Goal: Complete application form: Complete application form

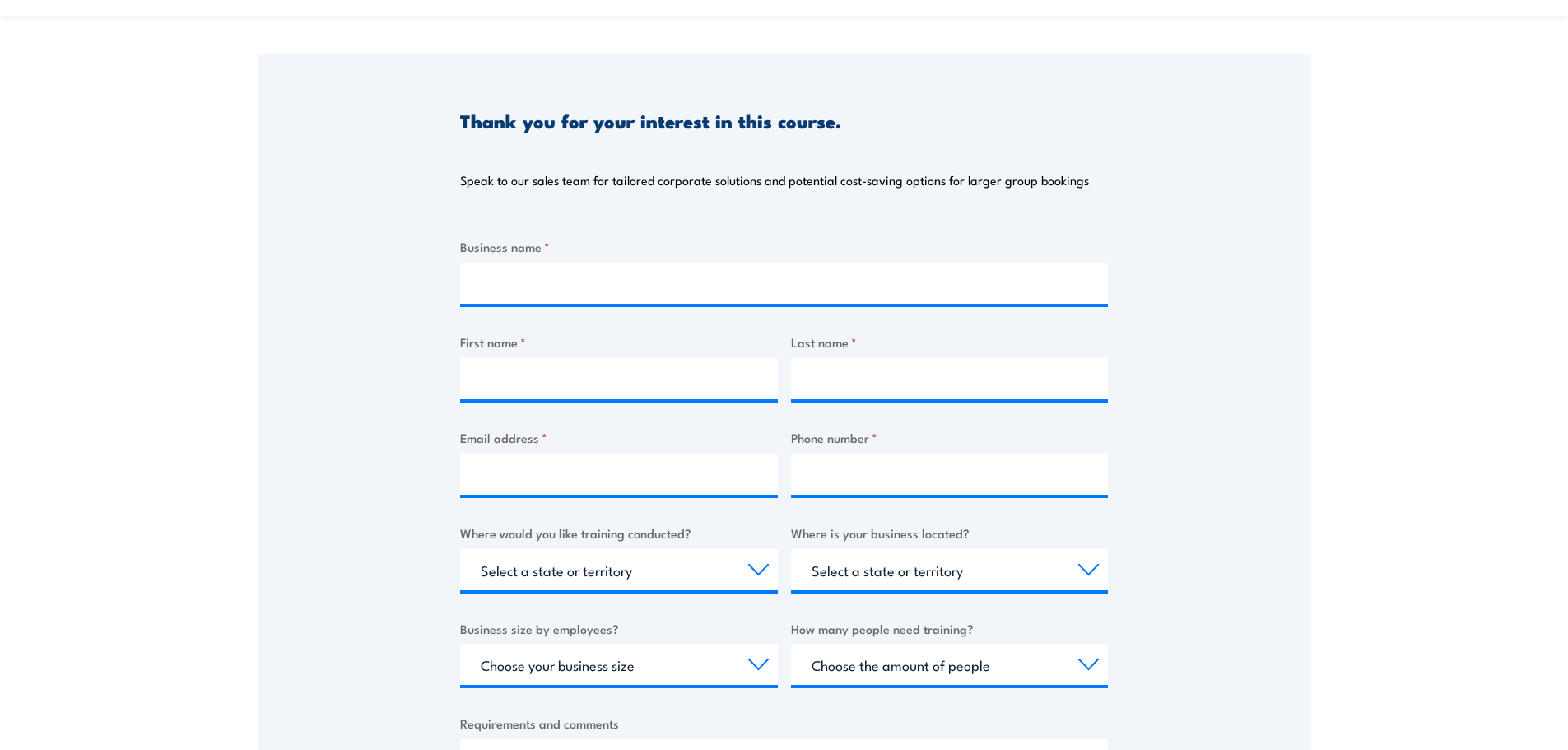
click at [298, 452] on div "Thank you for your interest in this course. Speak to our sales team for tailore…" at bounding box center [784, 465] width 1053 height 822
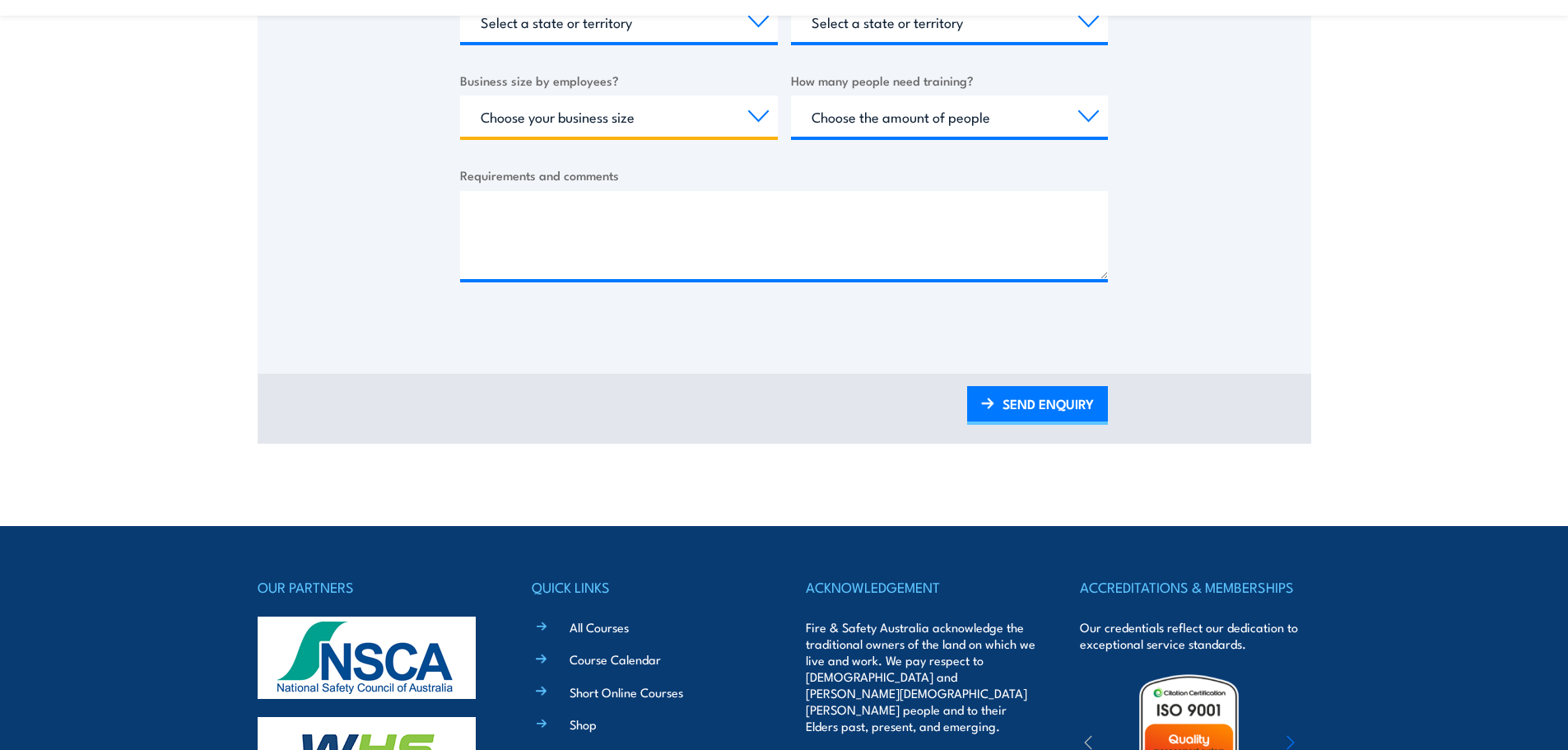
click at [651, 132] on select "Choose your business size 1 to 19 20 to 199 200+" at bounding box center [619, 115] width 318 height 41
click at [674, 132] on select "Choose your business size 1 to 19 20 to 199 200+" at bounding box center [619, 115] width 318 height 41
click at [647, 104] on select "Choose your business size 1 to 19 20 to 199 200+" at bounding box center [619, 115] width 318 height 41
click at [982, 133] on select "Choose the amount of people 1 to 4 5 to 19 20+" at bounding box center [949, 115] width 318 height 41
click at [677, 126] on select "Choose your business size 1 to 19 20 to 199 200+" at bounding box center [619, 115] width 318 height 41
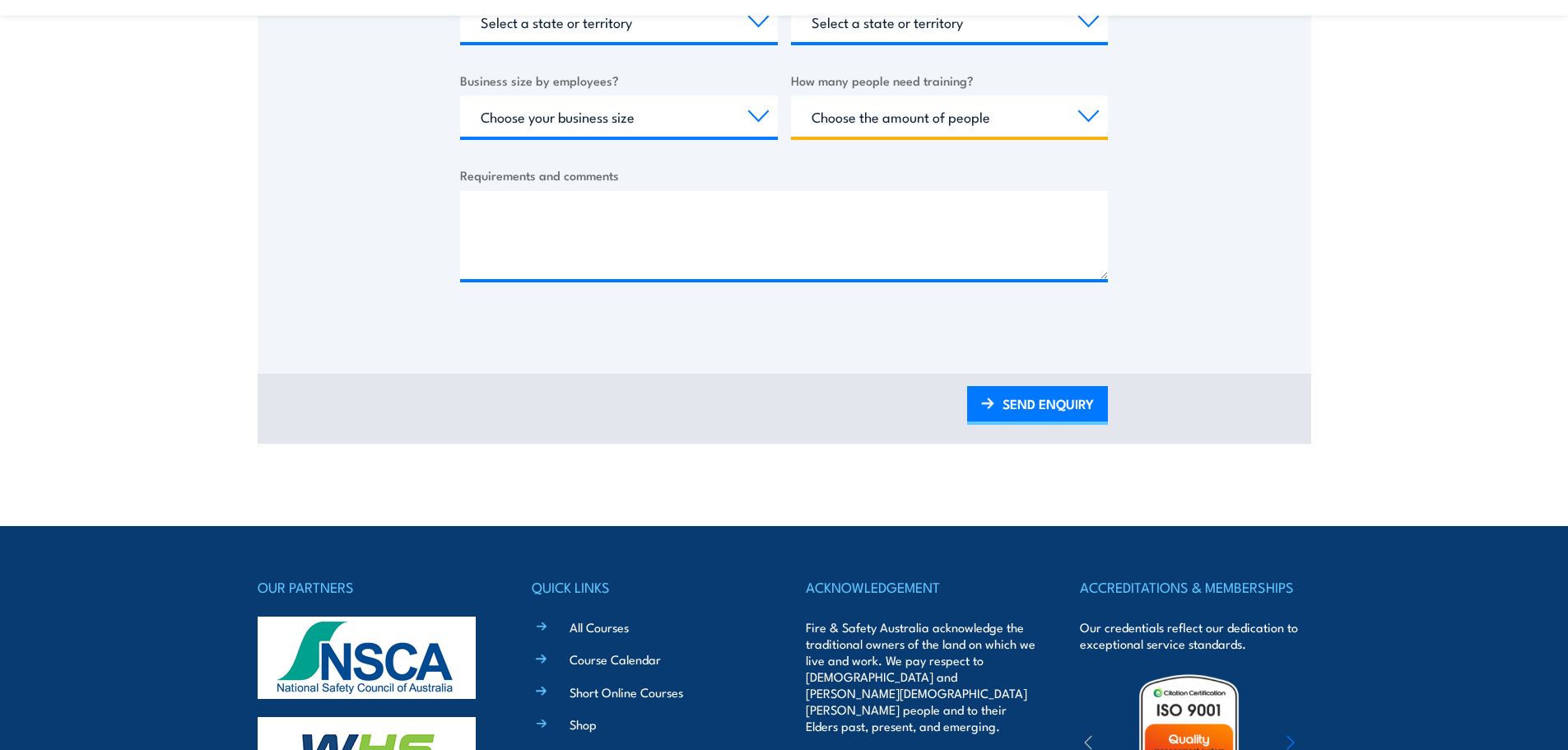
click at [914, 111] on select "Choose the amount of people 1 to 4 5 to 19 20+" at bounding box center [949, 115] width 318 height 41
click at [894, 103] on select "Choose the amount of people 1 to 4 5 to 19 20+" at bounding box center [949, 115] width 318 height 41
click at [915, 117] on select "Choose the amount of people 1 to 4 5 to 19 20+" at bounding box center [949, 115] width 318 height 41
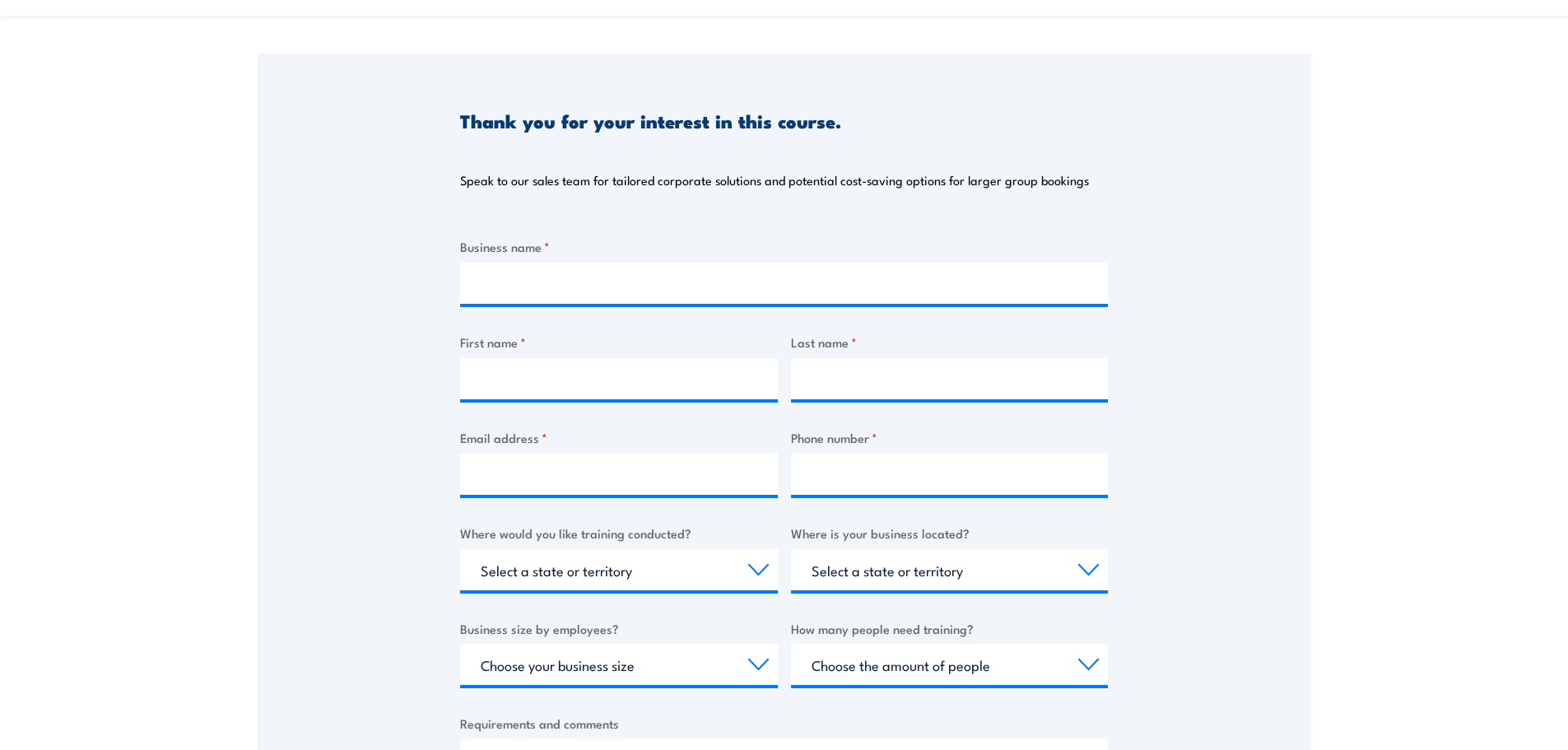
click at [42, 525] on section "Thank you for your interest in this course. Speak to our sales team for tailore…" at bounding box center [784, 467] width 1568 height 1047
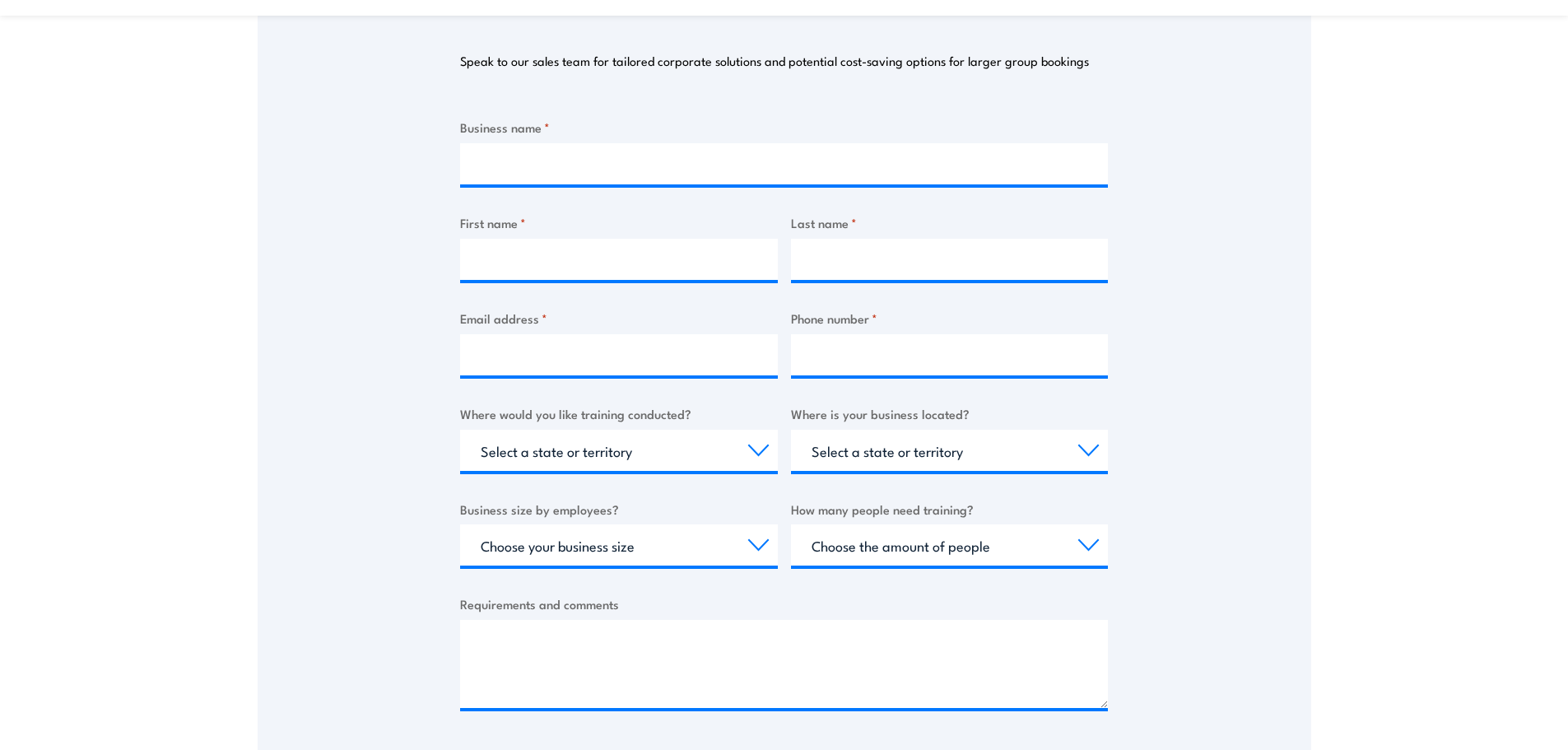
scroll to position [223, 0]
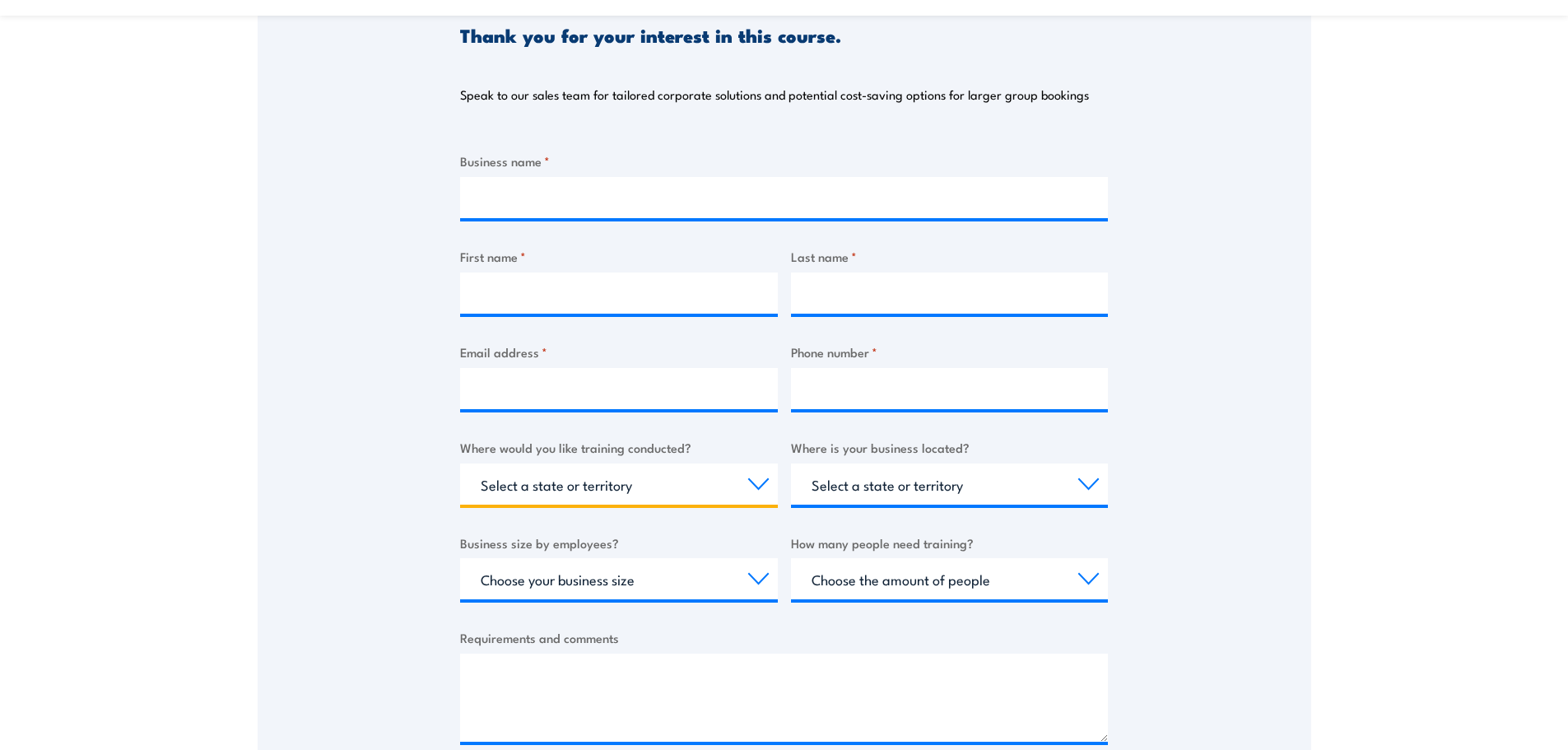
click at [620, 474] on select "Select a state or territory Nationally - multiple locations QLD NSW VIC SA ACT …" at bounding box center [619, 483] width 318 height 41
click at [519, 476] on select "Select a state or territory Nationally - multiple locations QLD NSW VIC SA ACT …" at bounding box center [619, 483] width 318 height 41
click at [151, 426] on section "Thank you for your interest in this course. Speak to our sales team for tailore…" at bounding box center [784, 382] width 1568 height 1047
click at [650, 473] on select "Select a state or territory Nationally - multiple locations QLD NSW VIC SA ACT …" at bounding box center [619, 483] width 318 height 41
click at [364, 556] on div "Thank you for your interest in this course. Speak to our sales team for tailore…" at bounding box center [784, 379] width 1053 height 822
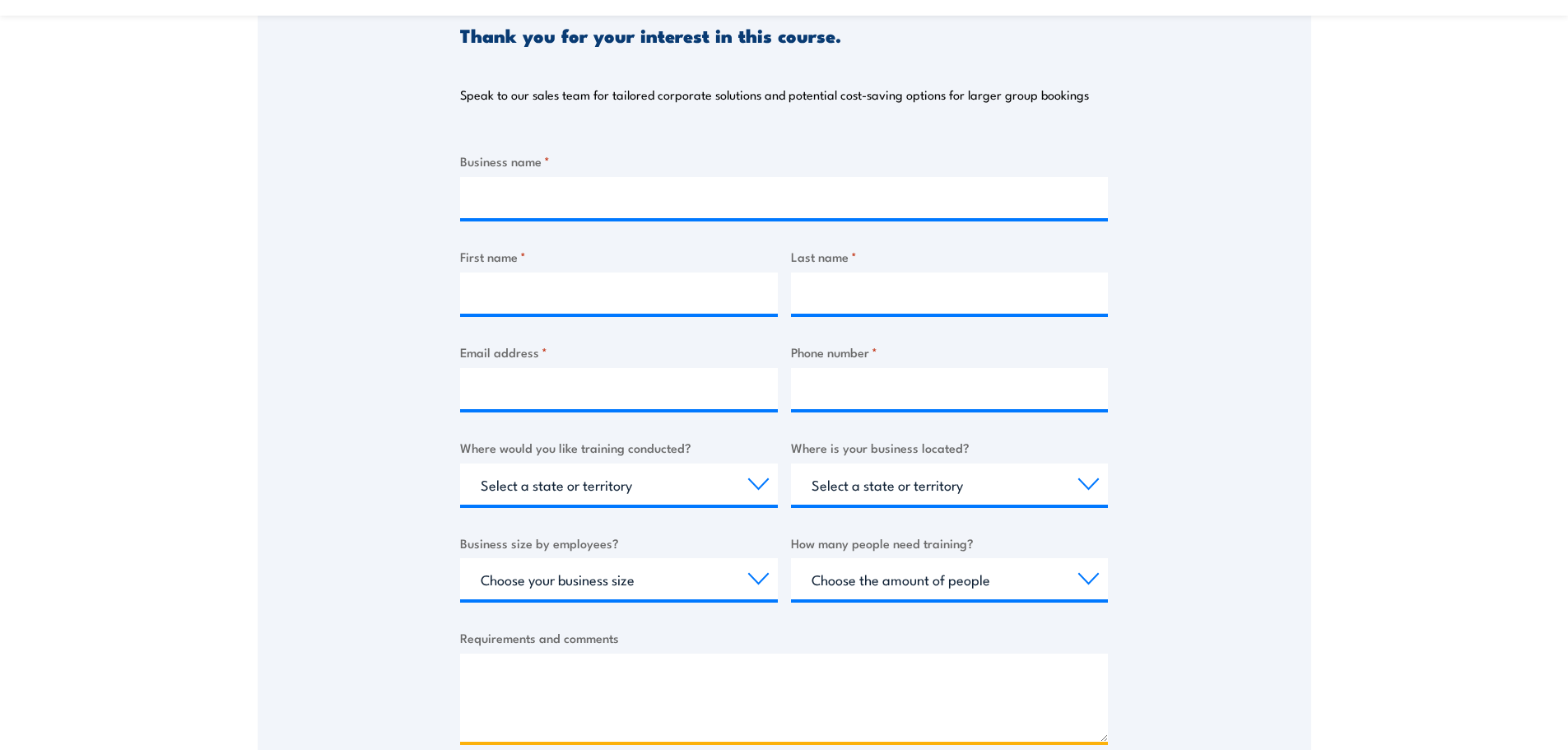
click at [578, 690] on textarea "Requirements and comments" at bounding box center [784, 697] width 648 height 88
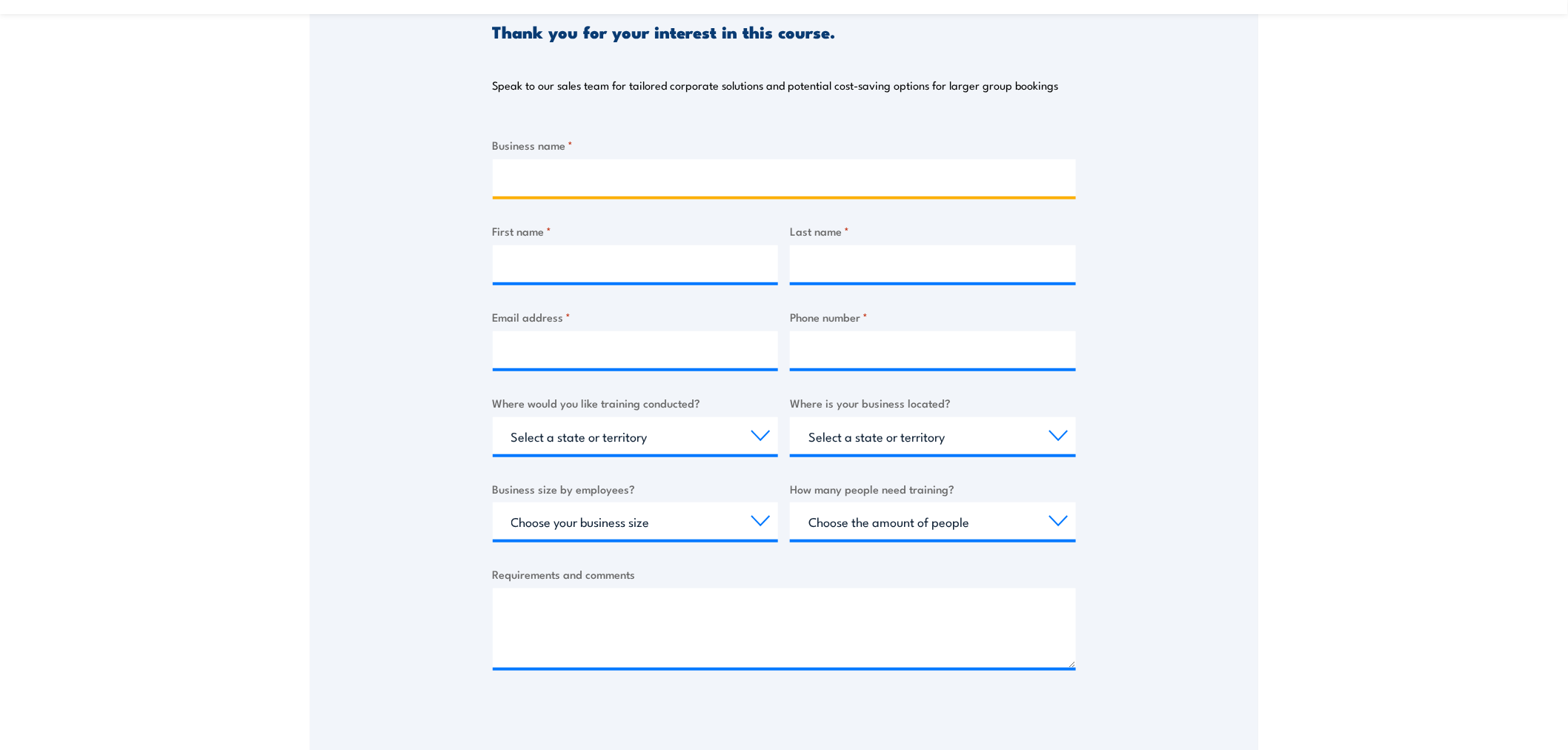
click at [724, 161] on input "Business name *" at bounding box center [785, 178] width 583 height 37
type input "Lisa test"
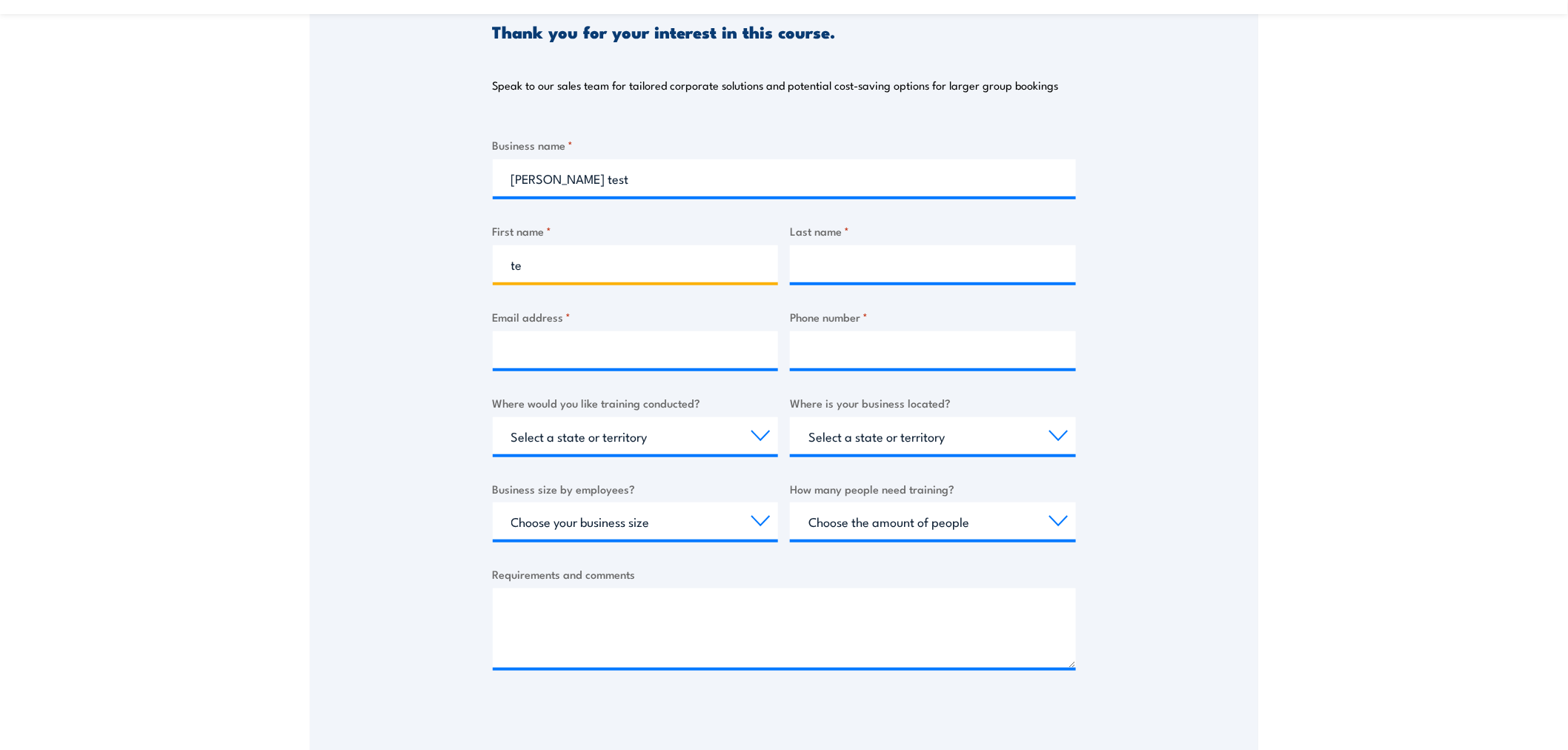
type input "t"
type input "Lisa"
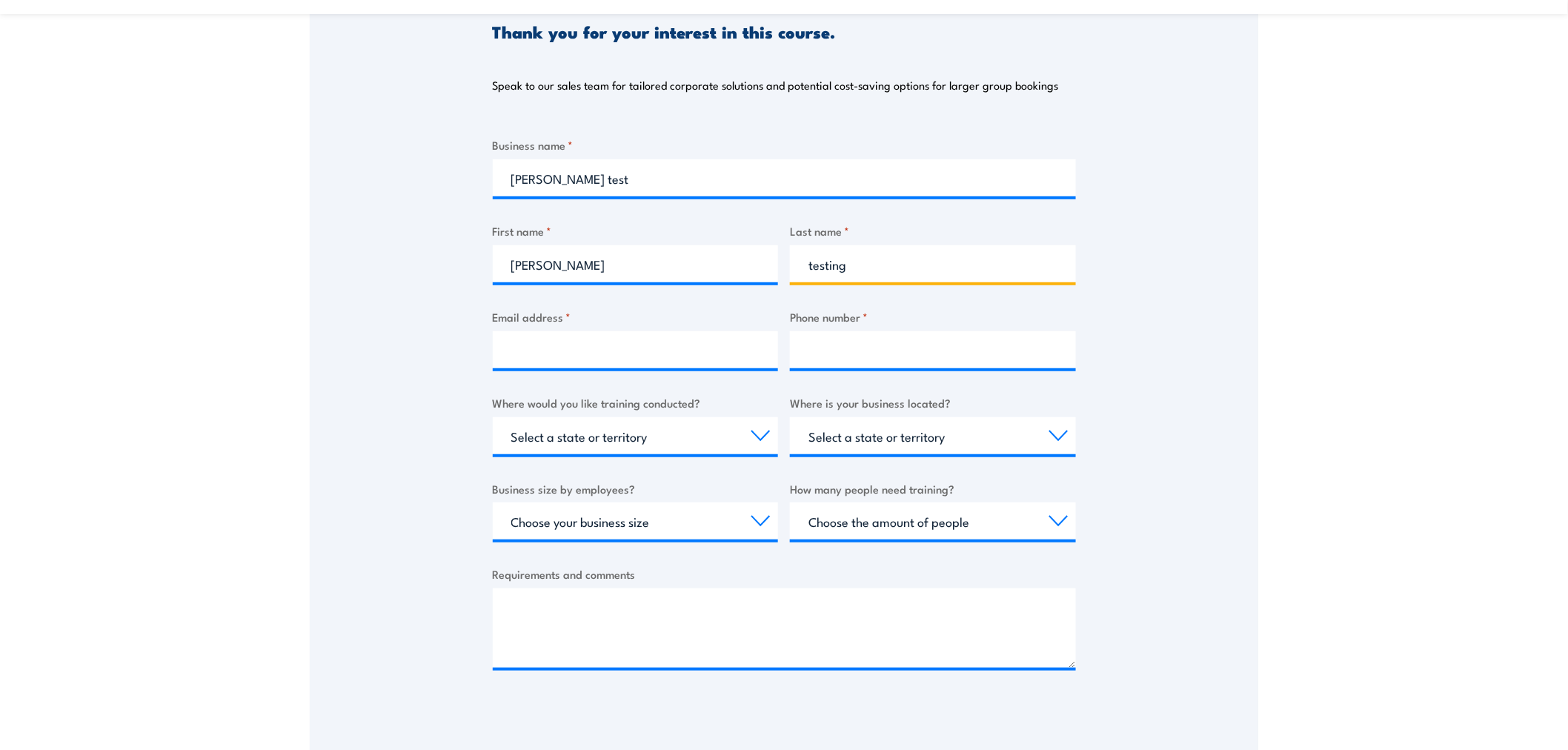
type input "testing"
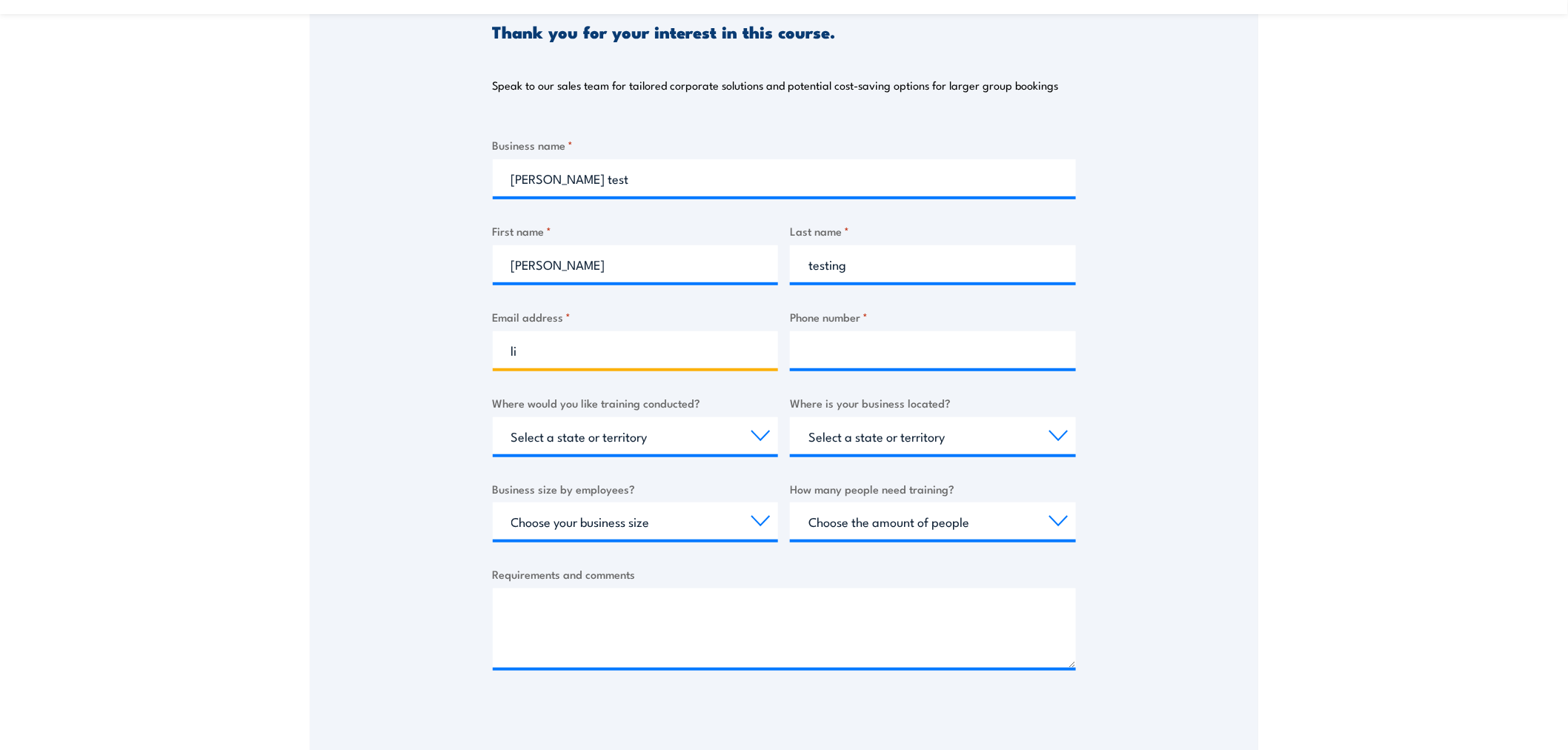
type input "l"
type input "test@test.com"
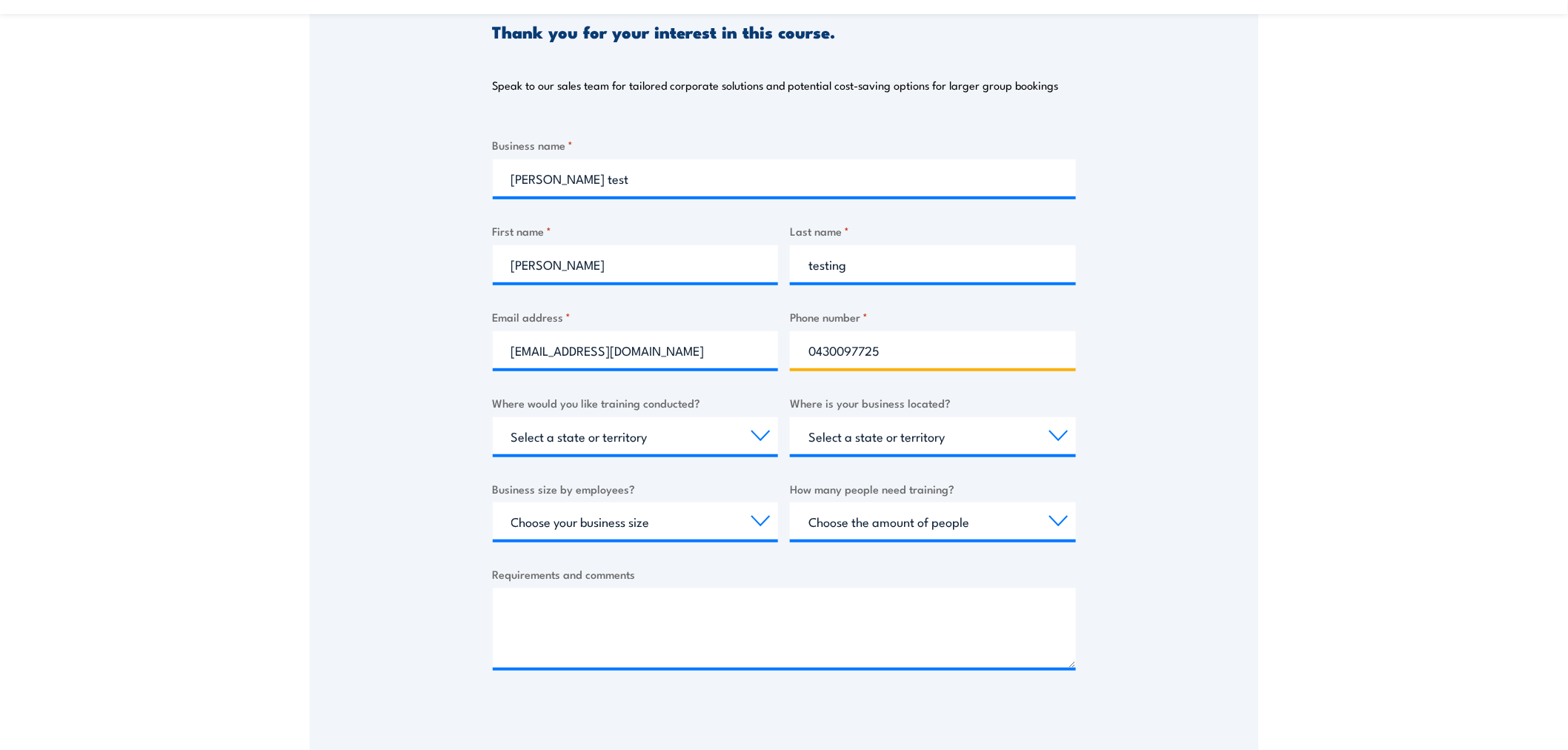
type input "0430097725"
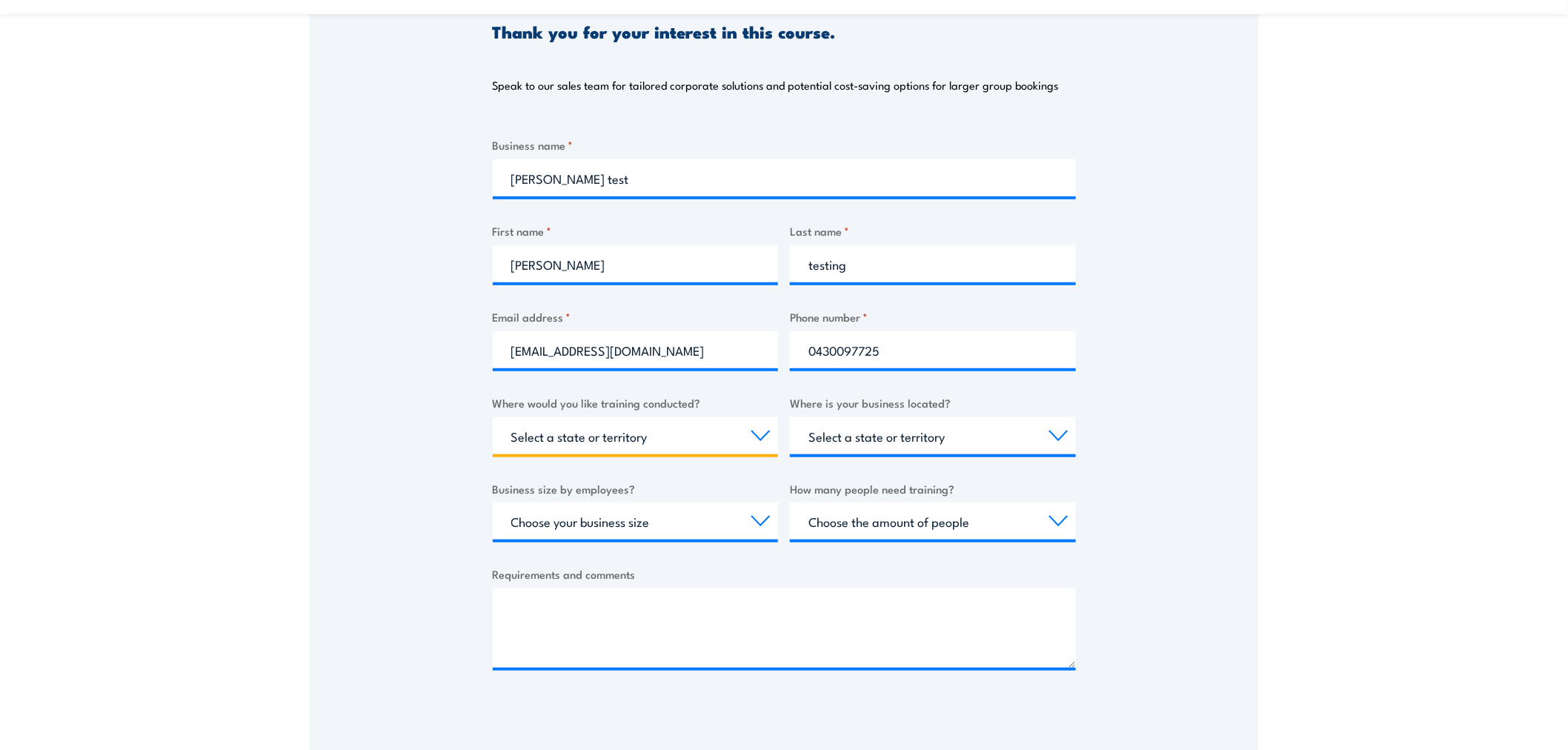
drag, startPoint x: 746, startPoint y: 439, endPoint x: 738, endPoint y: 448, distance: 12.0
click at [746, 439] on select "Select a state or territory Nationally - multiple locations QLD NSW VIC SA ACT …" at bounding box center [636, 435] width 286 height 37
select select "VIC"
click at [493, 417] on select "Select a state or territory Nationally - multiple locations QLD NSW VIC SA ACT …" at bounding box center [636, 435] width 286 height 37
click at [857, 460] on div "Business name * Lisa test First name * Lisa Last name * testing Email address *…" at bounding box center [785, 415] width 583 height 557
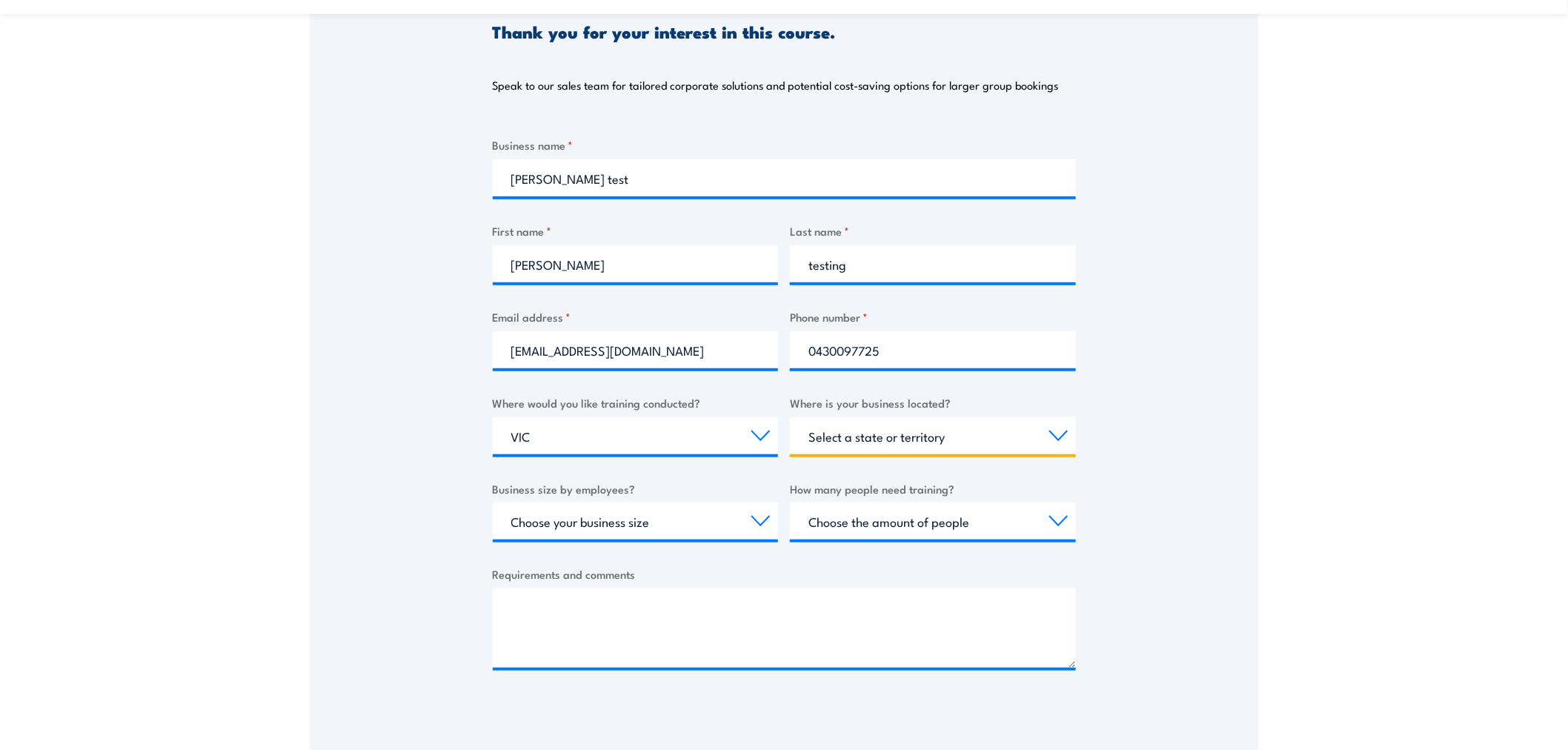
click at [861, 450] on select "Select a state or territory QLD NSW VIC SA ACT WA TAS NT" at bounding box center [932, 435] width 286 height 37
select select "[GEOGRAPHIC_DATA]"
click at [790, 417] on select "Select a state or territory QLD NSW VIC SA ACT WA TAS NT" at bounding box center [932, 435] width 286 height 37
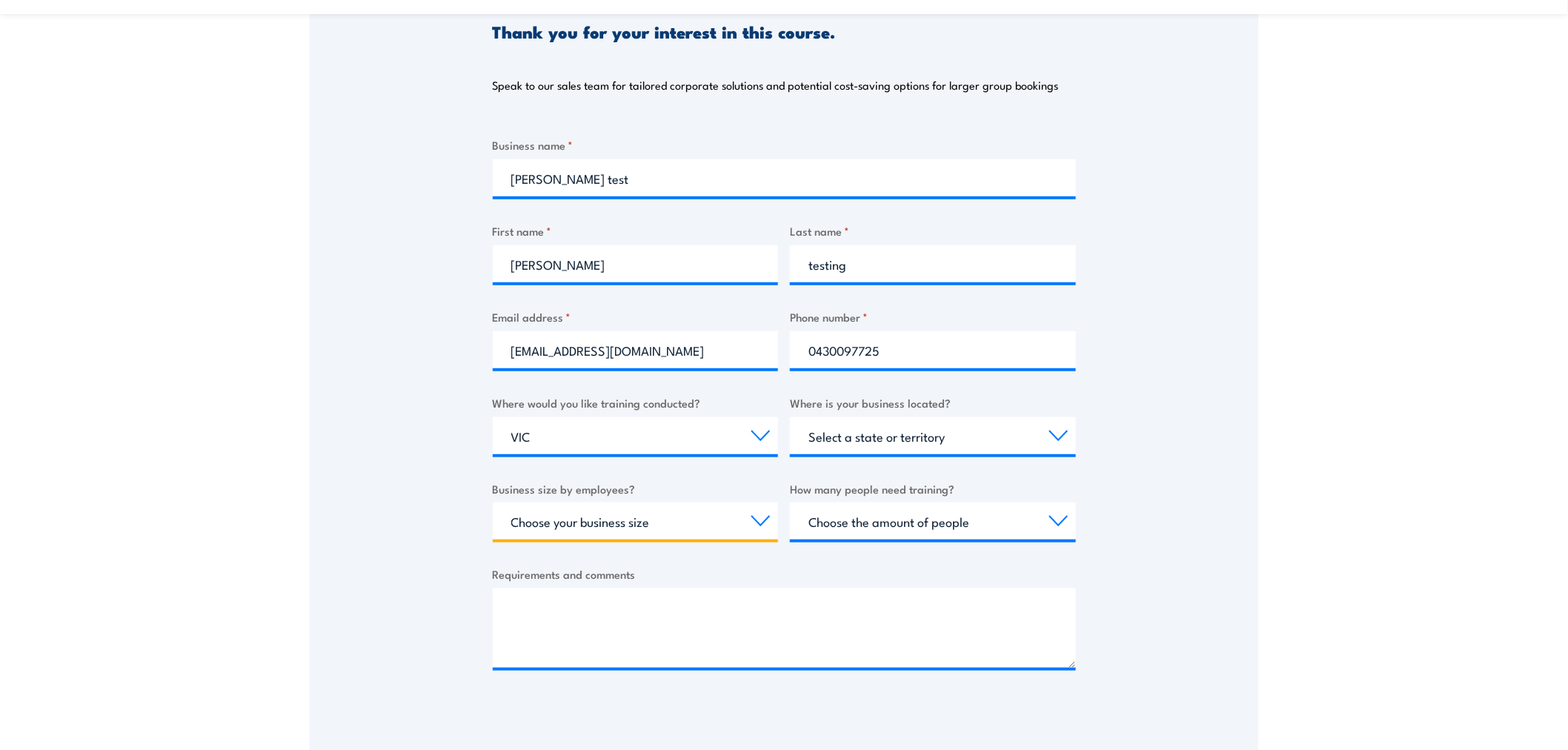
click at [660, 517] on select "Choose your business size 1 to 19 20 to 199 200+" at bounding box center [636, 521] width 286 height 37
select select "20 to 199"
click at [493, 503] on select "Choose your business size 1 to 19 20 to 199 200+" at bounding box center [636, 521] width 286 height 37
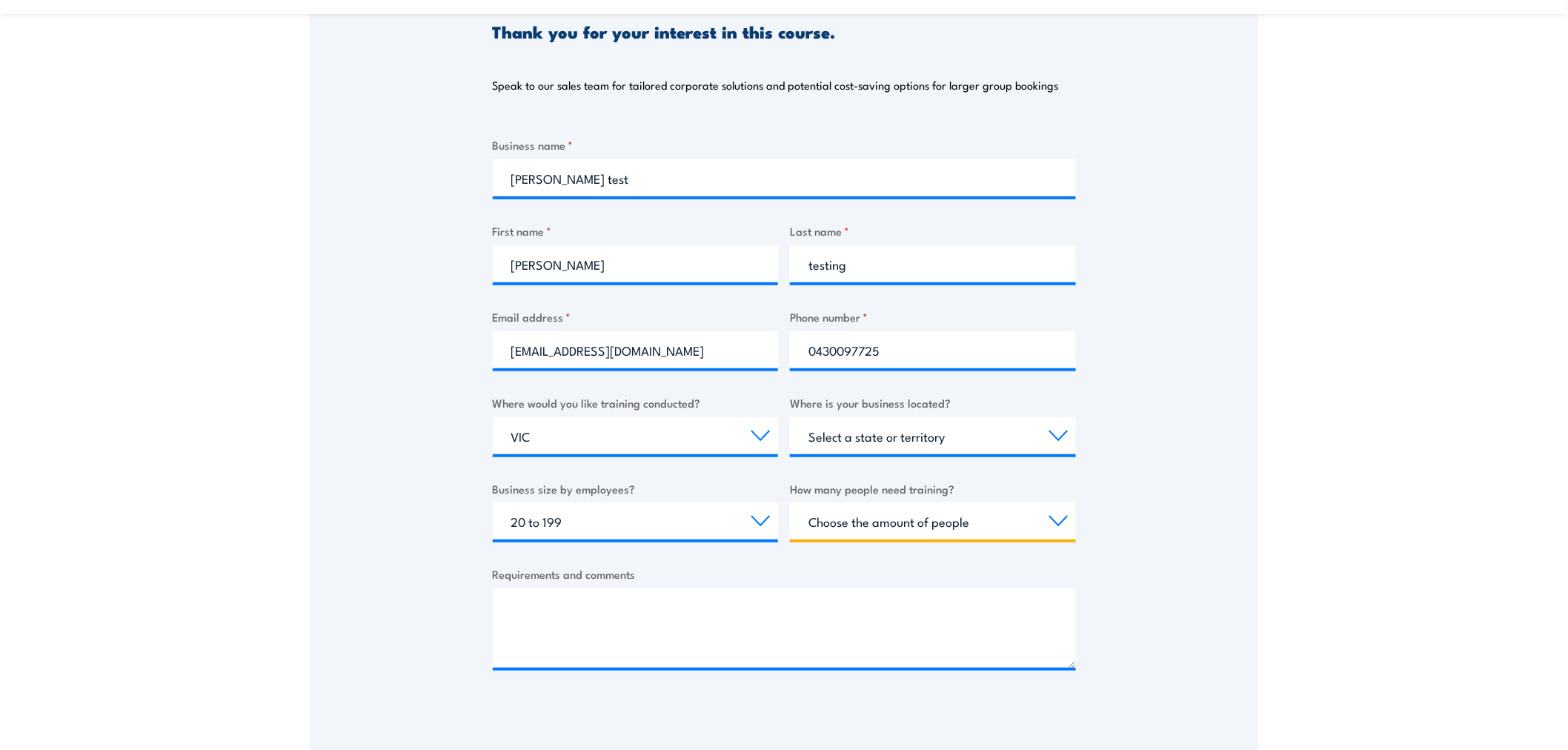
click at [909, 524] on select "Choose the amount of people 1 to 4 5 to 19 20+" at bounding box center [932, 521] width 286 height 37
select select "1 to 4"
click at [790, 503] on select "Choose the amount of people 1 to 4 5 to 19 20+" at bounding box center [932, 521] width 286 height 37
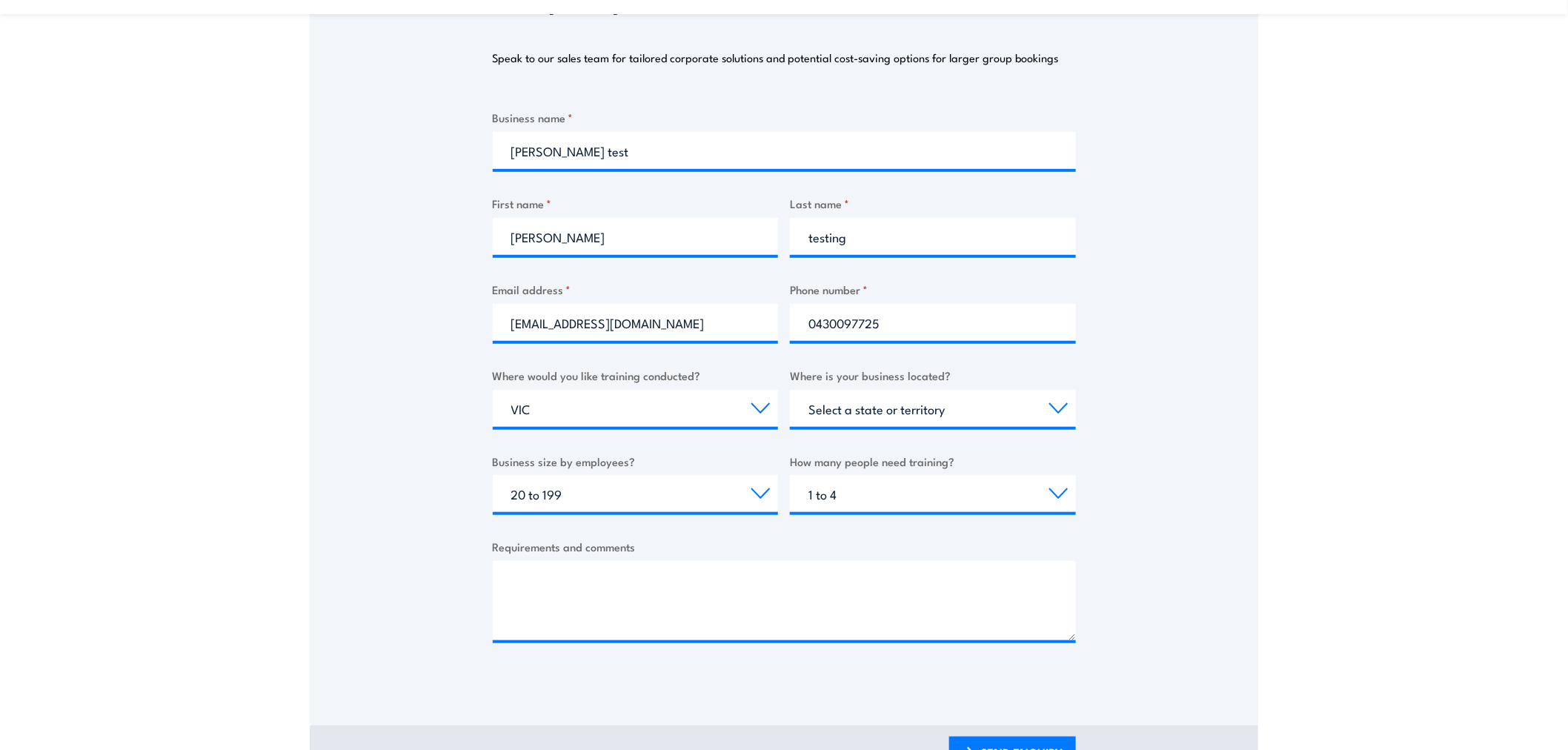
click at [816, 664] on form "Business name * Lisa test First name * Lisa Last name * testing Email address *…" at bounding box center [785, 396] width 583 height 575
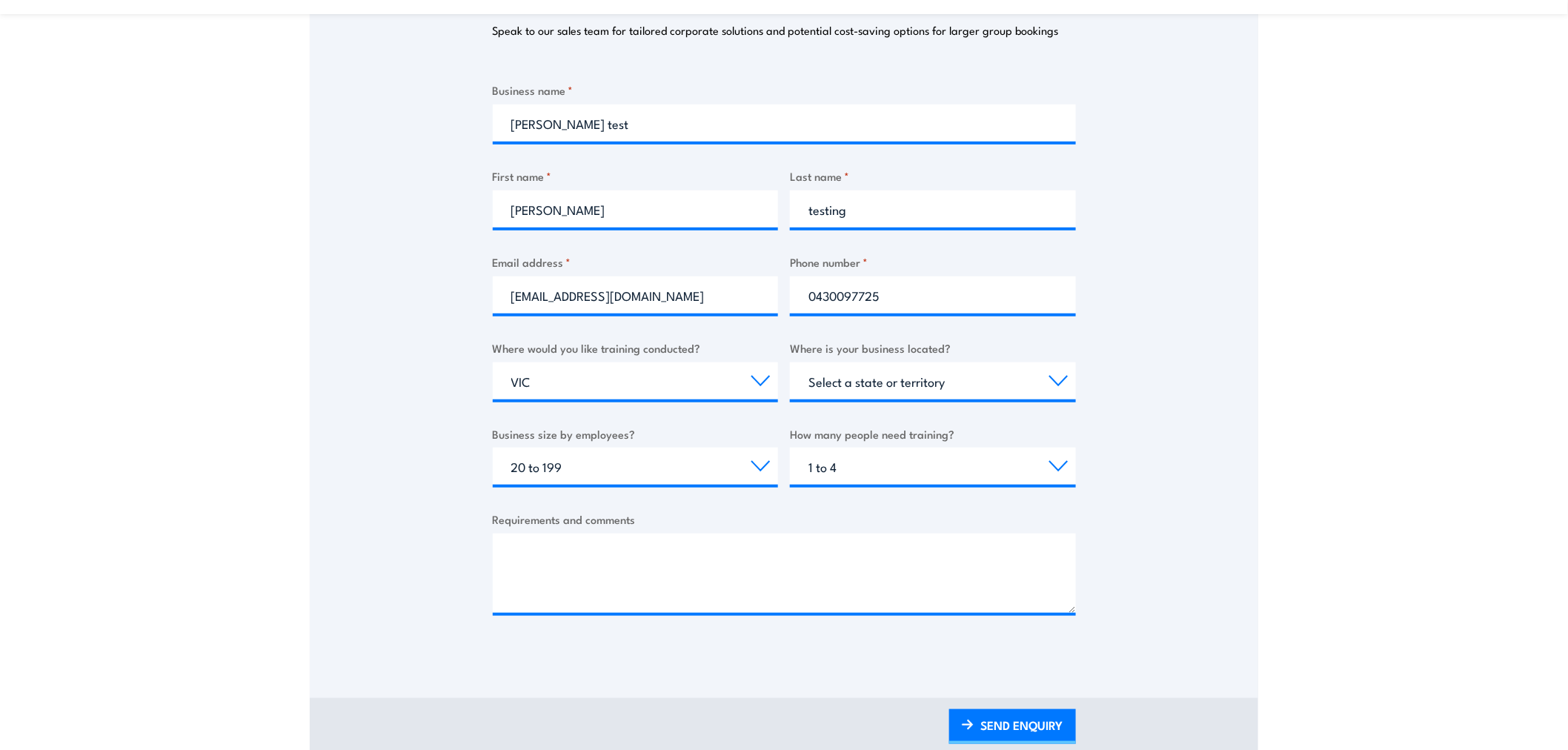
scroll to position [283, 0]
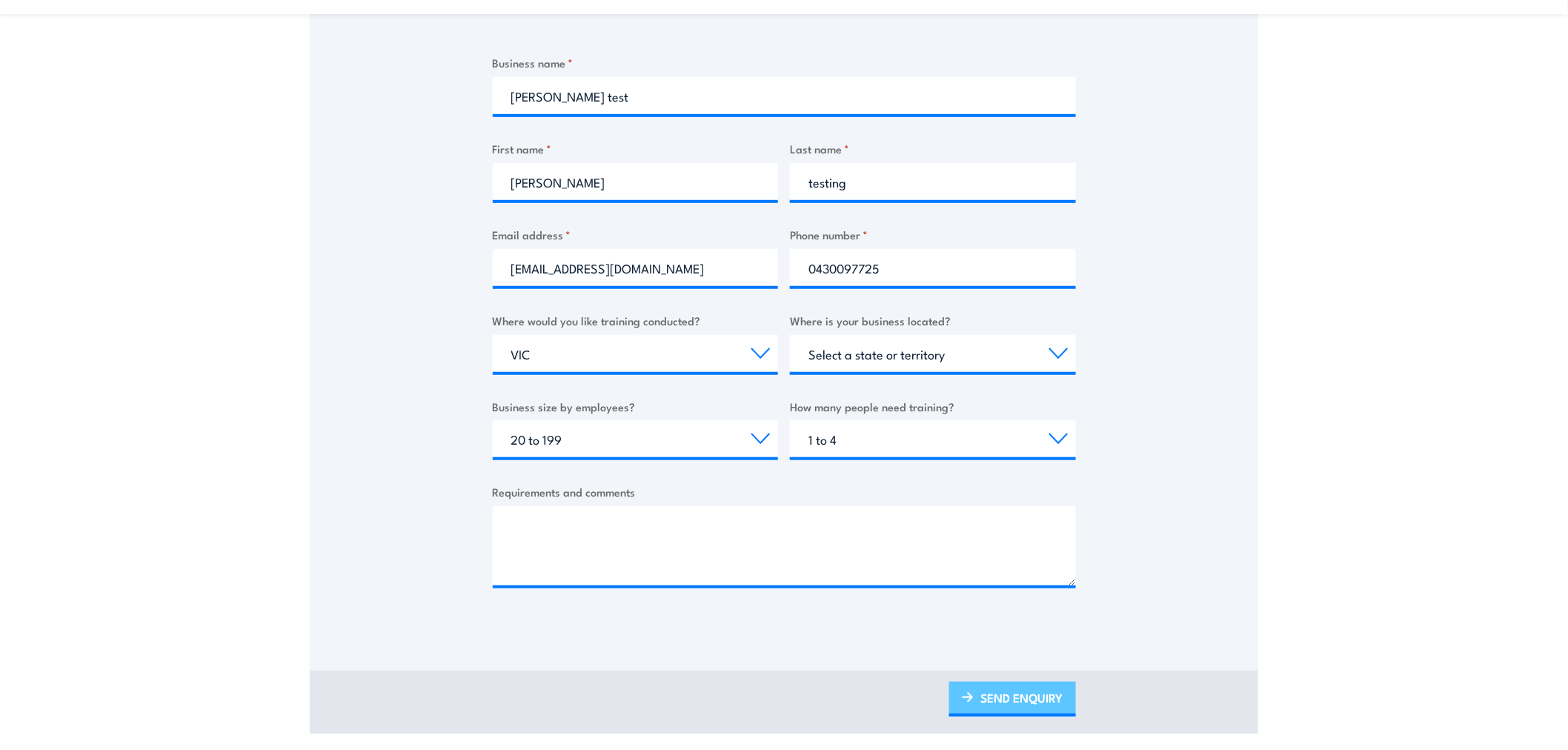
click at [1010, 675] on link "SEND ENQUIRY" at bounding box center [1012, 699] width 127 height 35
click at [1024, 675] on link "SEND ENQUIRY" at bounding box center [1012, 699] width 127 height 35
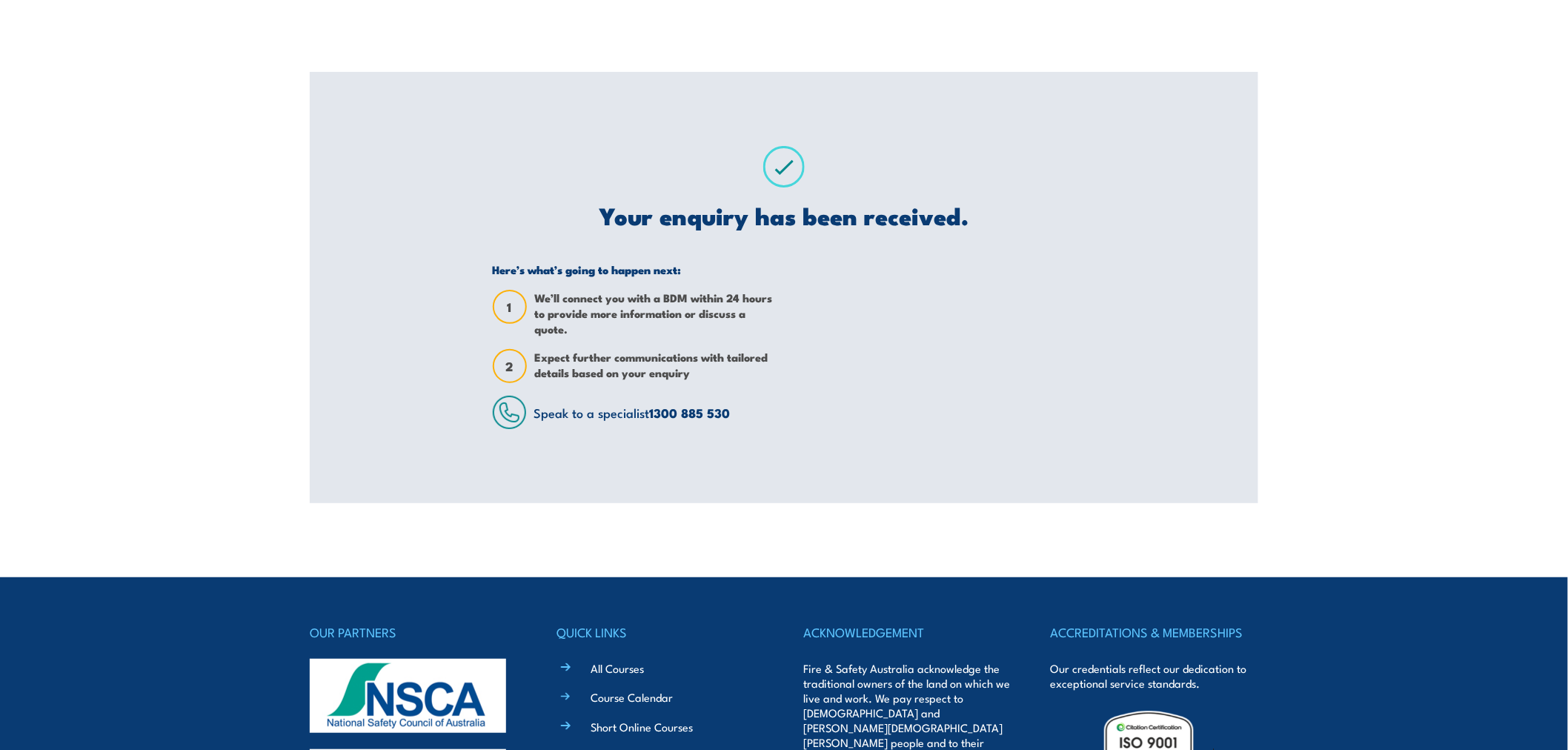
scroll to position [0, 0]
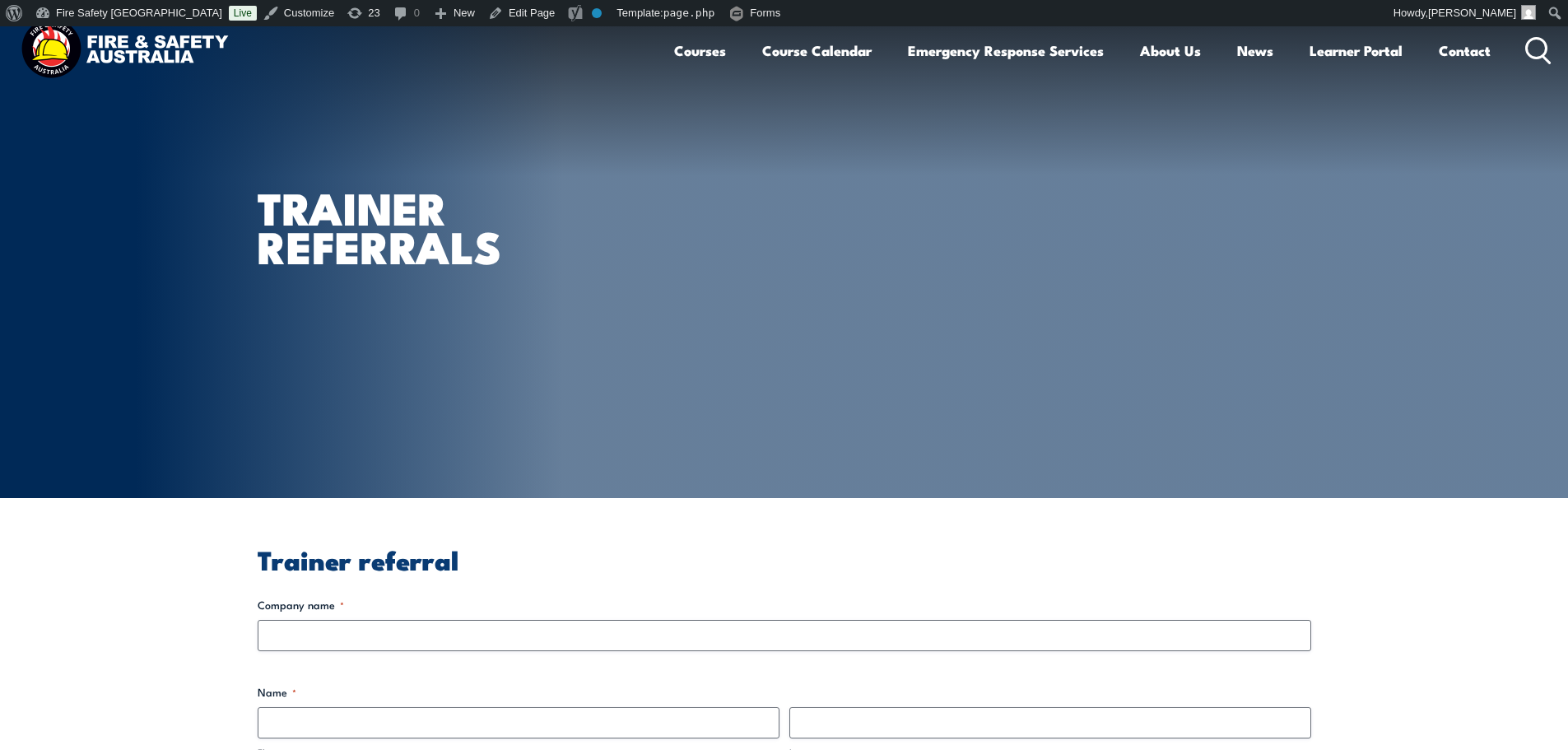
scroll to position [548, 0]
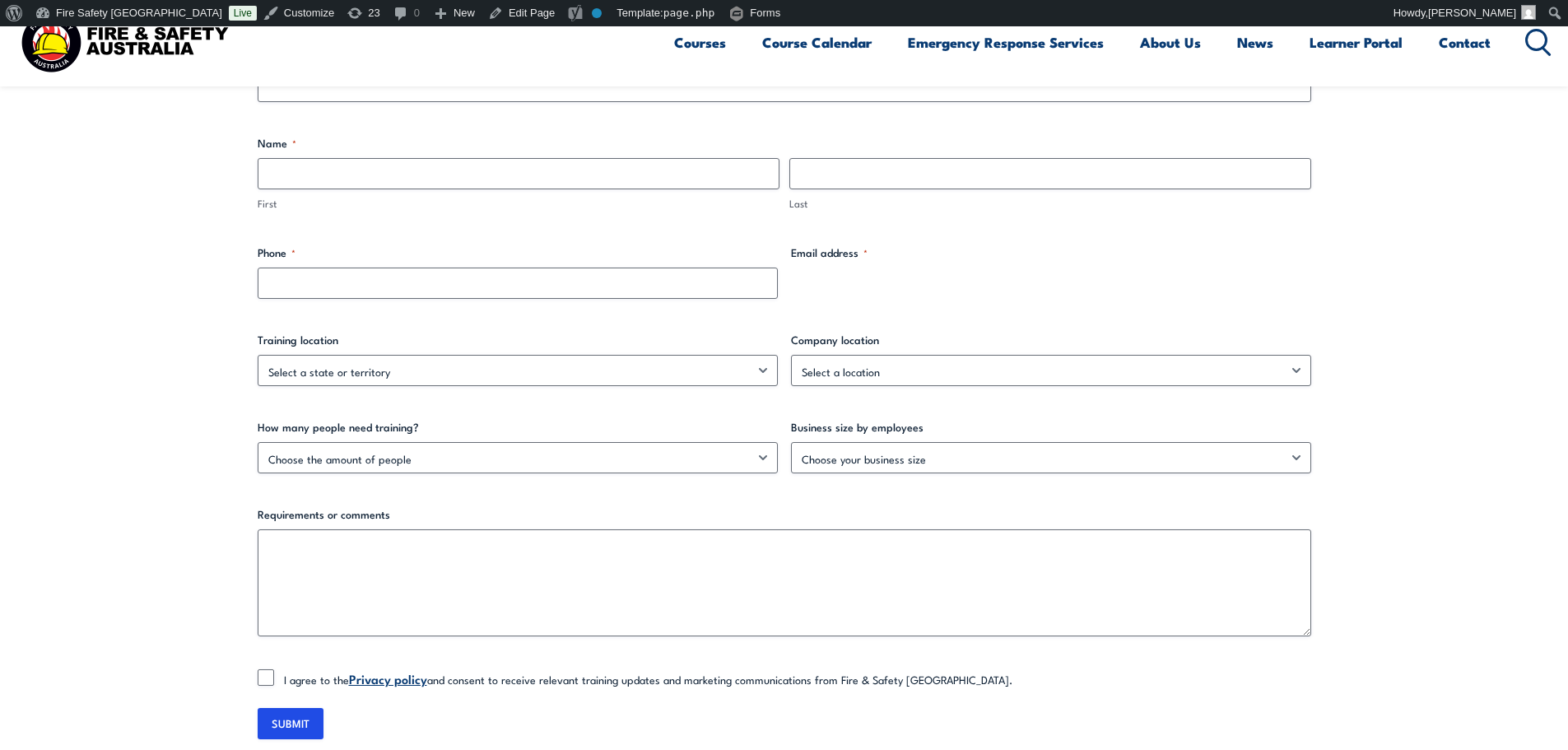
click at [986, 287] on div "Email address *" at bounding box center [1050, 272] width 520 height 55
click at [999, 258] on label "Email address *" at bounding box center [1050, 253] width 520 height 17
click at [130, 415] on section "Trainer referral Company name * Name * First Last Phone * Email address * Train…" at bounding box center [784, 368] width 1568 height 839
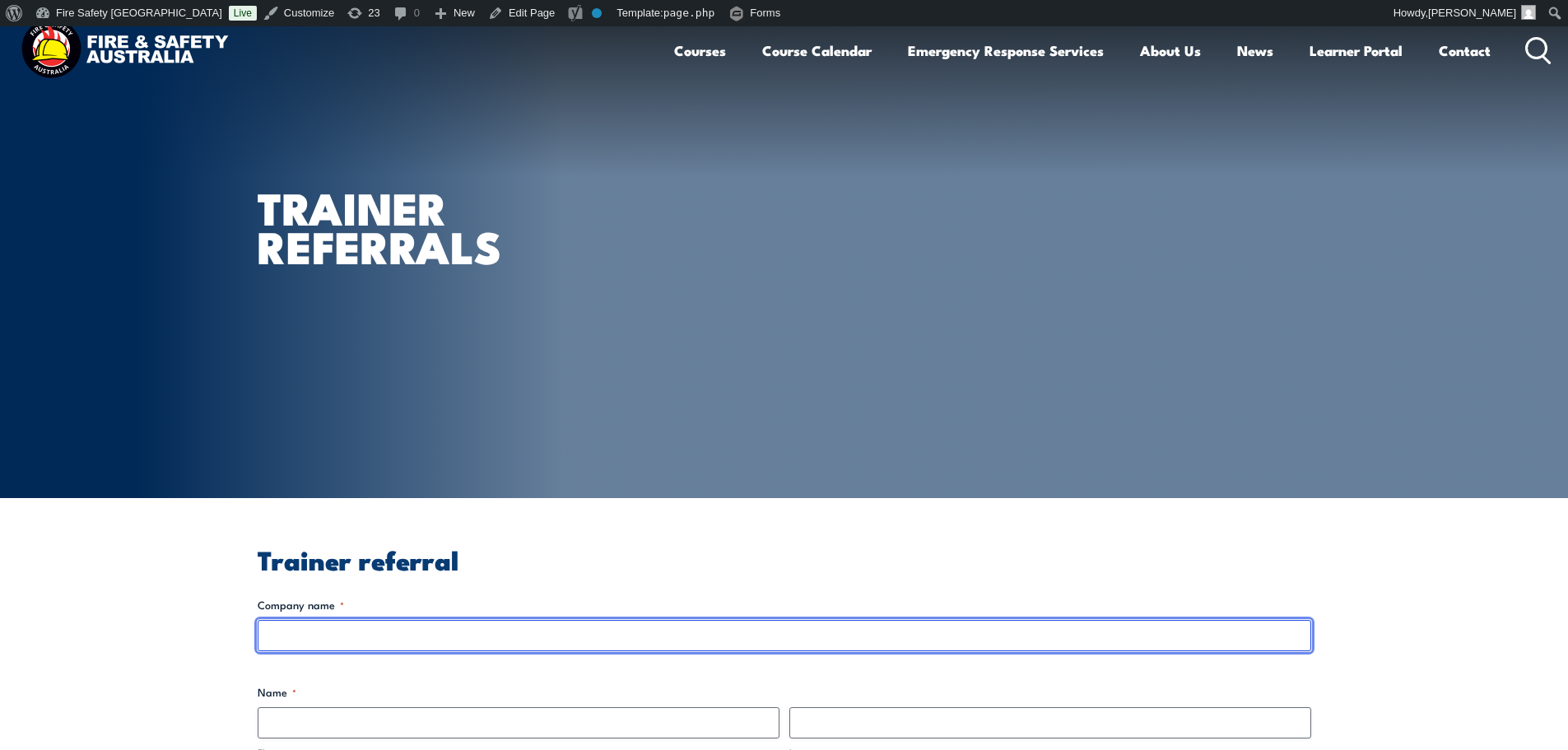
click at [372, 628] on input "Company name *" at bounding box center [784, 636] width 1053 height 32
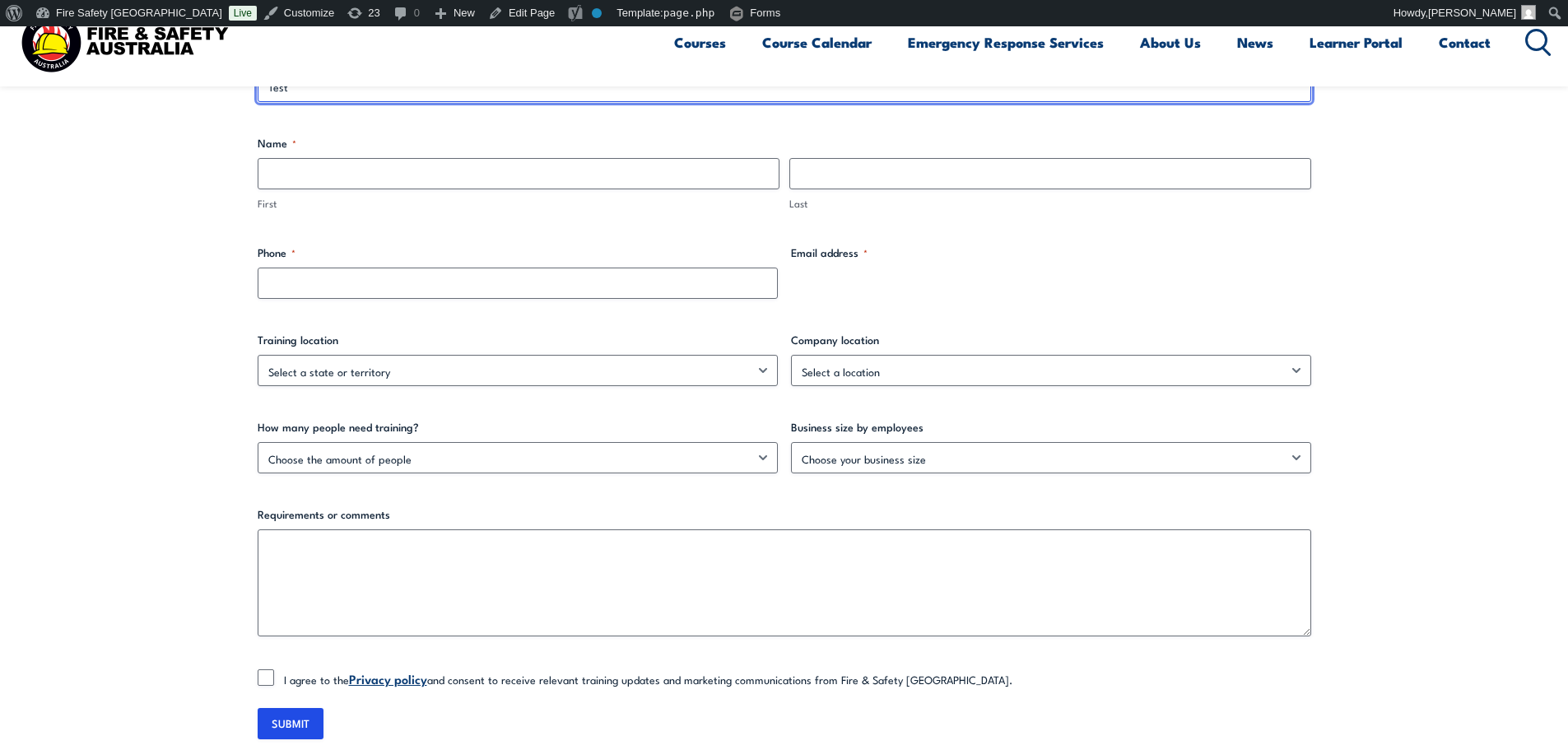
type input "Test"
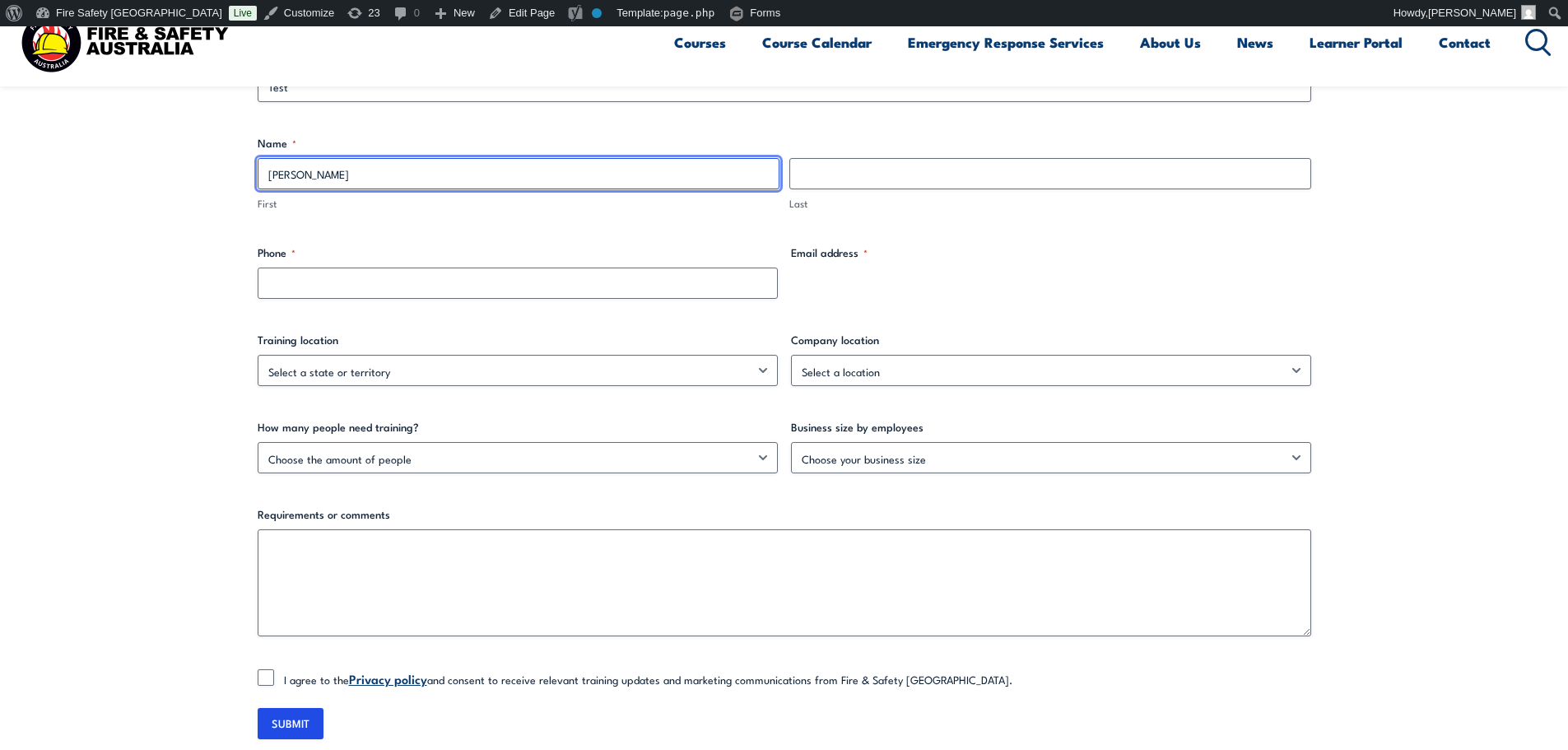
type input "Lisa"
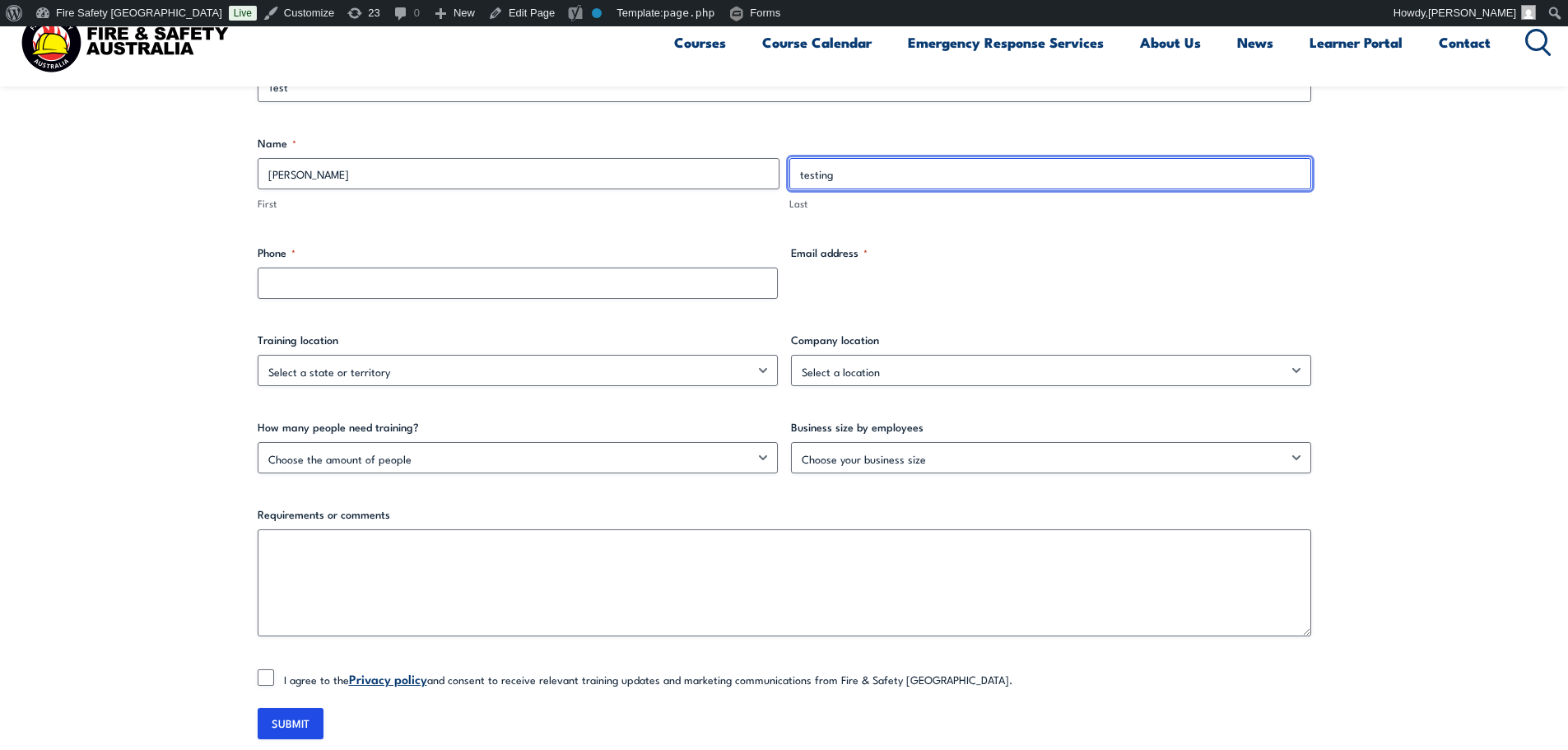
type input "testing"
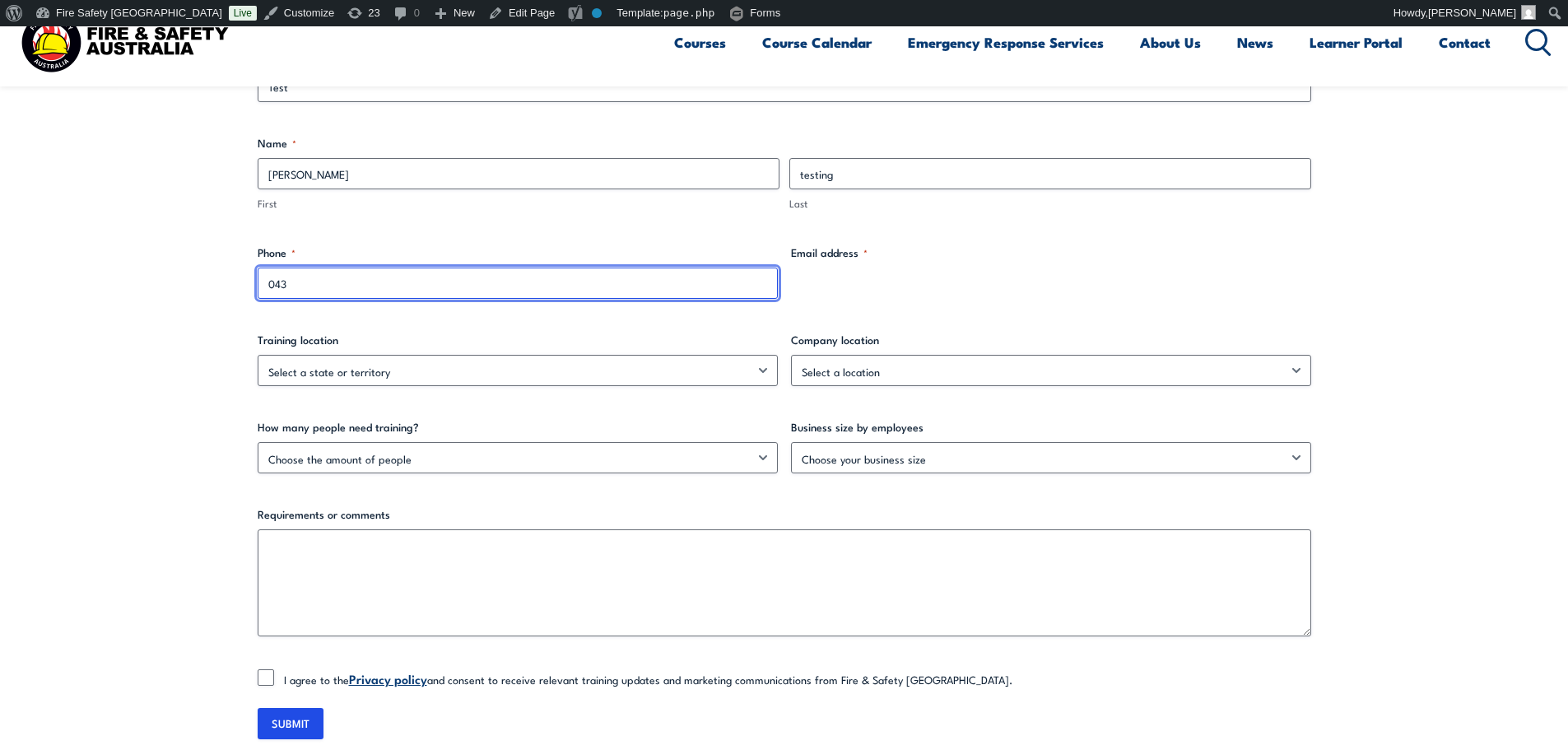
type input "043"
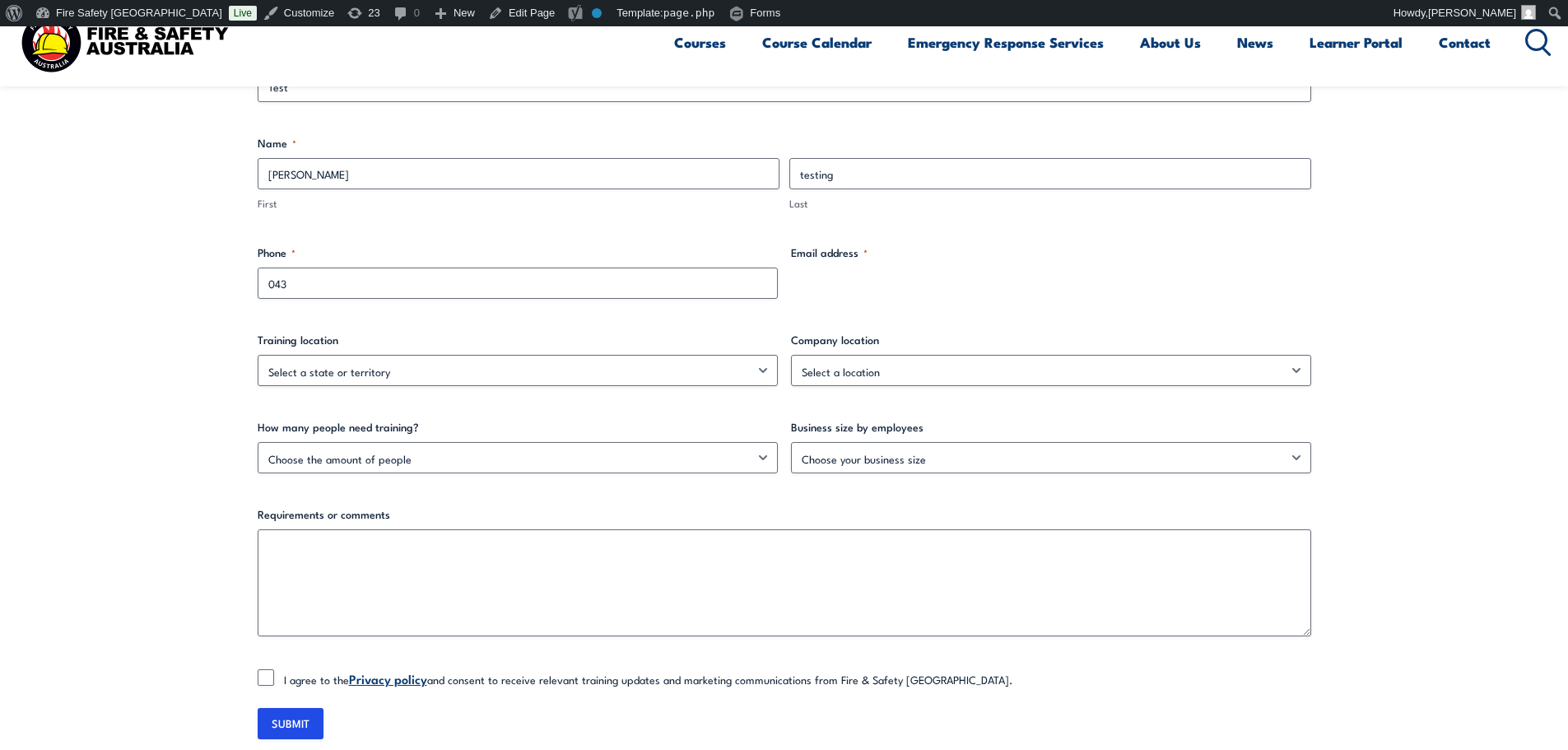
click at [832, 274] on div "Email address *" at bounding box center [1050, 272] width 520 height 55
drag, startPoint x: 841, startPoint y: 281, endPoint x: 995, endPoint y: 284, distance: 154.0
click at [851, 281] on div "Email address *" at bounding box center [1050, 272] width 520 height 55
click at [997, 284] on div "Email address *" at bounding box center [1050, 272] width 520 height 55
click at [1388, 250] on section "Trainer referral Company name * Test Name * Lisa First testing Last Phone * 043…" at bounding box center [784, 368] width 1568 height 839
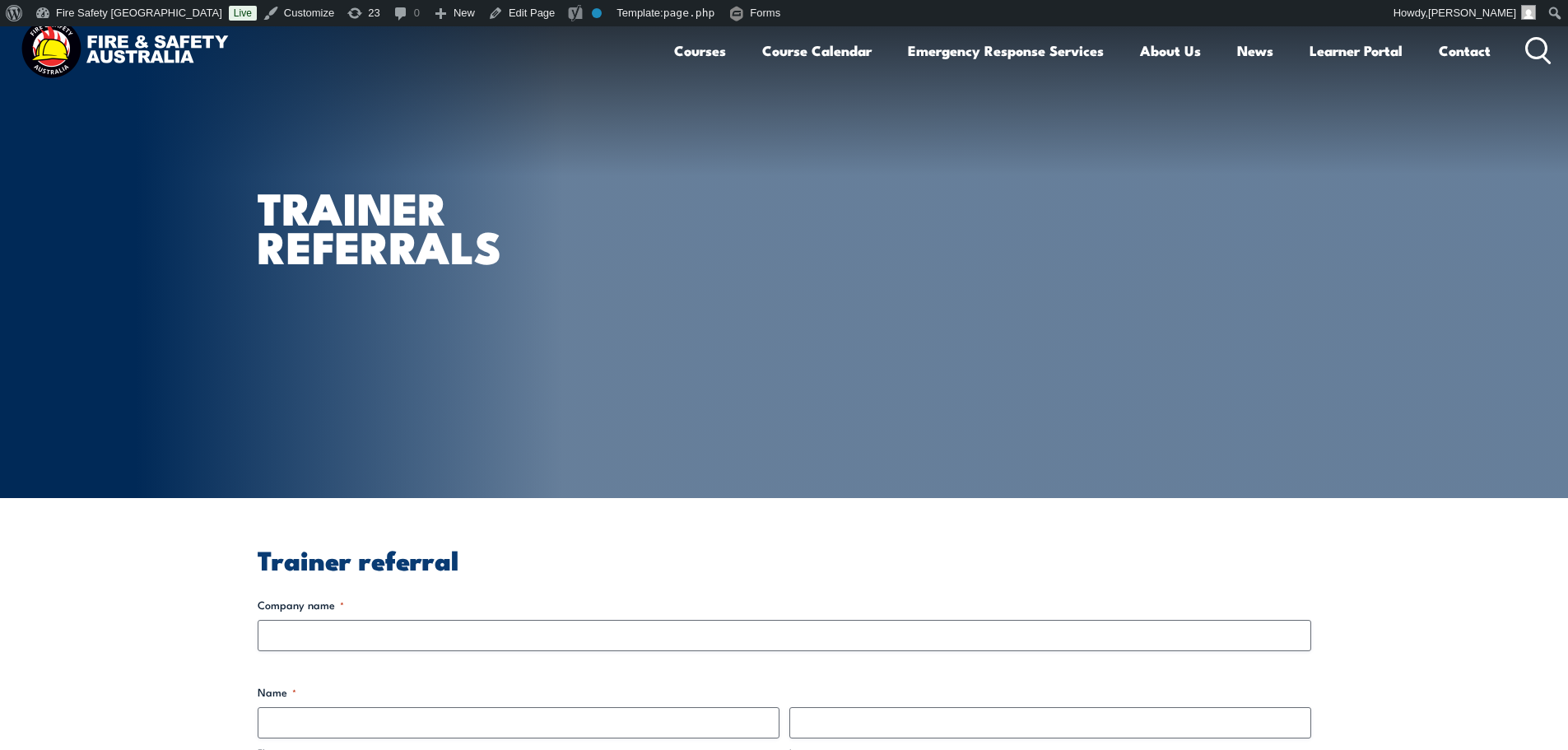
scroll to position [548, 0]
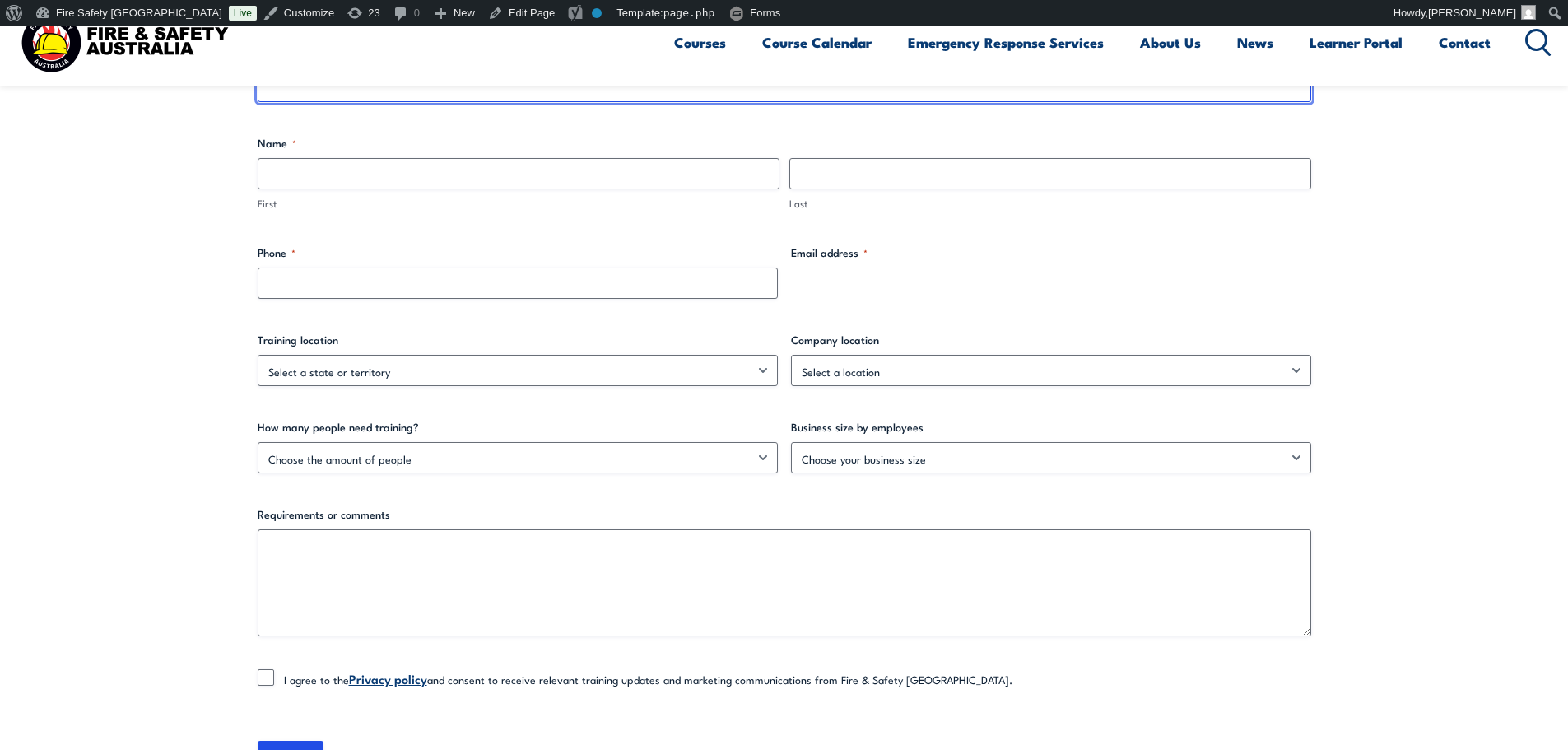
click at [497, 96] on input "Company name *" at bounding box center [784, 86] width 1053 height 32
type input "TEST"
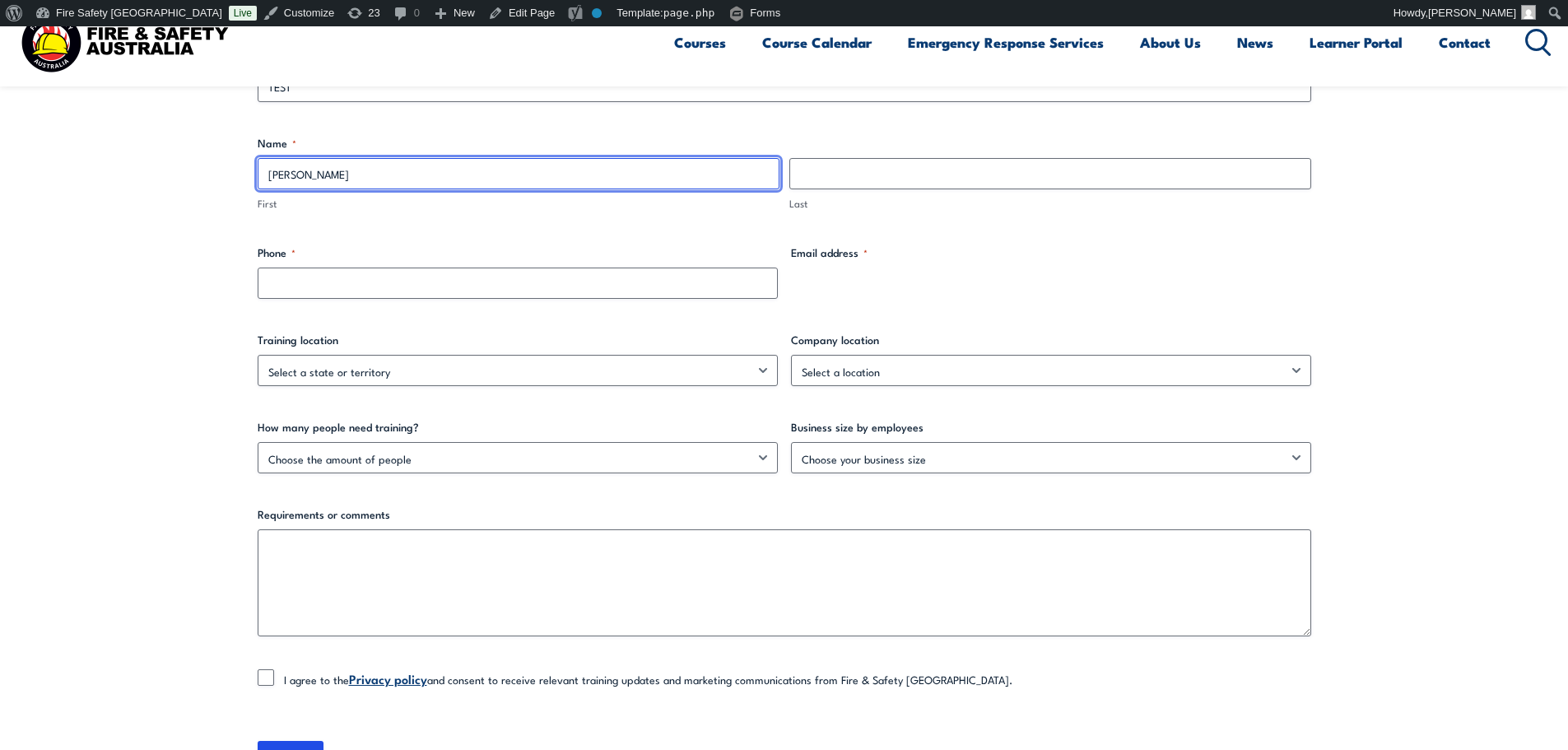
type input "[PERSON_NAME]"
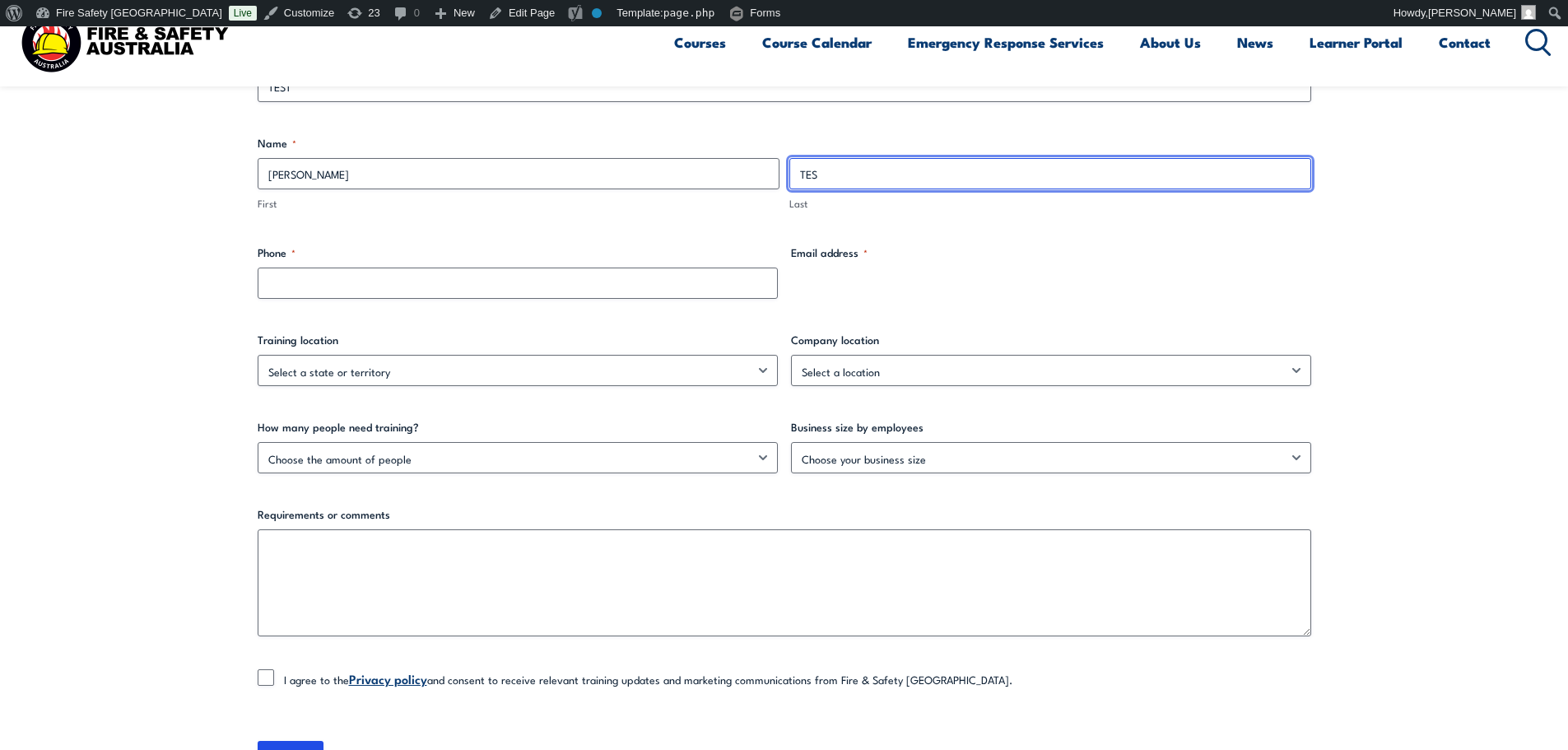
type input "TEST"
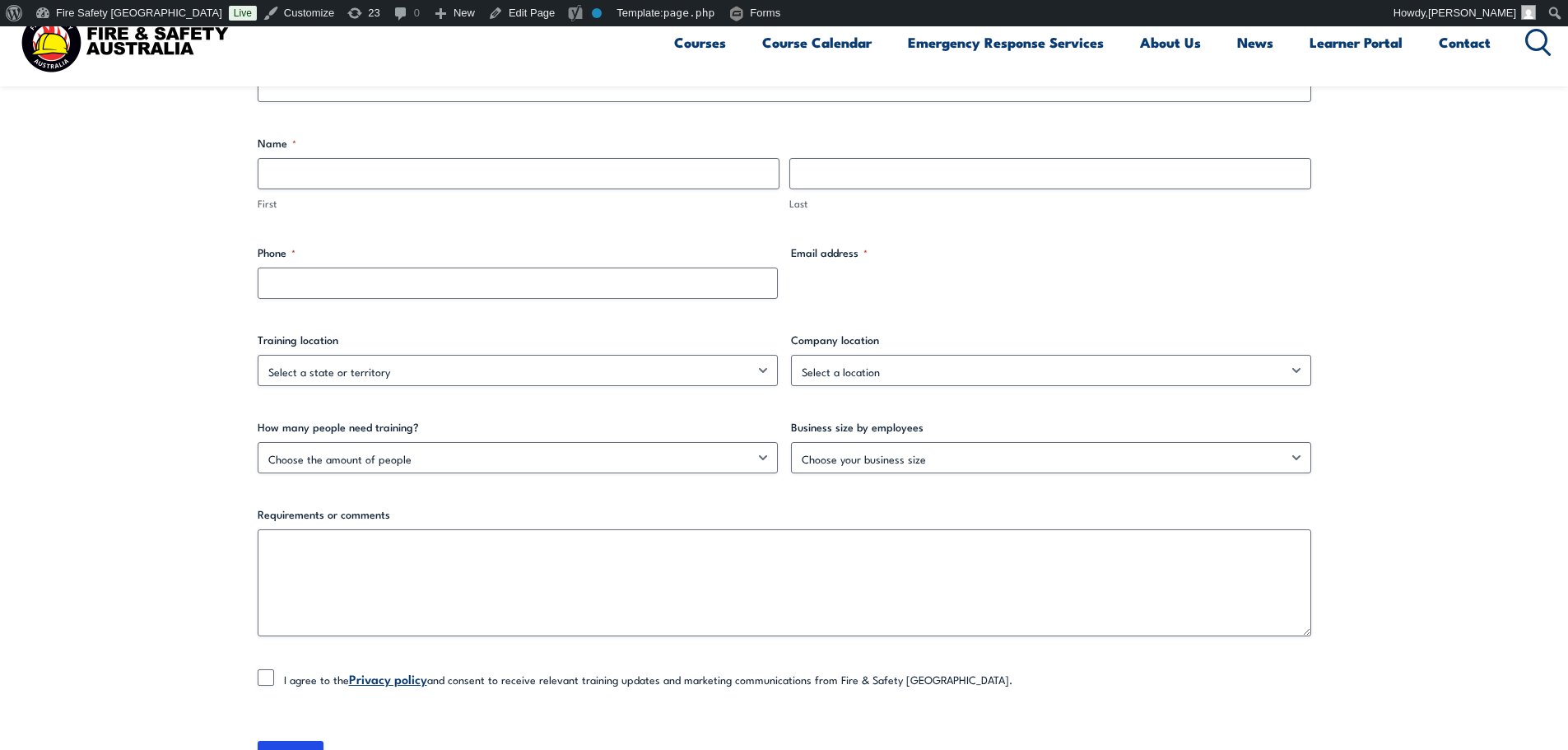
click at [840, 266] on div "Email address *" at bounding box center [1050, 272] width 520 height 55
click at [842, 283] on div "Email address *" at bounding box center [1050, 272] width 520 height 55
click at [82, 502] on section "Trainer referral Company name * Name * First Last Phone * Email address * Train…" at bounding box center [784, 385] width 1568 height 872
click at [858, 271] on div "Email address *" at bounding box center [1050, 272] width 520 height 55
click at [813, 286] on div "Email address *" at bounding box center [1050, 272] width 520 height 55
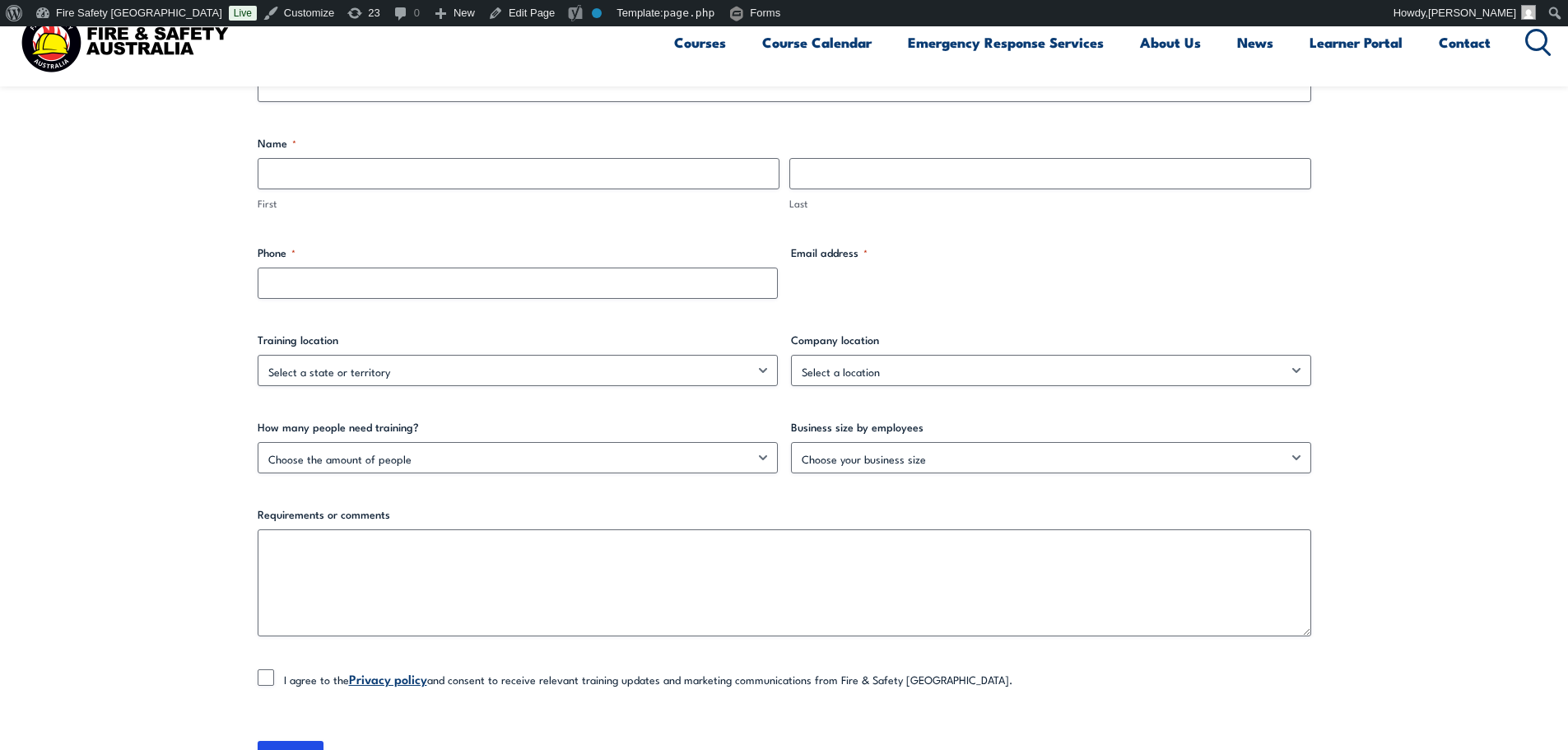
drag, startPoint x: 1005, startPoint y: 296, endPoint x: 1015, endPoint y: 246, distance: 51.0
click at [1005, 295] on div "Email address *" at bounding box center [1050, 272] width 520 height 55
drag, startPoint x: 1015, startPoint y: 246, endPoint x: 947, endPoint y: 264, distance: 70.3
click at [1015, 246] on label "Email address *" at bounding box center [1050, 253] width 520 height 17
click at [915, 275] on div "Email address *" at bounding box center [1050, 272] width 520 height 55
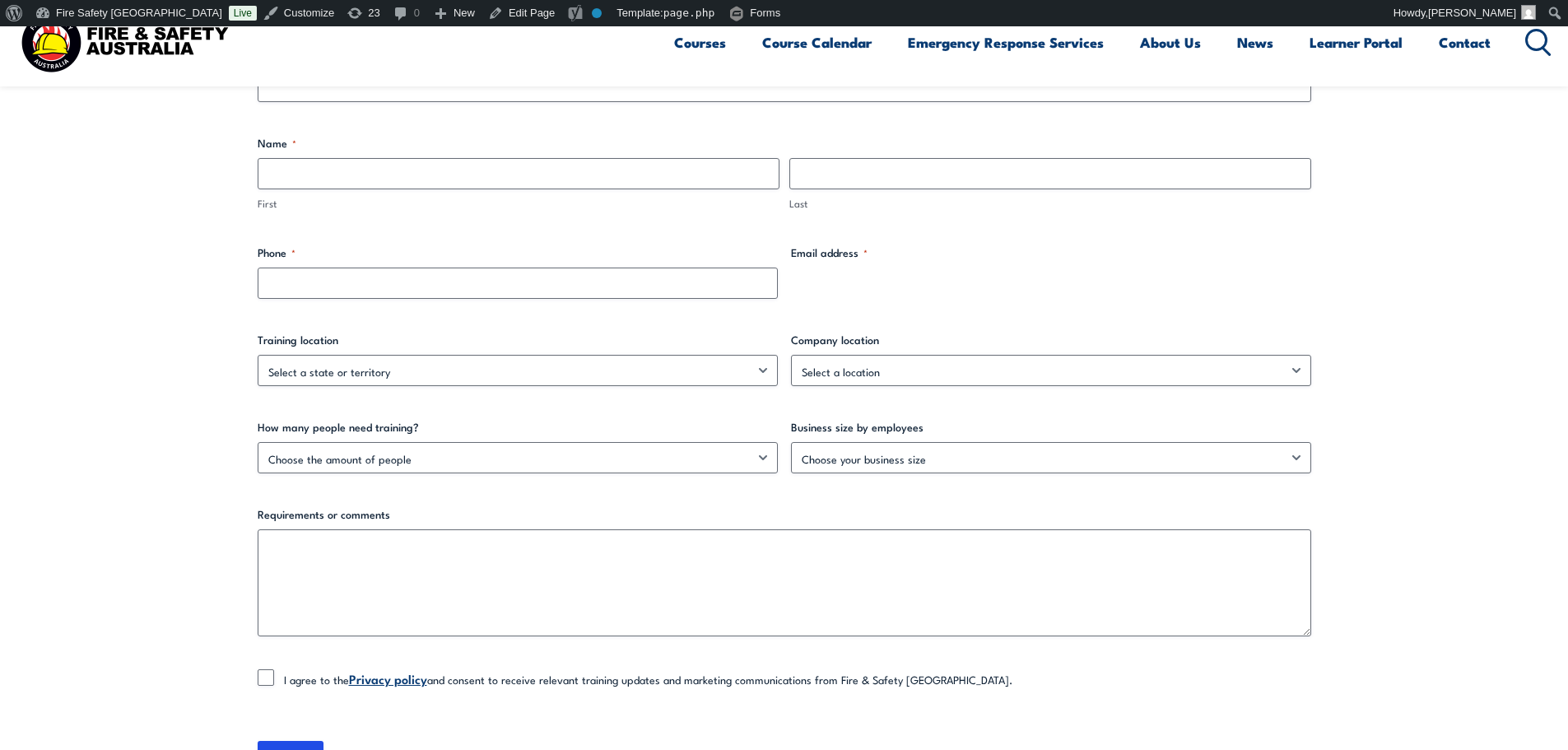
click at [876, 272] on div "Email address *" at bounding box center [1050, 272] width 520 height 55
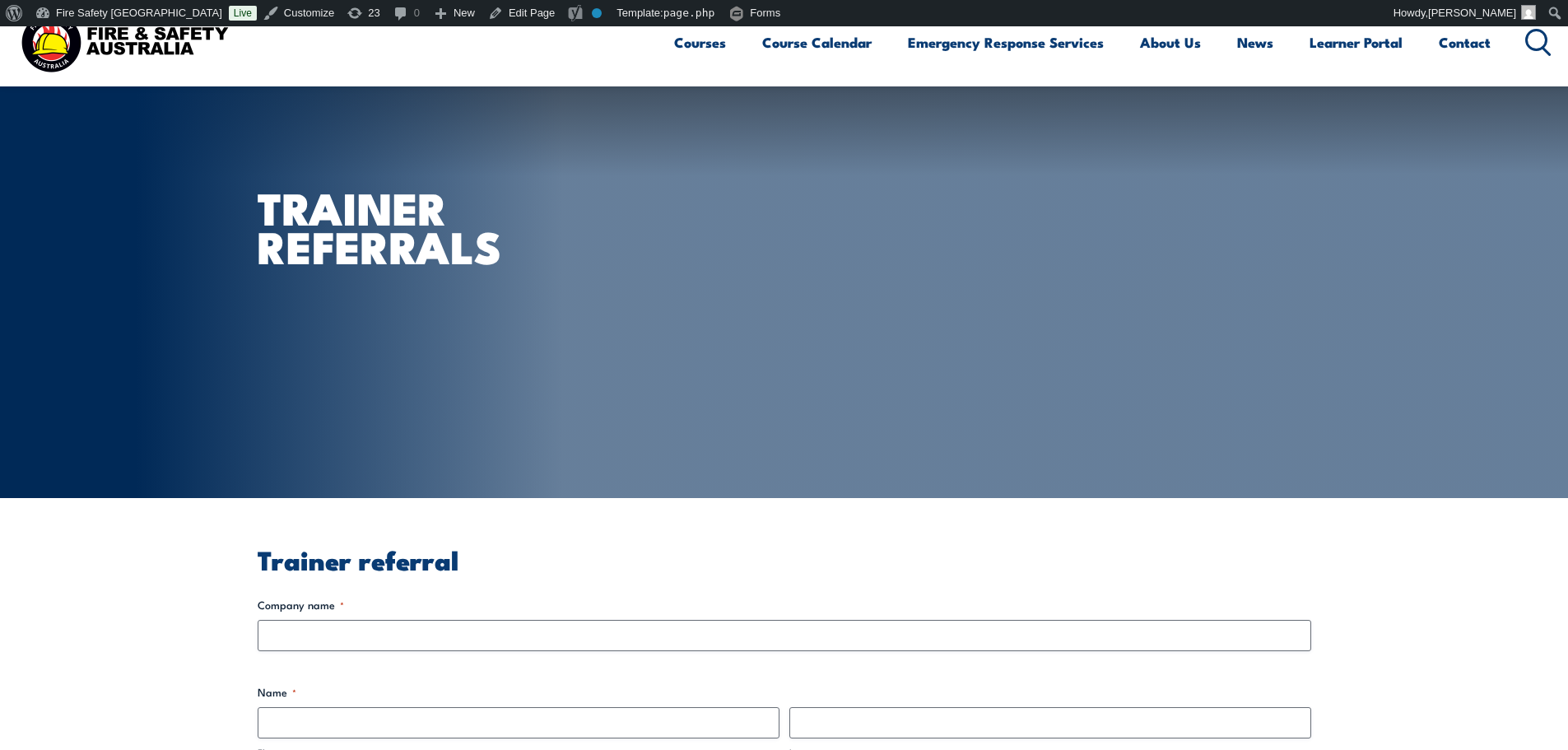
scroll to position [548, 0]
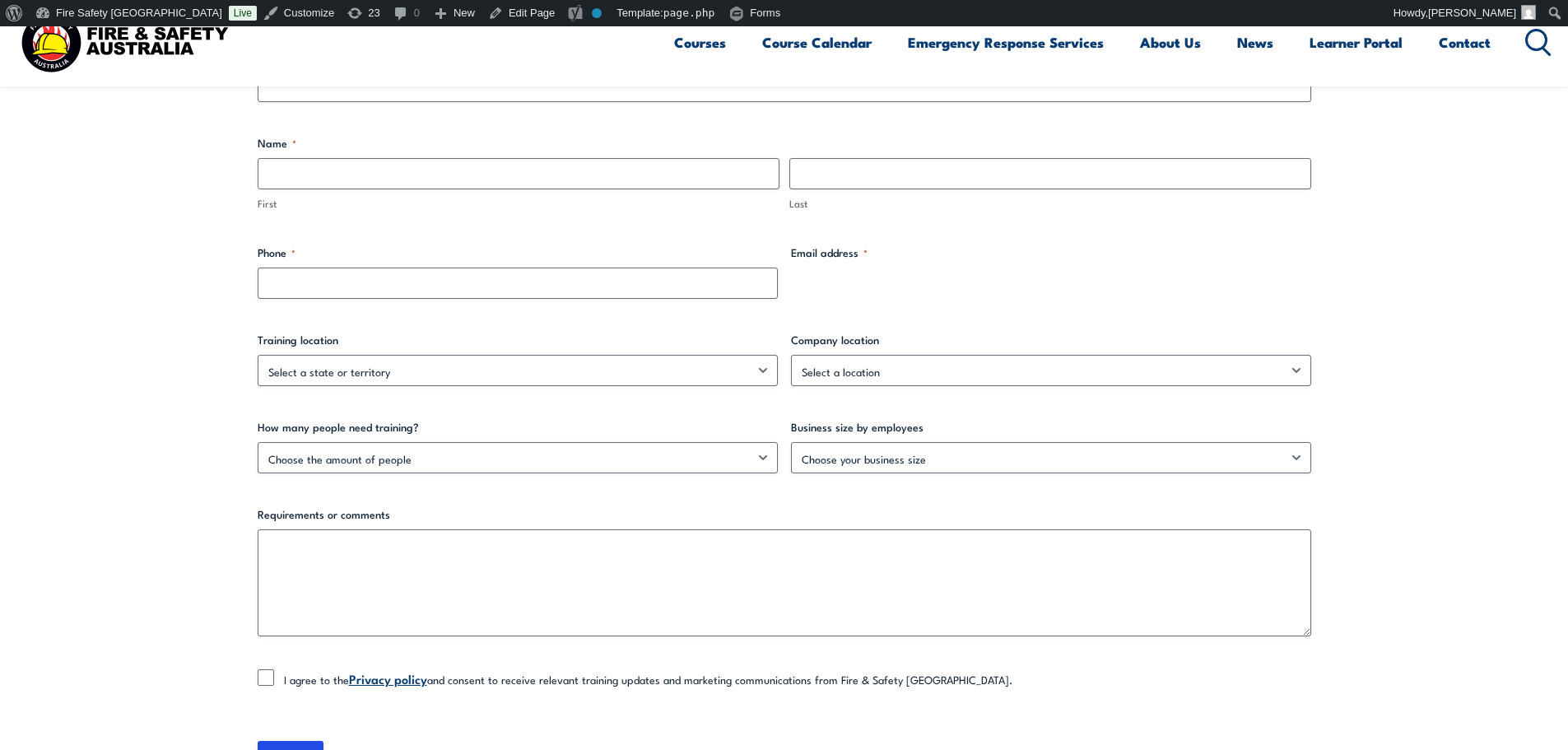
click at [856, 305] on div "Company name * Name * First Last Phone * Email address * Training location Sele…" at bounding box center [784, 384] width 1053 height 673
drag, startPoint x: 847, startPoint y: 269, endPoint x: 736, endPoint y: 289, distance: 112.8
click at [844, 268] on div "Email address *" at bounding box center [1050, 272] width 520 height 55
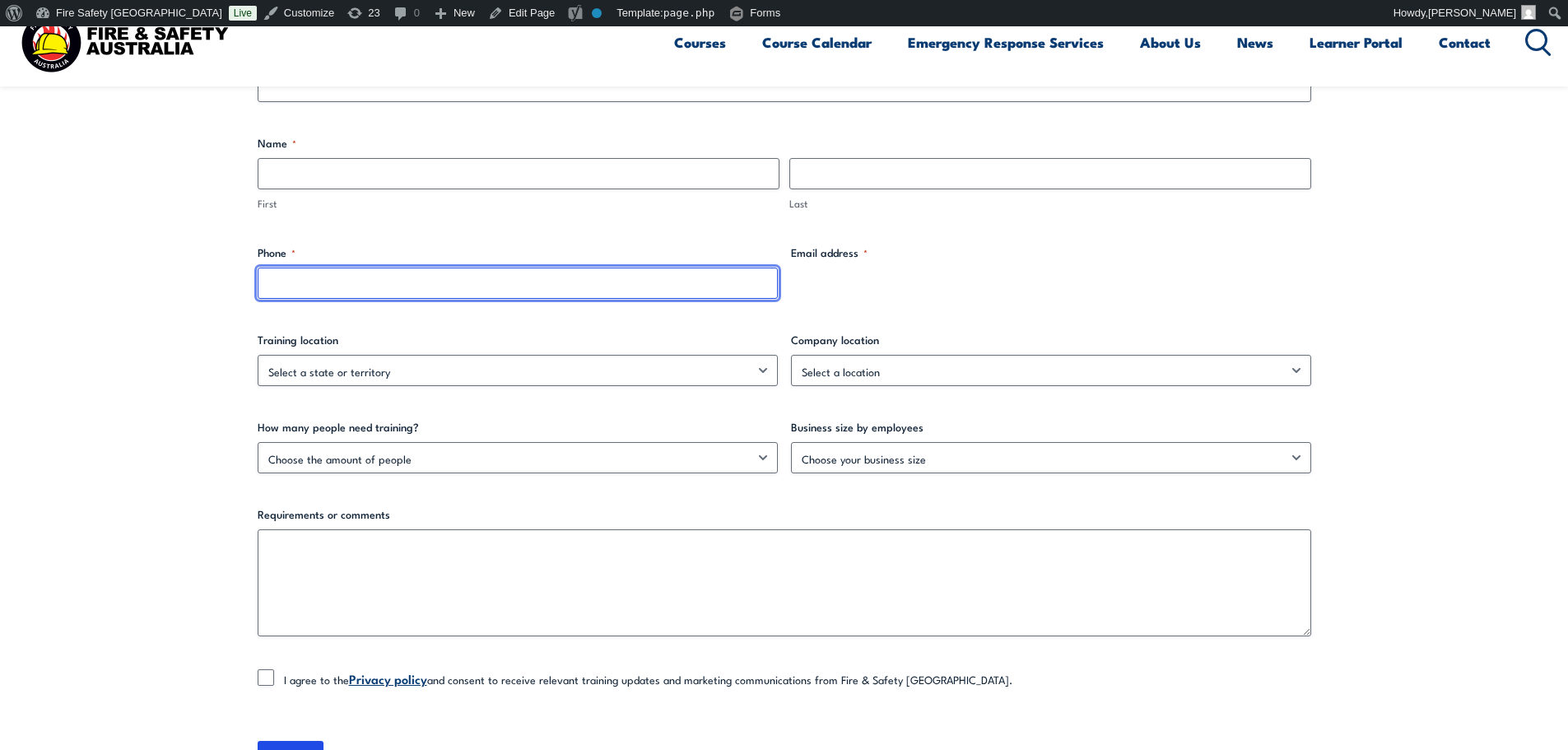
click at [615, 283] on input "Phone *" at bounding box center [518, 283] width 520 height 32
type input "0430097725"
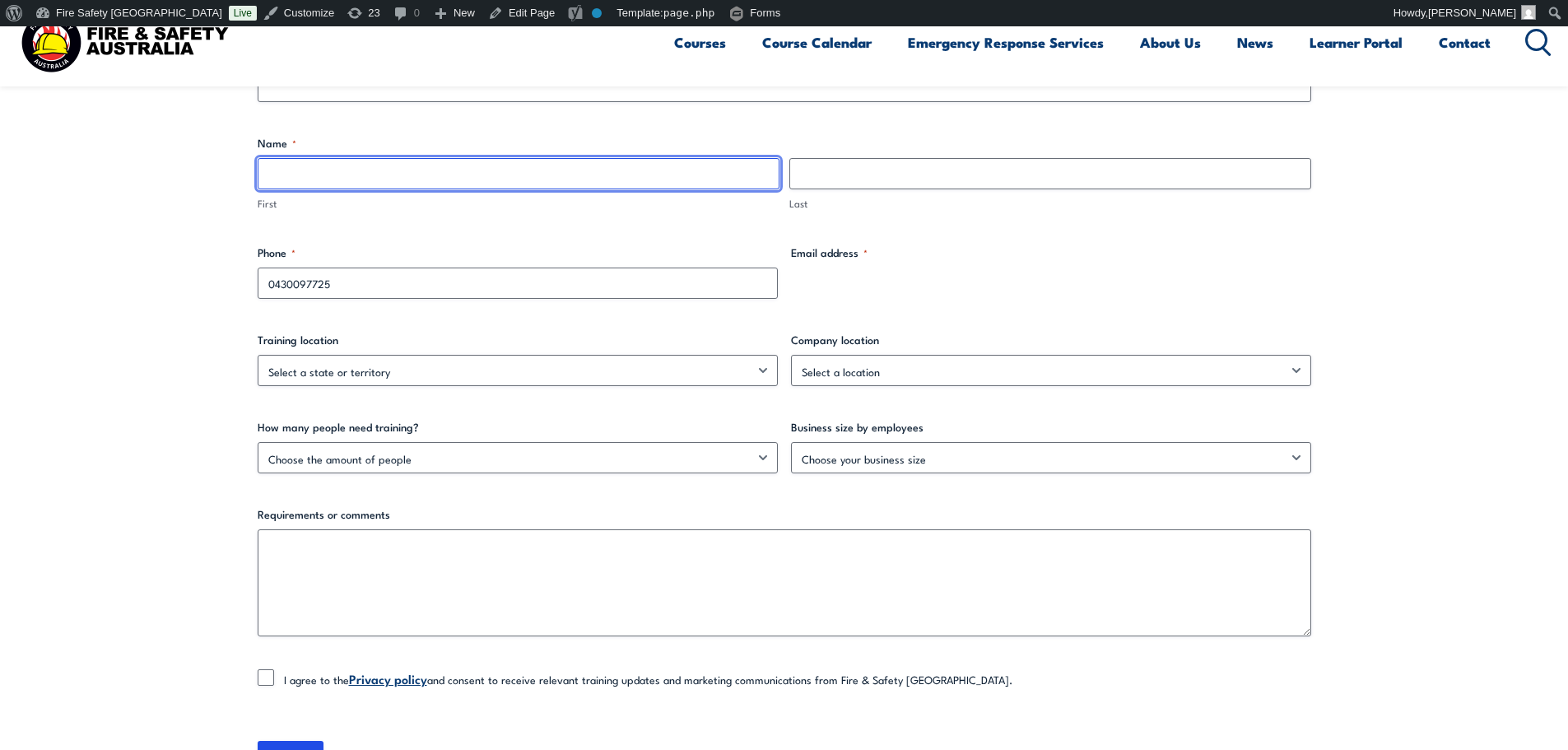
click at [602, 158] on input "First" at bounding box center [519, 173] width 522 height 32
type input "test"
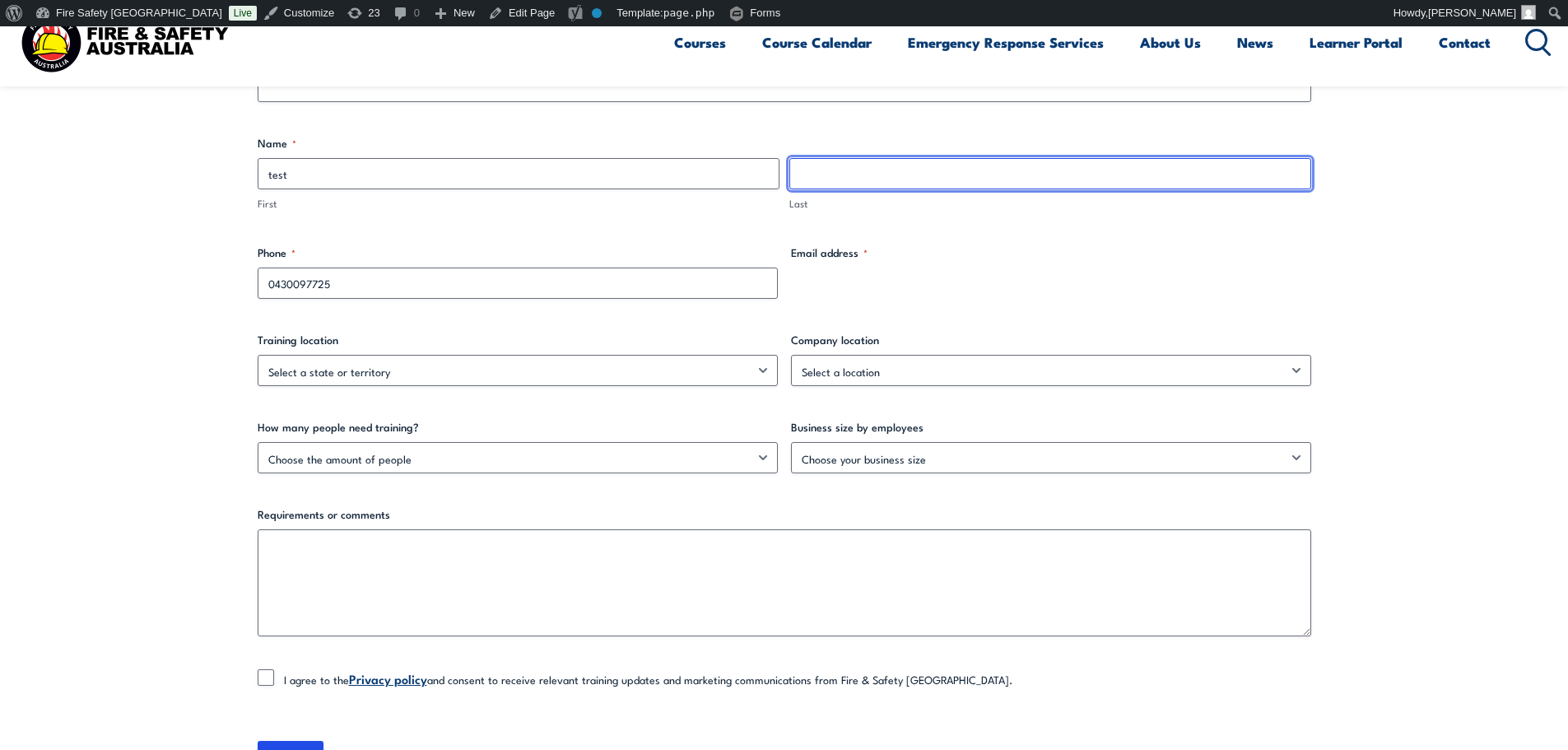
click at [902, 167] on input "Last" at bounding box center [1049, 173] width 522 height 32
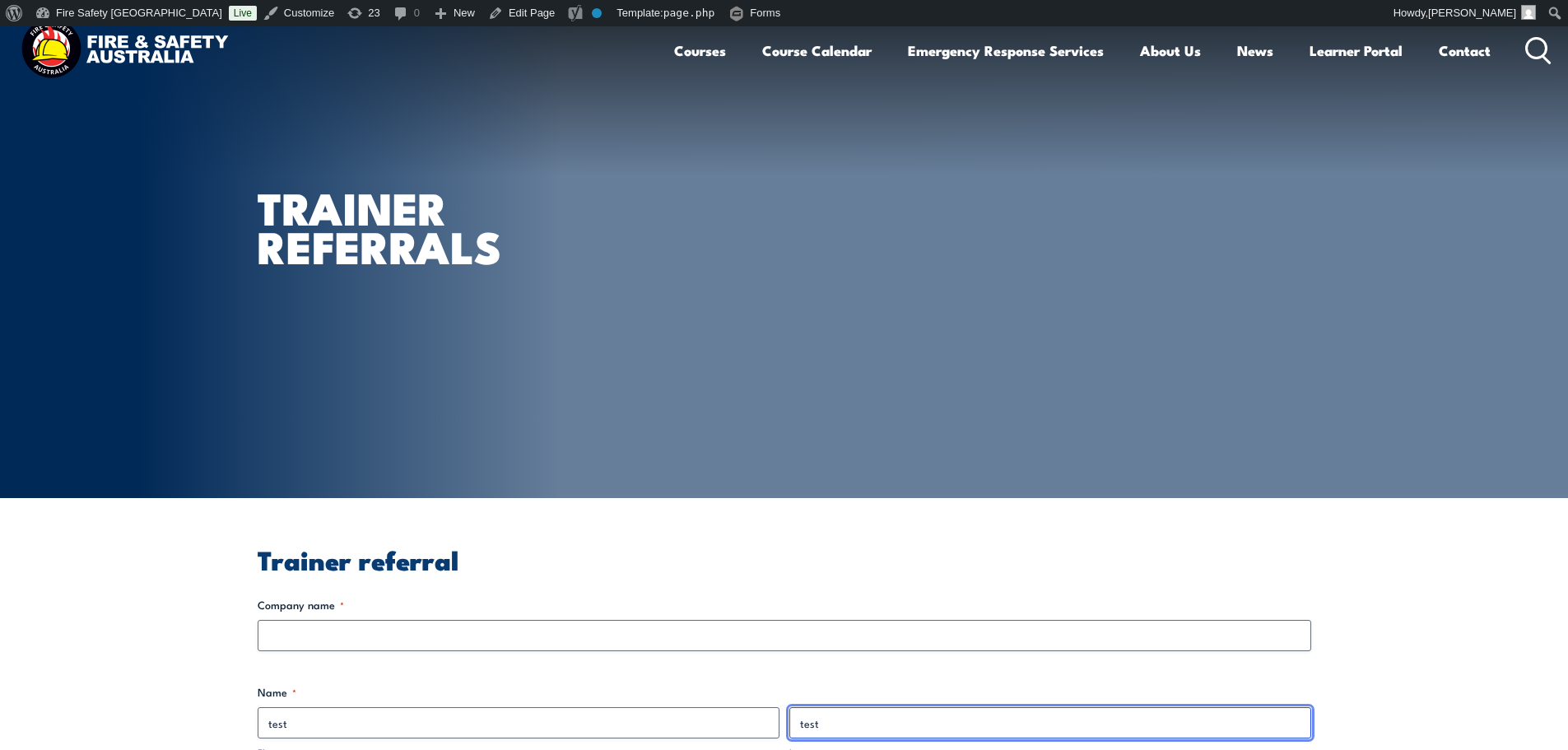
type input "test"
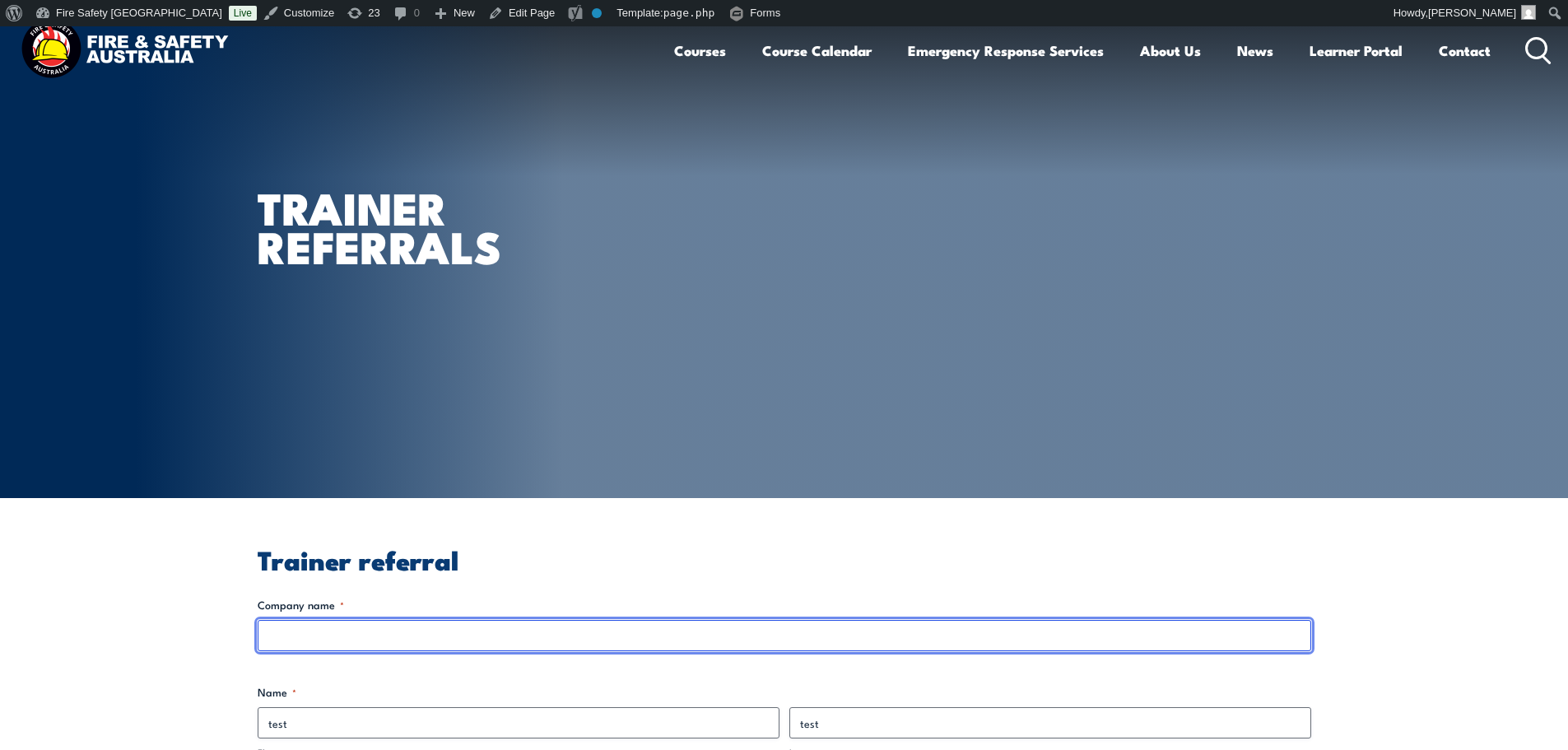
click at [422, 636] on input "Company name *" at bounding box center [784, 636] width 1053 height 32
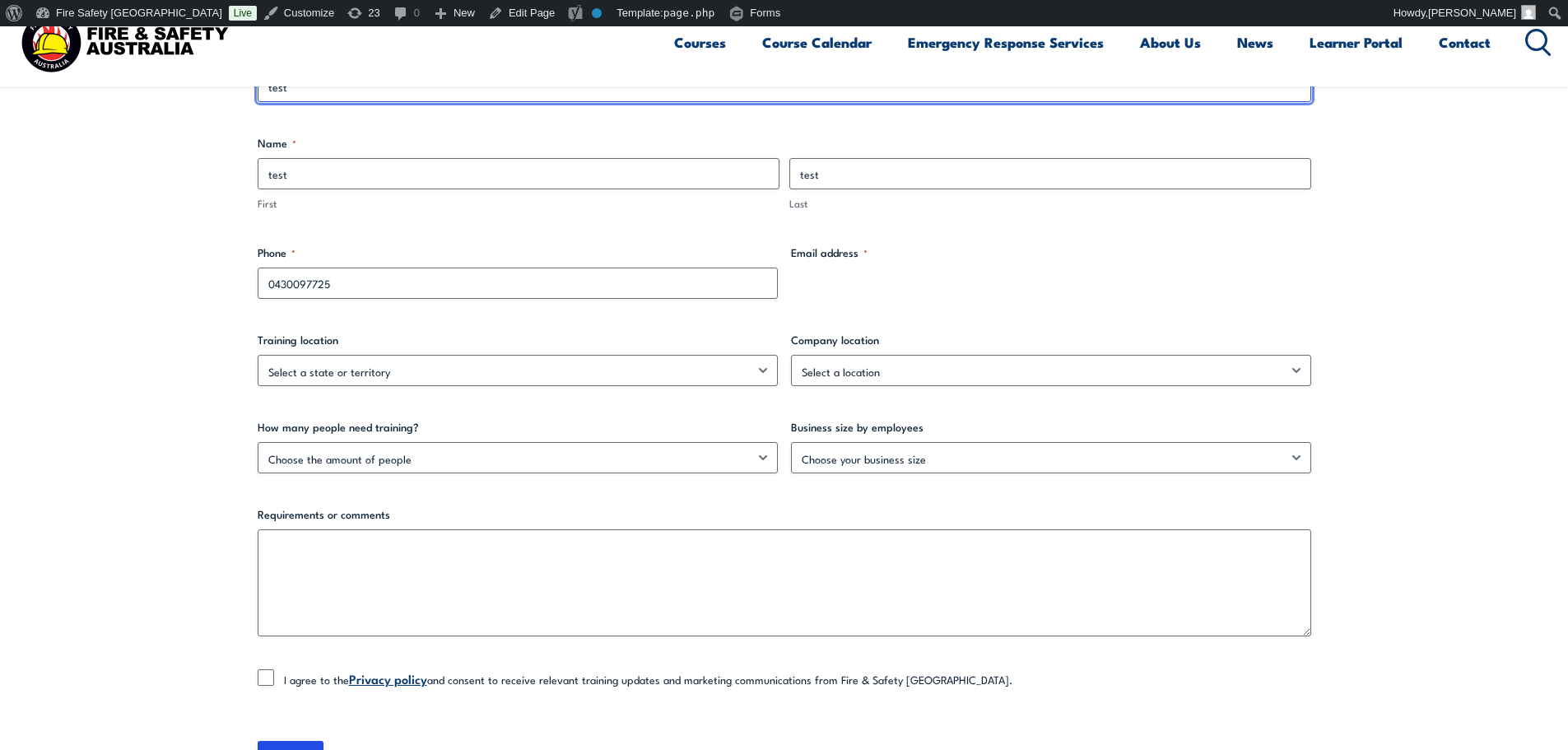
type input "test"
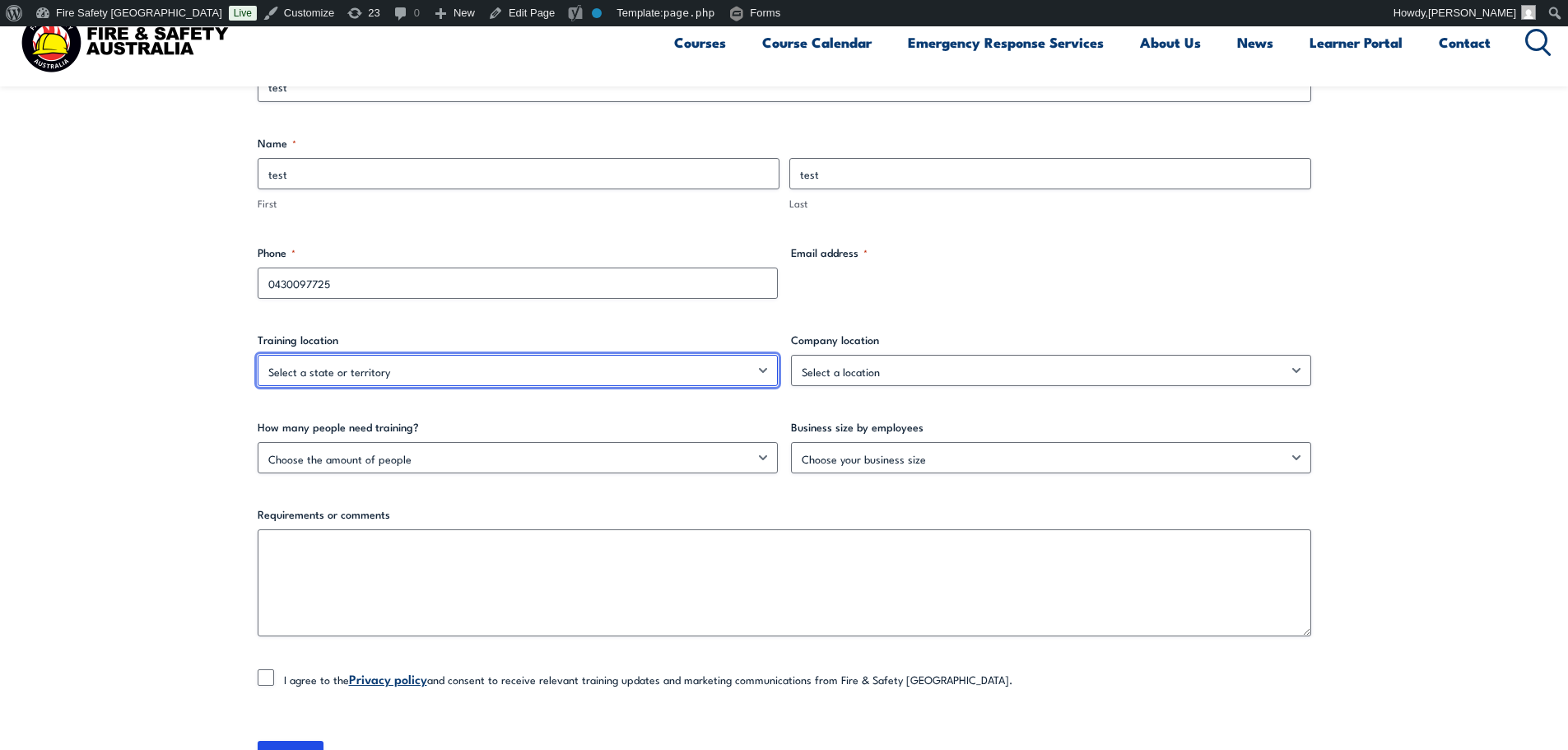
click at [595, 359] on select "Select a state or territory ACT NSW NT QLD SA TAS VIC WA Nationally – multiple …" at bounding box center [518, 371] width 520 height 32
select select "QLD"
click at [258, 355] on select "Select a state or territory ACT NSW NT QLD SA TAS VIC WA Nationally – multiple …" at bounding box center [518, 371] width 520 height 32
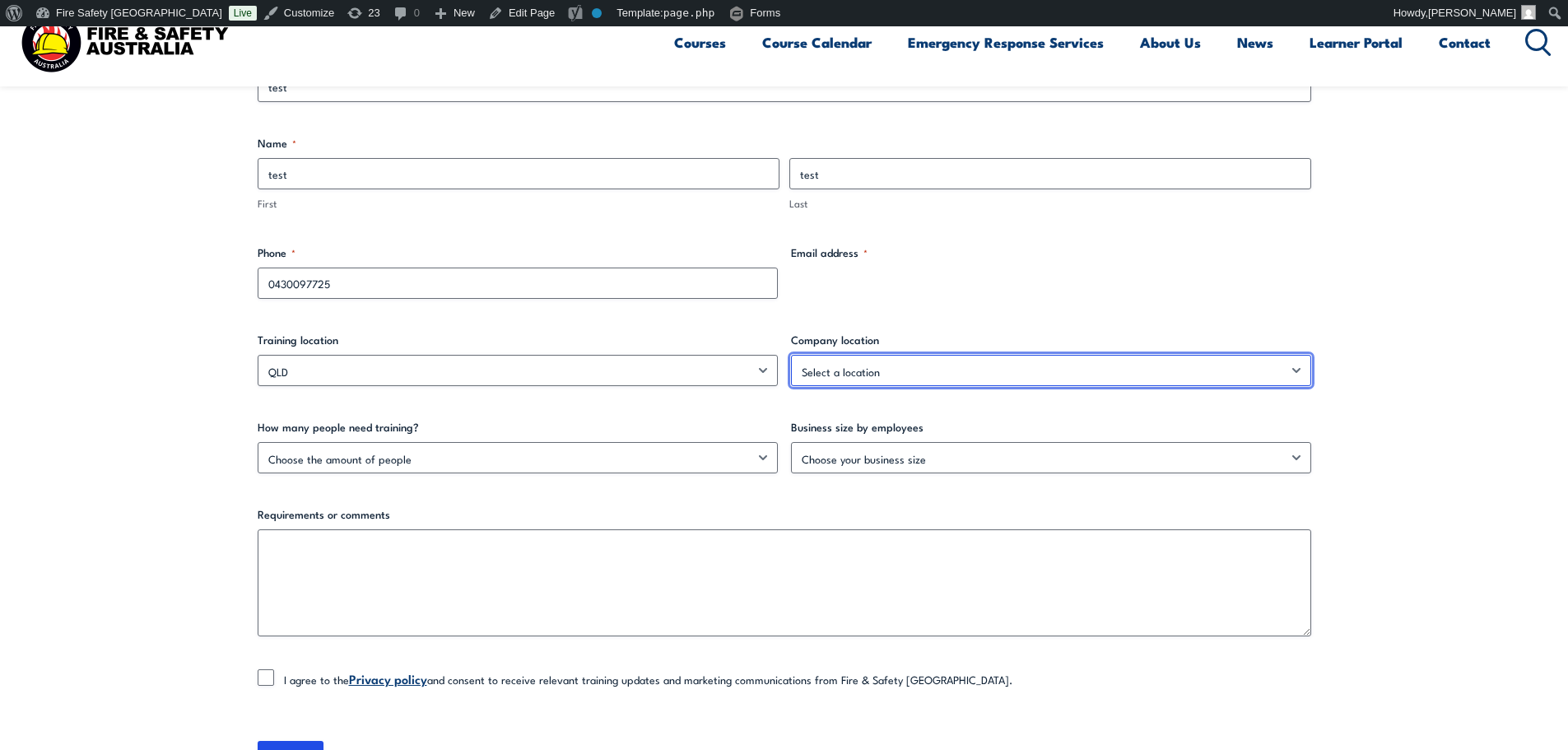
click at [839, 383] on select "Select a location Australian Capital Territory New South Wales Northern Territo…" at bounding box center [1050, 371] width 520 height 32
select select "Northern Territory"
click at [791, 355] on select "Select a location [GEOGRAPHIC_DATA] [GEOGRAPHIC_DATA] [GEOGRAPHIC_DATA] [GEOGRA…" at bounding box center [1050, 371] width 520 height 32
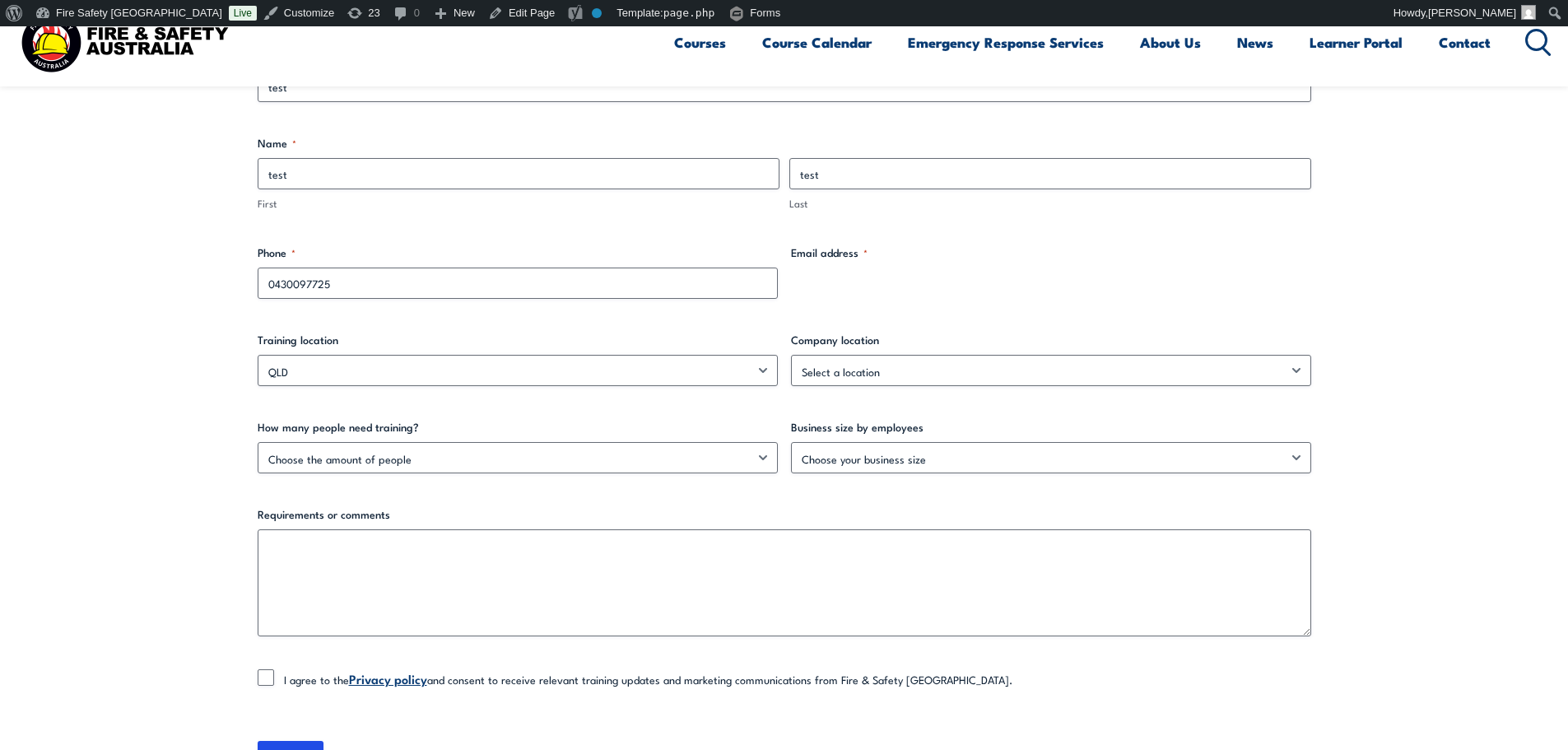
click at [495, 477] on div "Company name * test Name * test First test Last Phone * 0430097725 Email addres…" at bounding box center [784, 384] width 1053 height 673
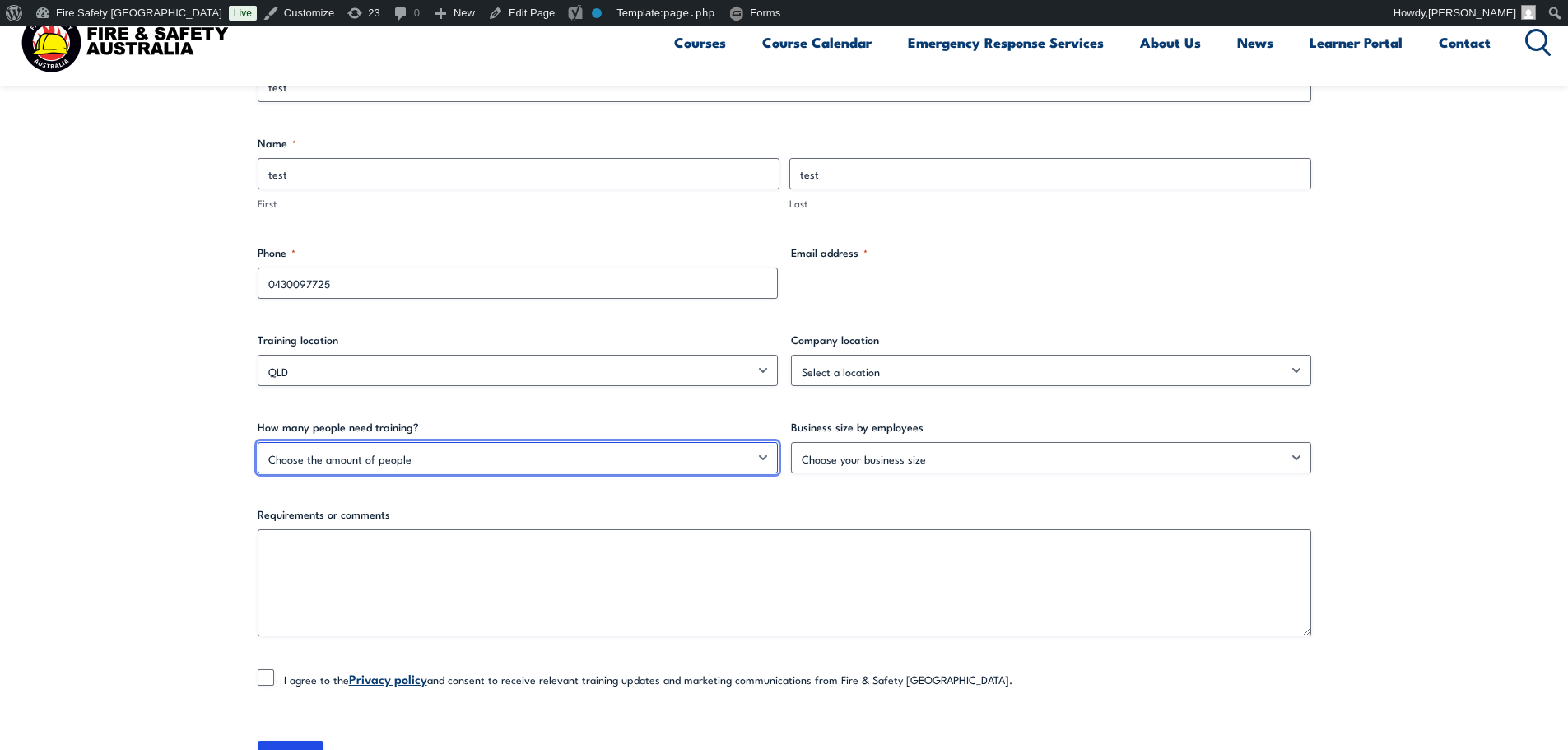
click at [486, 463] on select "Choose the amount of people 1 – 4 5 – 19 20+" at bounding box center [518, 458] width 520 height 32
select select "5 – 19"
click at [258, 442] on select "Choose the amount of people 1 – 4 5 – 19 20+" at bounding box center [518, 458] width 520 height 32
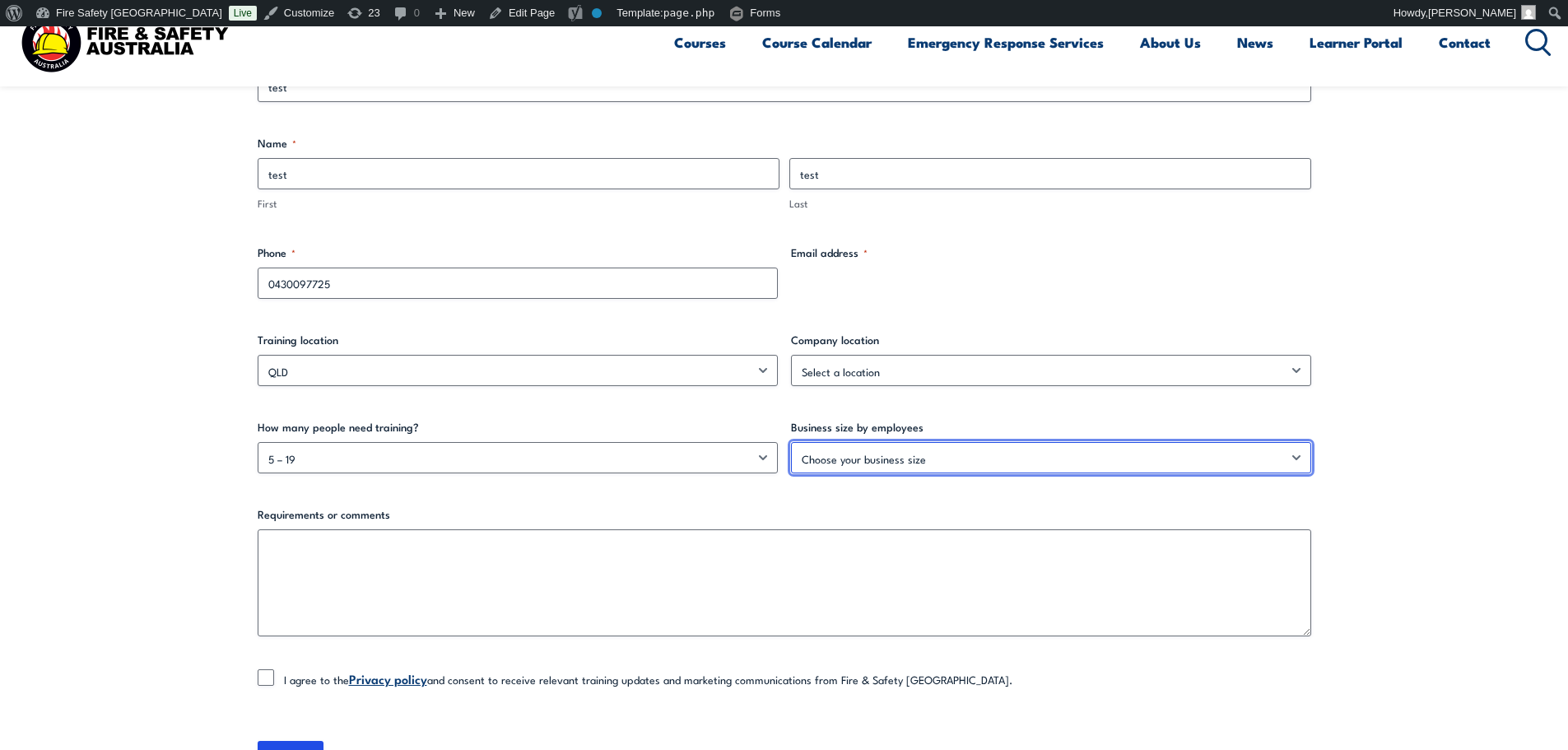
click at [883, 460] on select "Choose your business size 1 – 19 20 – 199 200+" at bounding box center [1050, 458] width 520 height 32
select select "20 – 199"
click at [791, 442] on select "Choose your business size 1 – 19 20 – 199 200+" at bounding box center [1050, 458] width 520 height 32
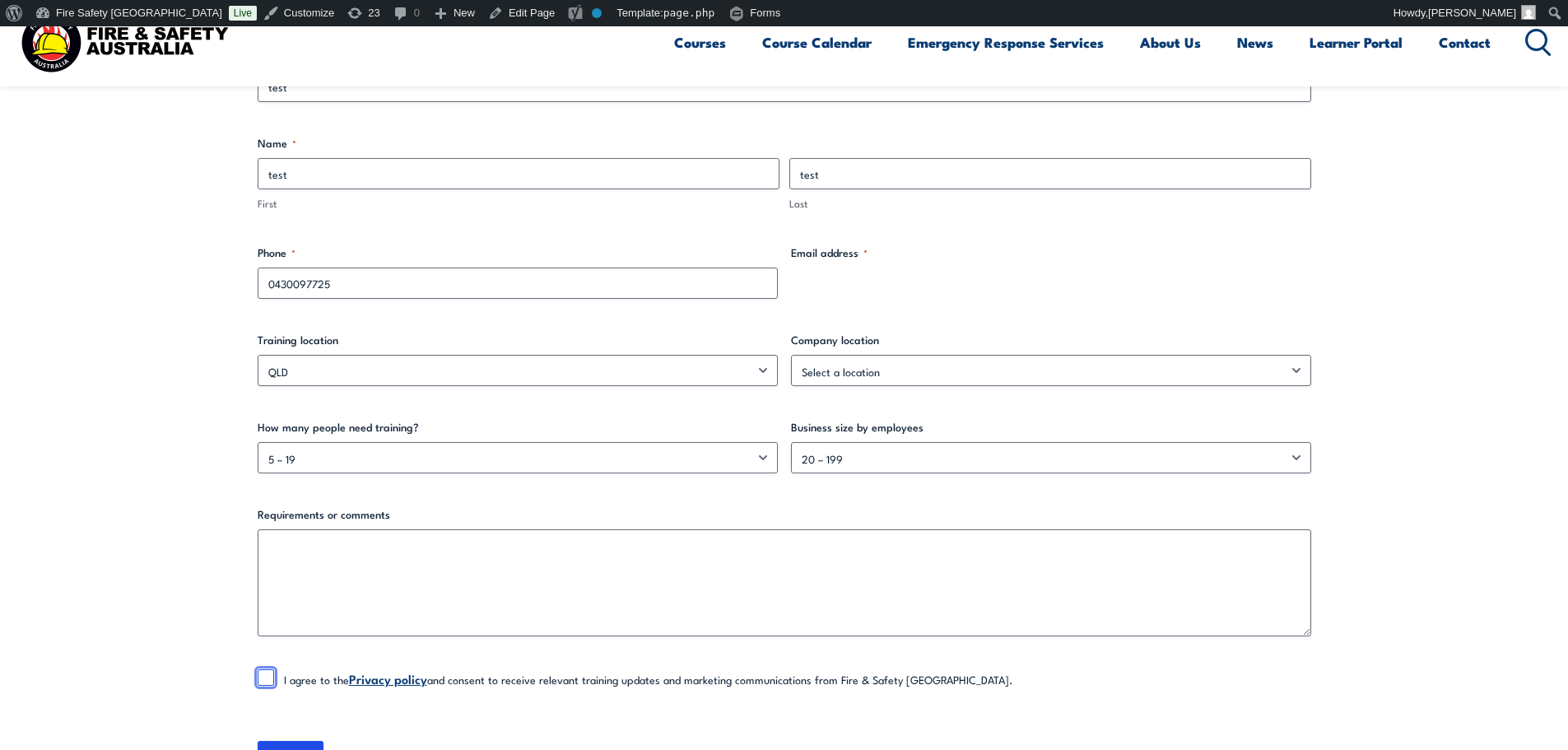
click at [261, 674] on input "I agree to the Privacy policy and consent to receive relevant training updates …" at bounding box center [266, 677] width 17 height 17
checkbox input "true"
click at [294, 746] on input "SUBMIT" at bounding box center [291, 756] width 66 height 32
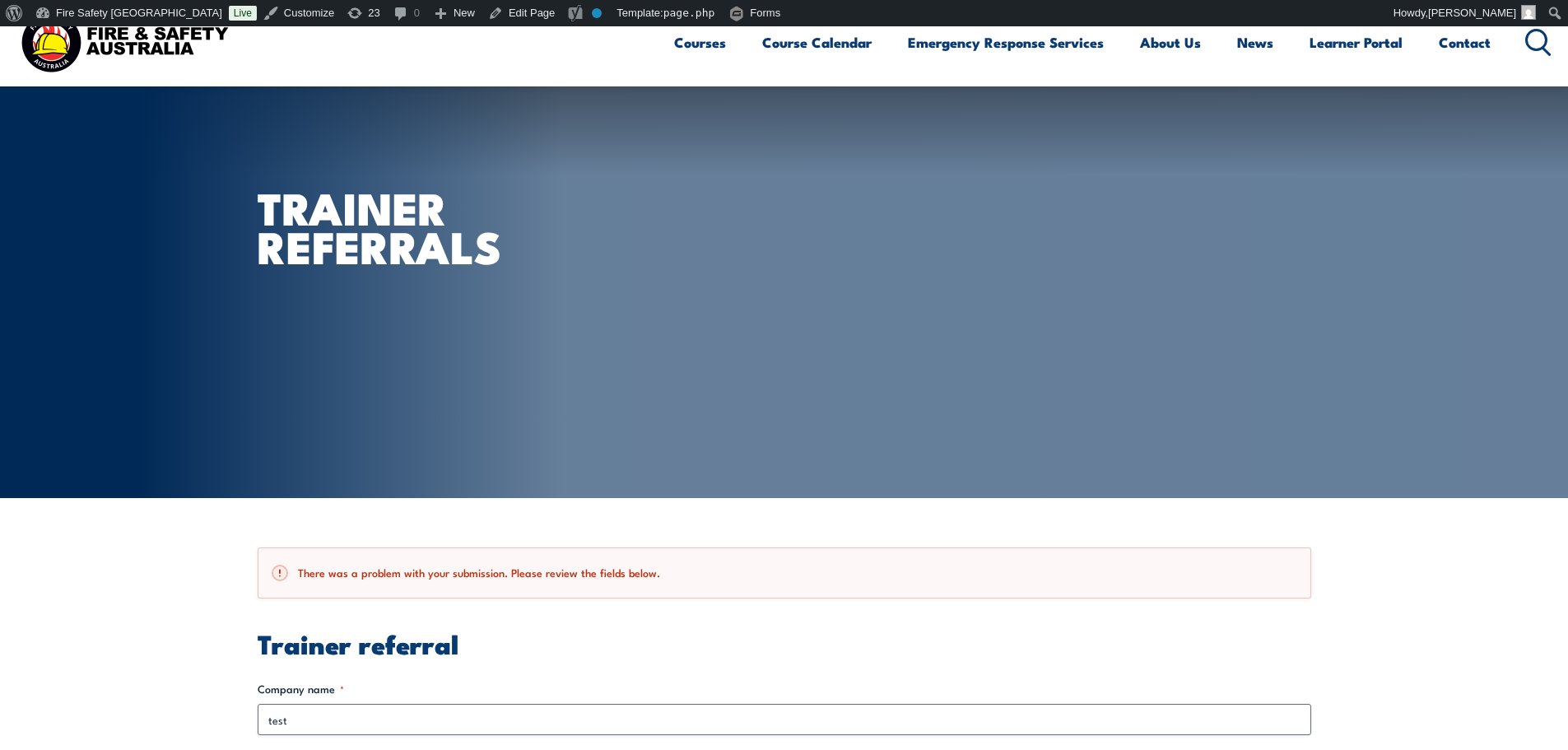
scroll to position [548, 0]
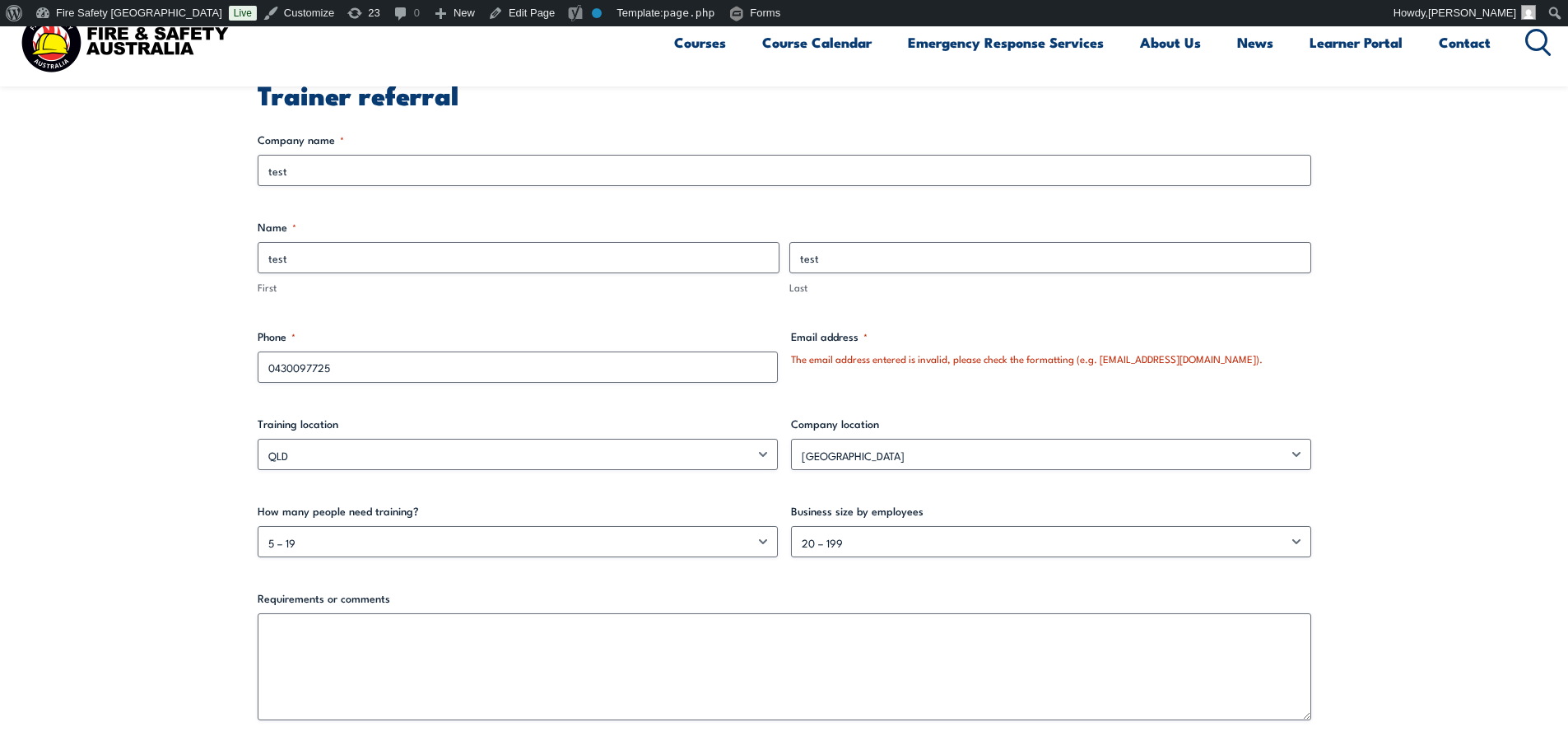
click at [1078, 361] on div "The email address entered is invalid, please check the formatting (e.g. [EMAIL_…" at bounding box center [1050, 359] width 520 height 16
click at [948, 381] on div "Email address * The email address entered is invalid, please check the formatti…" at bounding box center [1050, 356] width 520 height 55
click at [936, 358] on div "The email address entered is invalid, please check the formatting (e.g. [EMAIL_…" at bounding box center [1050, 359] width 520 height 16
drag, startPoint x: 804, startPoint y: 352, endPoint x: 1145, endPoint y: 368, distance: 341.4
click at [1145, 368] on div "Email address * The email address entered is invalid, please check the formatti…" at bounding box center [1050, 356] width 520 height 55
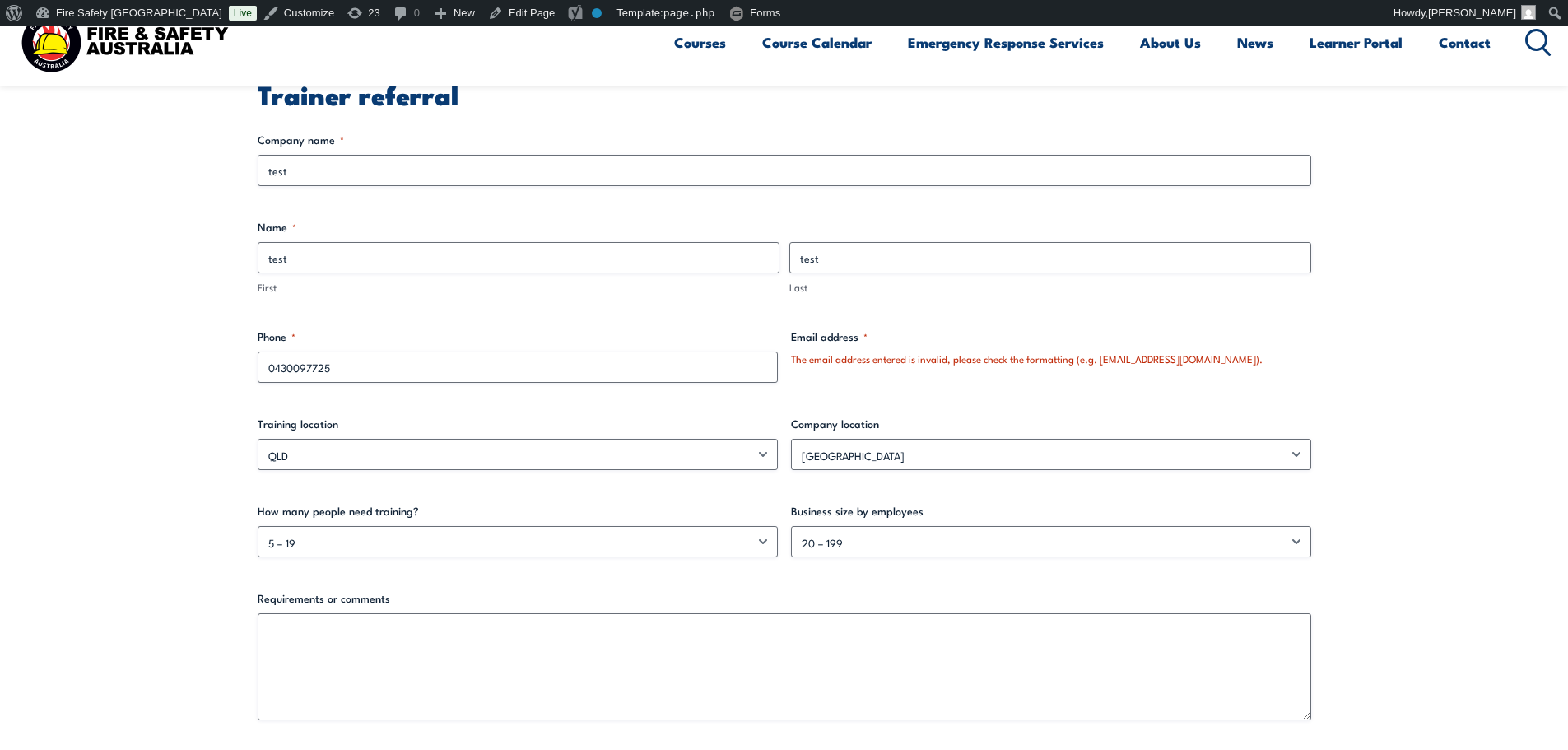
click at [121, 234] on section "There was a problem with your submission. Please review the fields below. Train…" at bounding box center [784, 427] width 1568 height 956
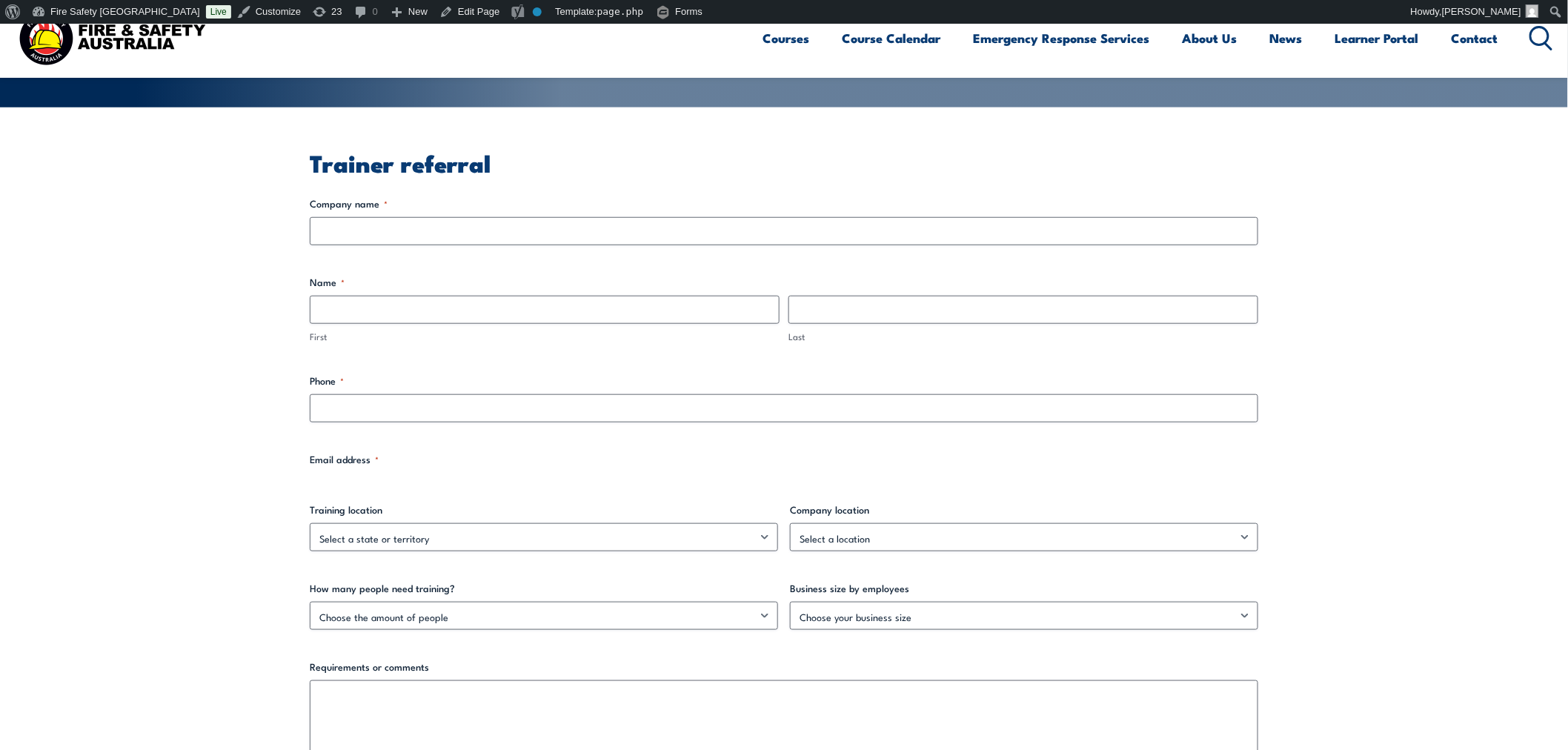
scroll to position [338, 0]
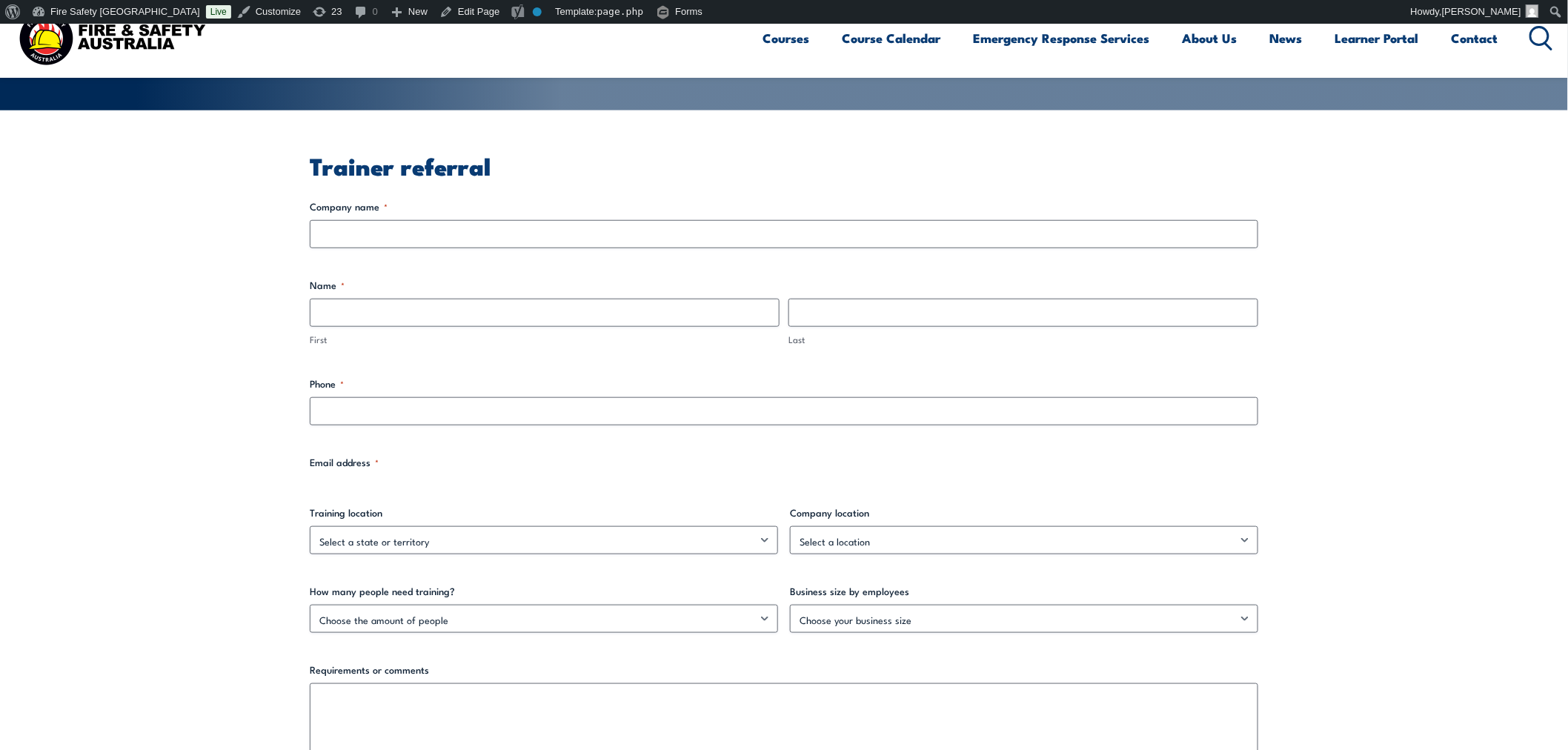
click at [143, 254] on section "Trainer referral Company name * Name * First Last Phone * Email address * Train…" at bounding box center [784, 528] width 1568 height 836
click at [142, 327] on section "Trainer referral Company name * Name * First Last Phone * Email address * Train…" at bounding box center [784, 528] width 1568 height 836
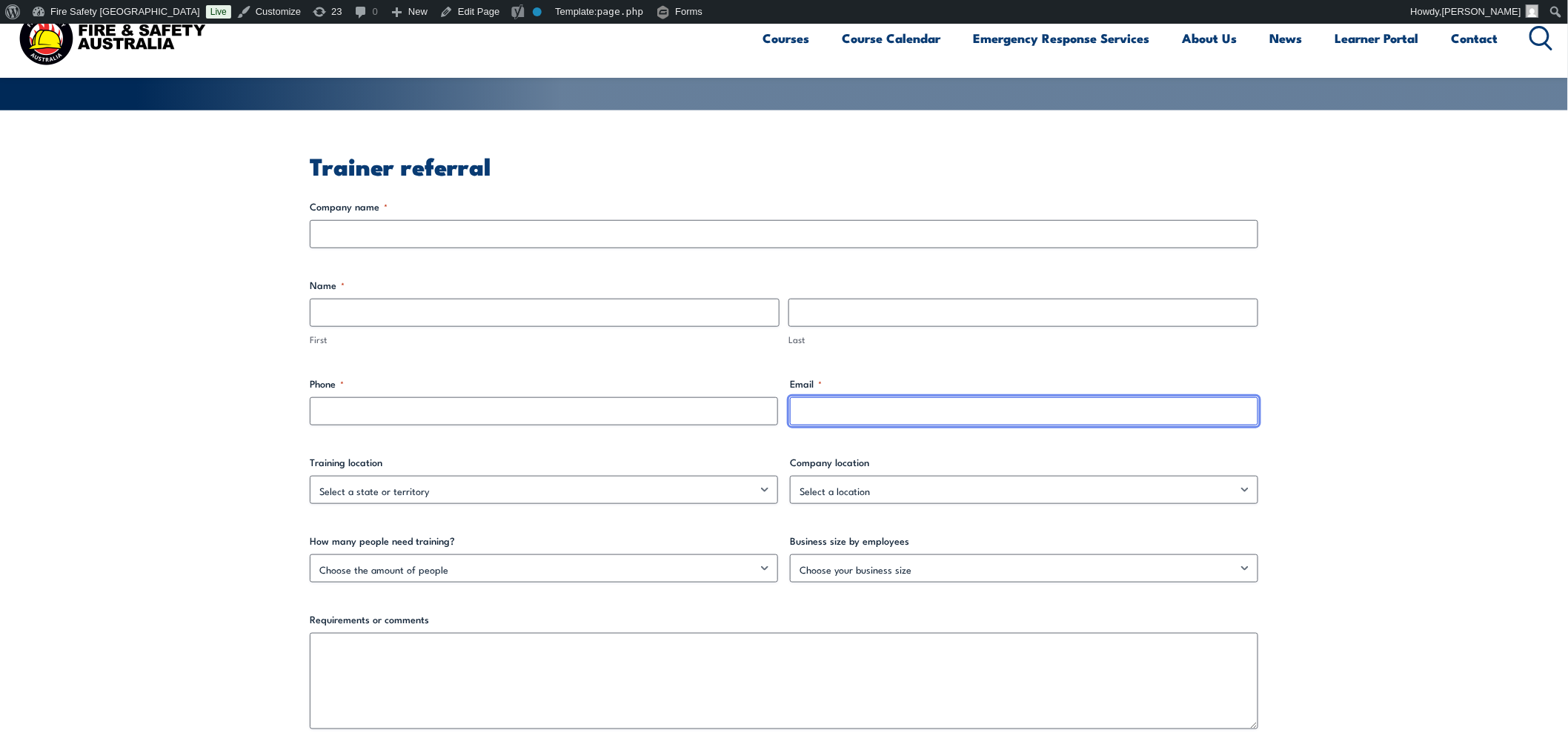
click at [848, 401] on input "Email *" at bounding box center [1023, 411] width 468 height 29
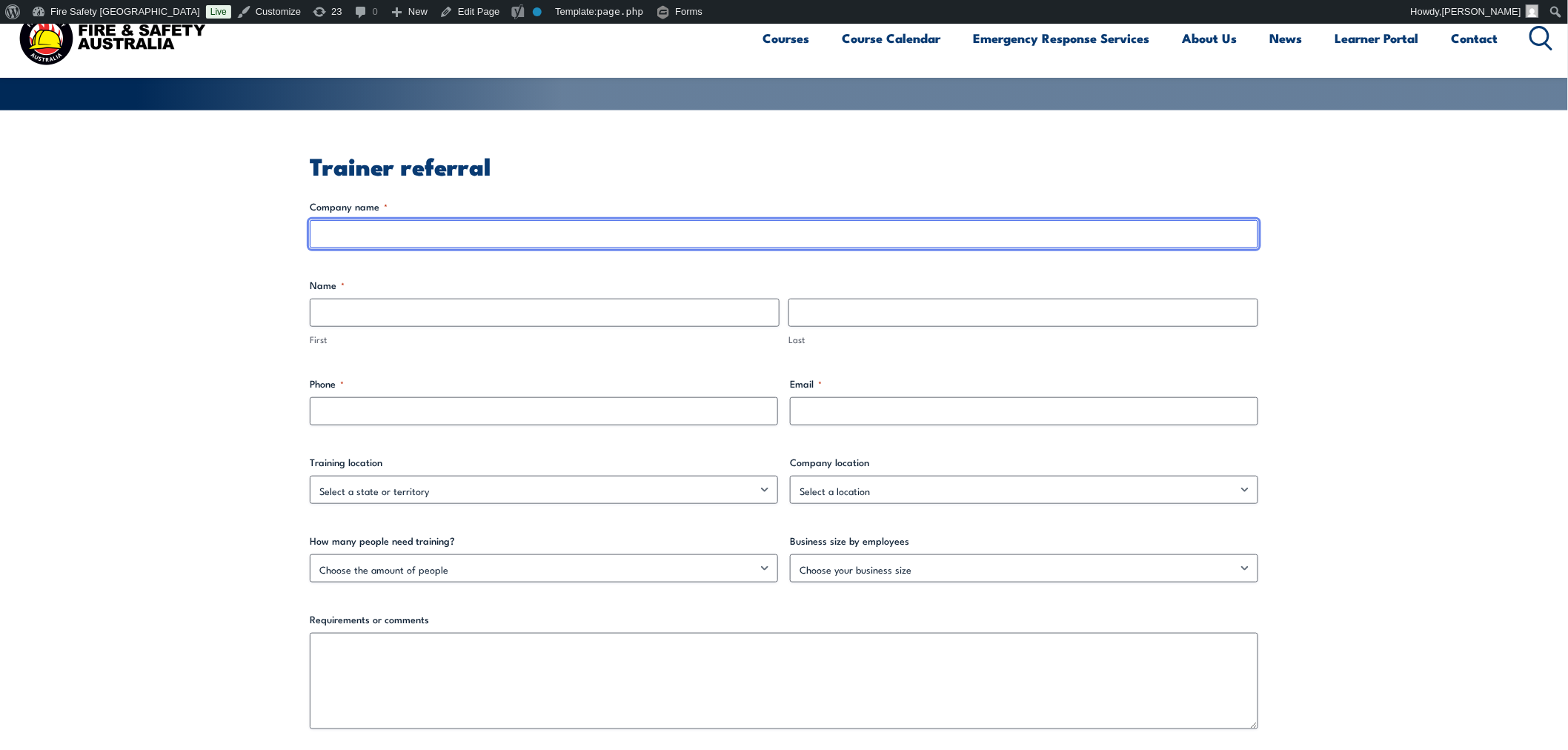
click at [419, 239] on input "Company name *" at bounding box center [784, 235] width 948 height 29
type input "LisaHSU"
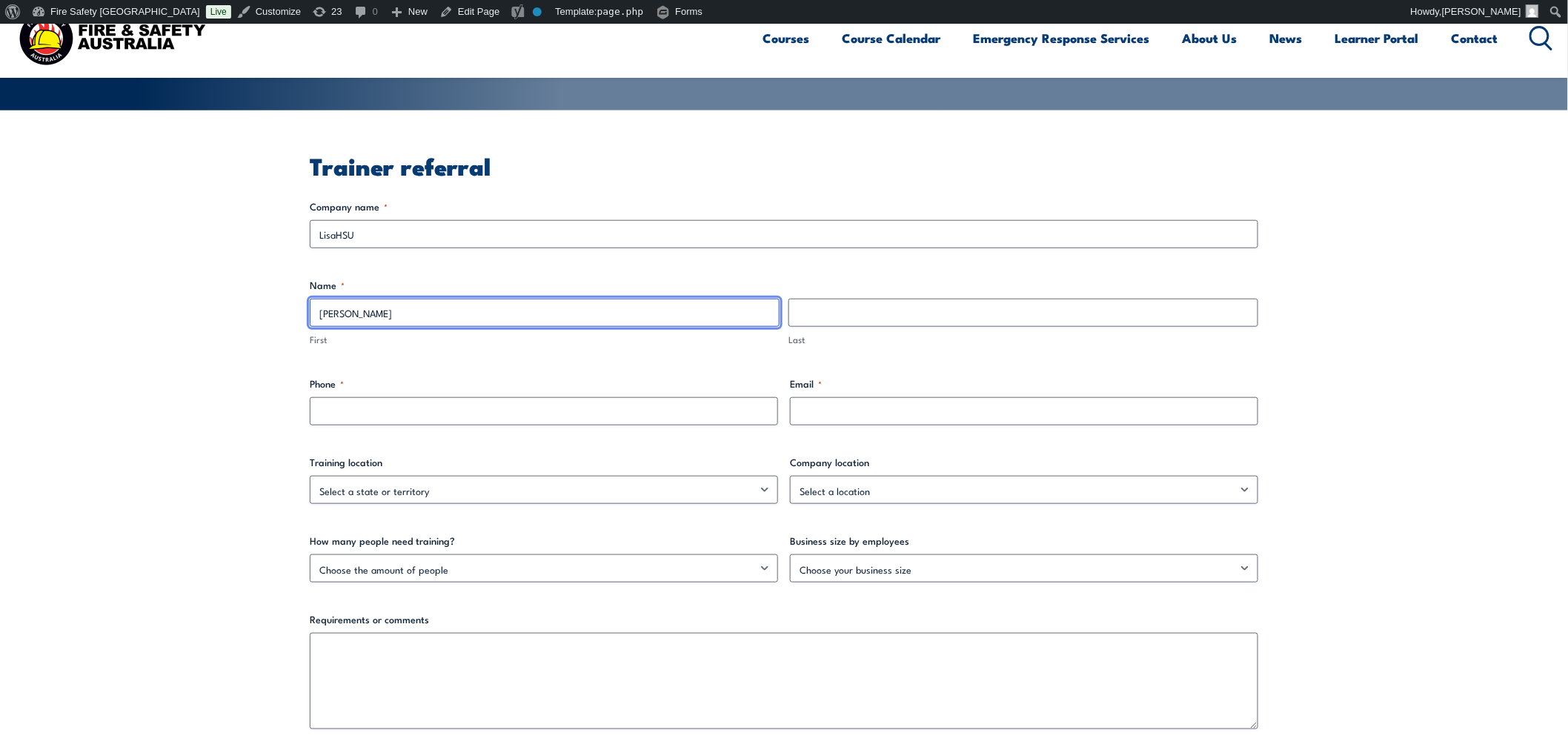
type input "LISA"
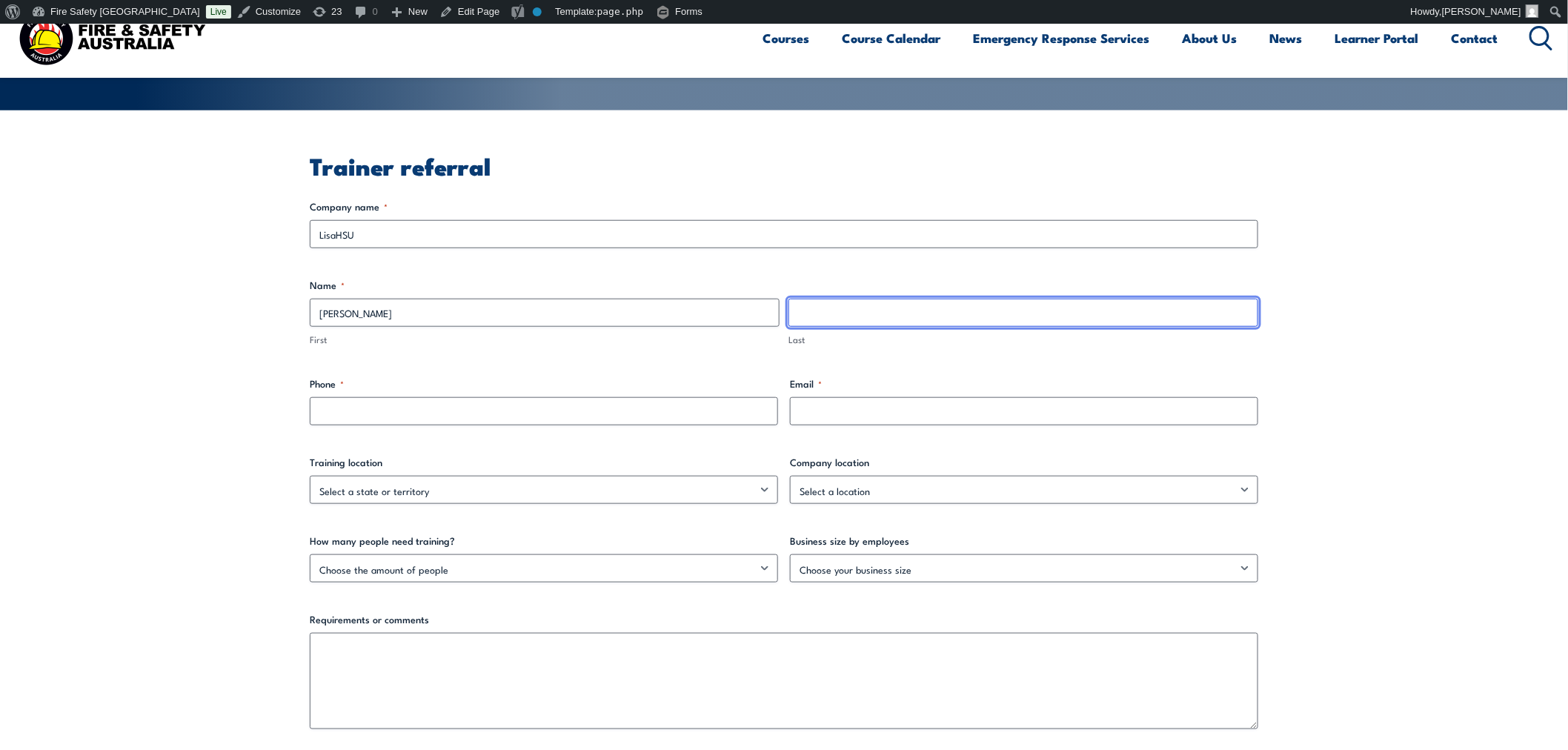
type input "Y"
type input "TEST"
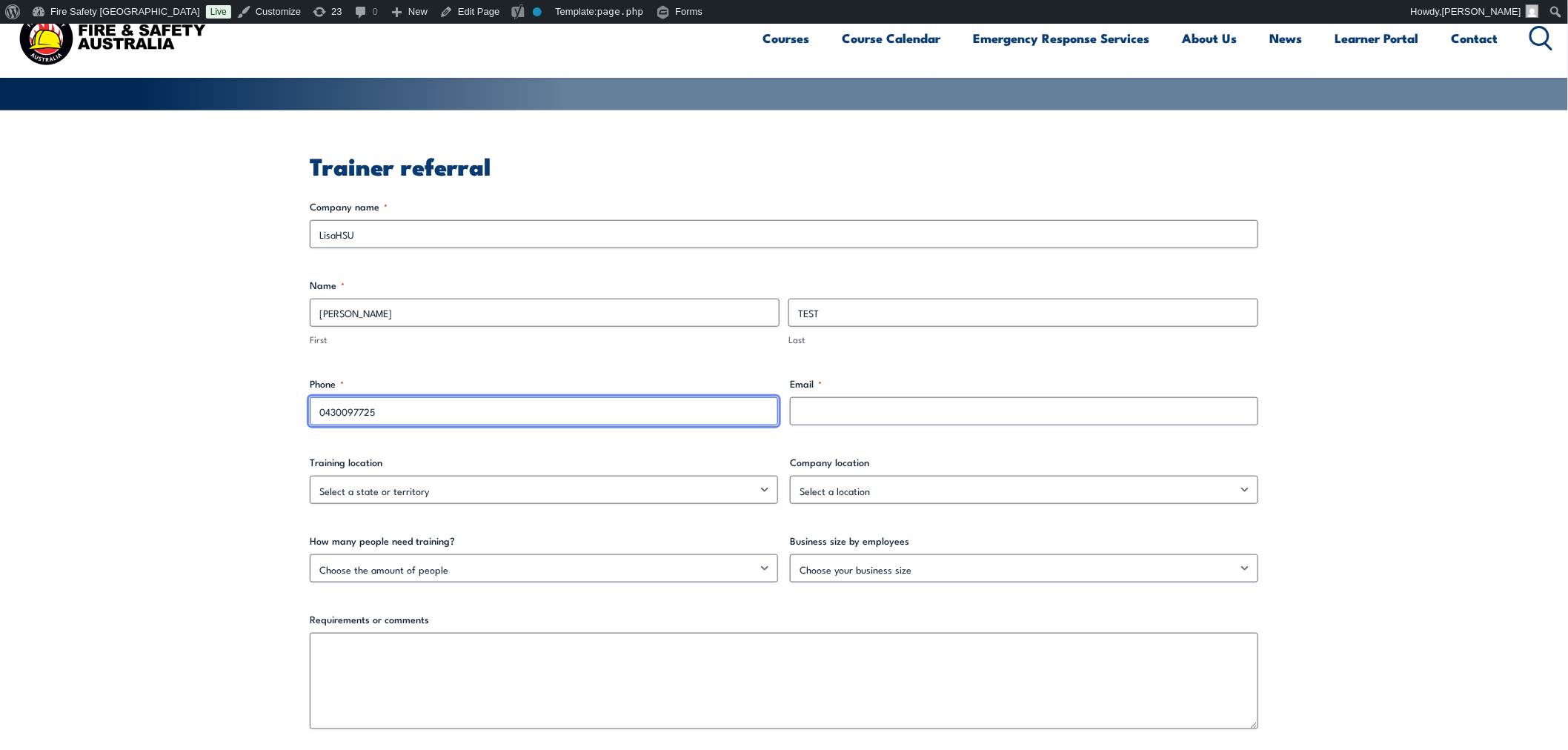
type input "0430097725"
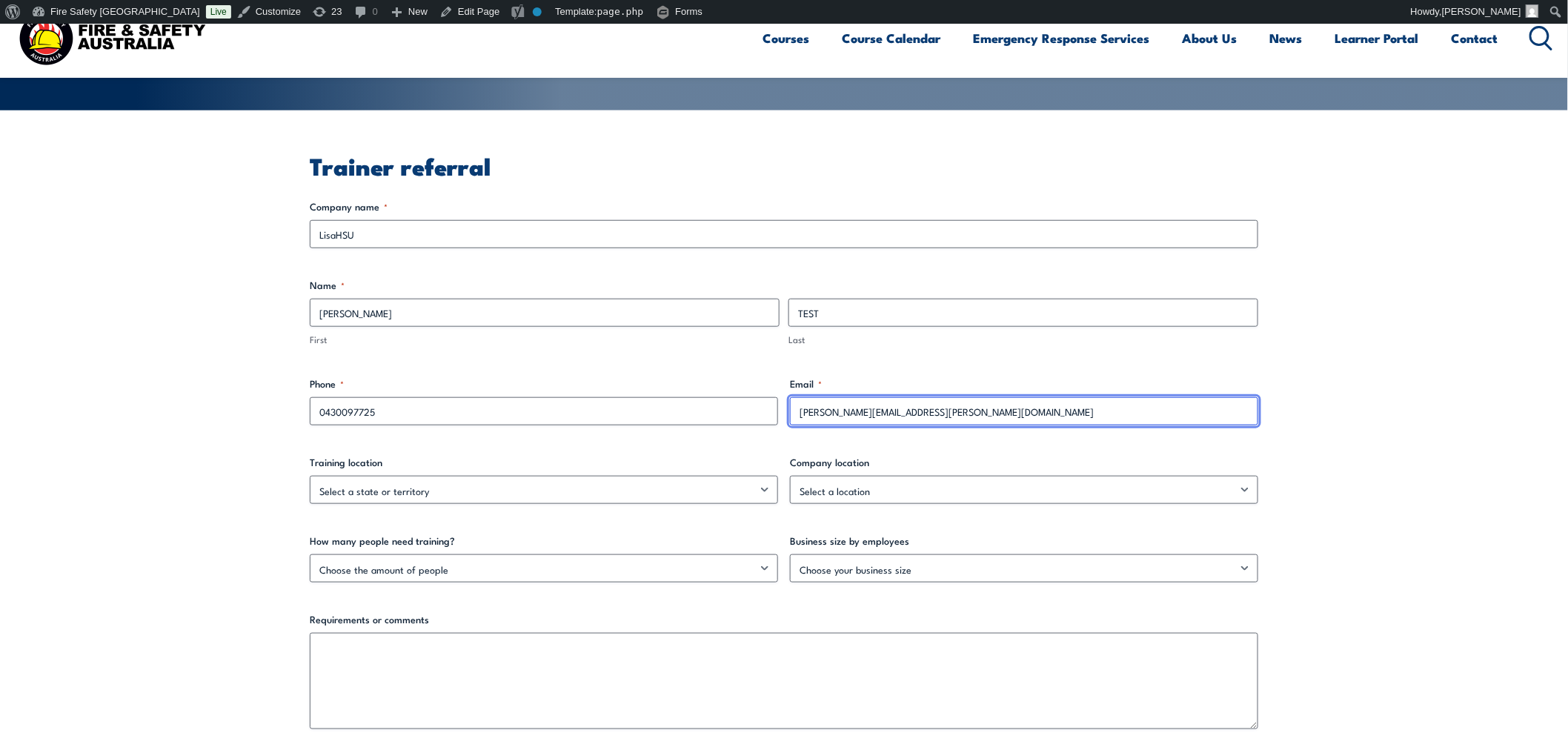
type input "lisa.hsu@fsaus.com.au"
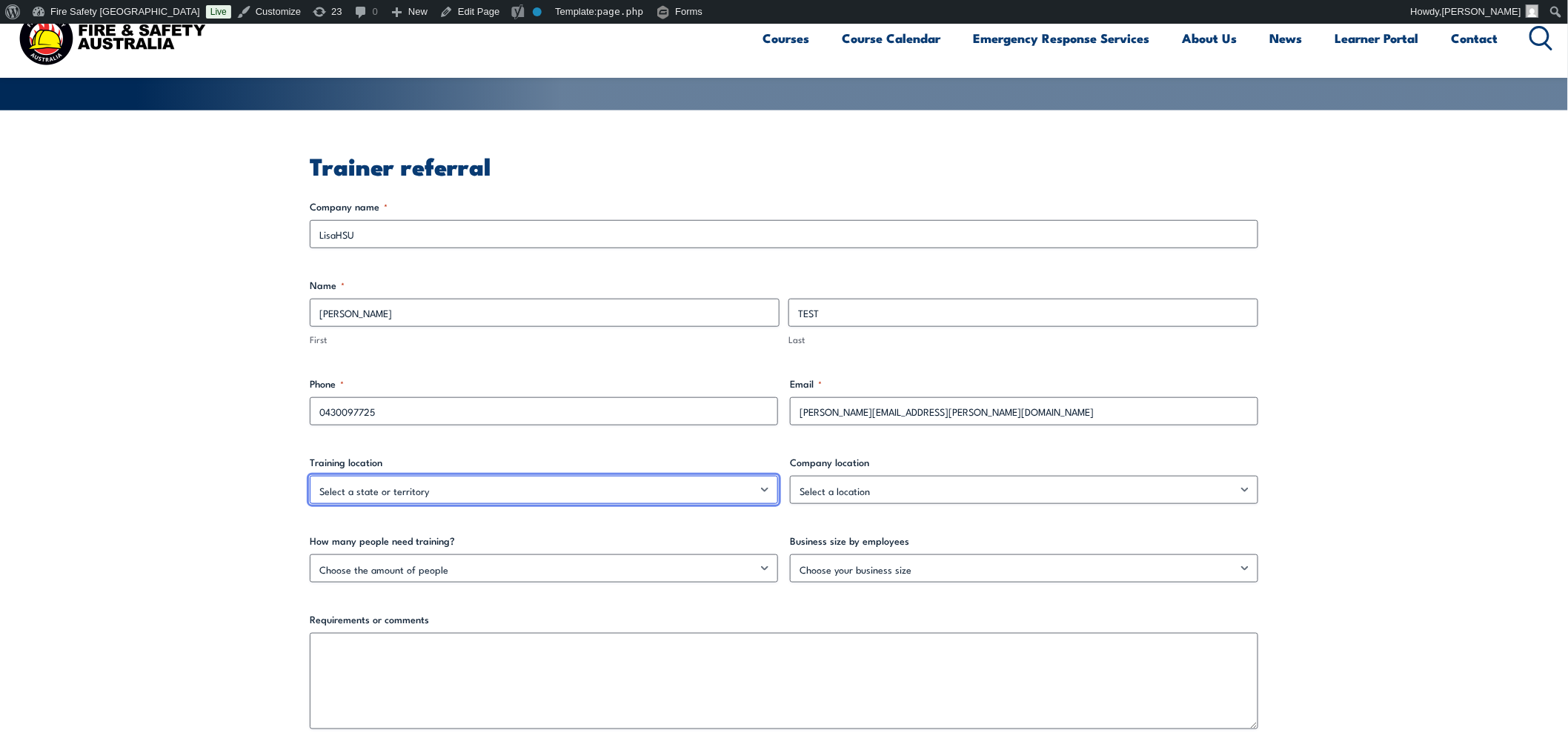
click at [494, 487] on select "Select a state or territory ACT NSW NT QLD SA TAS VIC WA Nationally – multiple …" at bounding box center [544, 490] width 468 height 29
select select "QLD"
click at [310, 476] on select "Select a state or territory ACT NSW NT QLD SA TAS VIC WA Nationally – multiple …" at bounding box center [544, 490] width 468 height 29
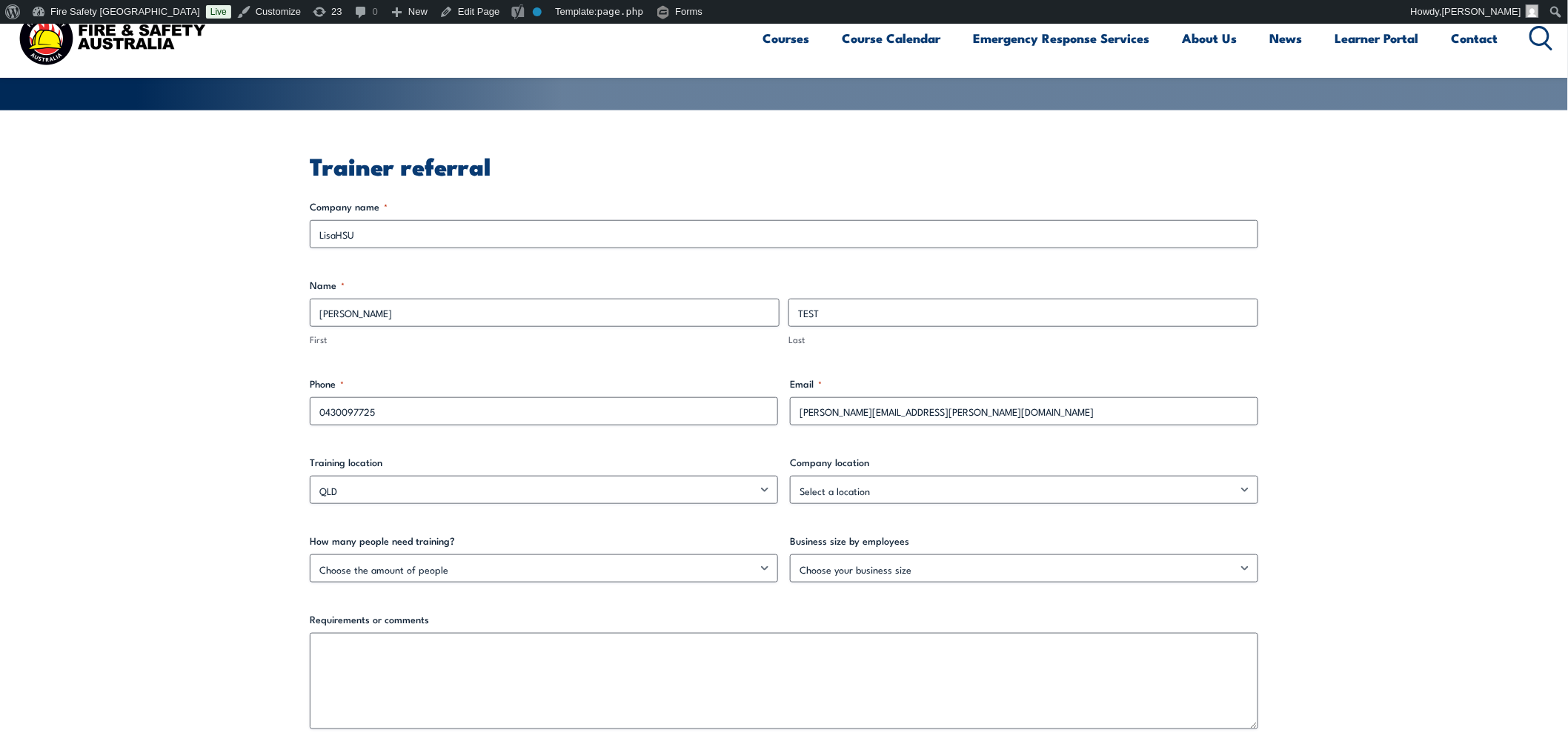
click at [857, 472] on div "Company location Select a location Australian Capital Territory New South Wales…" at bounding box center [1023, 480] width 468 height 49
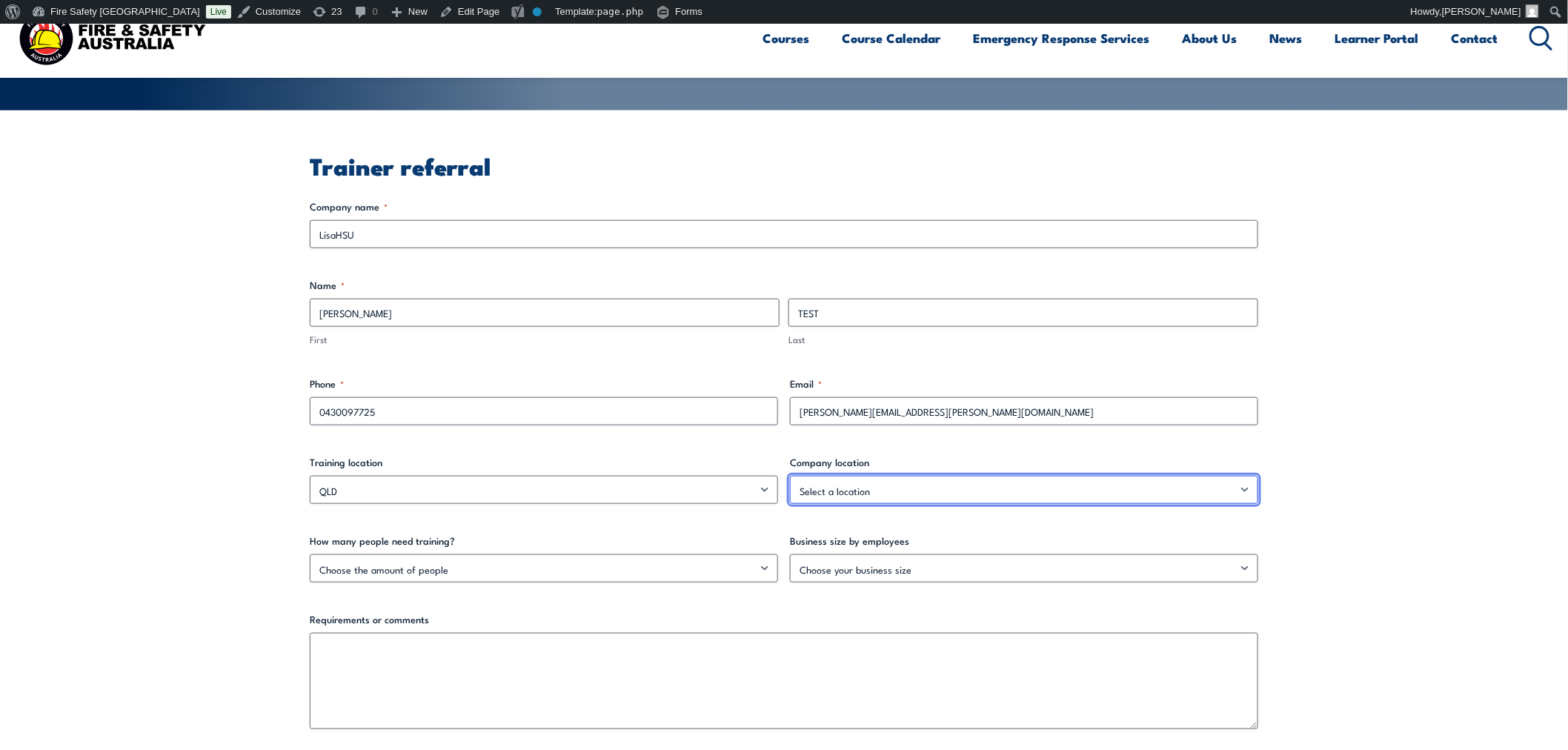
click at [857, 492] on select "Select a location Australian Capital Territory New South Wales Northern Territo…" at bounding box center [1023, 490] width 468 height 29
select select "Australian Capital Territory"
click at [790, 476] on select "Select a location Australian Capital Territory New South Wales Northern Territo…" at bounding box center [1023, 490] width 468 height 29
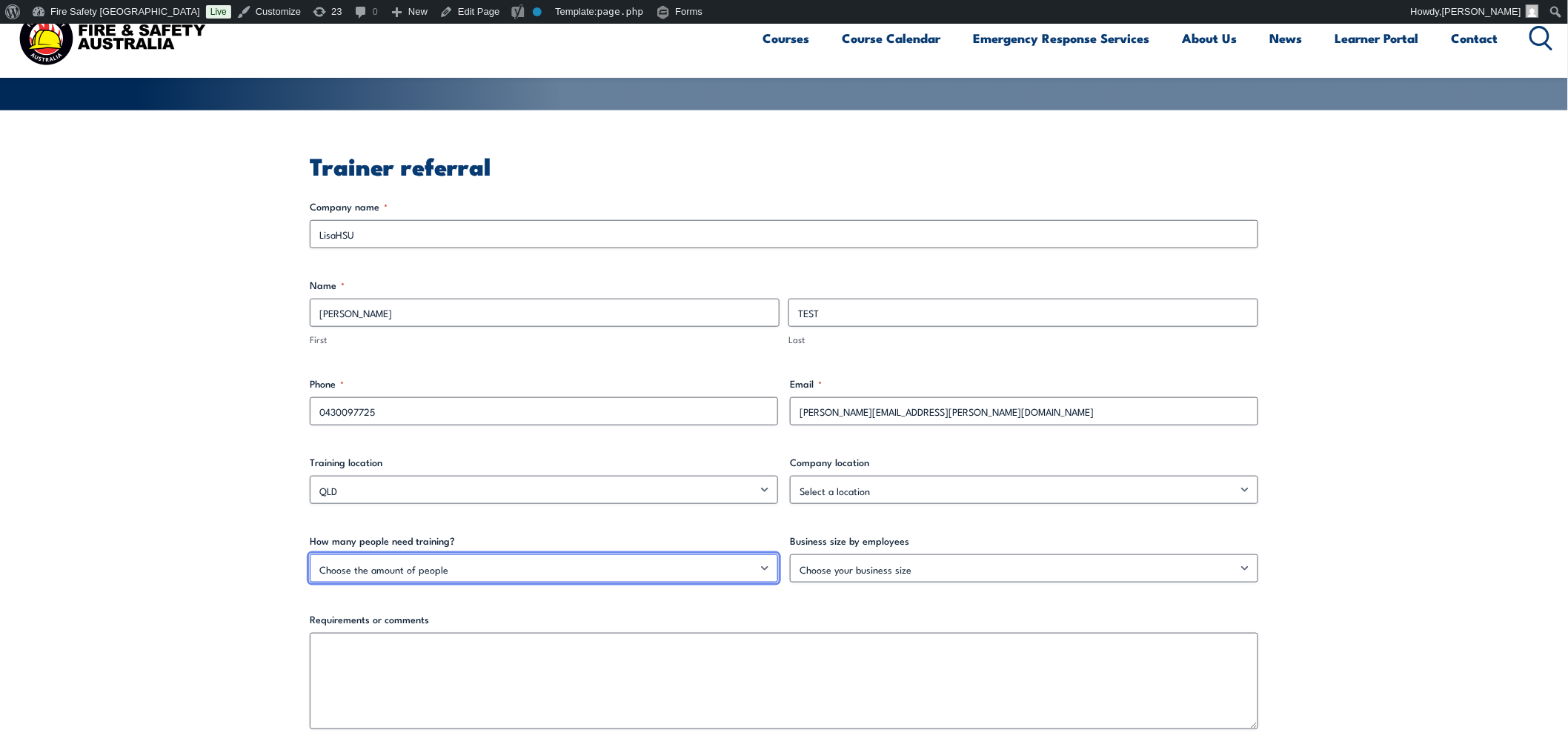
click at [517, 568] on select "Choose the amount of people 1 – 4 5 – 19 20+" at bounding box center [544, 568] width 468 height 29
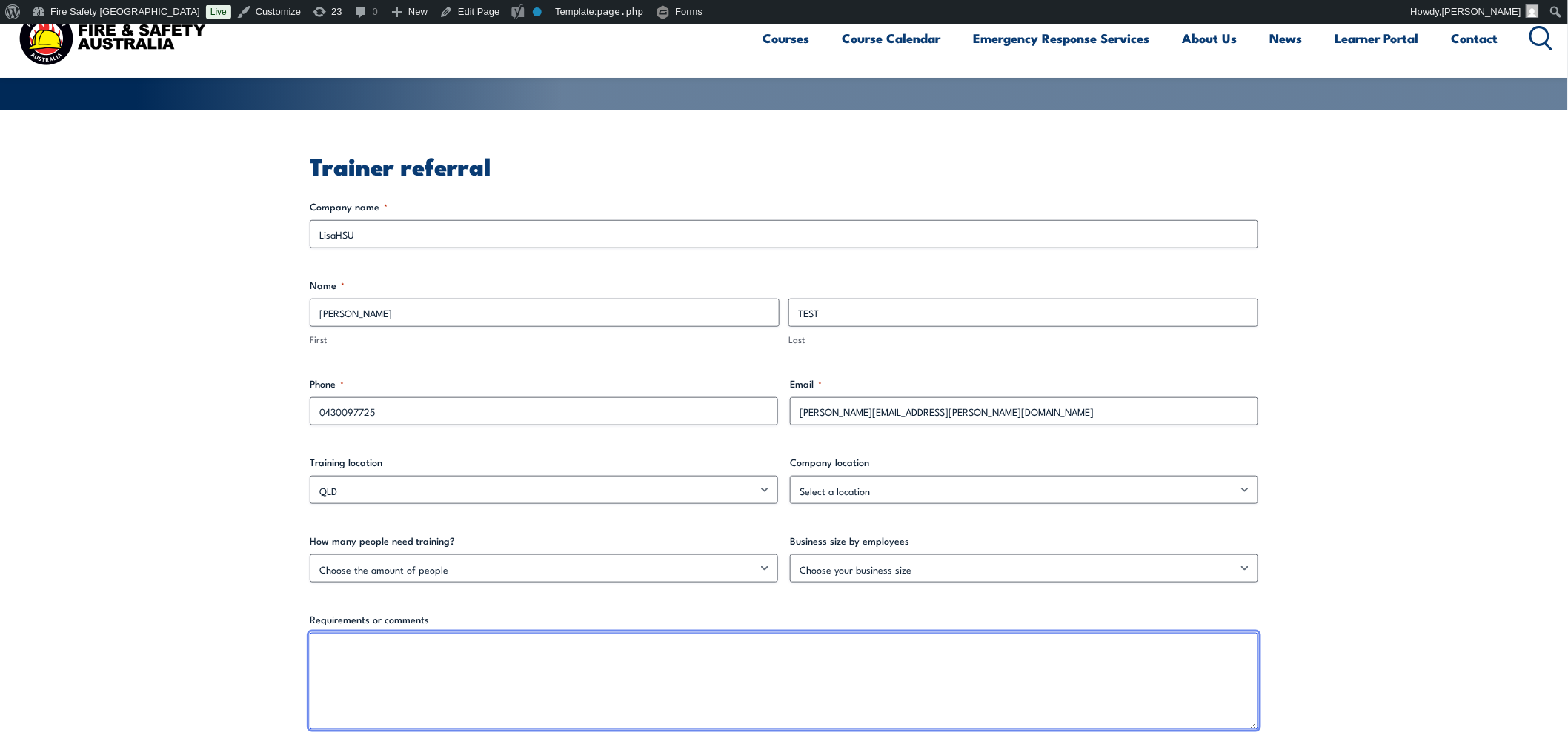
drag, startPoint x: 483, startPoint y: 677, endPoint x: 487, endPoint y: 654, distance: 23.3
click at [480, 676] on textarea "Requirements or comments" at bounding box center [784, 681] width 948 height 97
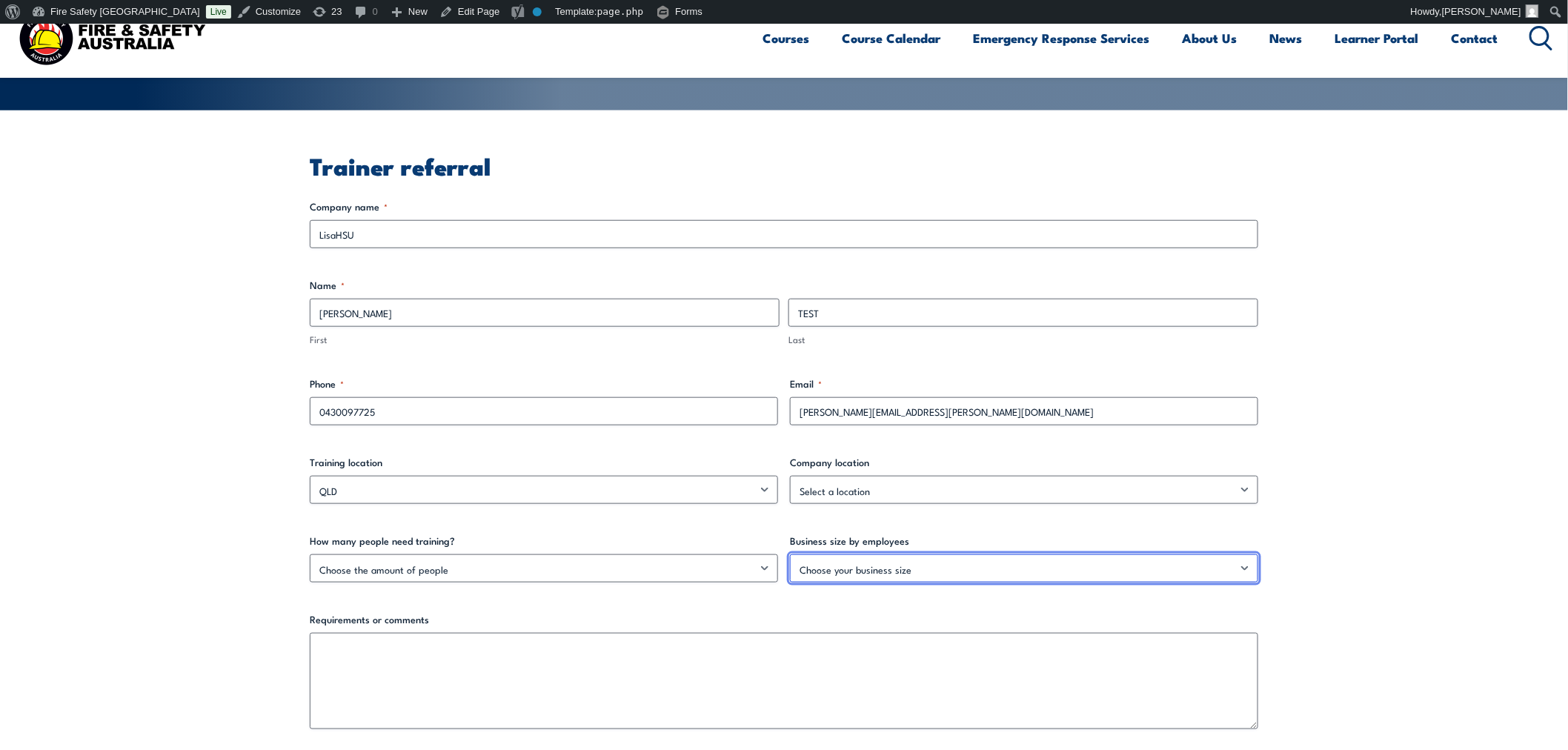
drag, startPoint x: 887, startPoint y: 579, endPoint x: 825, endPoint y: 567, distance: 63.2
click at [887, 579] on select "Choose your business size 1 – 19 20 – 199 200+" at bounding box center [1023, 568] width 468 height 29
click at [790, 554] on select "Choose your business size 1 – 19 20 – 199 200+" at bounding box center [1023, 568] width 468 height 29
drag, startPoint x: 855, startPoint y: 567, endPoint x: 855, endPoint y: 575, distance: 8.0
click at [855, 567] on select "Choose your business size 1 – 19 20 – 199 200+" at bounding box center [1023, 568] width 468 height 29
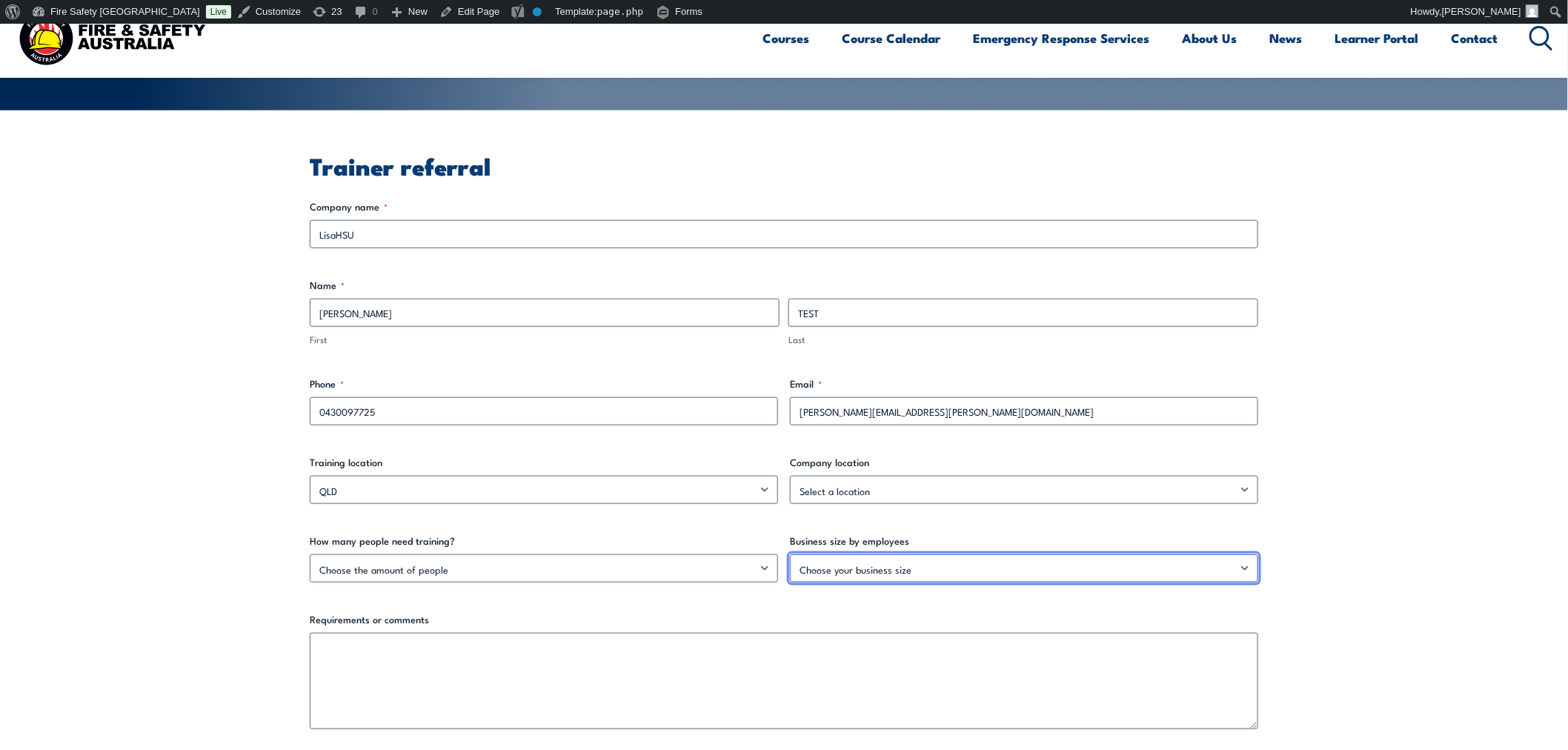
select select "20 – 199"
click at [790, 554] on select "Choose your business size 1 – 19 20 – 199 200+" at bounding box center [1023, 568] width 468 height 29
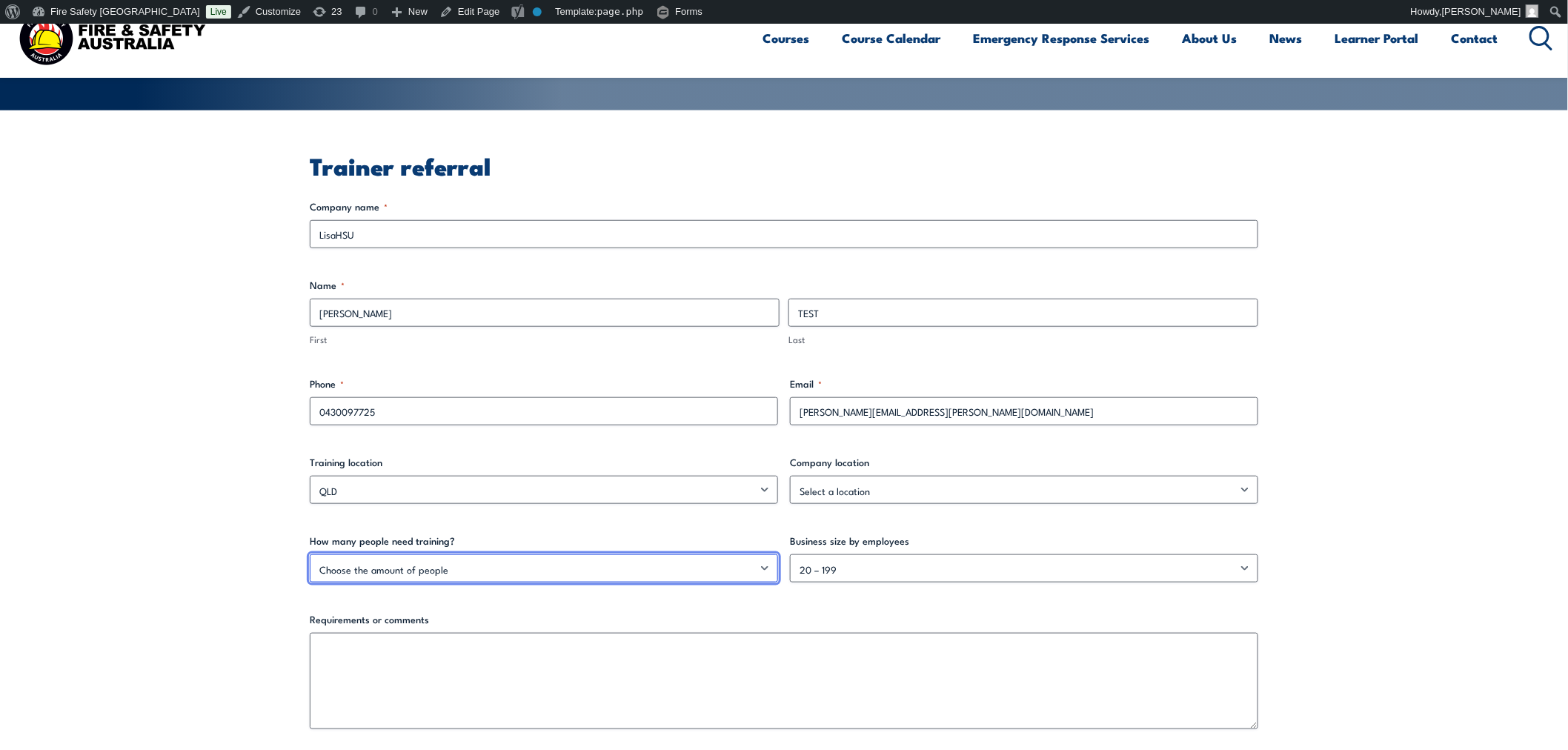
drag, startPoint x: 632, startPoint y: 558, endPoint x: 671, endPoint y: 564, distance: 39.5
click at [632, 558] on select "Choose the amount of people 1 – 4 5 – 19 20+" at bounding box center [544, 568] width 468 height 29
select select "5 – 19"
click at [310, 554] on select "Choose the amount of people 1 – 4 5 – 19 20+" at bounding box center [544, 568] width 468 height 29
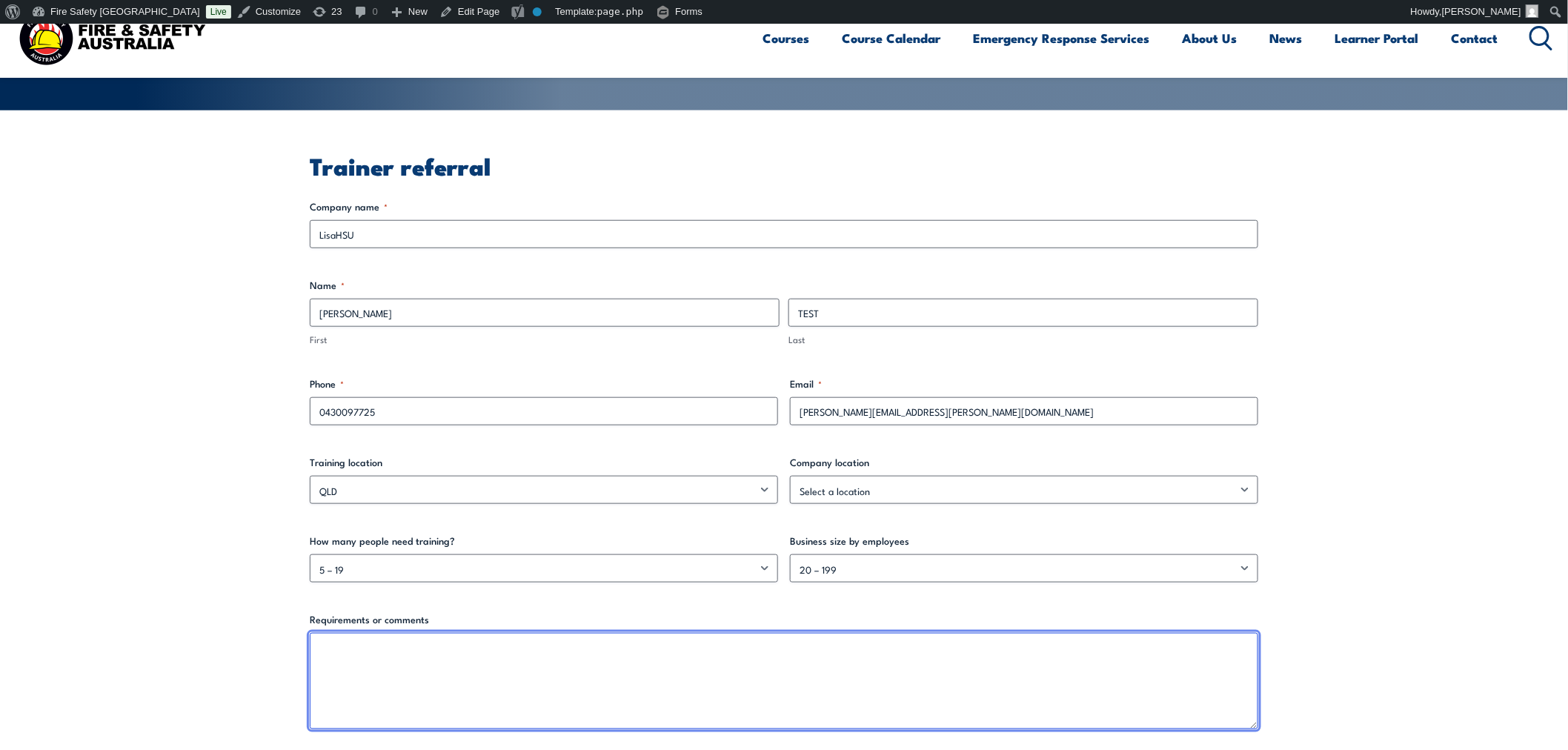
click at [594, 691] on textarea "Requirements or comments" at bounding box center [784, 681] width 948 height 97
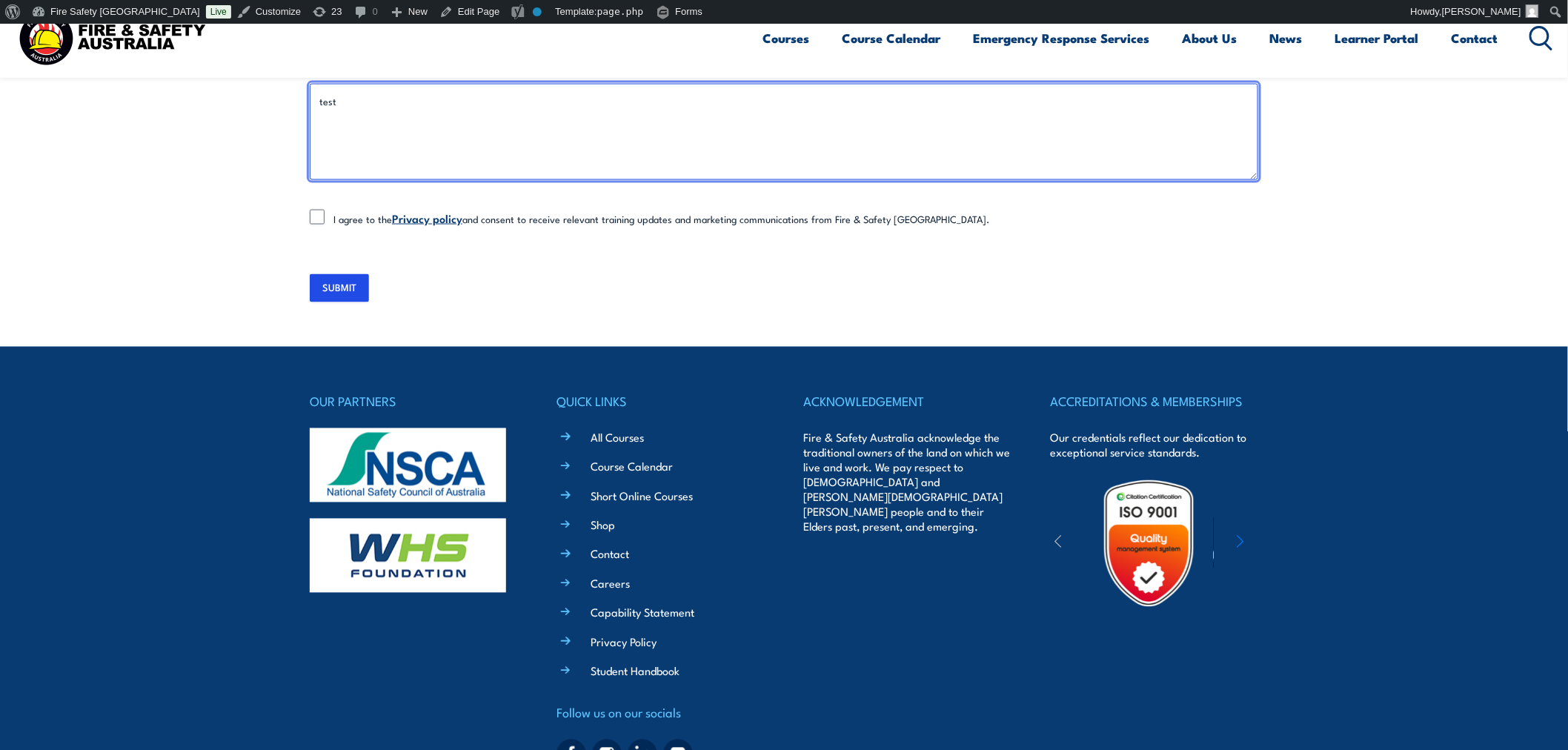
type textarea "test"
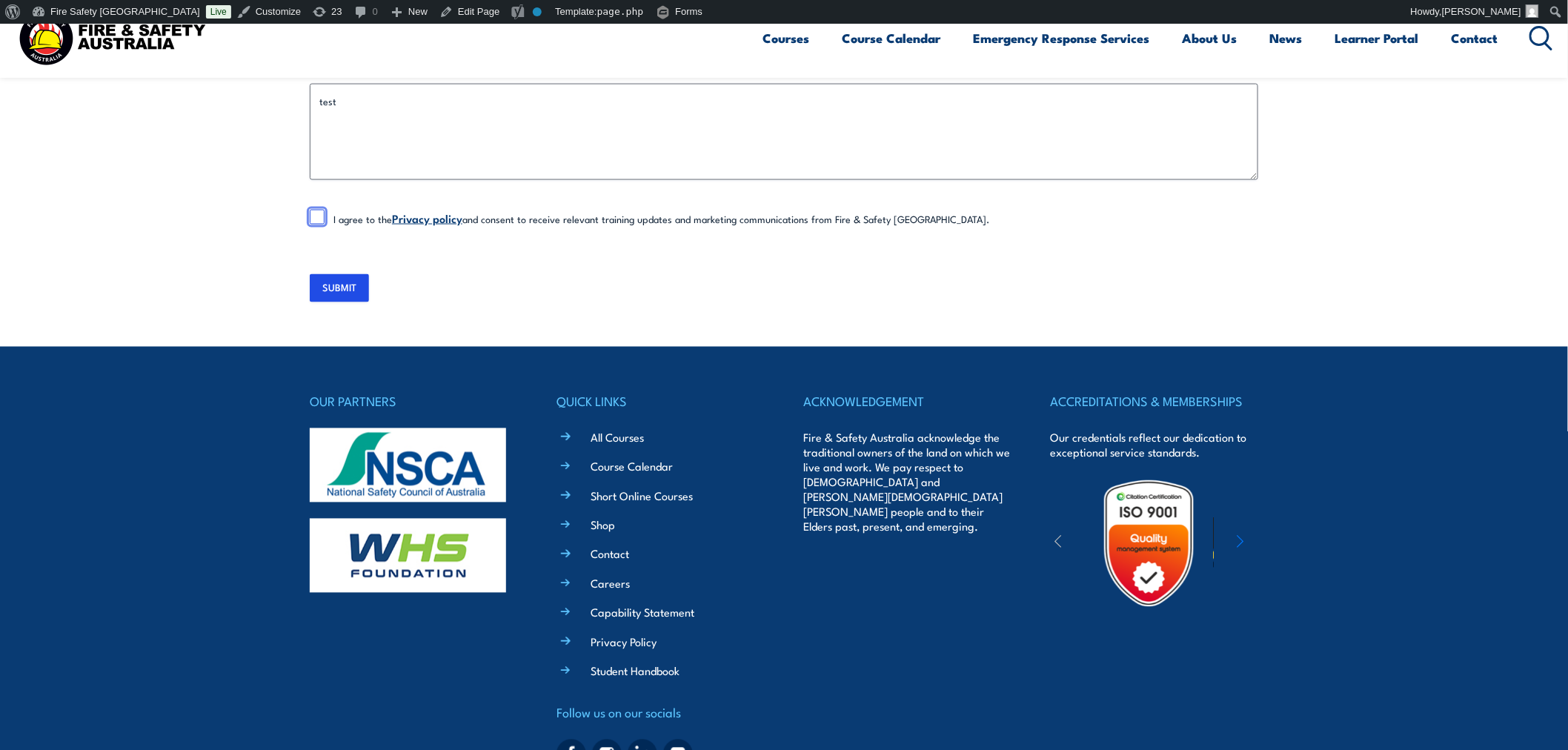
click at [317, 220] on input "I agree to the Privacy policy and consent to receive relevant training updates …" at bounding box center [317, 217] width 15 height 15
checkbox input "true"
click at [359, 285] on input "SUBMIT" at bounding box center [339, 289] width 59 height 29
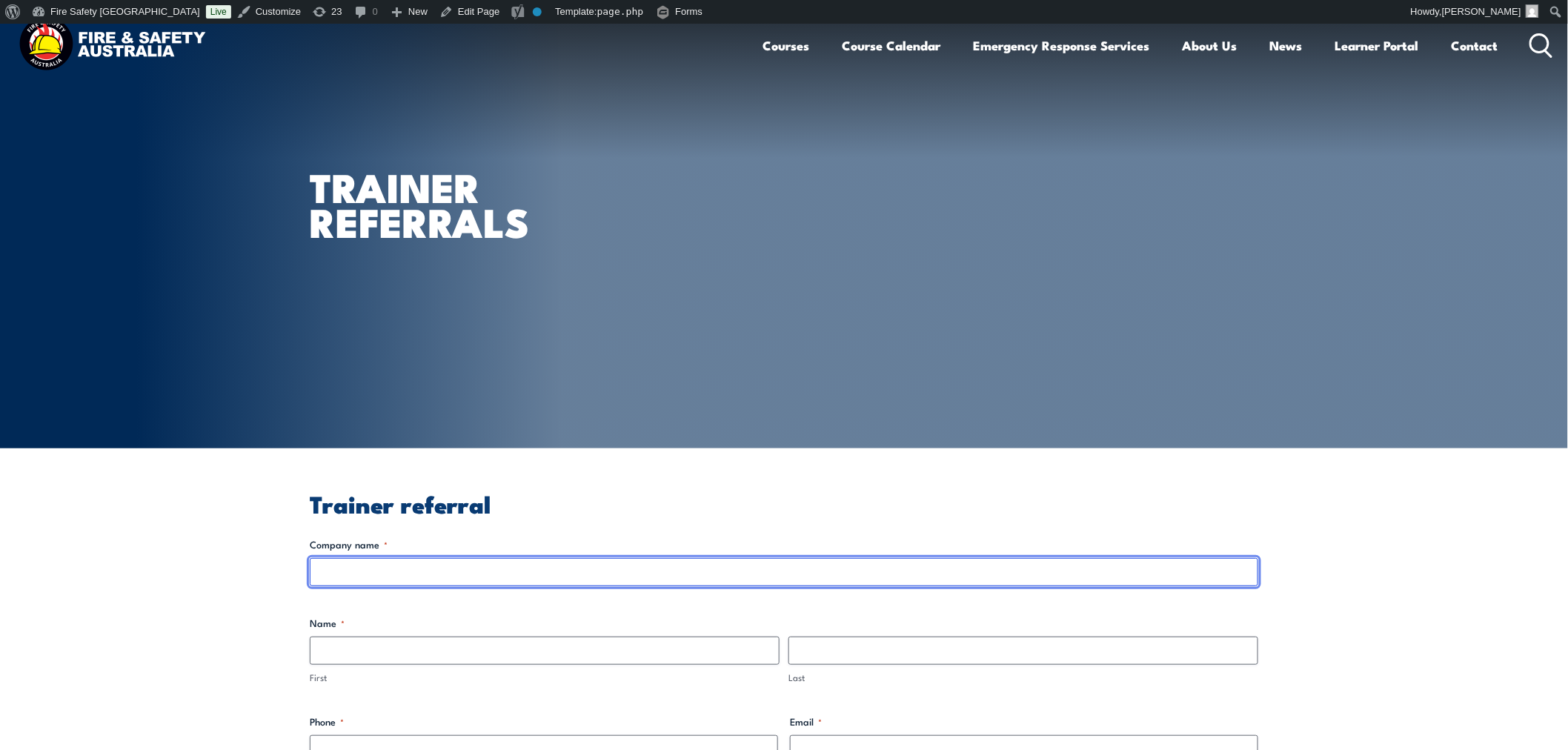
click at [654, 565] on input "Company name *" at bounding box center [784, 572] width 948 height 29
type input "Lisatest"
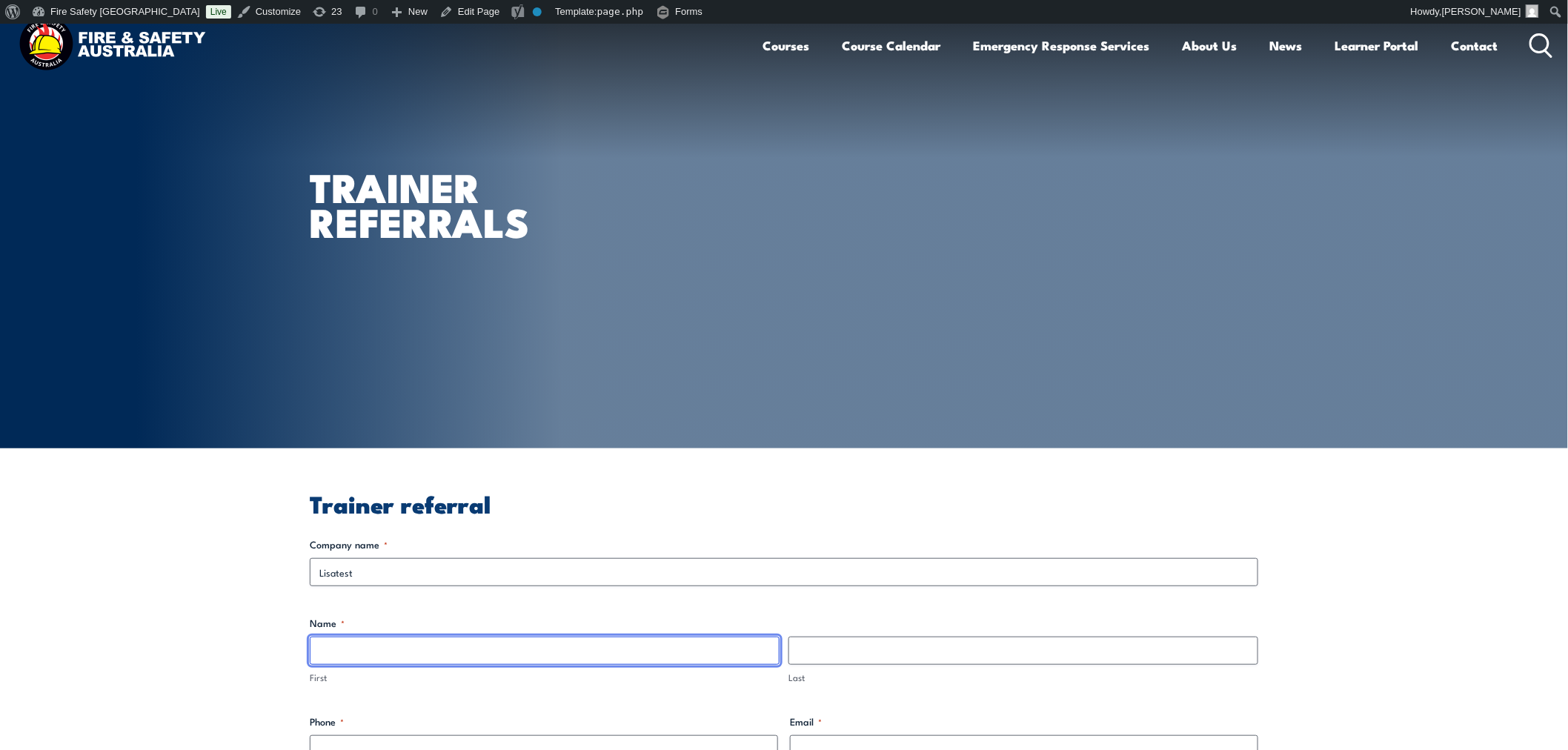
type input "t"
type input "[PERSON_NAME]"
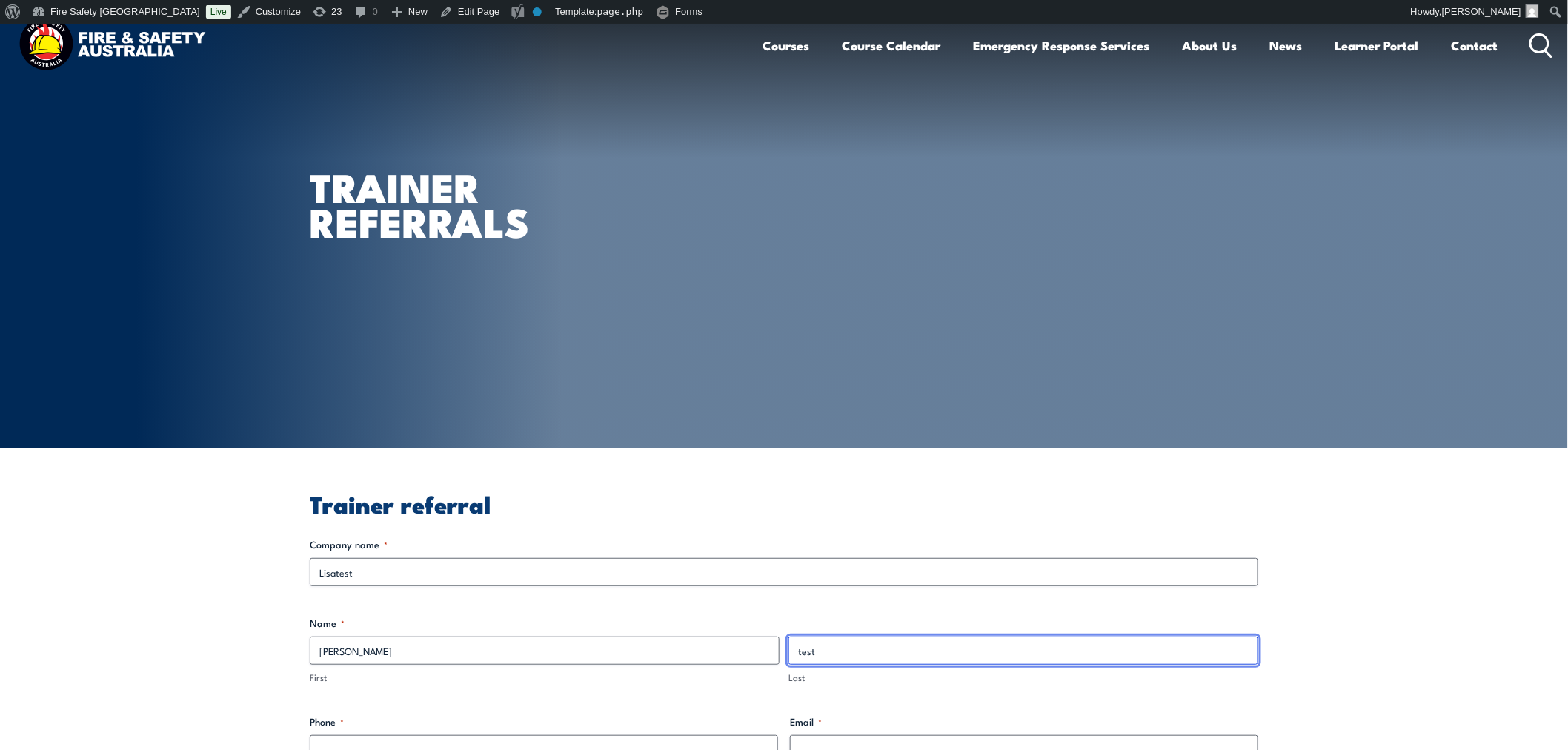
type input "test"
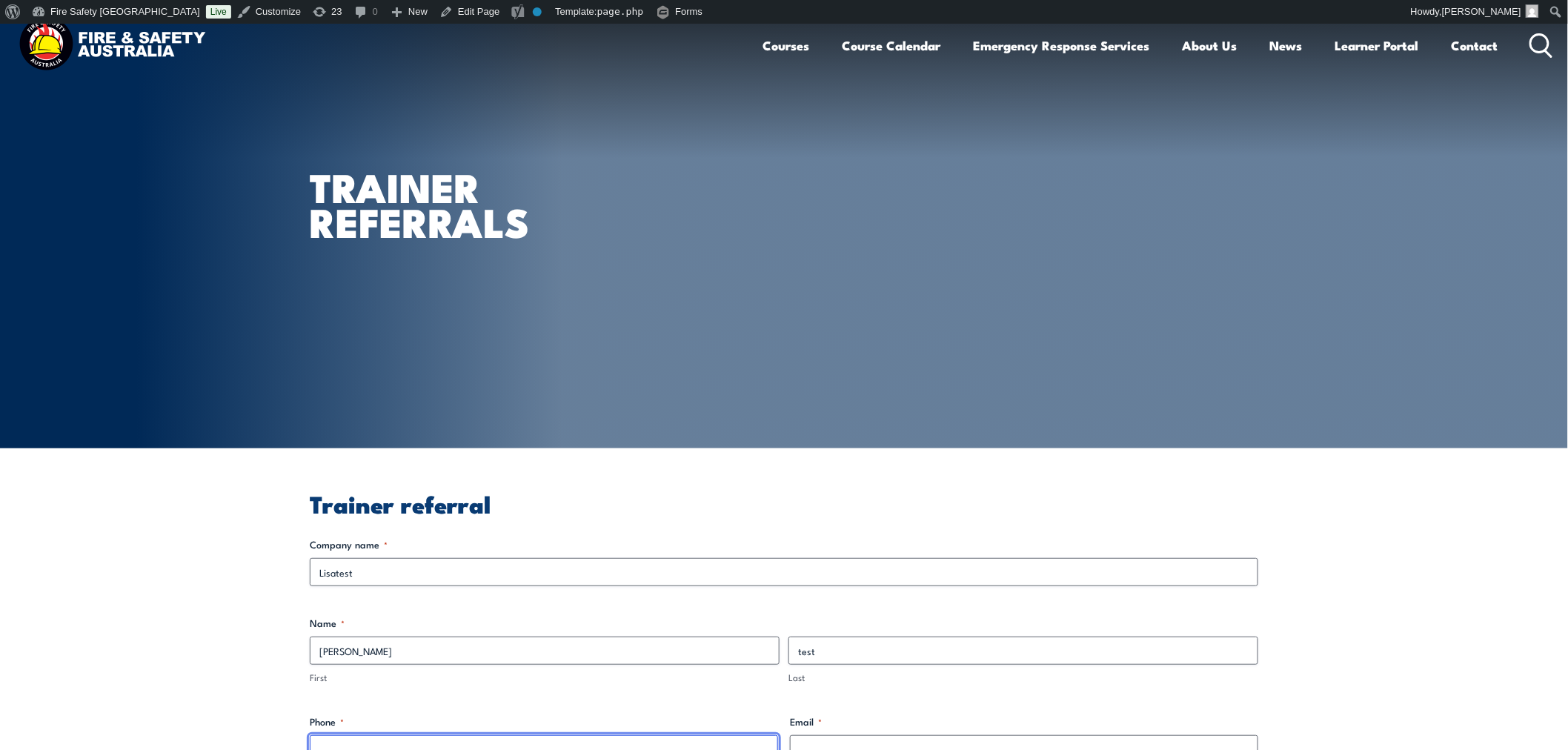
scroll to position [6, 0]
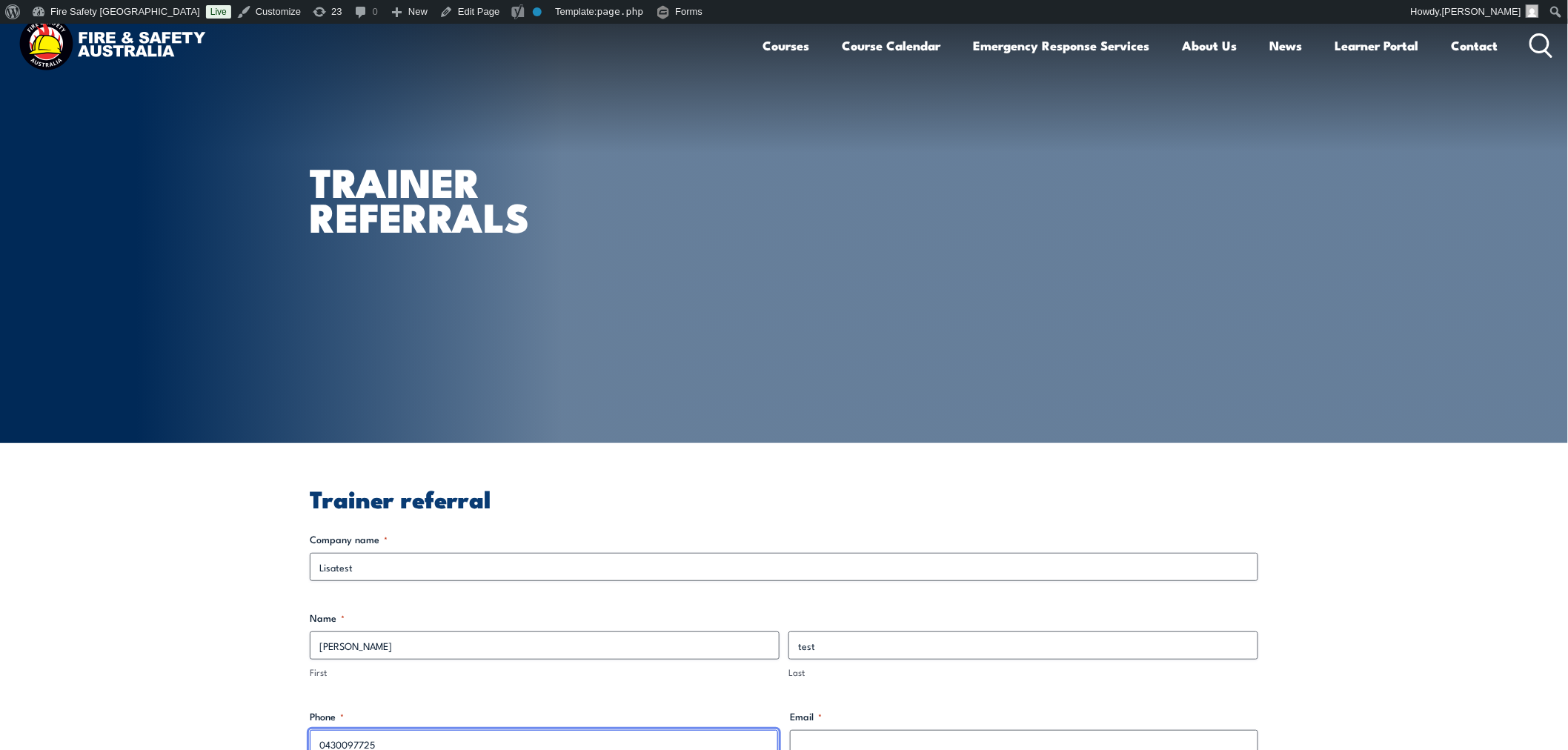
type input "0430097725"
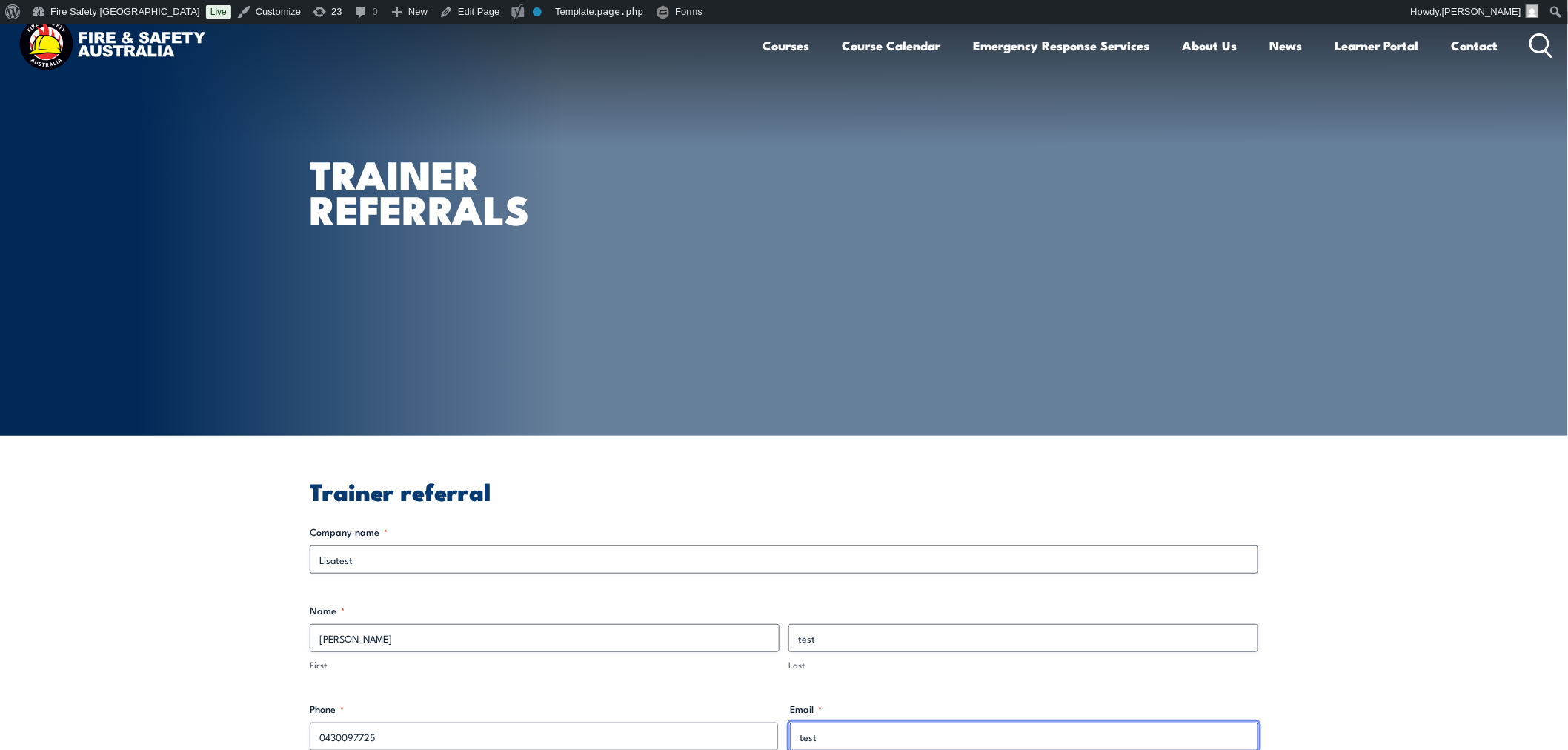
type input "test"
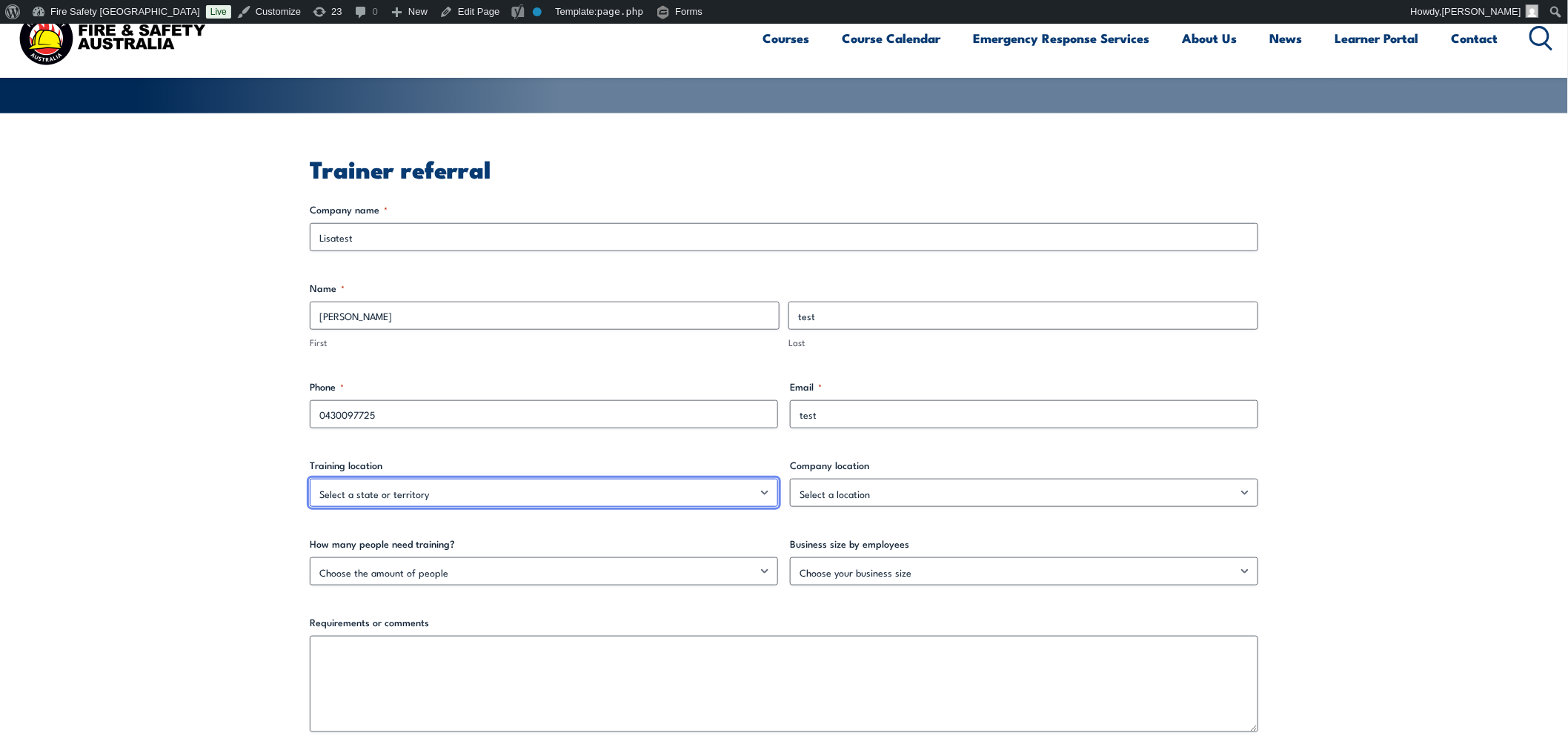
scroll to position [440, 0]
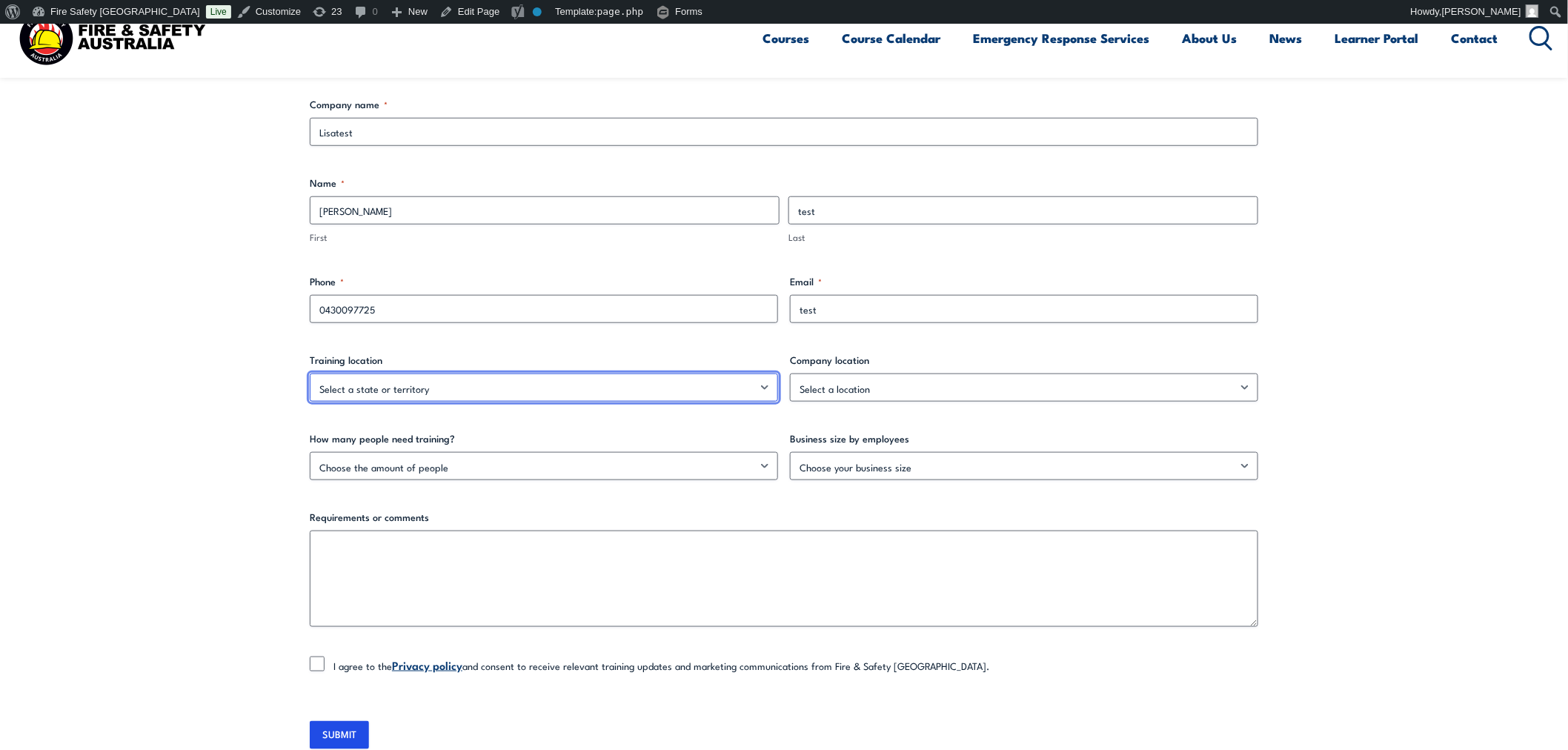
click at [638, 400] on select "Select a state or territory ACT NSW NT QLD SA TAS VIC WA Nationally – multiple …" at bounding box center [544, 388] width 468 height 29
select select "NT"
click at [310, 373] on select "Select a state or territory ACT NSW NT QLD SA TAS VIC WA Nationally – multiple …" at bounding box center [544, 388] width 468 height 29
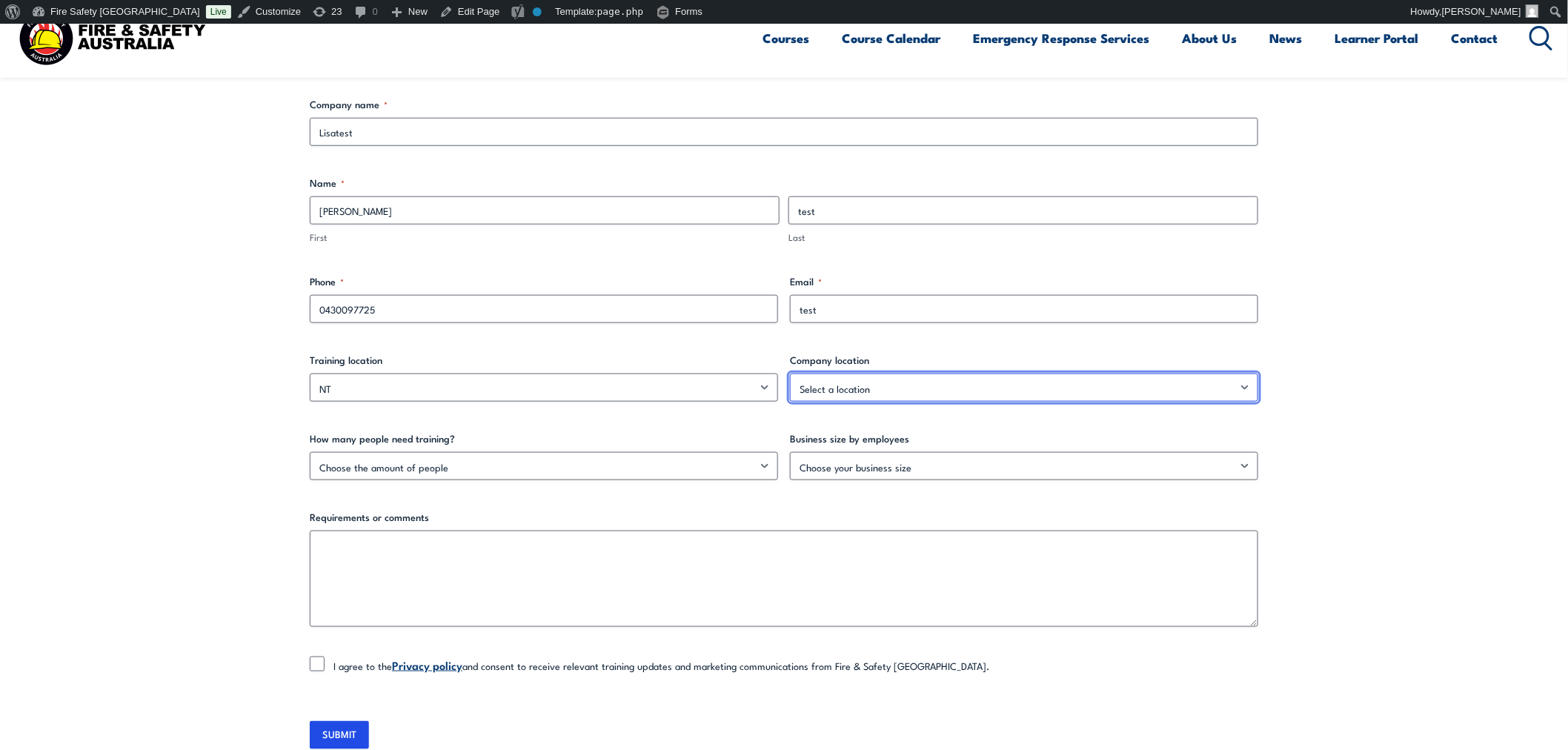
click at [872, 374] on select "Select a location [GEOGRAPHIC_DATA] [GEOGRAPHIC_DATA] [GEOGRAPHIC_DATA] [GEOGRA…" at bounding box center [1023, 388] width 468 height 29
select select "[GEOGRAPHIC_DATA]"
click at [790, 373] on select "Select a location Australian Capital Territory New South Wales Northern Territo…" at bounding box center [1023, 388] width 468 height 29
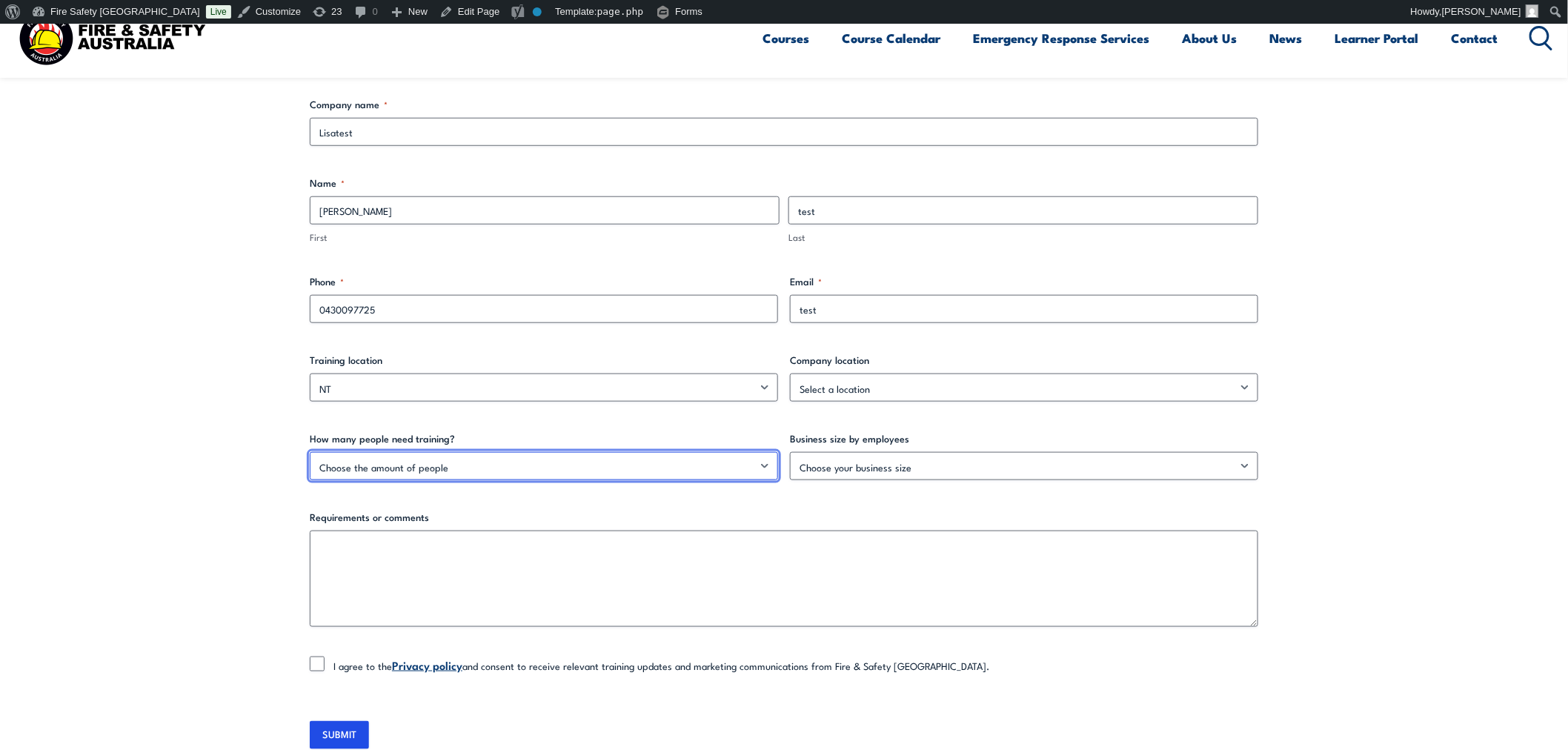
click at [547, 462] on select "Choose the amount of people 1 – 4 5 – 19 20+" at bounding box center [544, 466] width 468 height 29
select select "5 – 19"
click at [310, 452] on select "Choose the amount of people 1 – 4 5 – 19 20+" at bounding box center [544, 466] width 468 height 29
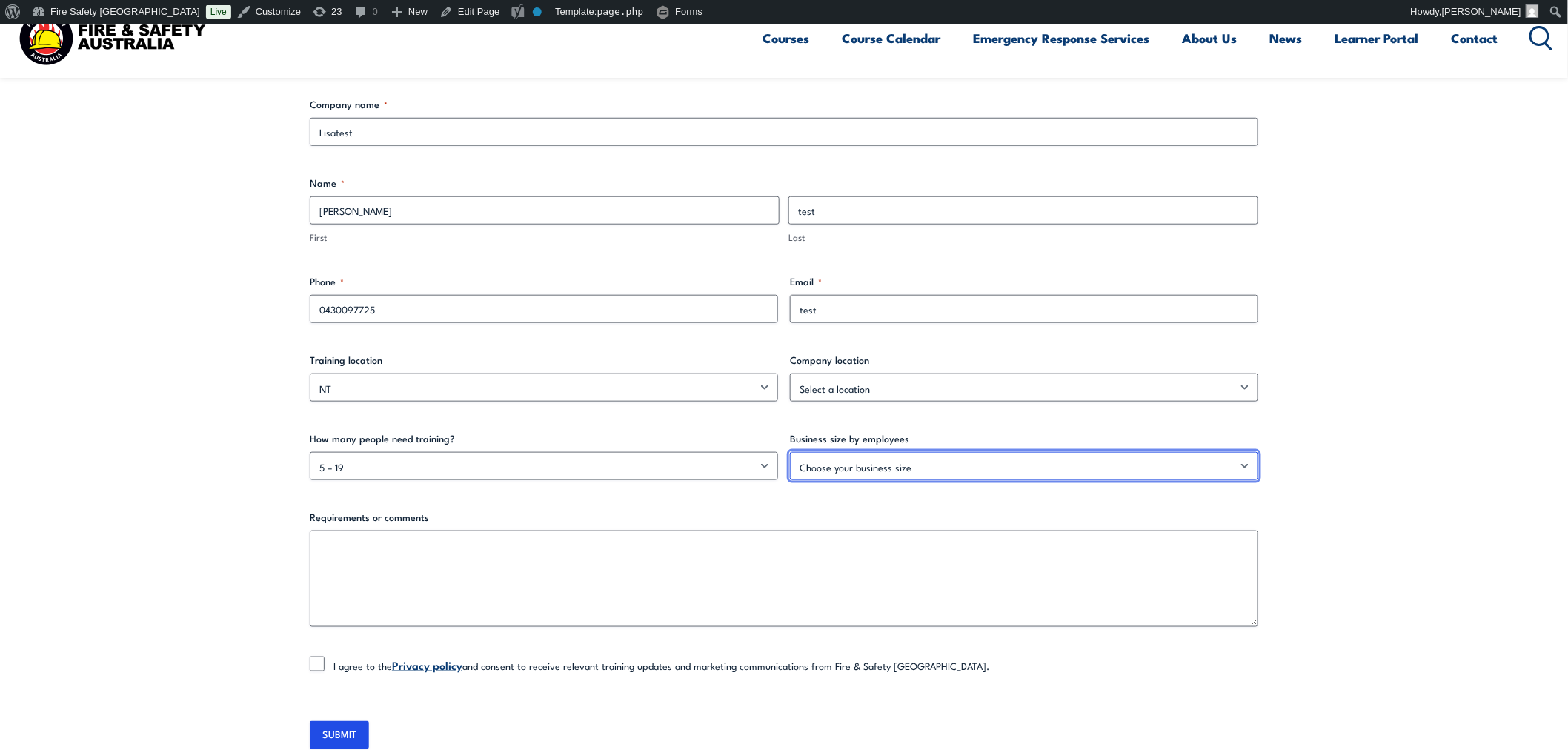
click at [826, 465] on select "Choose your business size 1 to 19 20 to 199 200+" at bounding box center [1023, 466] width 468 height 29
select select "20 to 199"
click at [790, 452] on select "Choose your business size 1 to 19 20 to 199 200+" at bounding box center [1023, 466] width 468 height 29
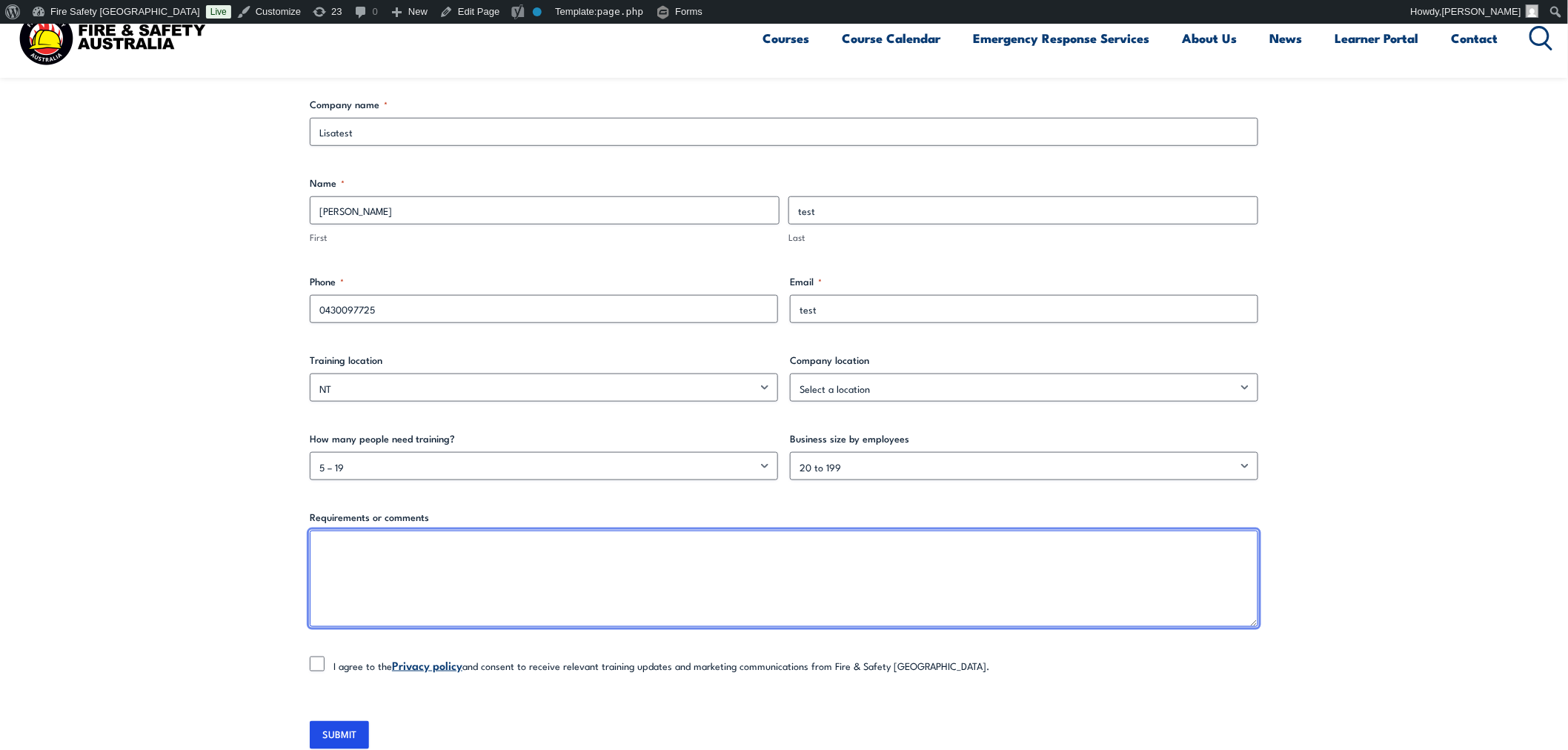
click at [712, 590] on textarea "Requirements or comments" at bounding box center [784, 579] width 948 height 97
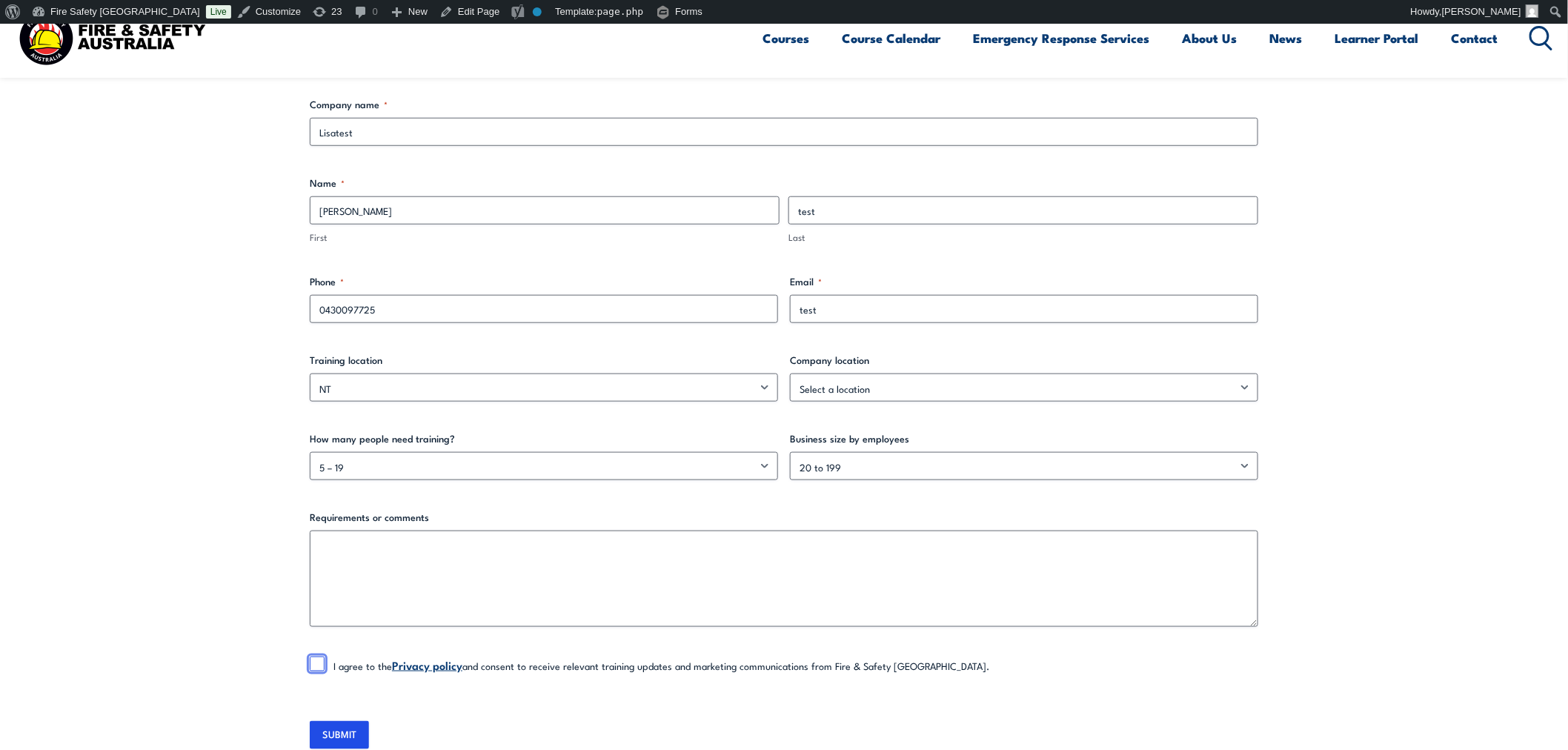
click at [322, 664] on input "I agree to the Privacy policy and consent to receive relevant training updates …" at bounding box center [317, 664] width 15 height 15
checkbox input "true"
click at [341, 737] on input "SUBMIT" at bounding box center [339, 736] width 59 height 29
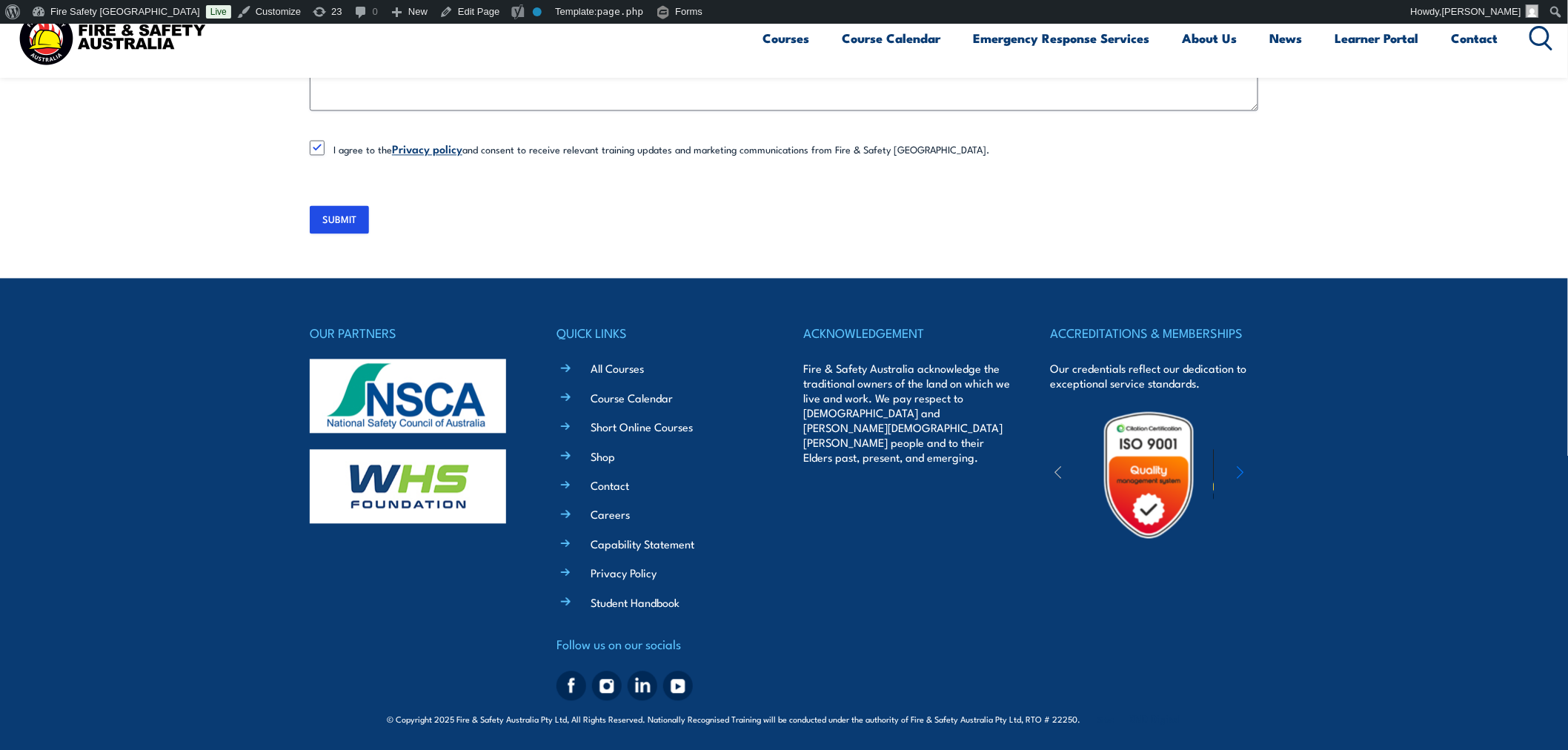
scroll to position [502, 0]
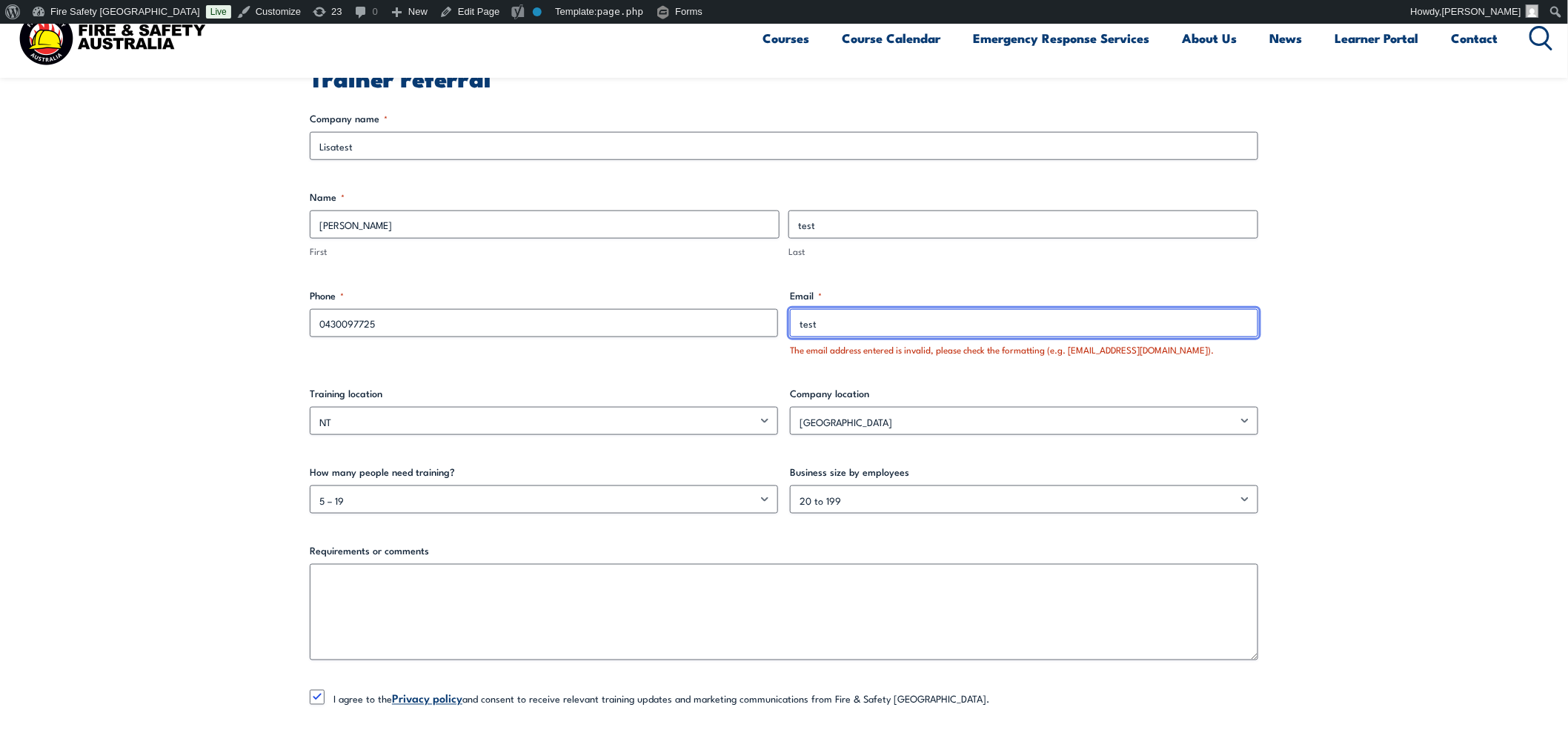
click at [1117, 317] on input "test" at bounding box center [1023, 323] width 468 height 29
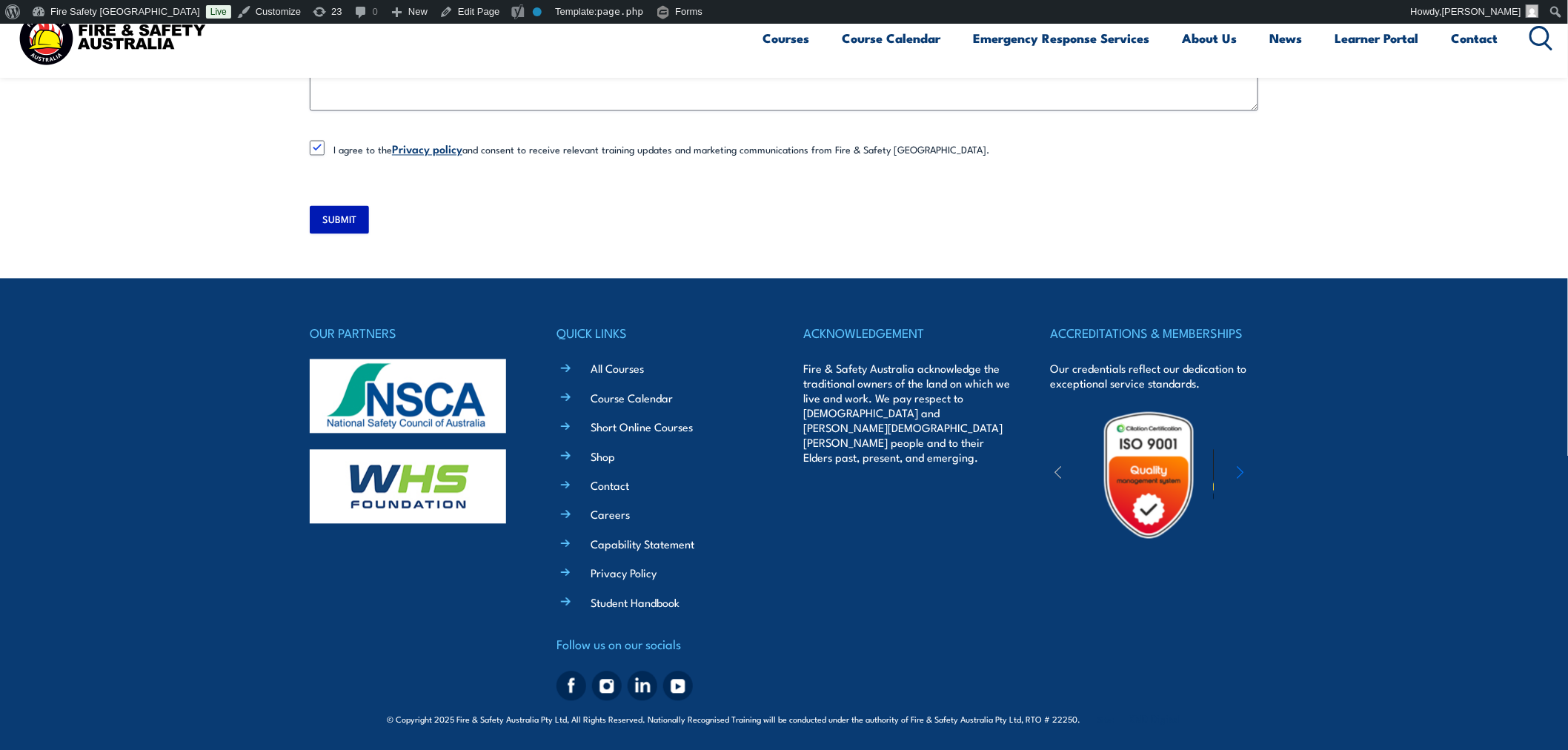
type input "test@test.com"
click at [344, 232] on input "SUBMIT" at bounding box center [339, 220] width 59 height 29
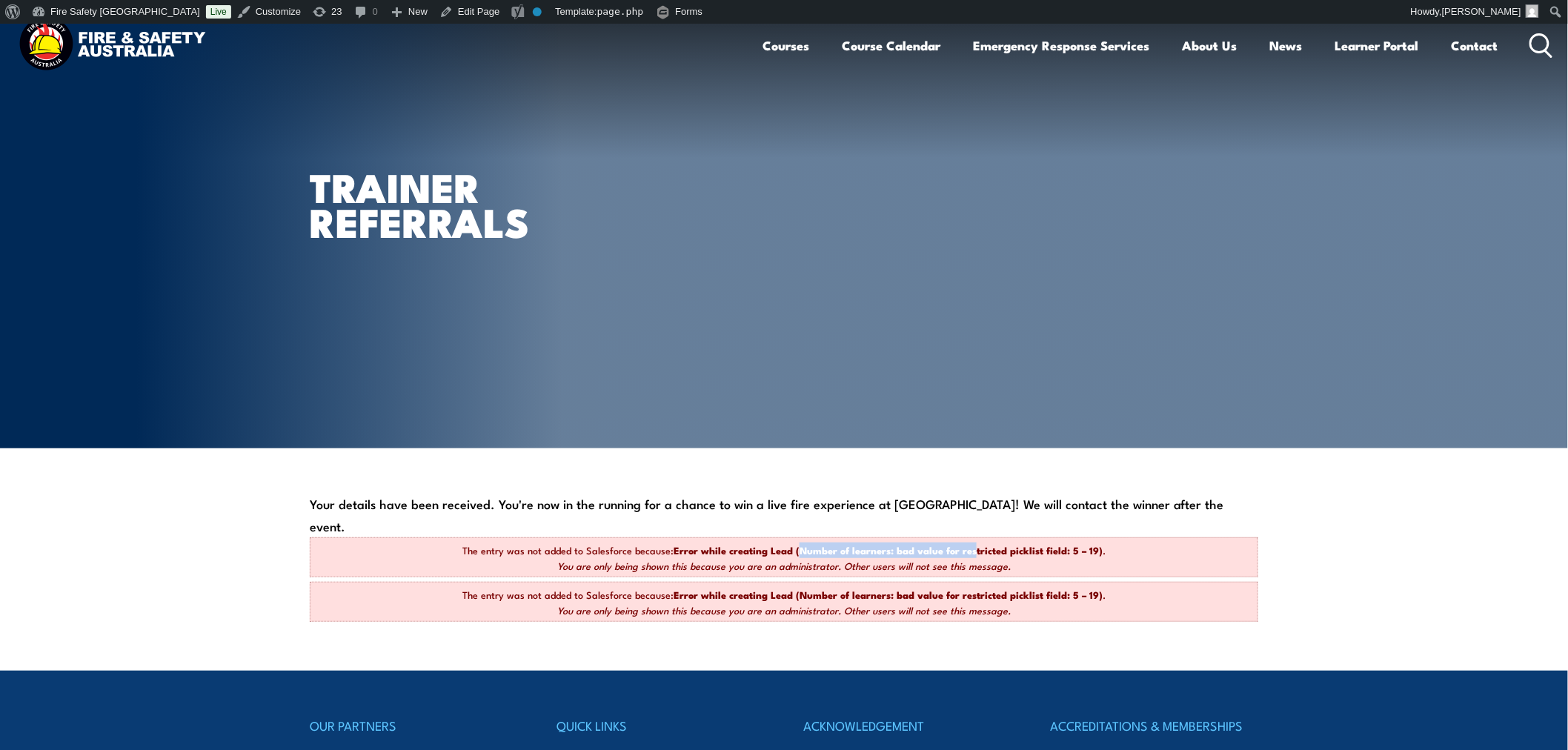
drag, startPoint x: 799, startPoint y: 526, endPoint x: 974, endPoint y: 535, distance: 175.2
click at [974, 538] on div "The entry was not added to Salesforce because: Error while creating Lead (Numbe…" at bounding box center [784, 557] width 948 height 40
click at [226, 427] on section "TRAINER REFERRALS" at bounding box center [784, 236] width 1568 height 425
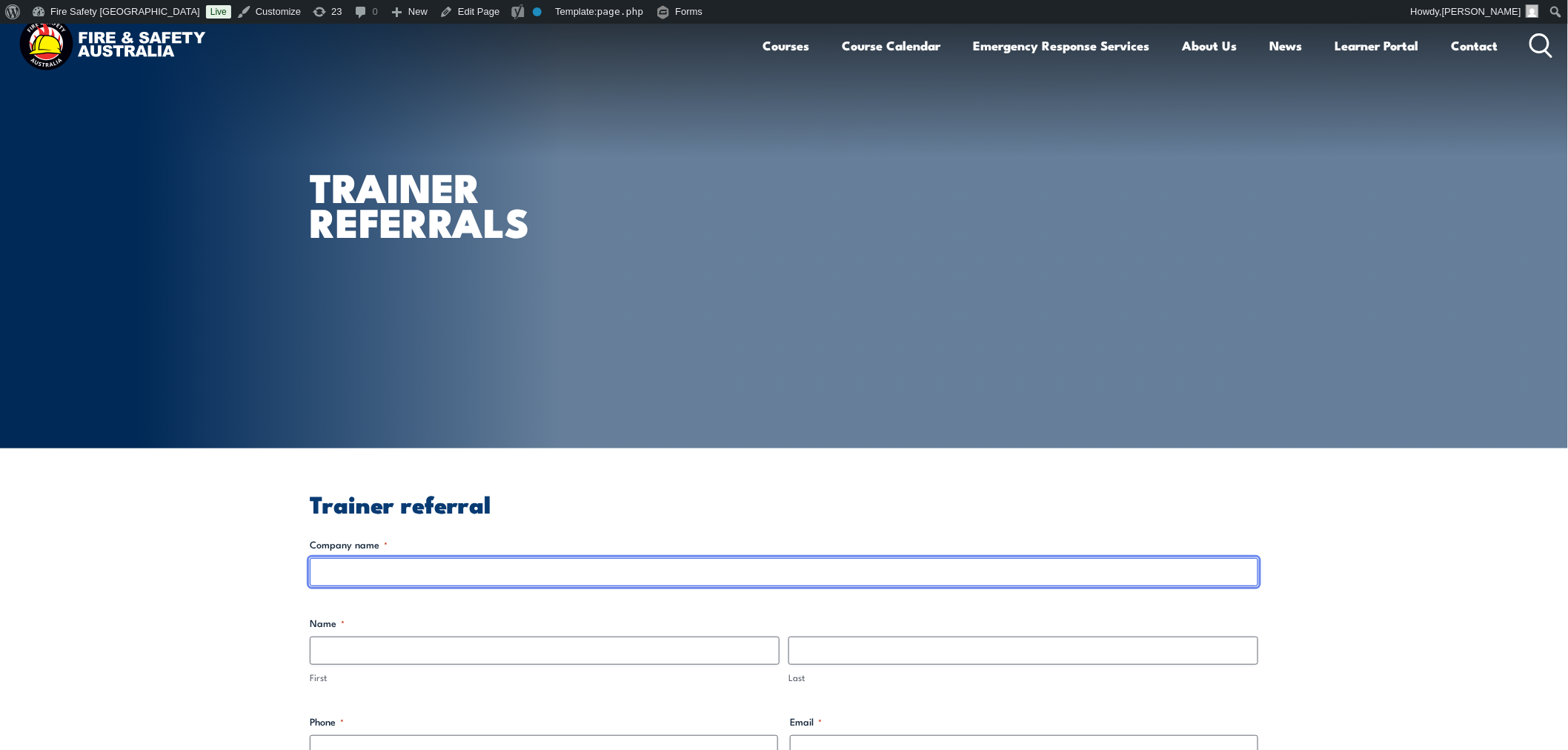
click at [618, 582] on input "Company name *" at bounding box center [784, 572] width 948 height 29
type input "test"
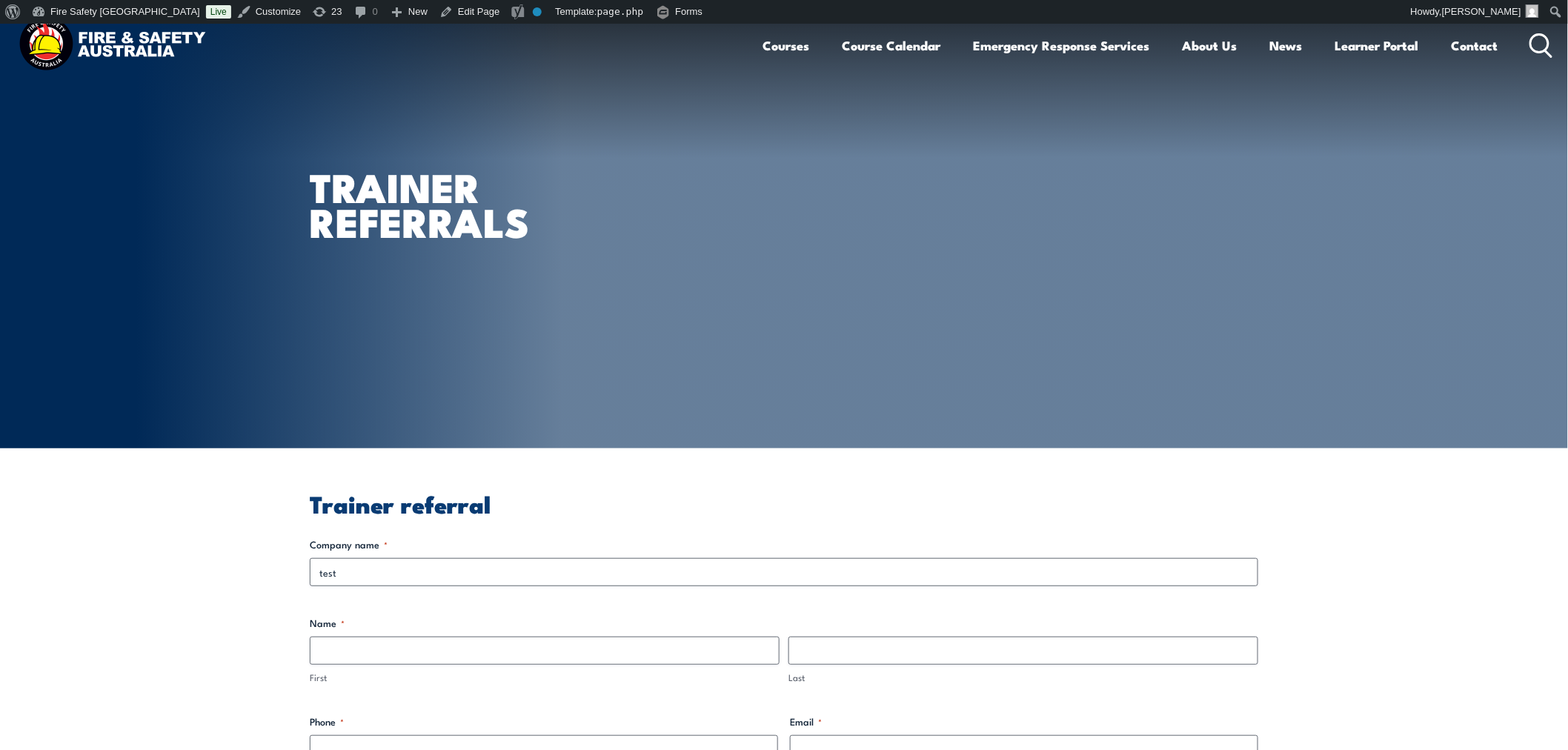
click at [507, 672] on label "First" at bounding box center [545, 678] width 470 height 14
click at [507, 664] on input "First" at bounding box center [545, 651] width 470 height 29
click at [521, 647] on input "First" at bounding box center [545, 651] width 470 height 29
type input "test"
click at [914, 645] on input "Last" at bounding box center [1023, 651] width 470 height 29
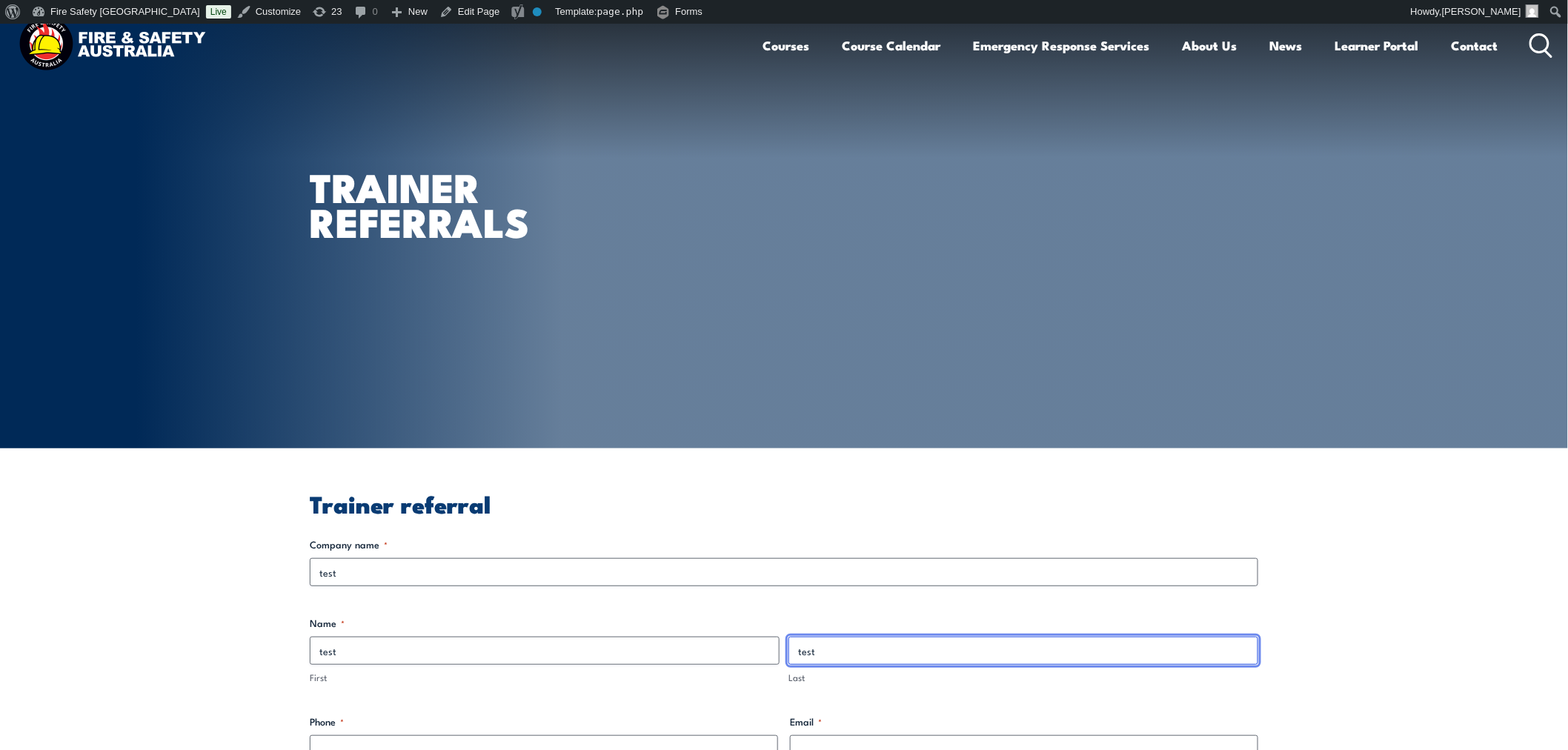
type input "test"
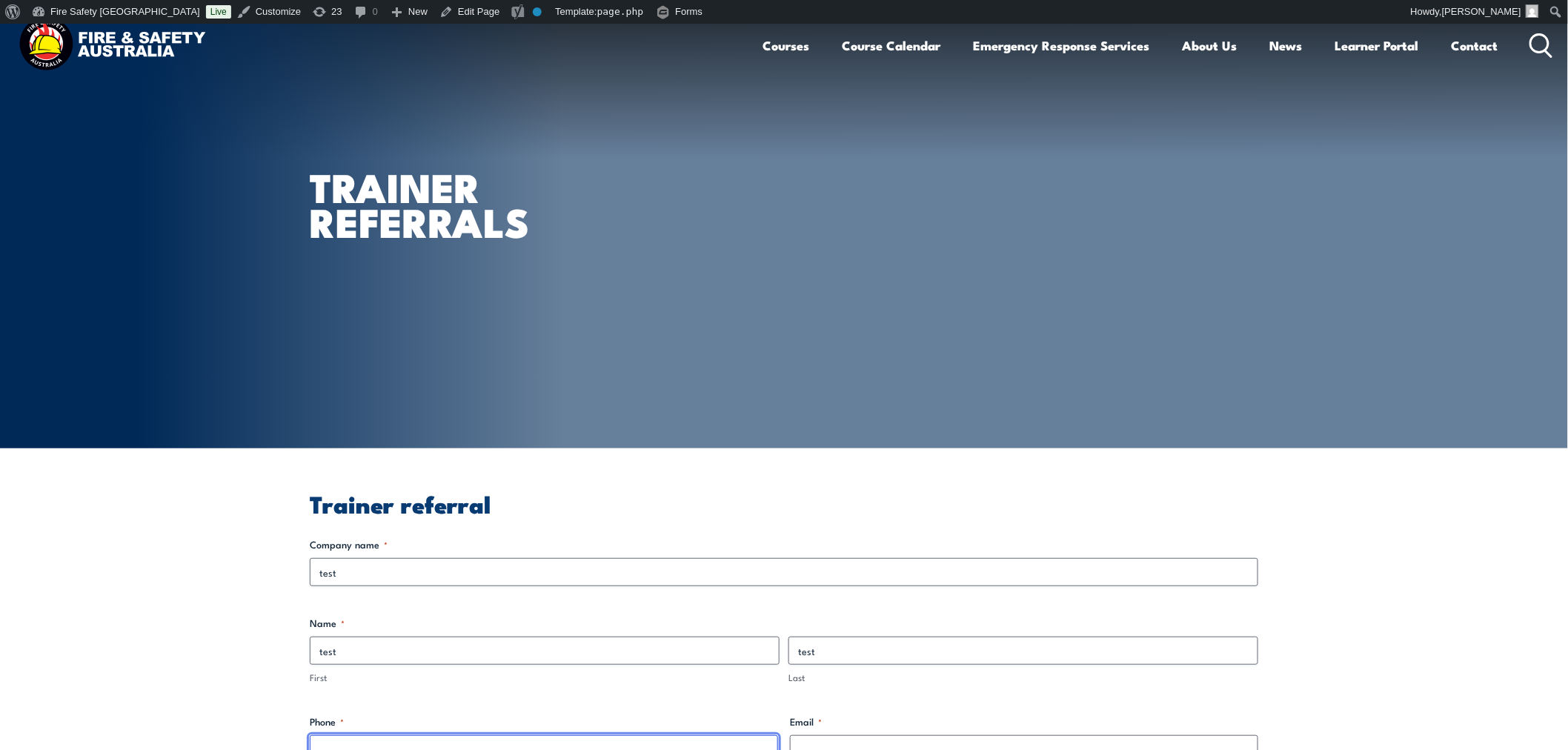
click at [675, 743] on input "Phone *" at bounding box center [544, 749] width 468 height 29
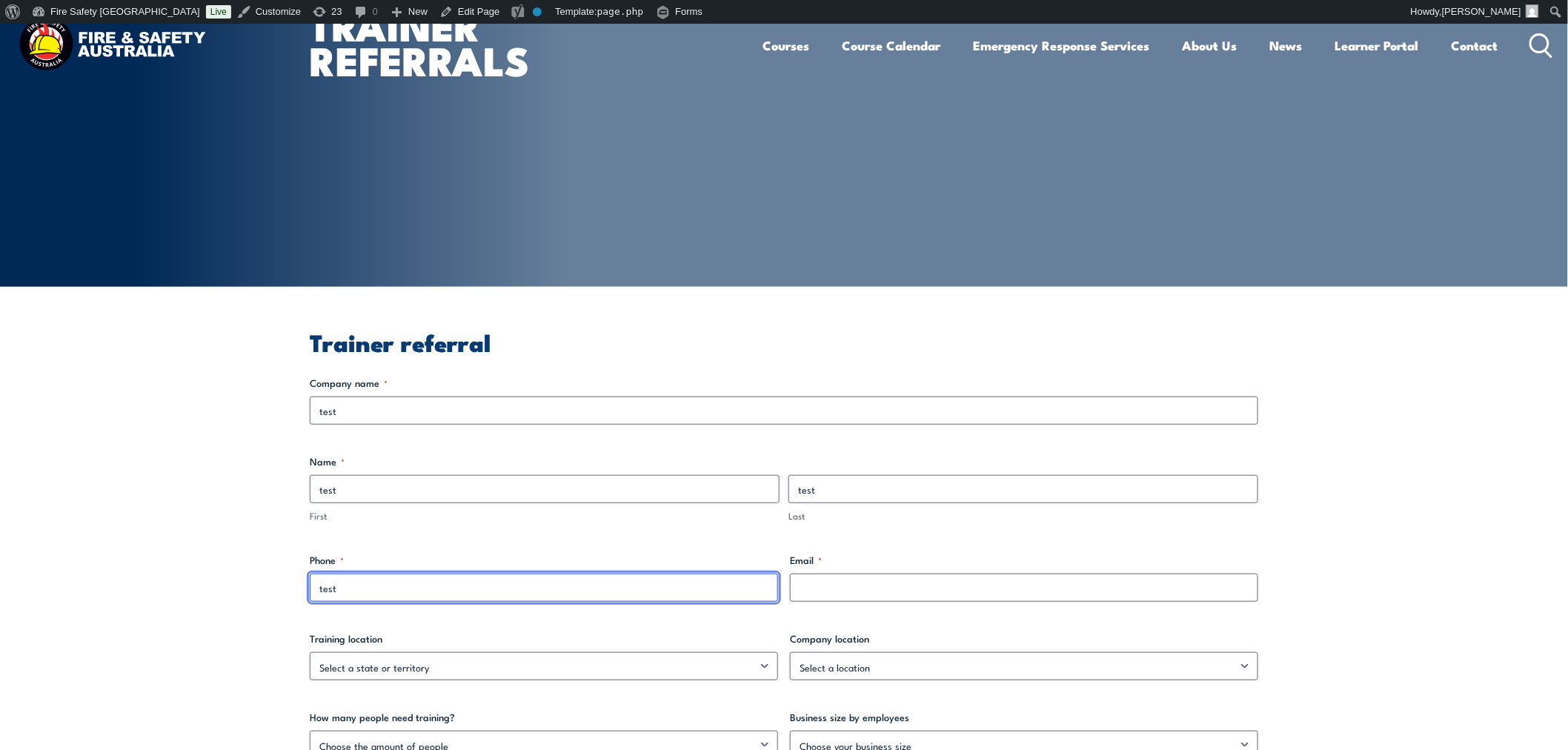
scroll to position [554, 0]
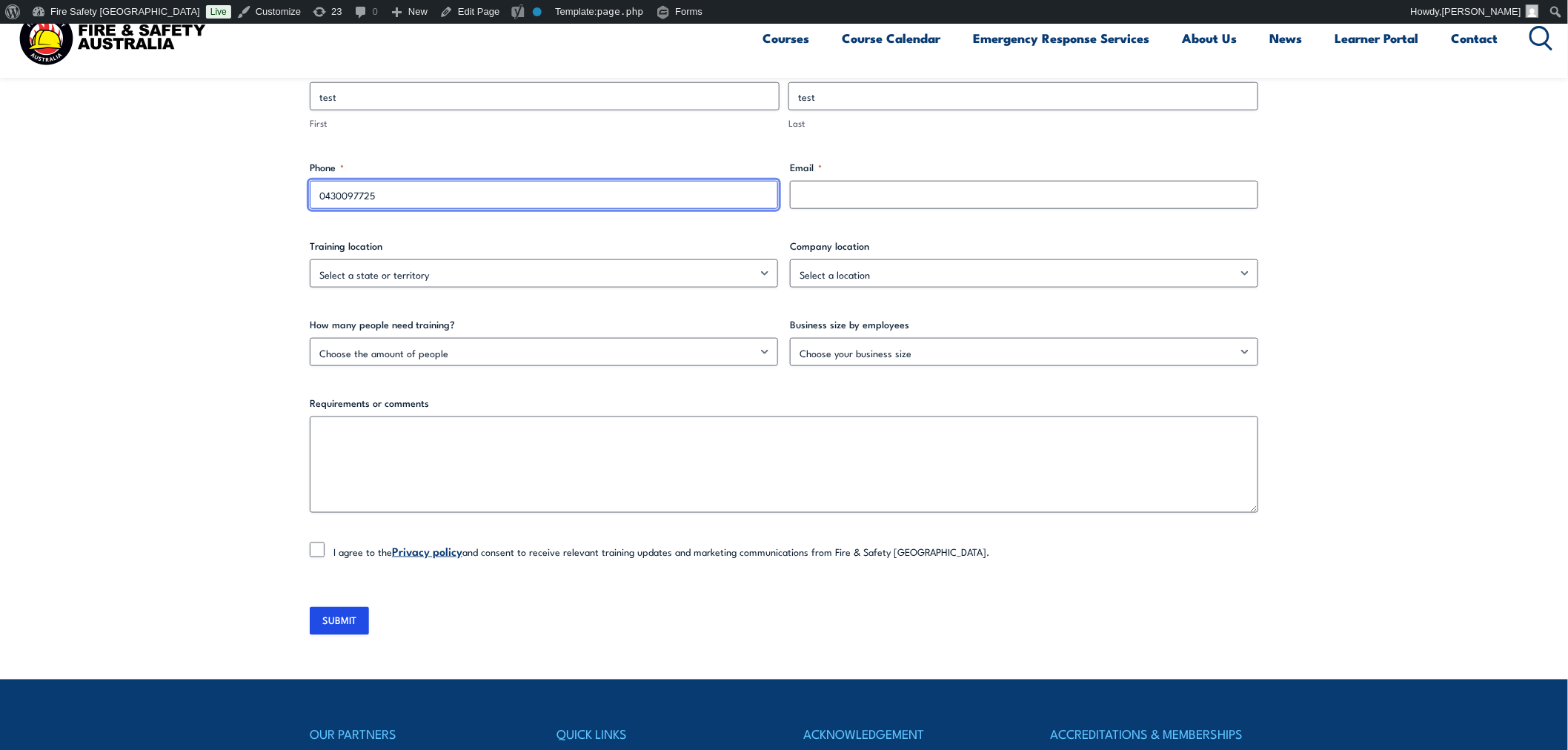
type input "0430097725"
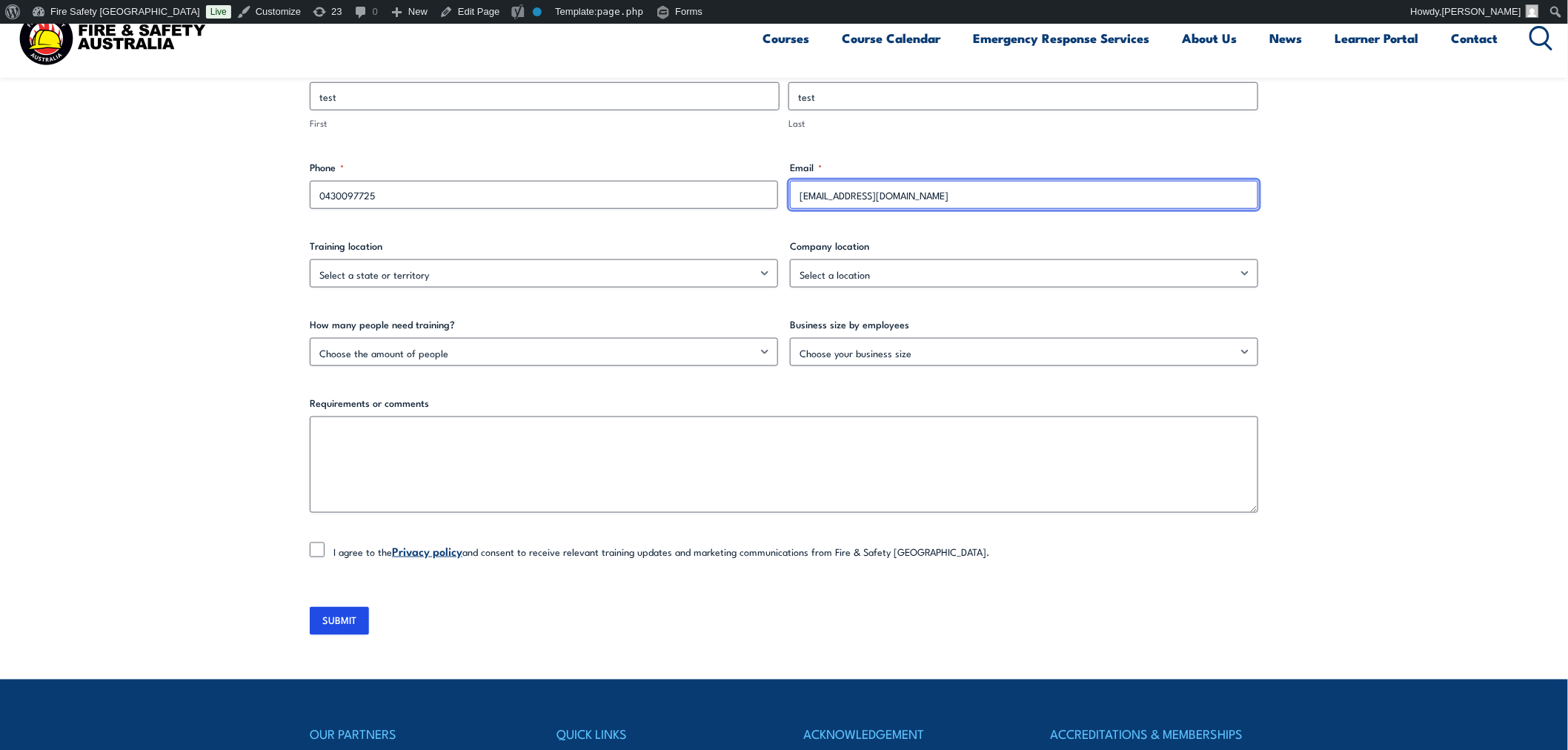
type input "[EMAIL_ADDRESS][DOMAIN_NAME]"
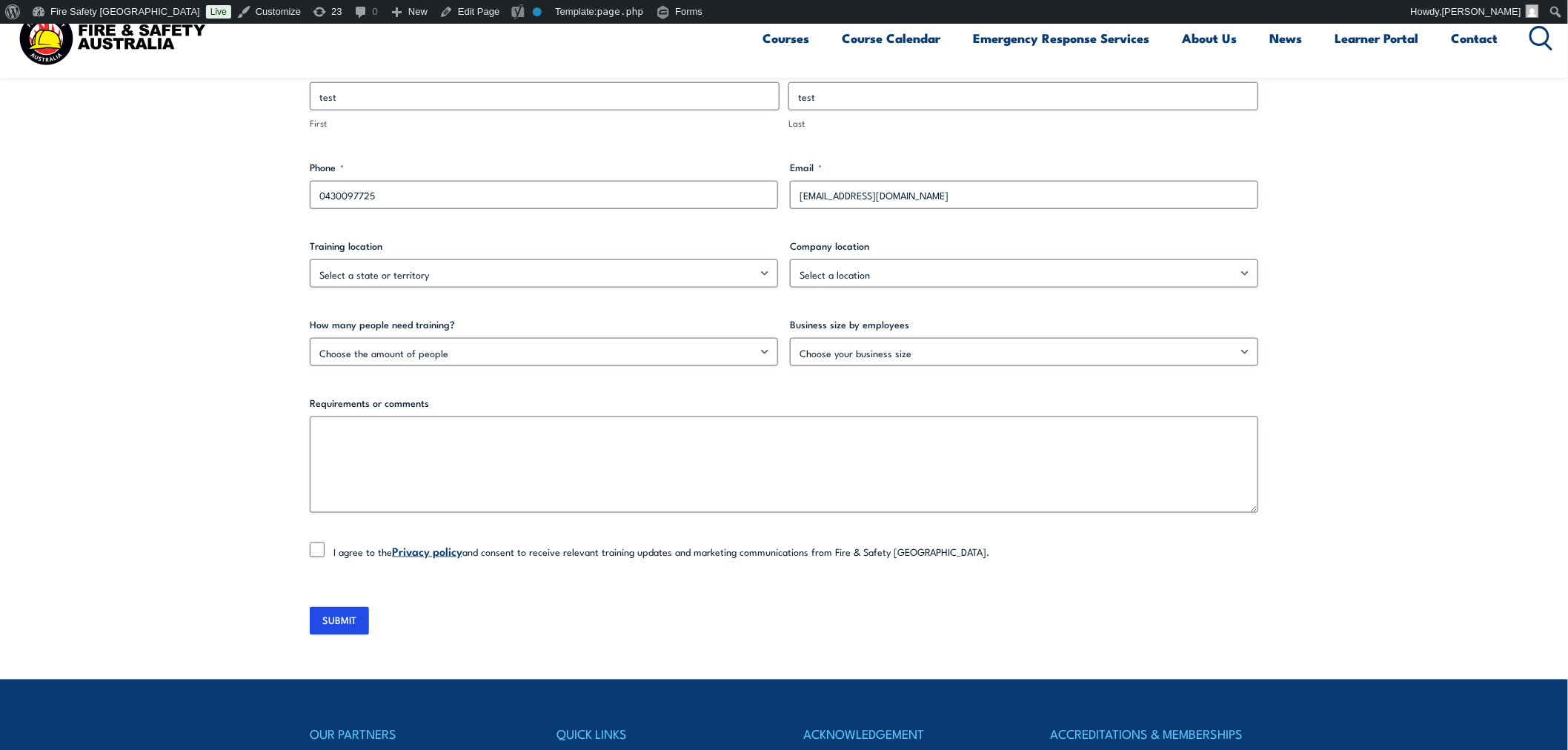
click at [552, 256] on div "Training location Select a state or territory ACT NSW NT QLD SA TAS VIC WA Nati…" at bounding box center [544, 263] width 468 height 49
click at [552, 284] on select "Select a state or territory ACT NSW NT QLD SA TAS VIC WA Nationally – multiple …" at bounding box center [544, 274] width 468 height 29
select select "[GEOGRAPHIC_DATA]"
click at [310, 259] on select "Select a state or territory ACT NSW NT QLD SA TAS VIC WA Nationally – multiple …" at bounding box center [544, 274] width 468 height 29
click at [848, 277] on select "Select a location Australian Capital Territory New South Wales Northern Territo…" at bounding box center [1023, 274] width 468 height 29
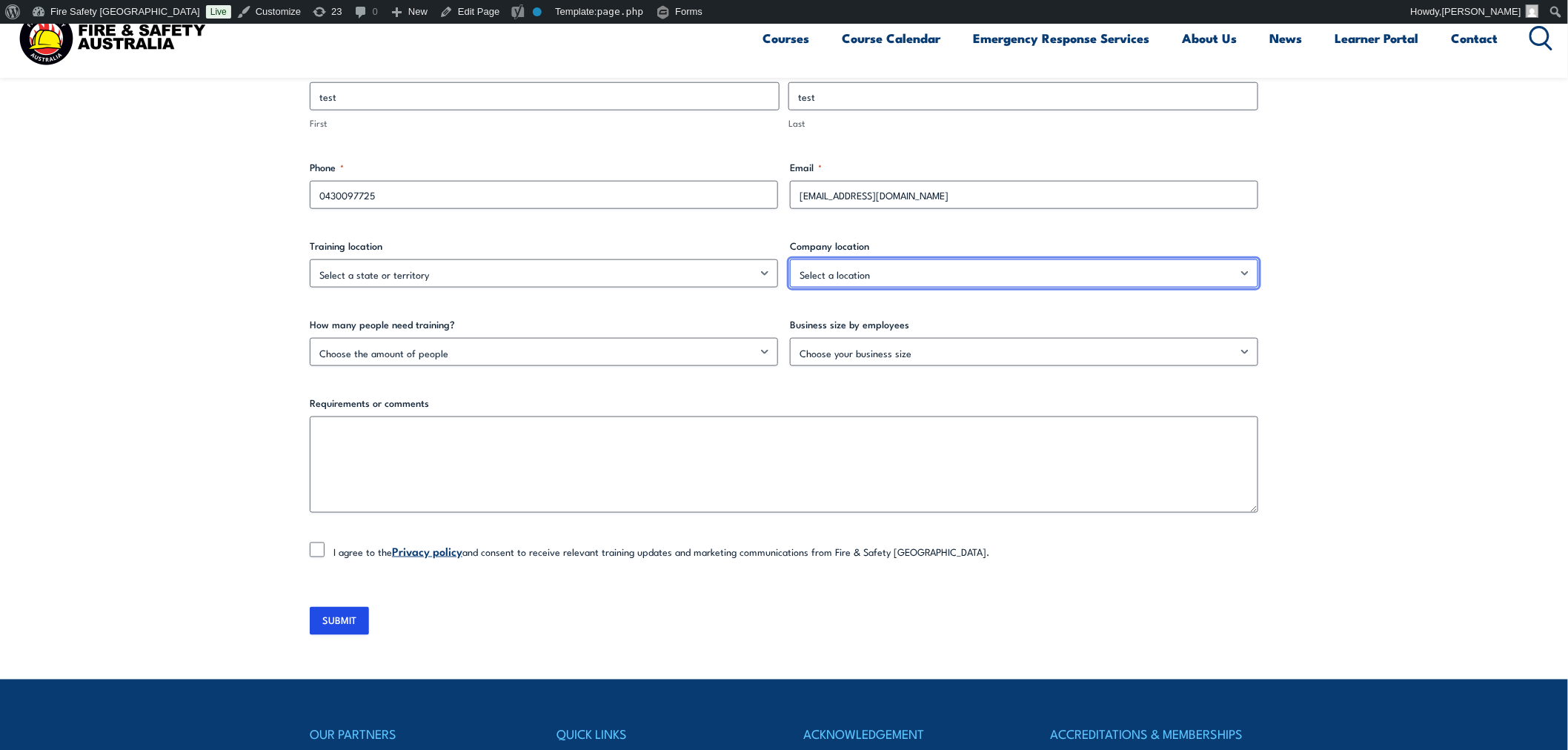
select select "New South Wales"
click at [790, 259] on select "Select a location Australian Capital Territory New South Wales Northern Territo…" at bounding box center [1023, 274] width 468 height 29
click at [673, 335] on div "How many people need training? Choose the amount of people 1 to 4 5 to 19 20+" at bounding box center [544, 342] width 468 height 49
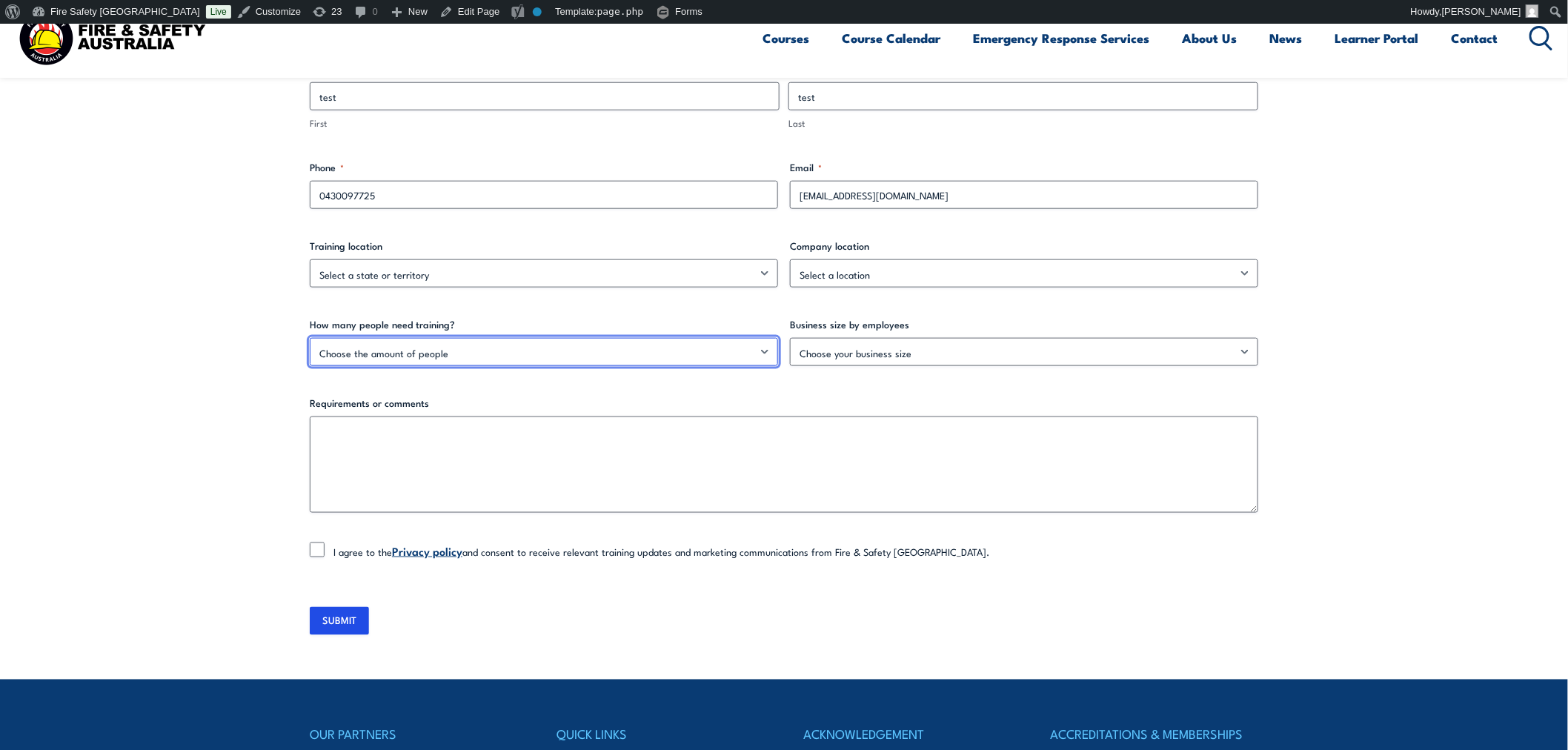
click at [664, 352] on select "Choose the amount of people 1 to 4 5 to 19 20+" at bounding box center [544, 352] width 468 height 29
select select "5 to 19"
click at [310, 338] on select "Choose the amount of people 1 to 4 5 to 19 20+" at bounding box center [544, 352] width 468 height 29
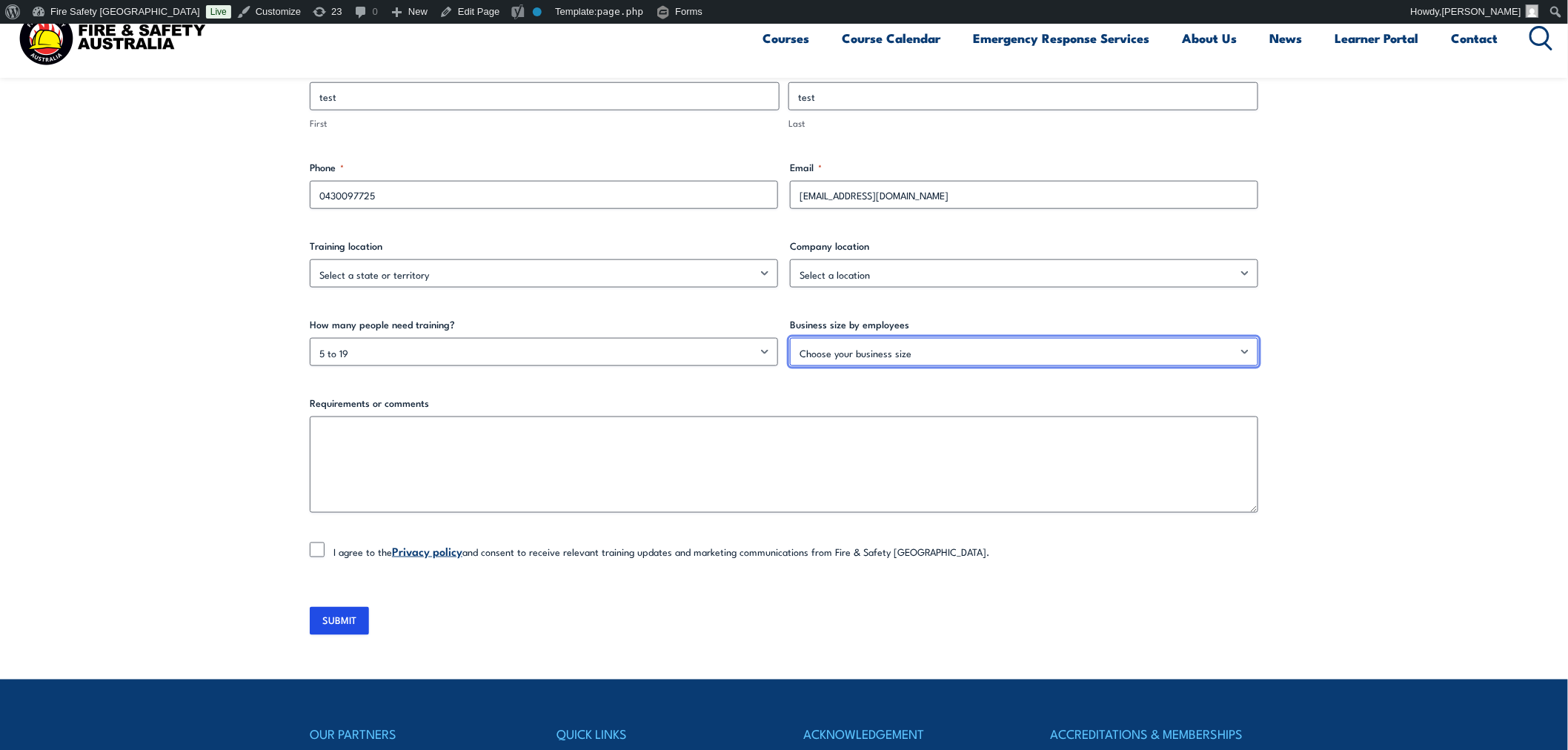
drag, startPoint x: 820, startPoint y: 343, endPoint x: 823, endPoint y: 360, distance: 17.3
click at [820, 343] on select "Choose your business size 1 to 19 20 to 199 200+" at bounding box center [1023, 352] width 468 height 29
select select "20 to 199"
click at [790, 338] on select "Choose your business size 1 to 19 20 to 199 200+" at bounding box center [1023, 352] width 468 height 29
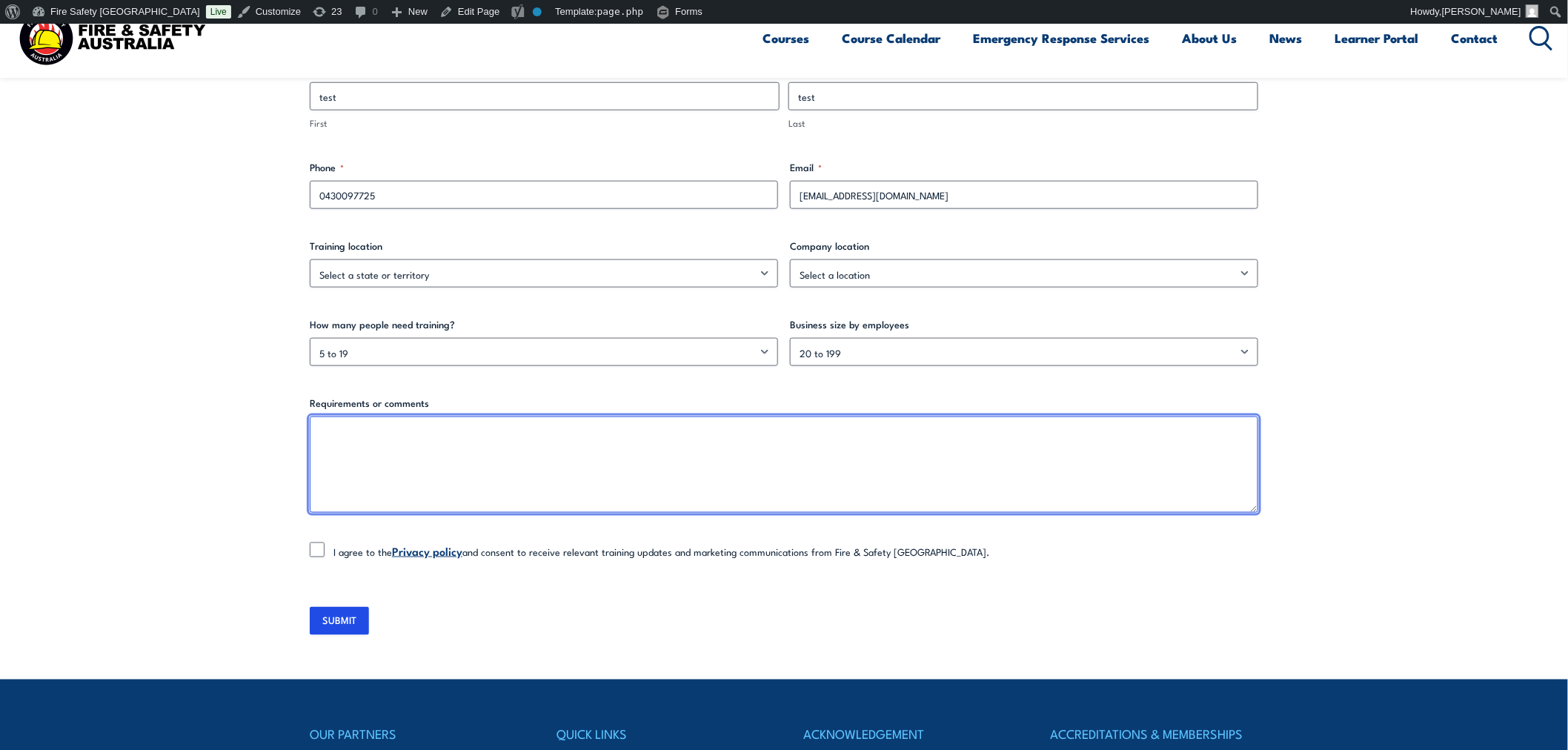
drag, startPoint x: 699, startPoint y: 495, endPoint x: 453, endPoint y: 583, distance: 261.3
click at [686, 501] on textarea "Requirements or comments" at bounding box center [784, 465] width 948 height 97
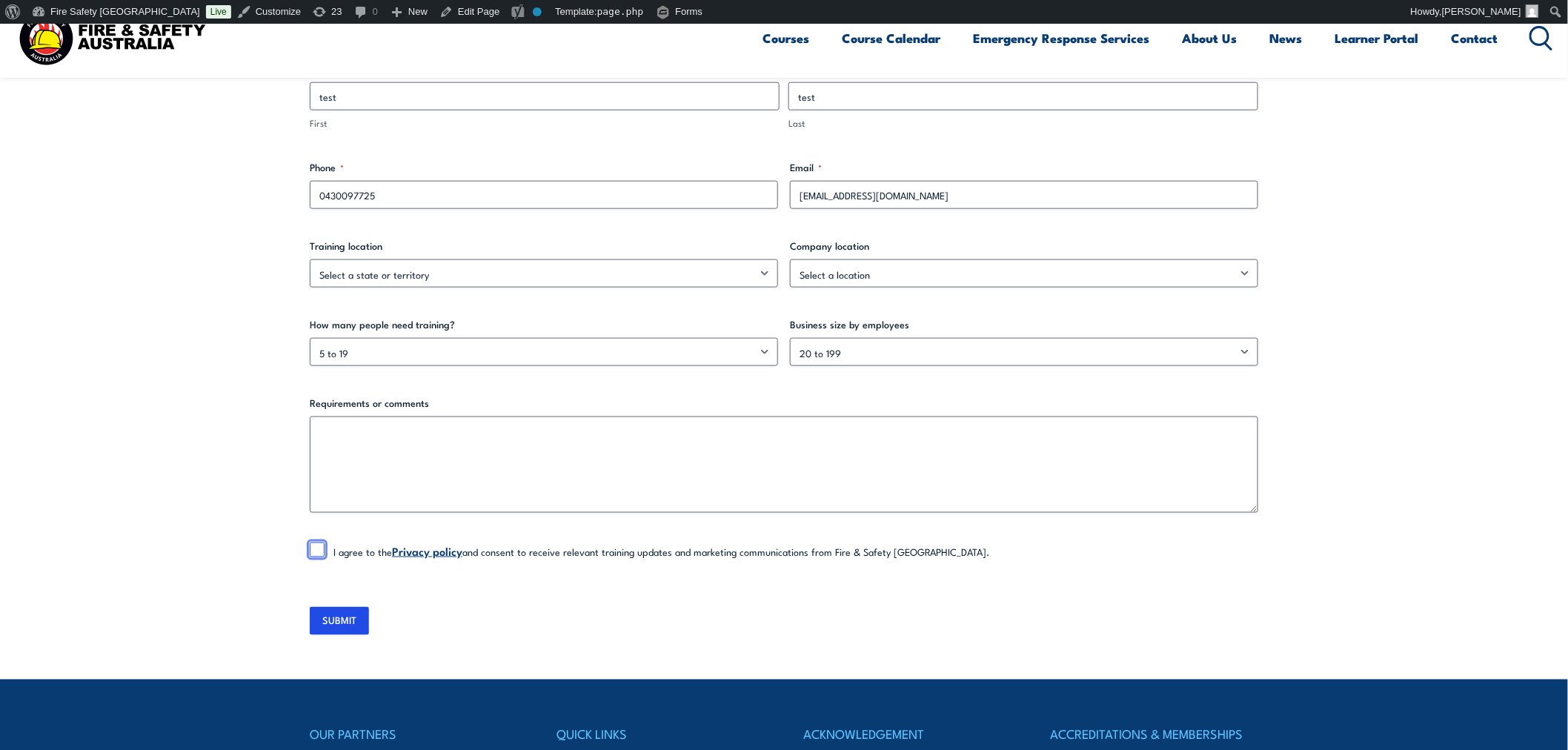
click at [313, 551] on input "I agree to the Privacy policy and consent to receive relevant training updates …" at bounding box center [317, 549] width 15 height 15
checkbox input "true"
click at [326, 607] on input "SUBMIT" at bounding box center [339, 622] width 59 height 29
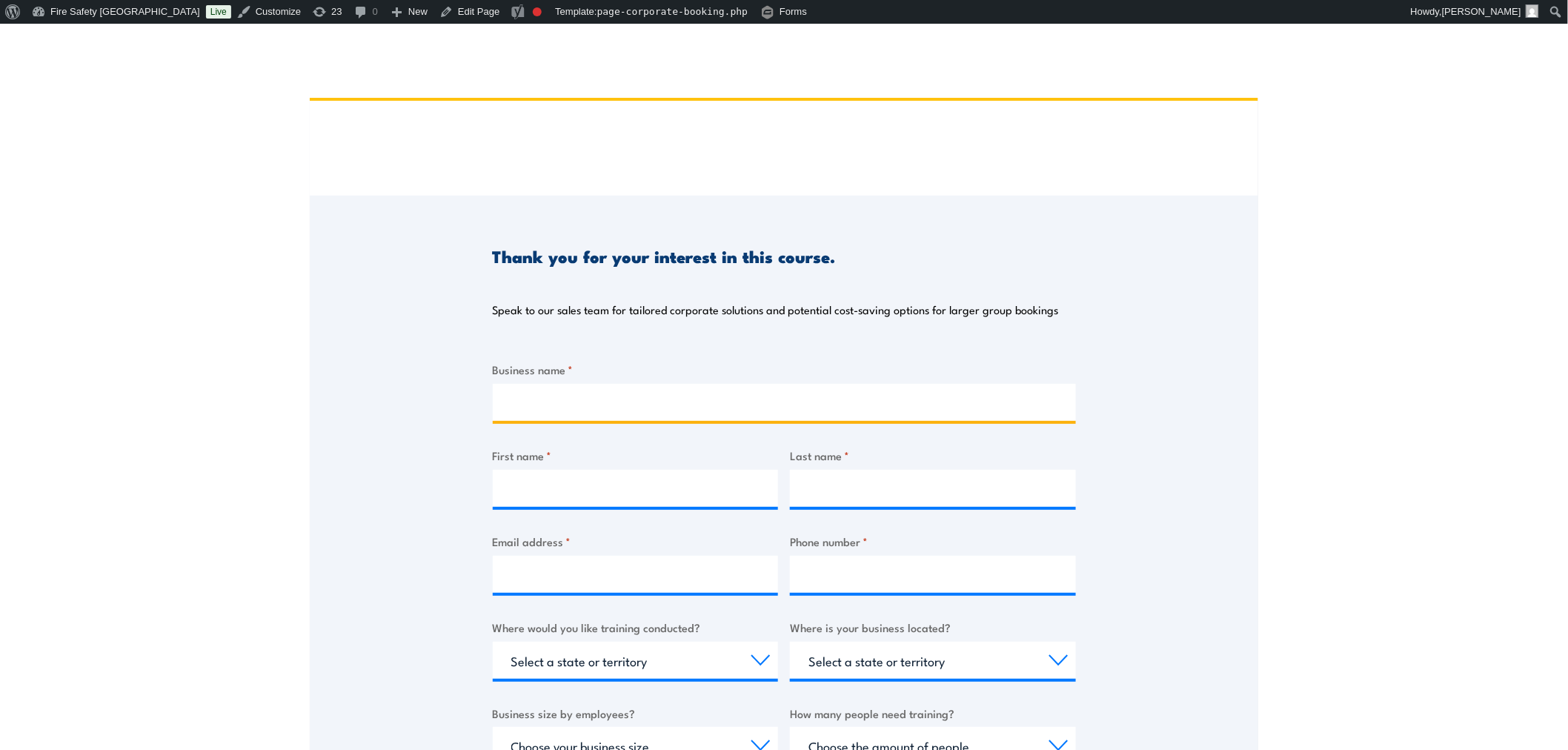
scroll to position [24, 0]
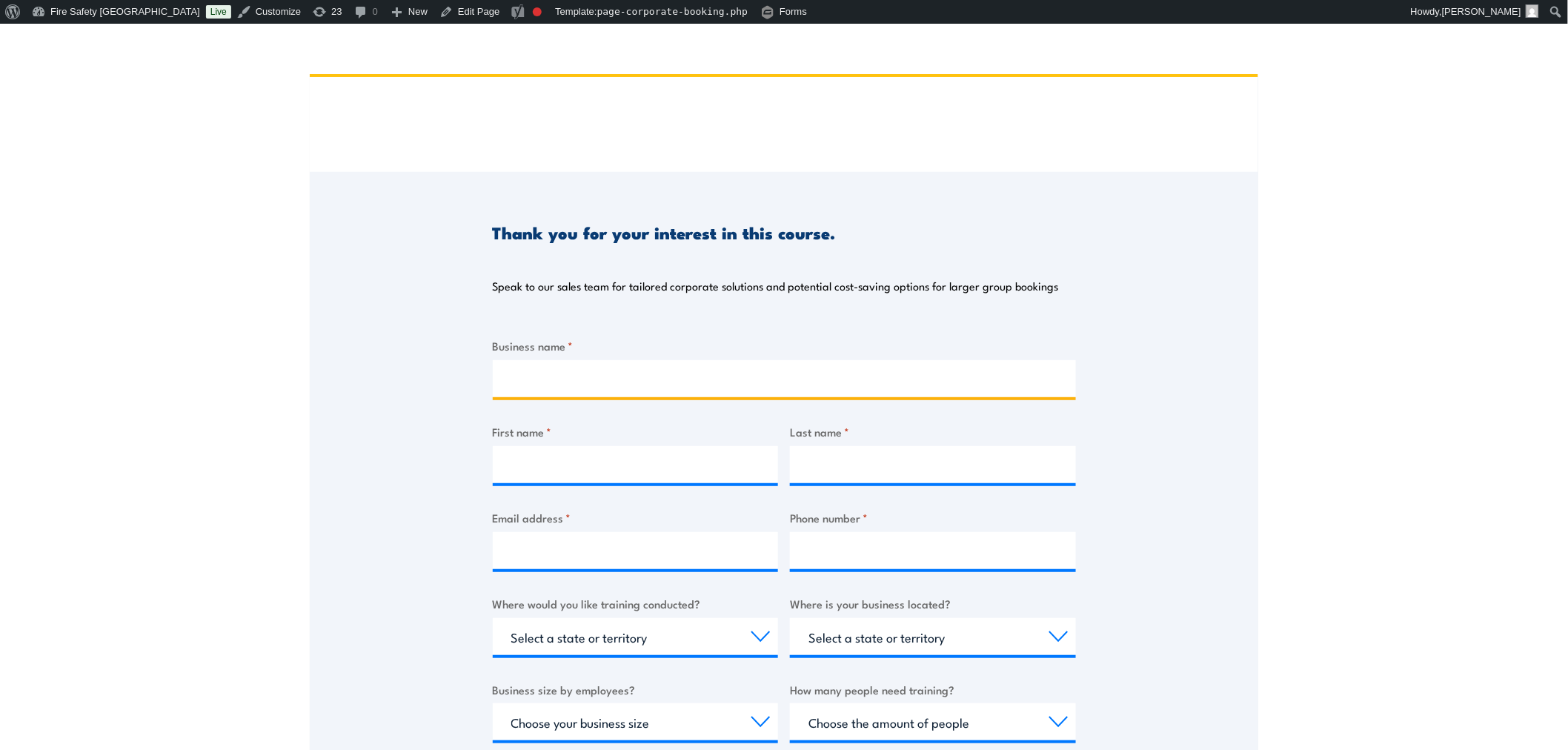
click at [709, 408] on div "Business name * First name * Last name * Email address * Phone number * Where w…" at bounding box center [785, 615] width 583 height 557
type input "29082025"
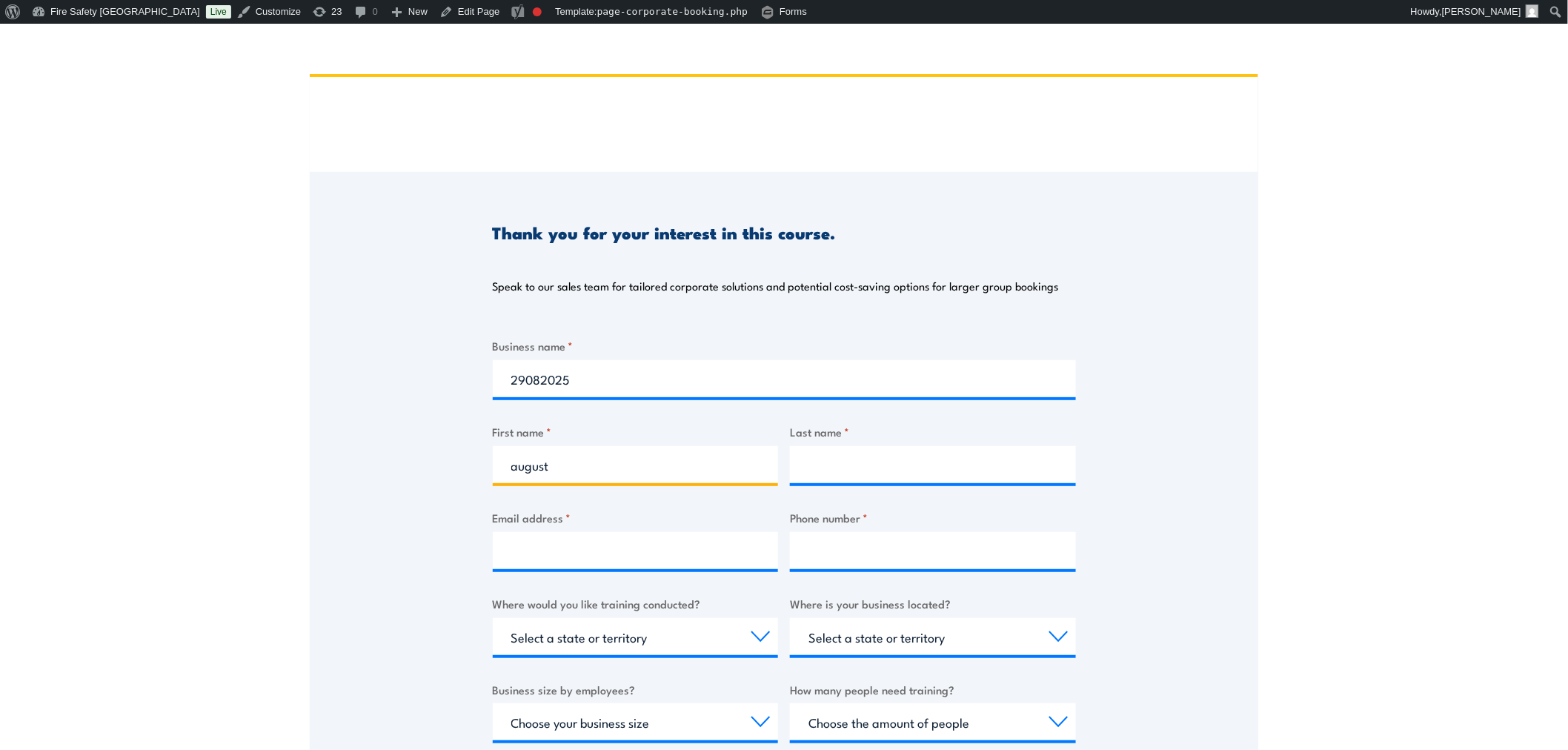
type input "august"
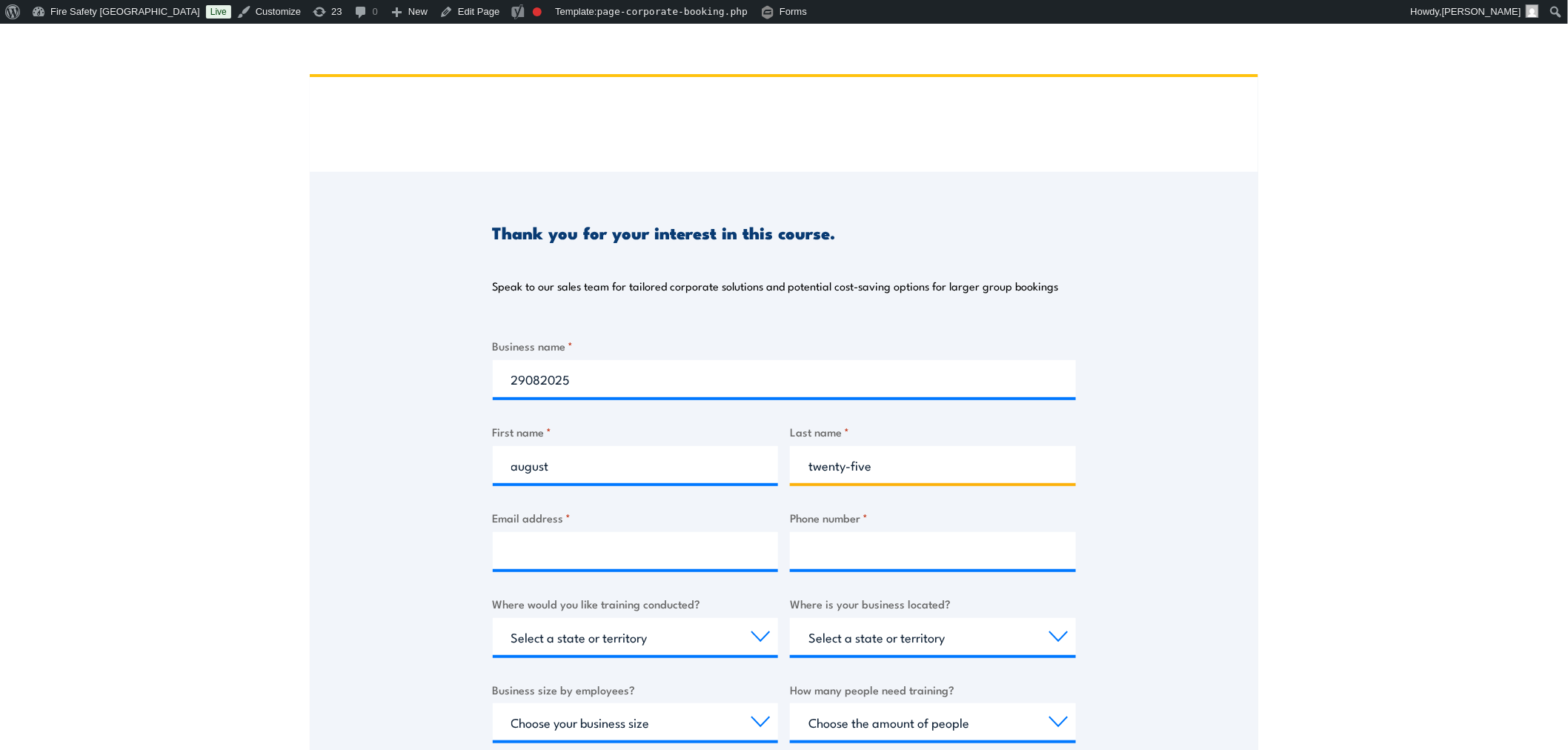
type input "twenty-five"
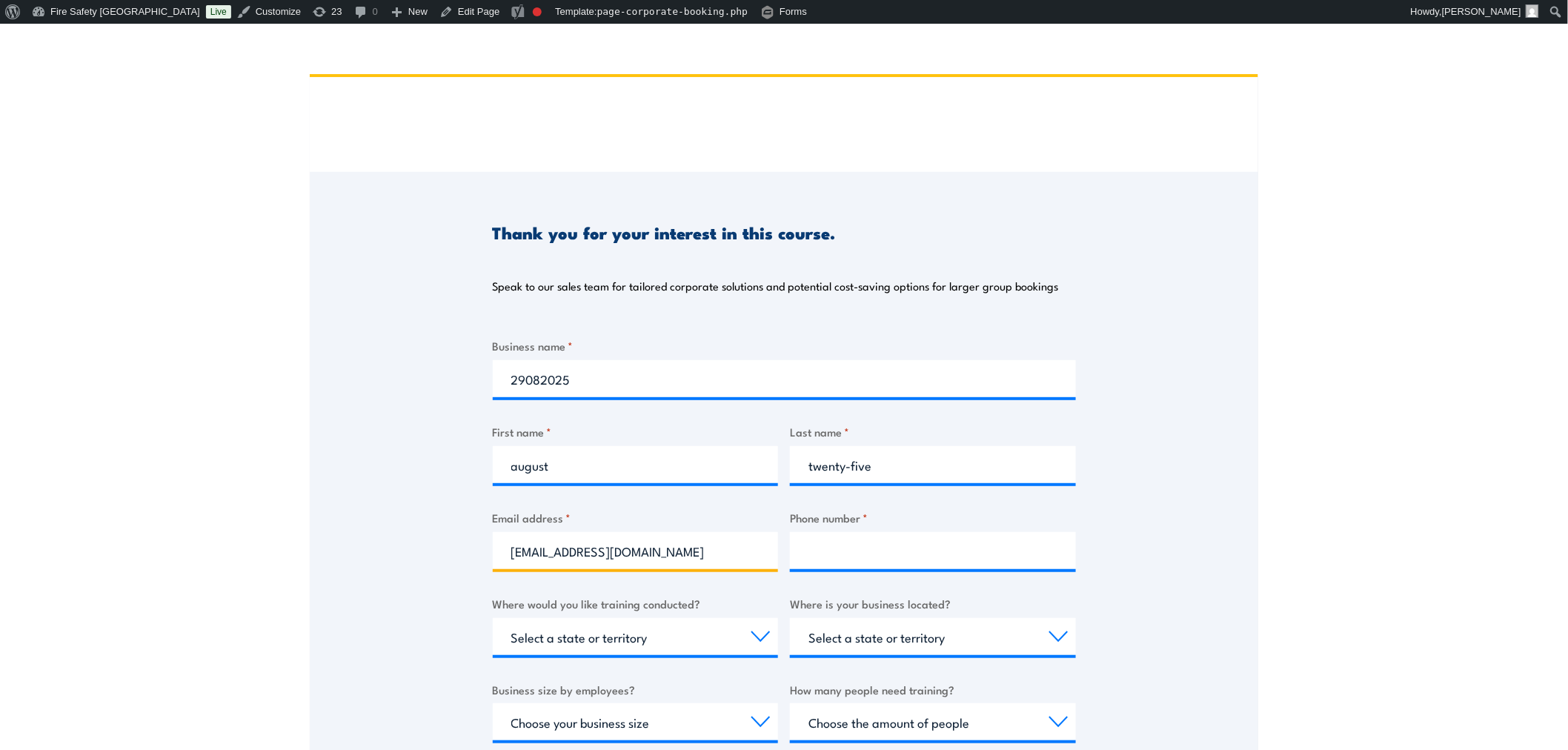
type input "[EMAIL_ADDRESS][DOMAIN_NAME]"
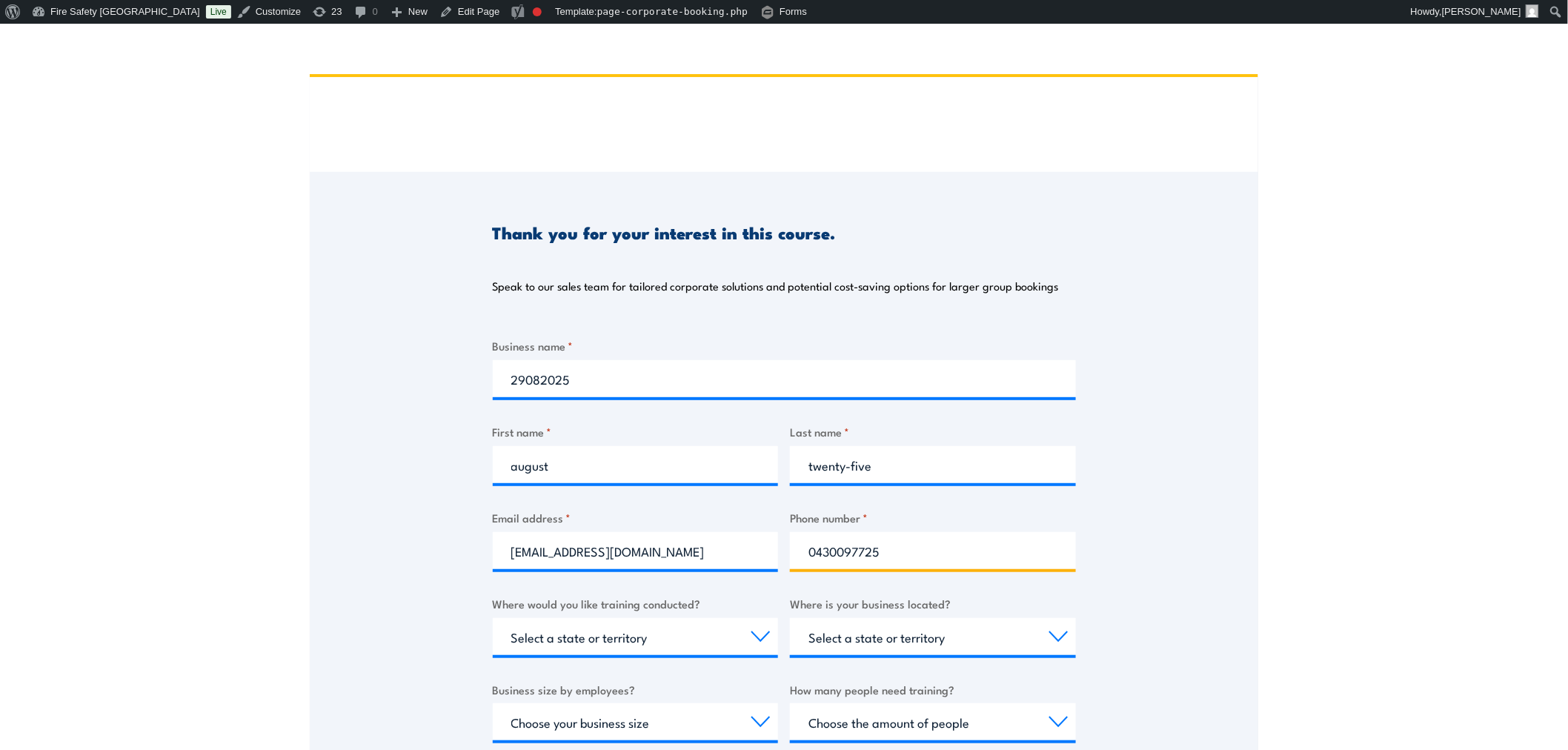
scroll to position [573, 0]
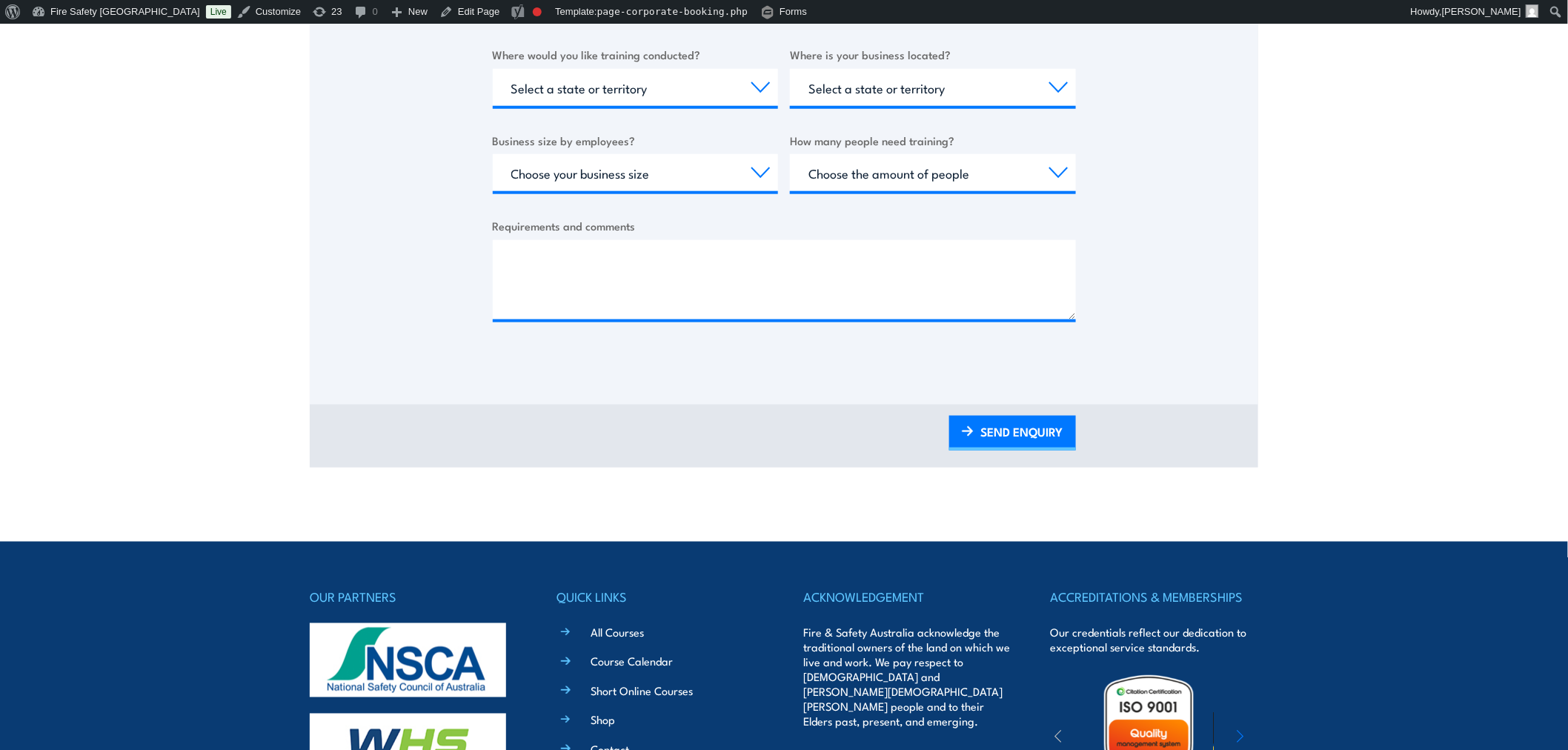
type input "0430097725"
click at [583, 85] on select "Select a state or territory Nationally - multiple locations [GEOGRAPHIC_DATA] […" at bounding box center [636, 87] width 286 height 37
select select "VIC"
click at [493, 69] on select "Select a state or territory Nationally - multiple locations [GEOGRAPHIC_DATA] […" at bounding box center [636, 87] width 286 height 37
drag, startPoint x: 845, startPoint y: 79, endPoint x: 846, endPoint y: 101, distance: 22.0
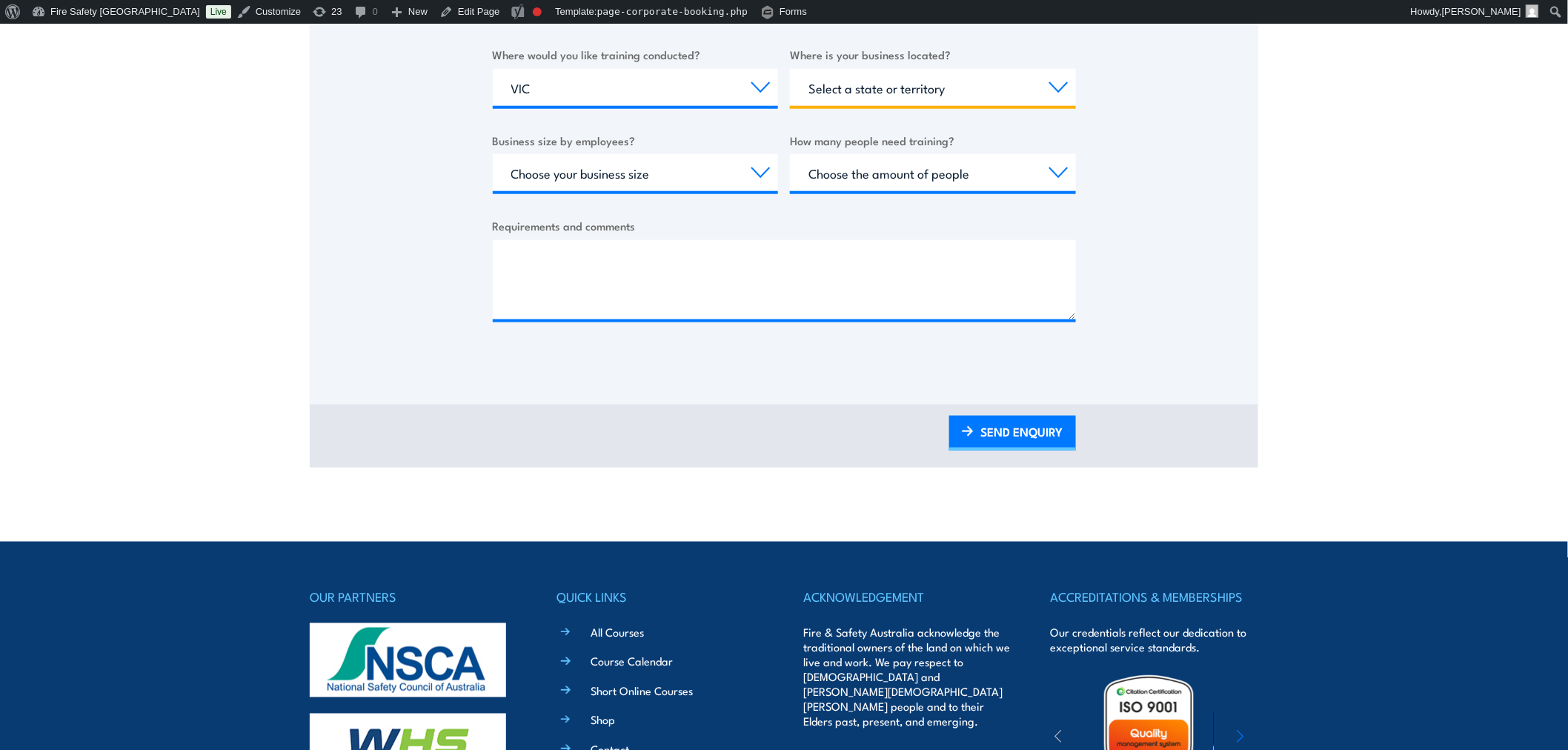
click at [847, 79] on select "Select a state or territory [GEOGRAPHIC_DATA] [GEOGRAPHIC_DATA] [GEOGRAPHIC_DAT…" at bounding box center [932, 87] width 286 height 37
select select "VIC"
click at [790, 69] on select "Select a state or territory [GEOGRAPHIC_DATA] [GEOGRAPHIC_DATA] [GEOGRAPHIC_DAT…" at bounding box center [932, 87] width 286 height 37
click at [701, 191] on div "Choose your business size 1 to 19 20 to 199 200+" at bounding box center [636, 172] width 286 height 37
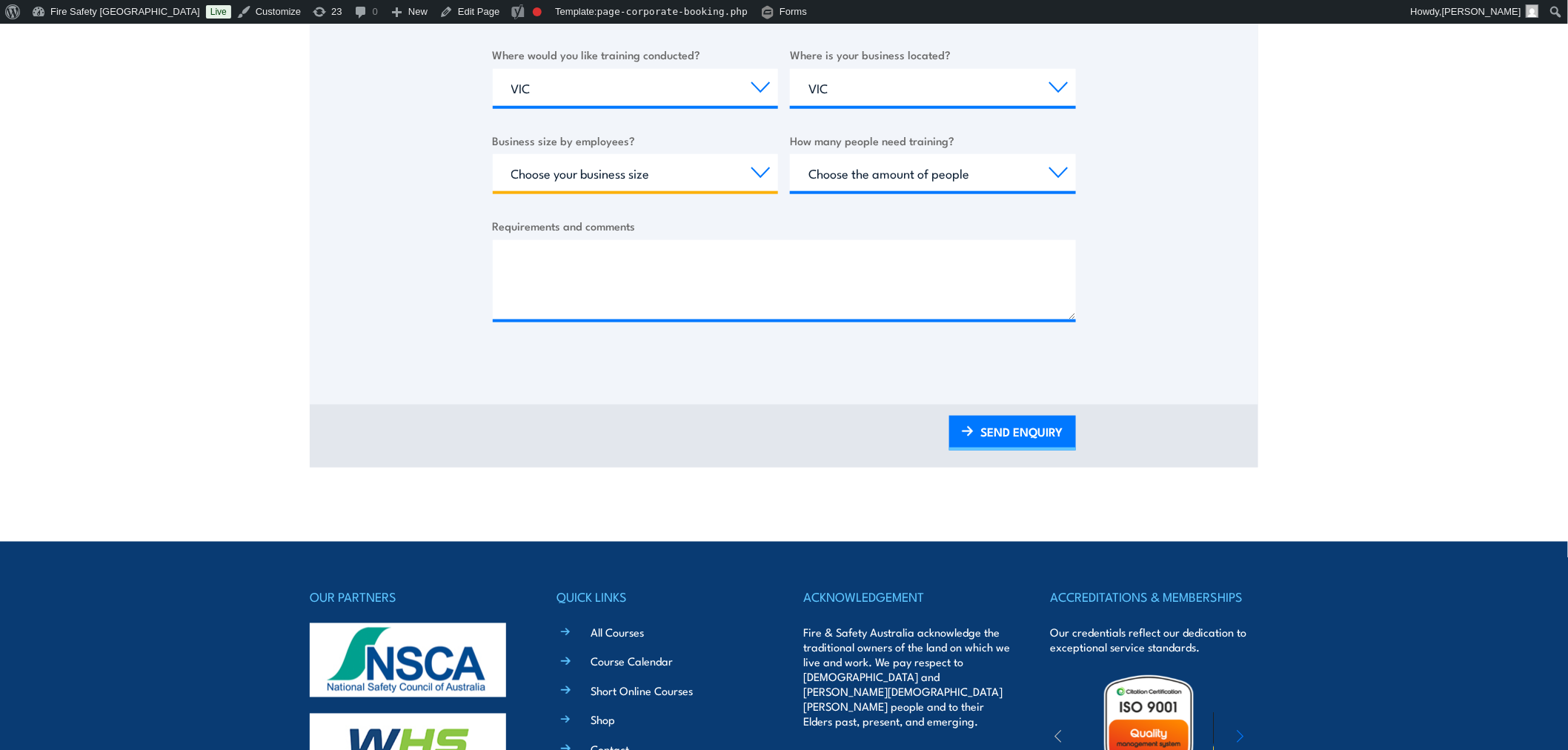
click at [687, 174] on select "Choose your business size 1 to 19 20 to 199 200+" at bounding box center [636, 172] width 286 height 37
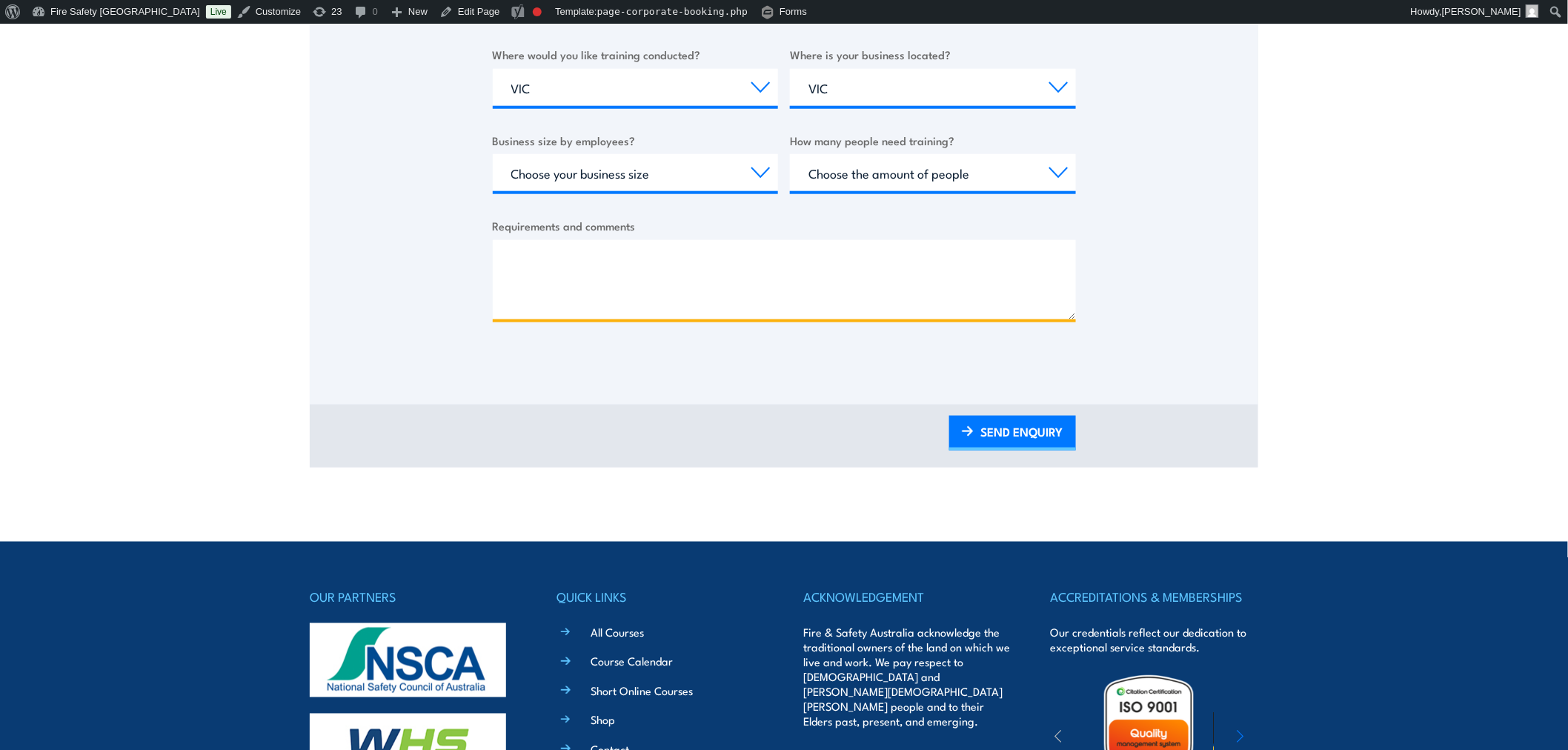
drag, startPoint x: 679, startPoint y: 289, endPoint x: 708, endPoint y: 250, distance: 48.6
click at [679, 289] on textarea "Requirements and comments" at bounding box center [785, 280] width 583 height 79
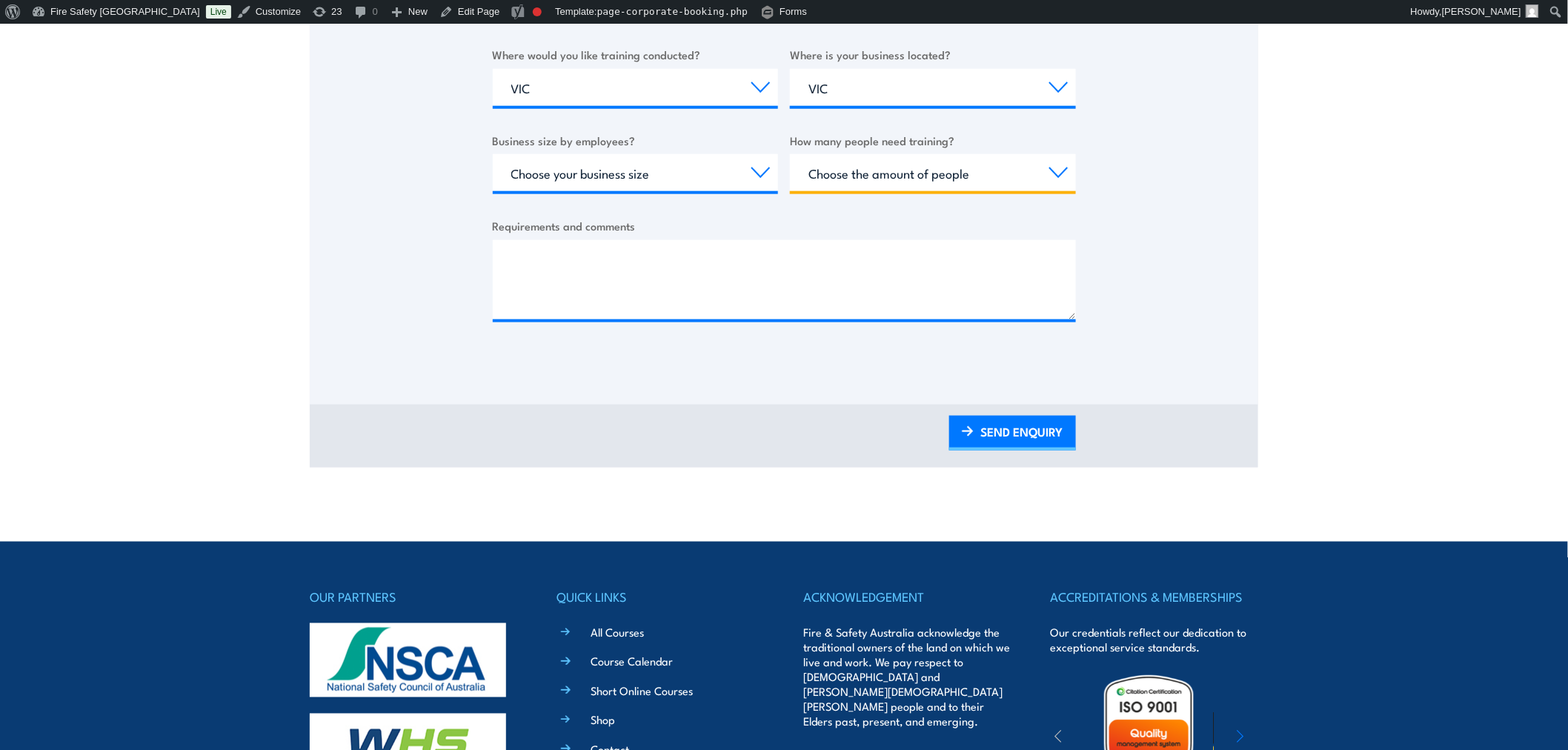
drag, startPoint x: 928, startPoint y: 163, endPoint x: 914, endPoint y: 182, distance: 23.6
click at [928, 163] on select "Choose the amount of people 1 to 4 5 to 19 20+" at bounding box center [932, 172] width 286 height 37
select select "20+"
click at [790, 154] on select "Choose the amount of people 1 to 4 5 to 19 20+" at bounding box center [932, 172] width 286 height 37
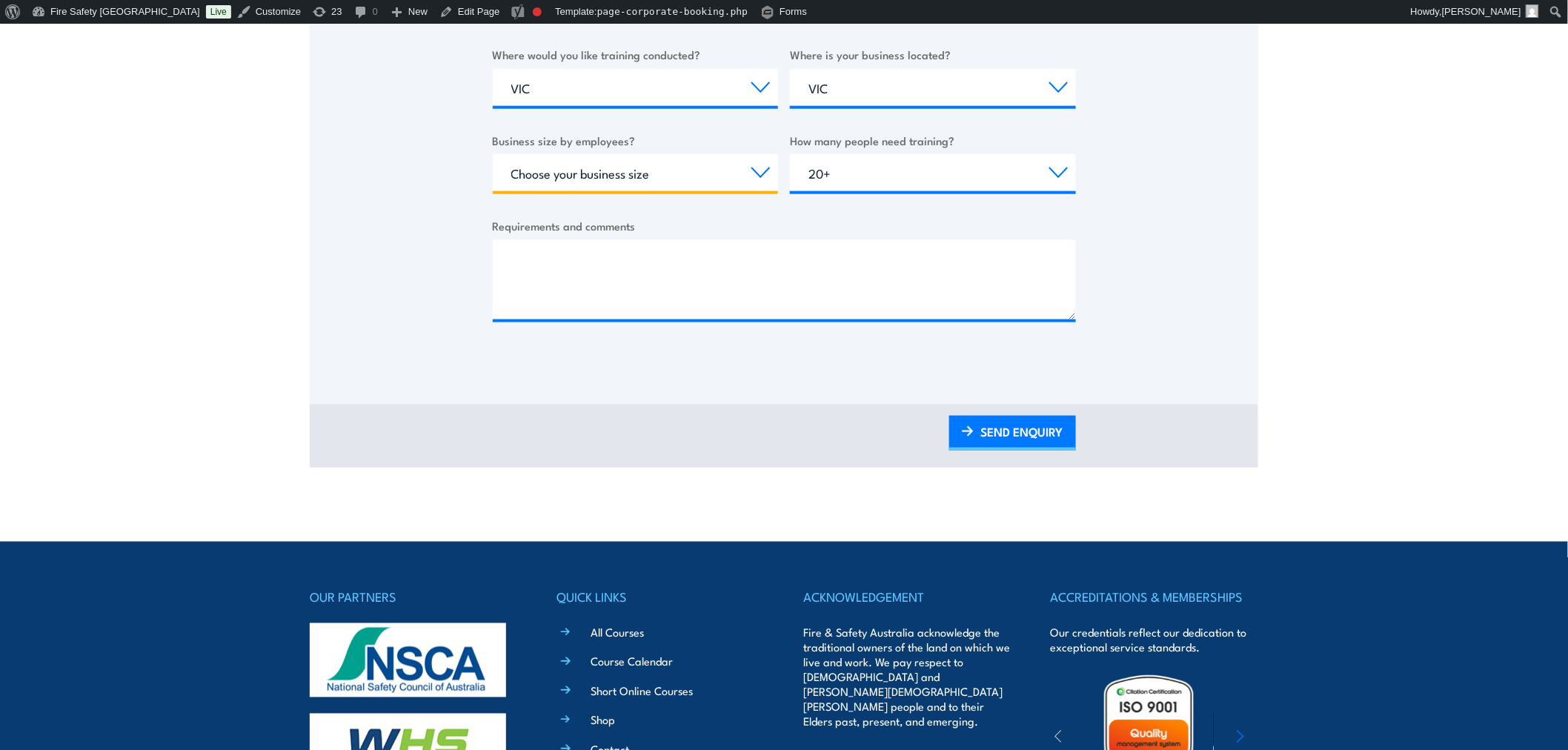
click at [705, 168] on select "Choose your business size 1 to 19 20 to 199 200+" at bounding box center [636, 172] width 286 height 37
select select "1 to 19"
click at [493, 154] on select "Choose your business size 1 to 19 20 to 199 200+" at bounding box center [636, 172] width 286 height 37
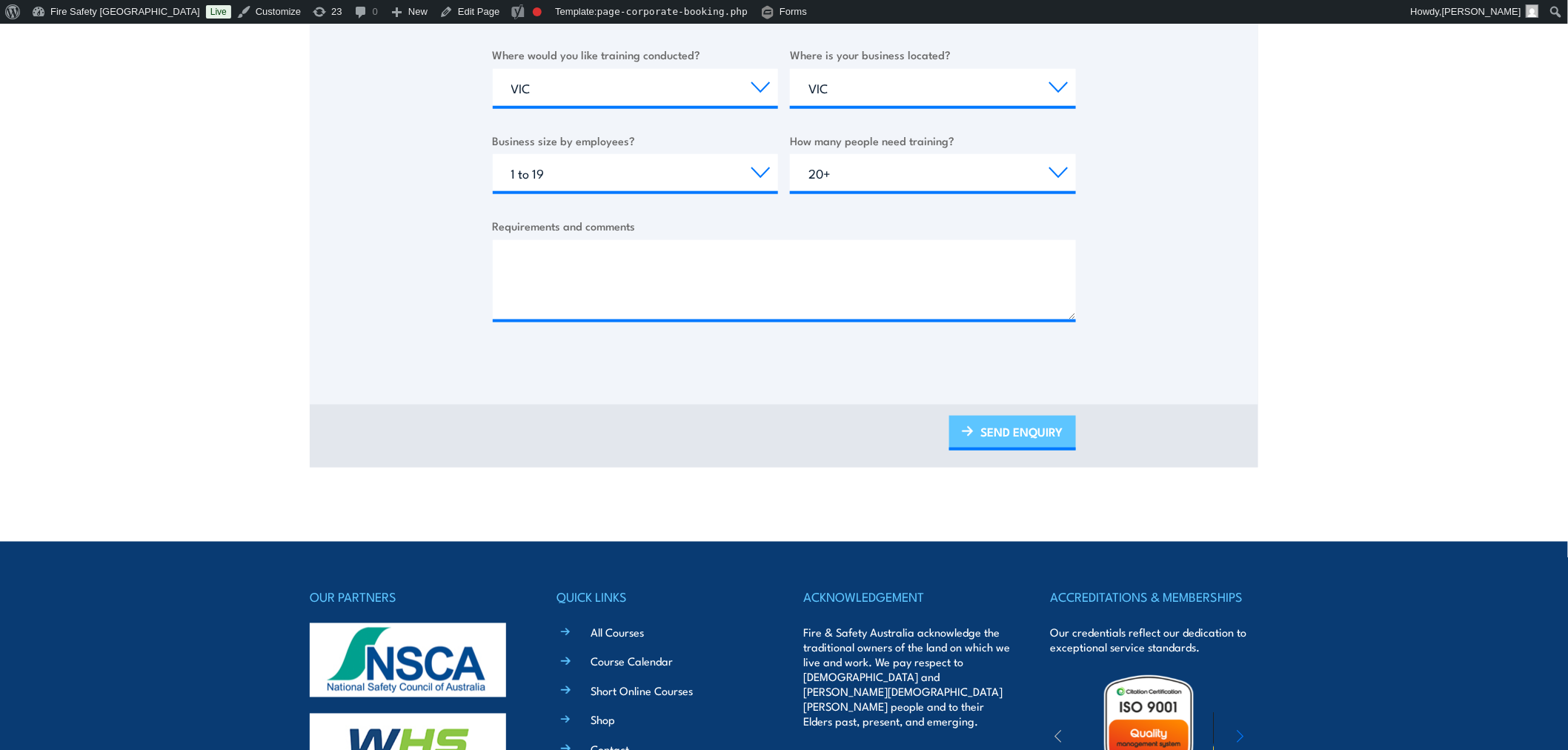
click at [1005, 432] on link "SEND ENQUIRY" at bounding box center [1012, 433] width 127 height 35
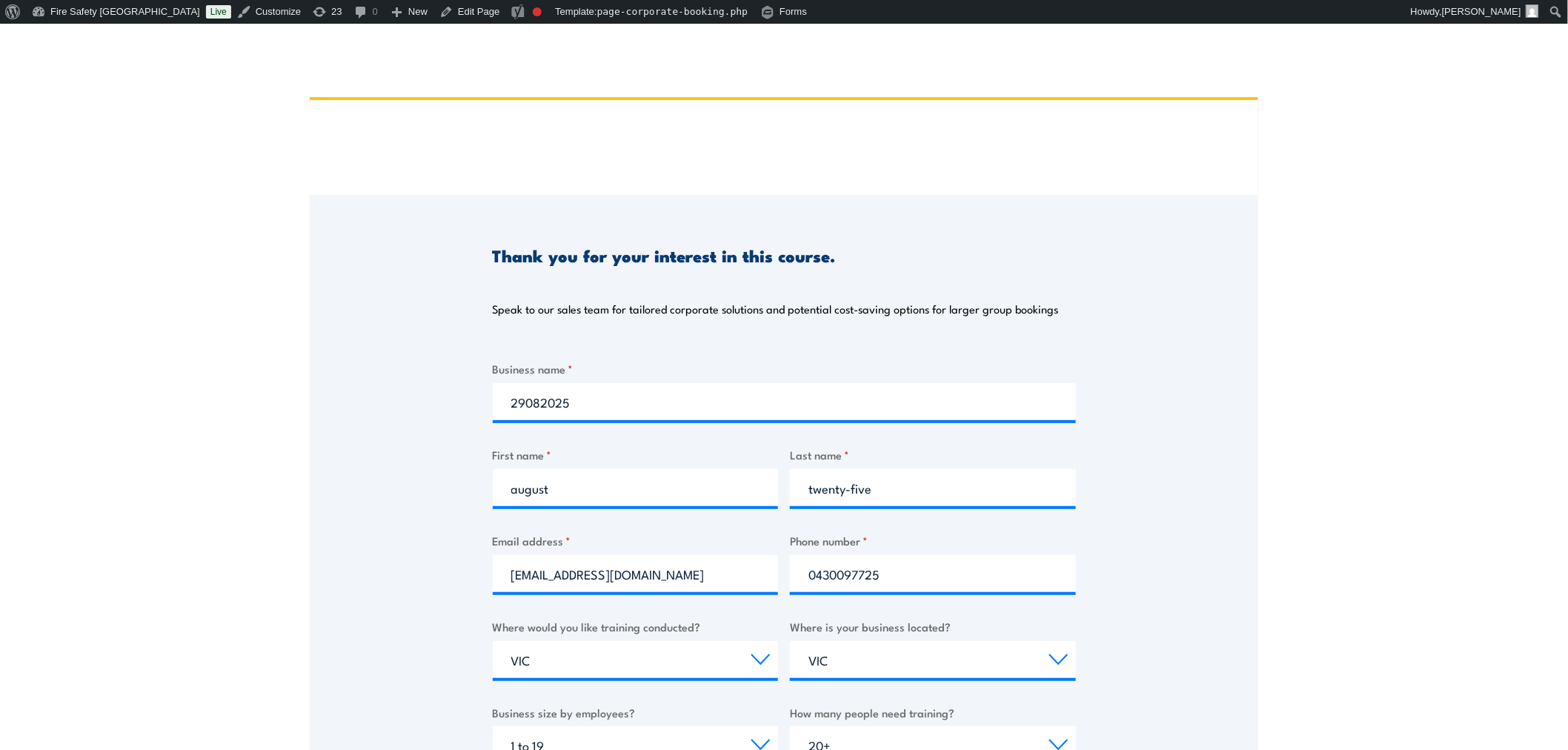
scroll to position [0, 0]
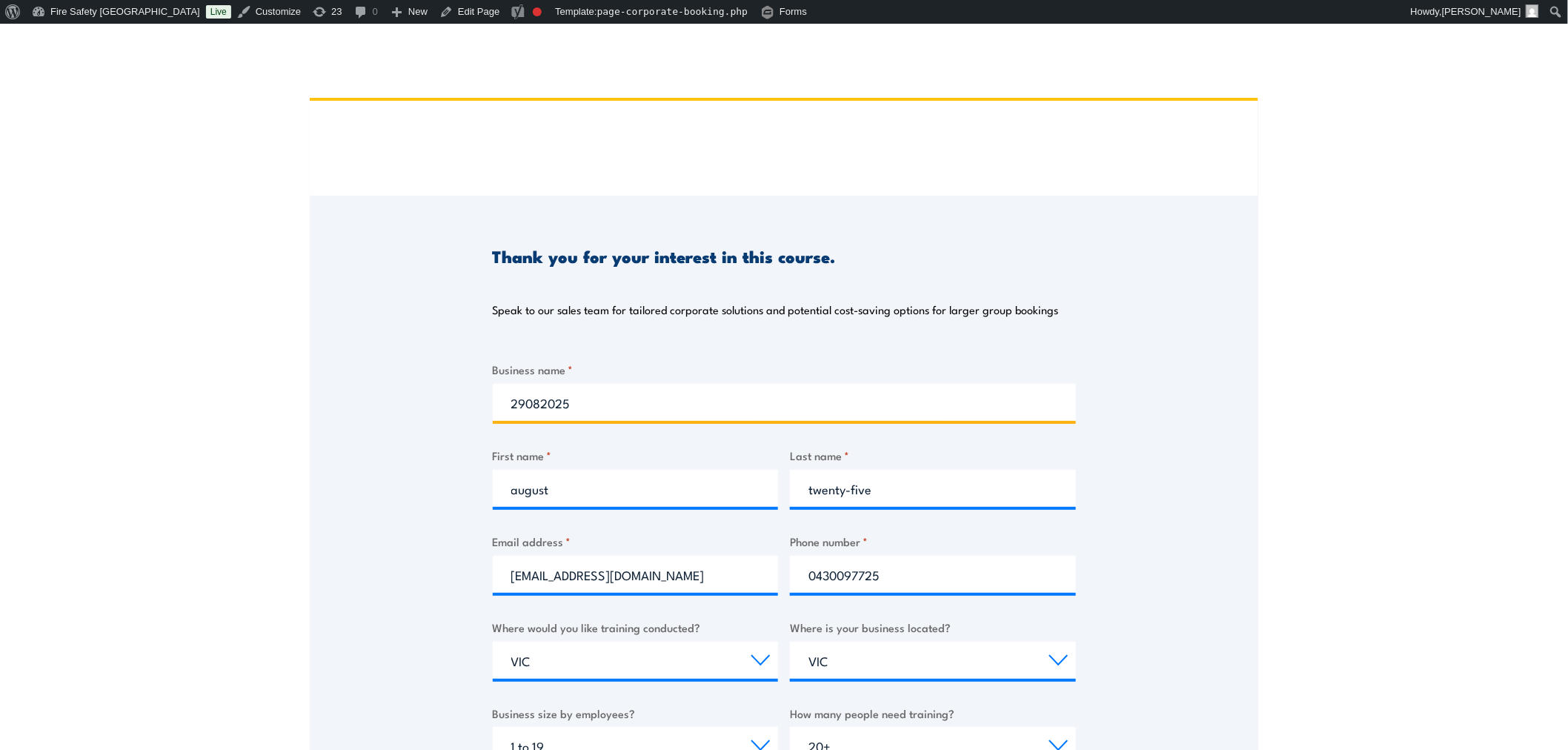
drag, startPoint x: 503, startPoint y: 404, endPoint x: 349, endPoint y: 401, distance: 154.0
click at [349, 401] on div "Thank you for your interest in this course. Speak to our sales team for tailore…" at bounding box center [784, 566] width 948 height 740
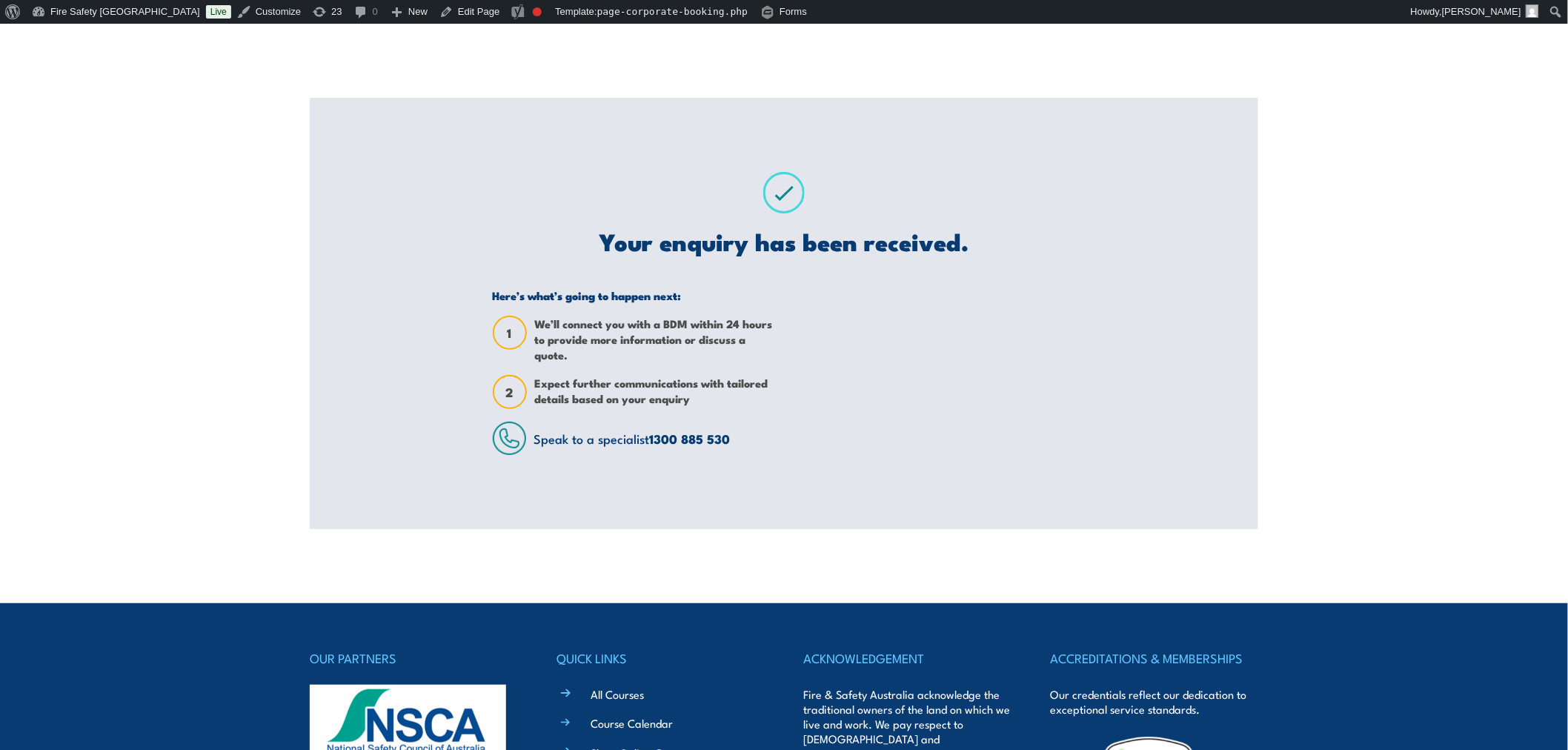
click at [1047, 517] on div "Your enquiry has been received. Here’s what’s going to happen next: 1 We’ll con…" at bounding box center [784, 313] width 619 height 431
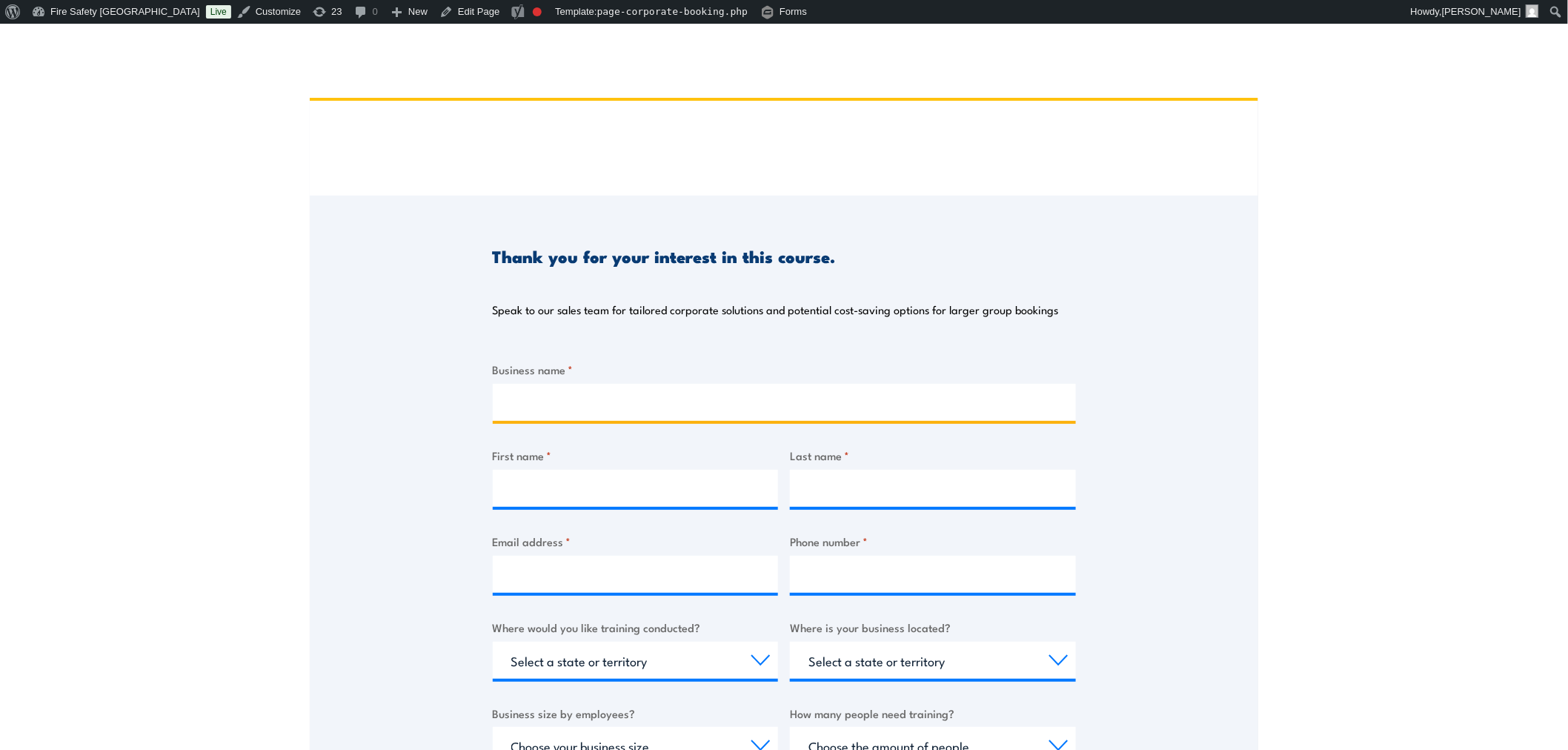
click at [606, 394] on input "Business name *" at bounding box center [785, 402] width 583 height 37
type input "[PERSON_NAME] [PERSON_NAME]"
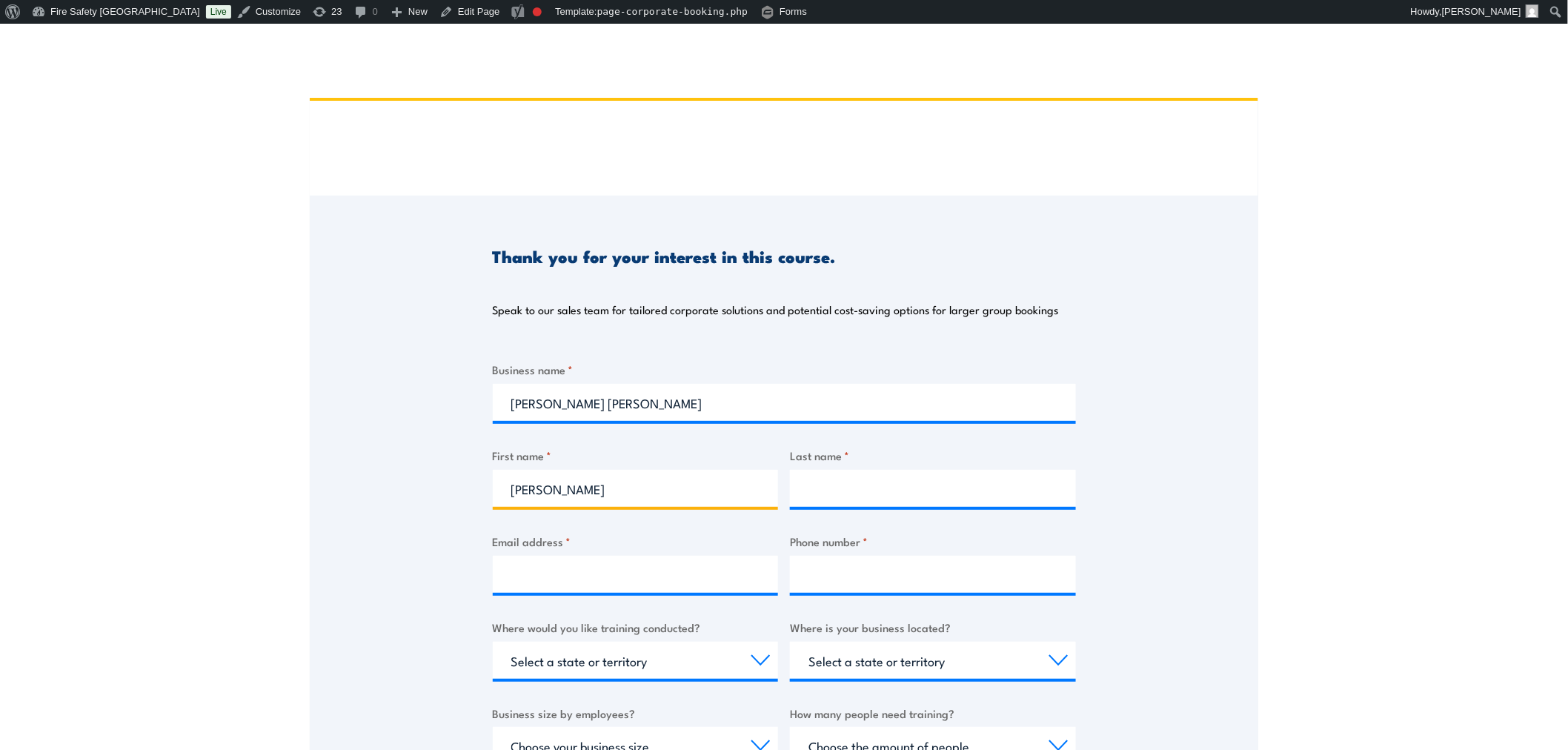
type input "[PERSON_NAME]"
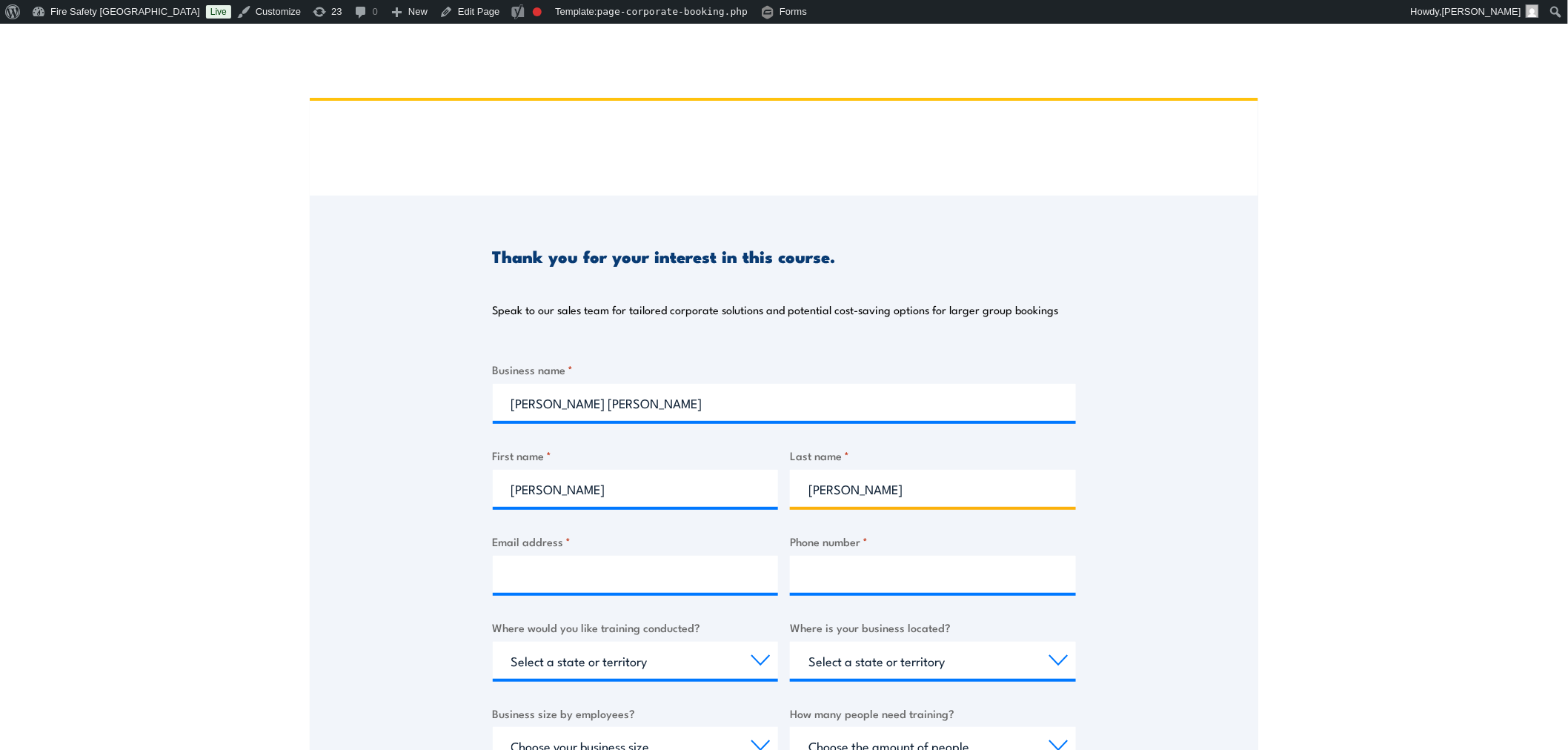
type input "ANDY"
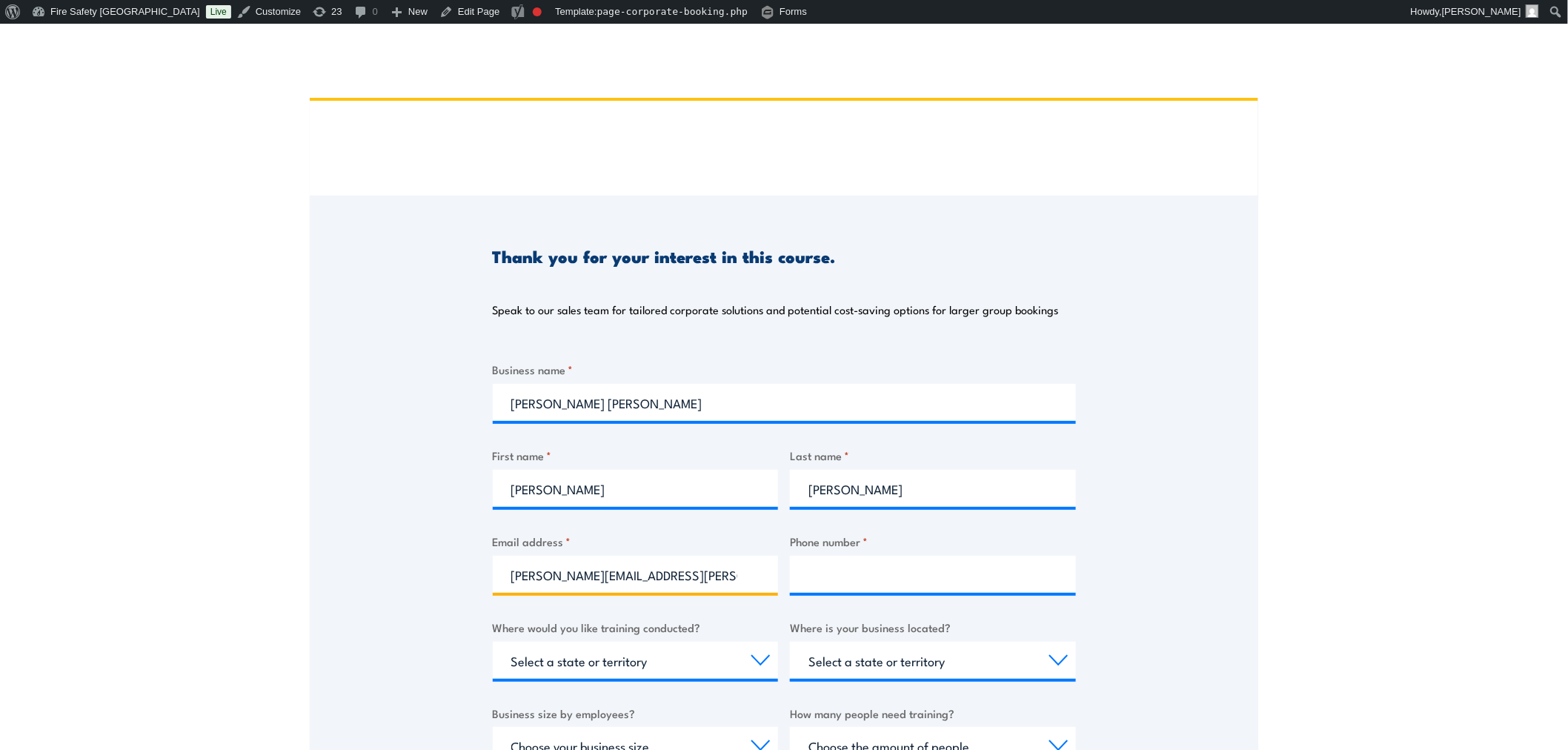
type input "lisa.andy@hotmail.com"
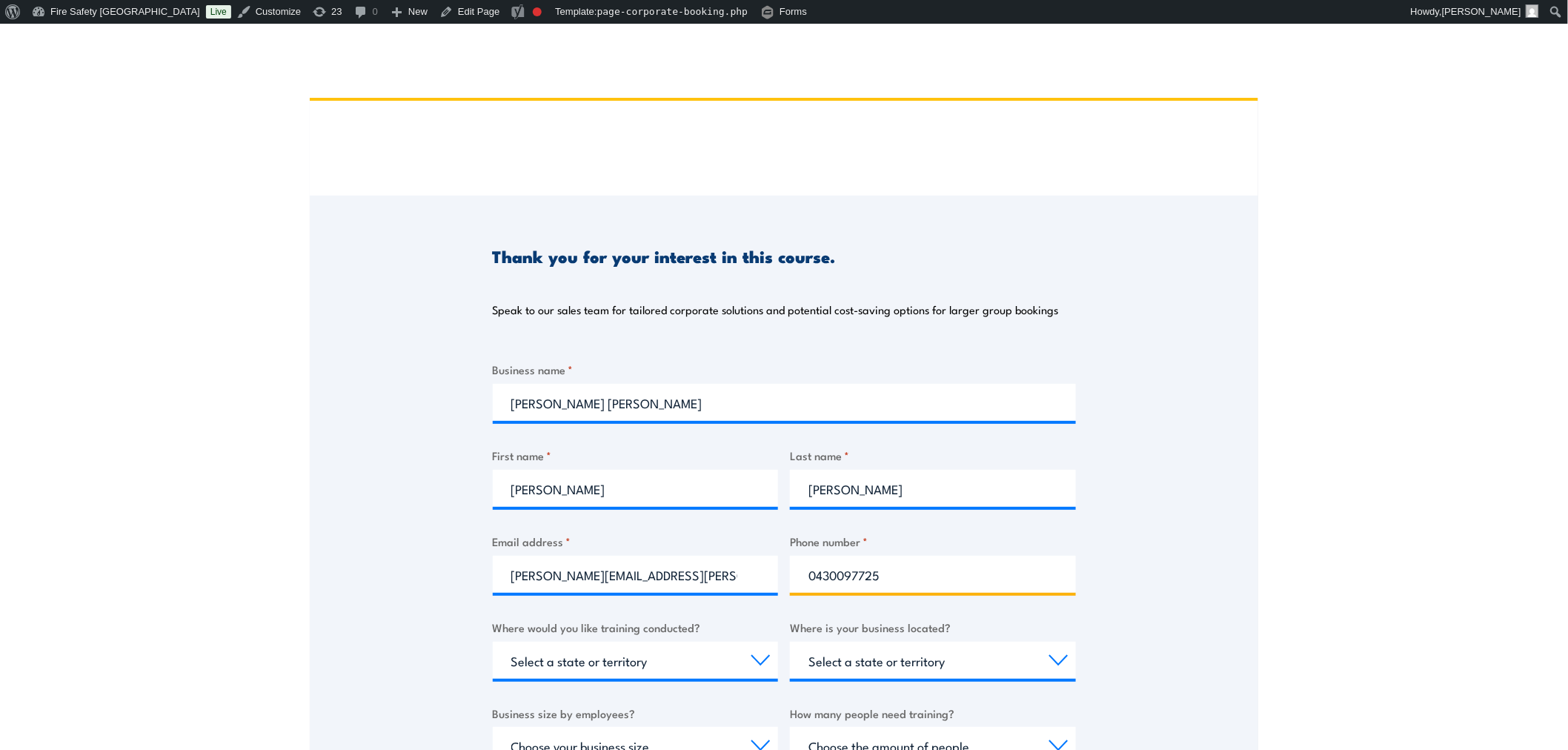
type input "0430097725"
click at [754, 678] on div "Select a state or territory Nationally - multiple locations QLD NSW VIC SA ACT …" at bounding box center [636, 660] width 286 height 37
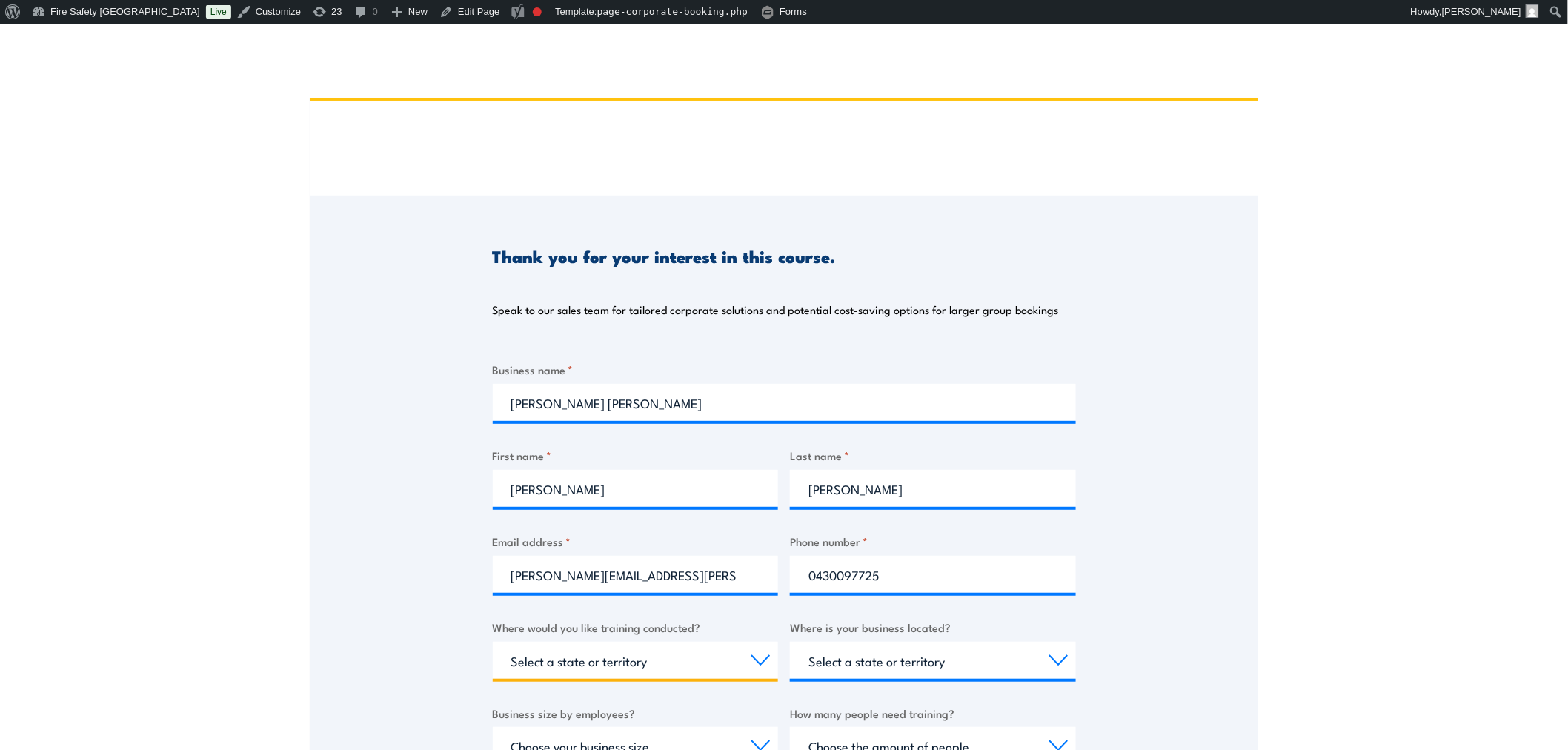
click at [743, 658] on select "Select a state or territory Nationally - multiple locations QLD NSW VIC SA ACT …" at bounding box center [636, 660] width 286 height 37
click at [395, 559] on div "Thank you for your interest in this course. Speak to our sales team for tailore…" at bounding box center [784, 566] width 948 height 740
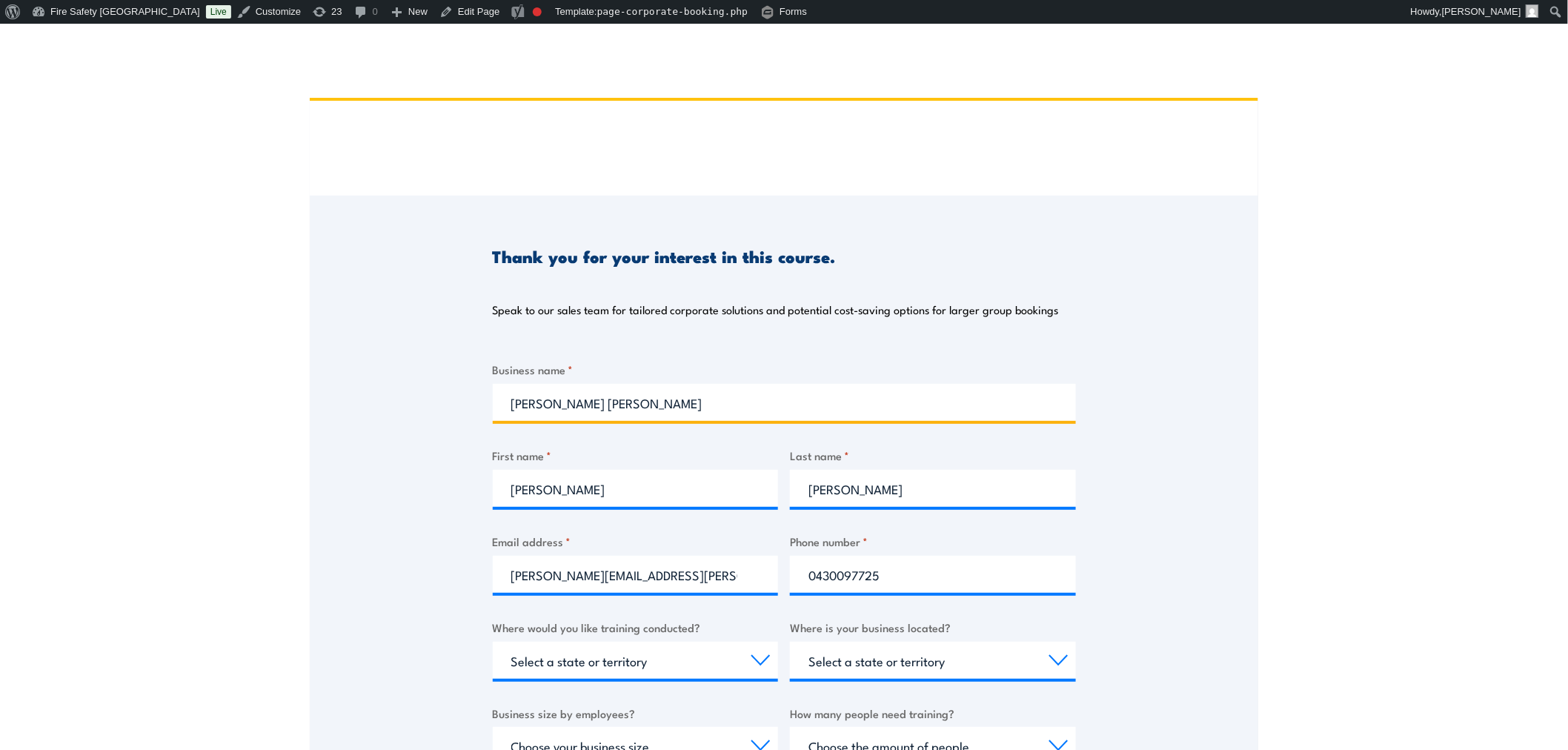
click at [601, 404] on input "ANDY LISA" at bounding box center [785, 402] width 583 height 37
type input "ANDY LISA test"
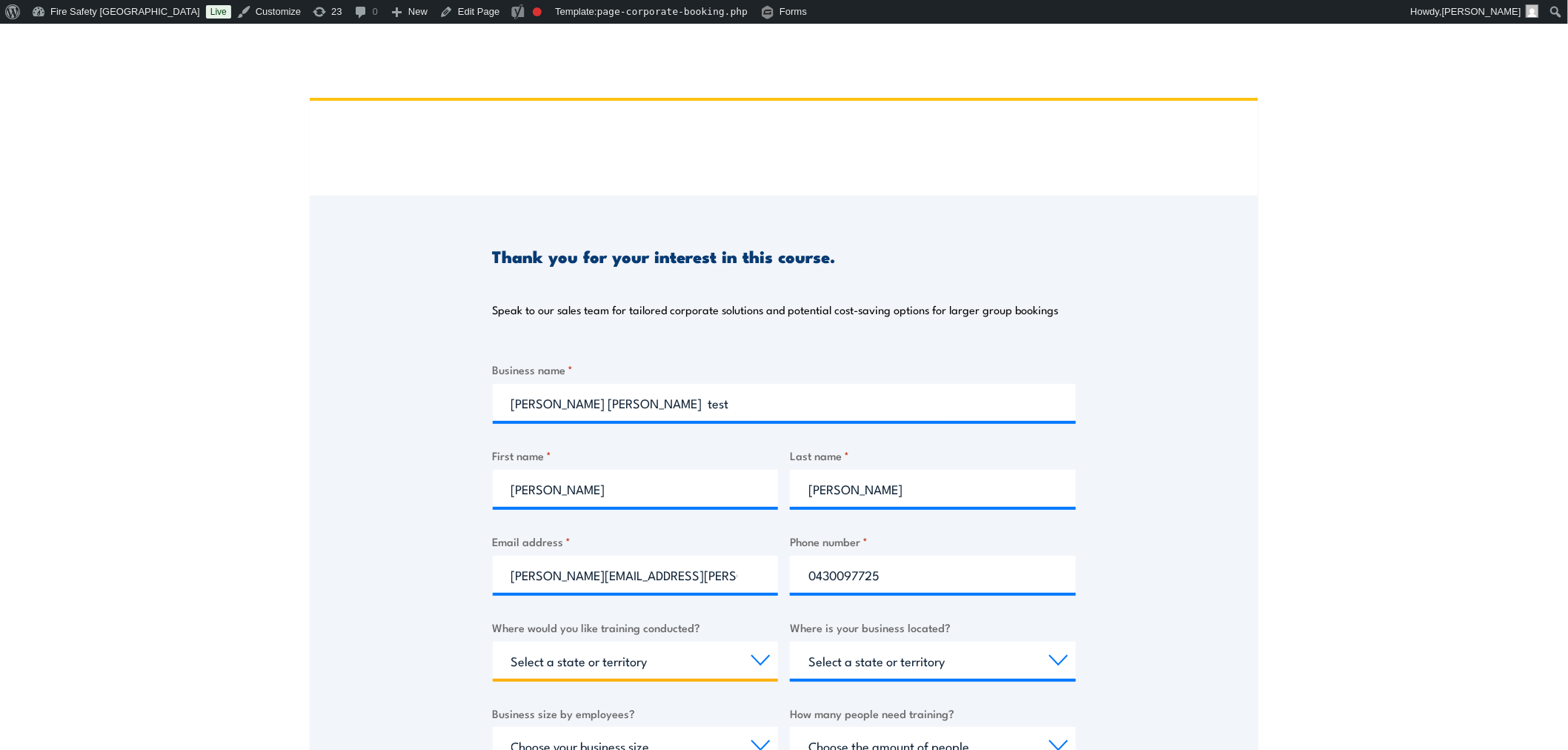
click at [633, 654] on select "Select a state or territory Nationally - multiple locations QLD NSW VIC SA ACT …" at bounding box center [636, 660] width 286 height 37
click at [493, 641] on select "Select a state or territory Nationally - multiple locations QLD NSW VIC SA ACT …" at bounding box center [636, 660] width 286 height 37
click at [731, 660] on select "Select a state or territory Nationally - multiple locations QLD NSW VIC SA ACT …" at bounding box center [636, 660] width 286 height 37
select select "VIC"
click at [493, 641] on select "Select a state or territory Nationally - multiple locations QLD NSW VIC SA ACT …" at bounding box center [636, 660] width 286 height 37
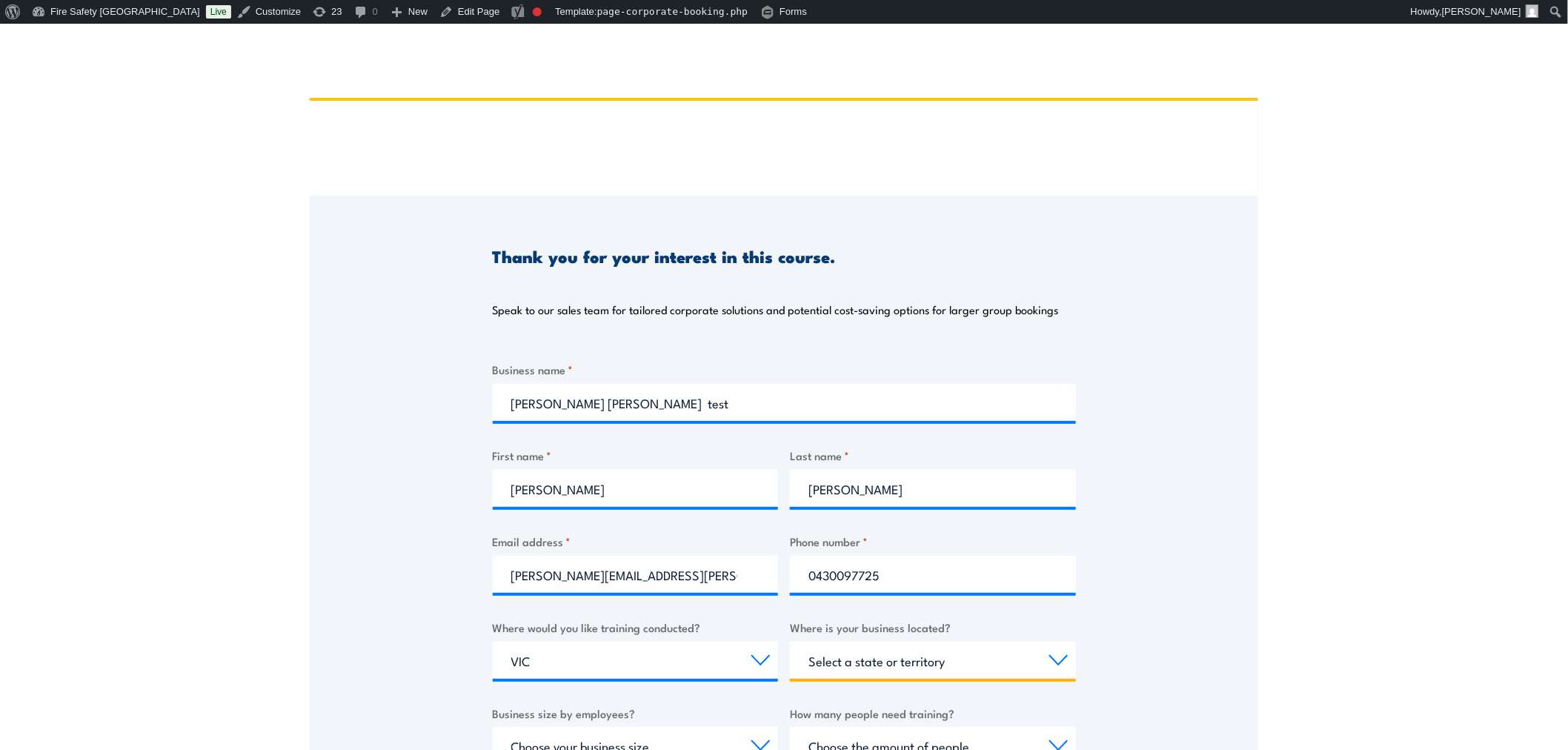
click at [864, 660] on select "Select a state or territory QLD NSW VIC SA ACT WA TAS NT" at bounding box center [932, 660] width 286 height 37
select select "VIC"
click at [790, 641] on select "Select a state or territory QLD NSW VIC SA ACT WA TAS NT" at bounding box center [932, 660] width 286 height 37
click at [1158, 511] on div "Thank you for your interest in this course. Speak to our sales team for tailore…" at bounding box center [784, 566] width 948 height 740
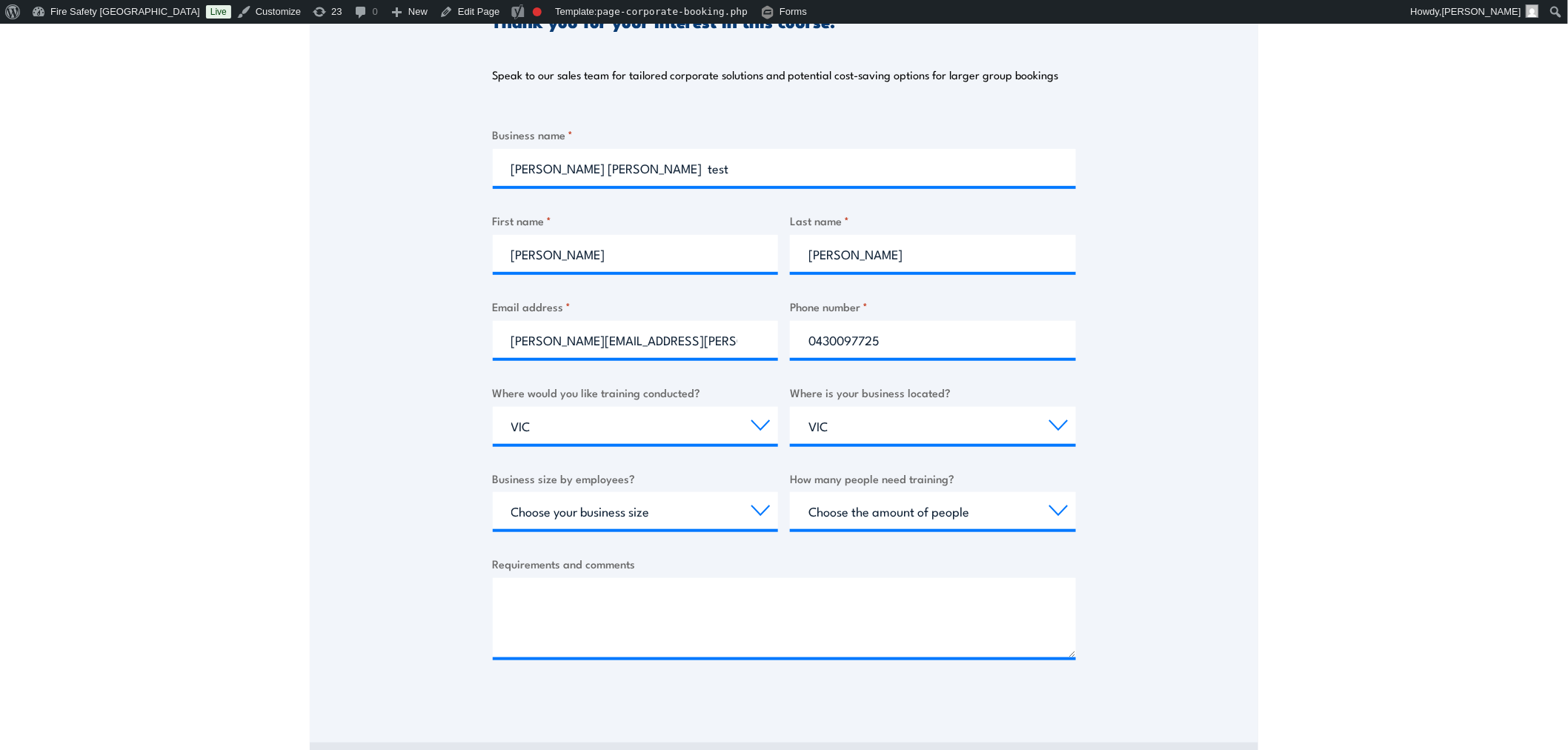
scroll to position [247, 0]
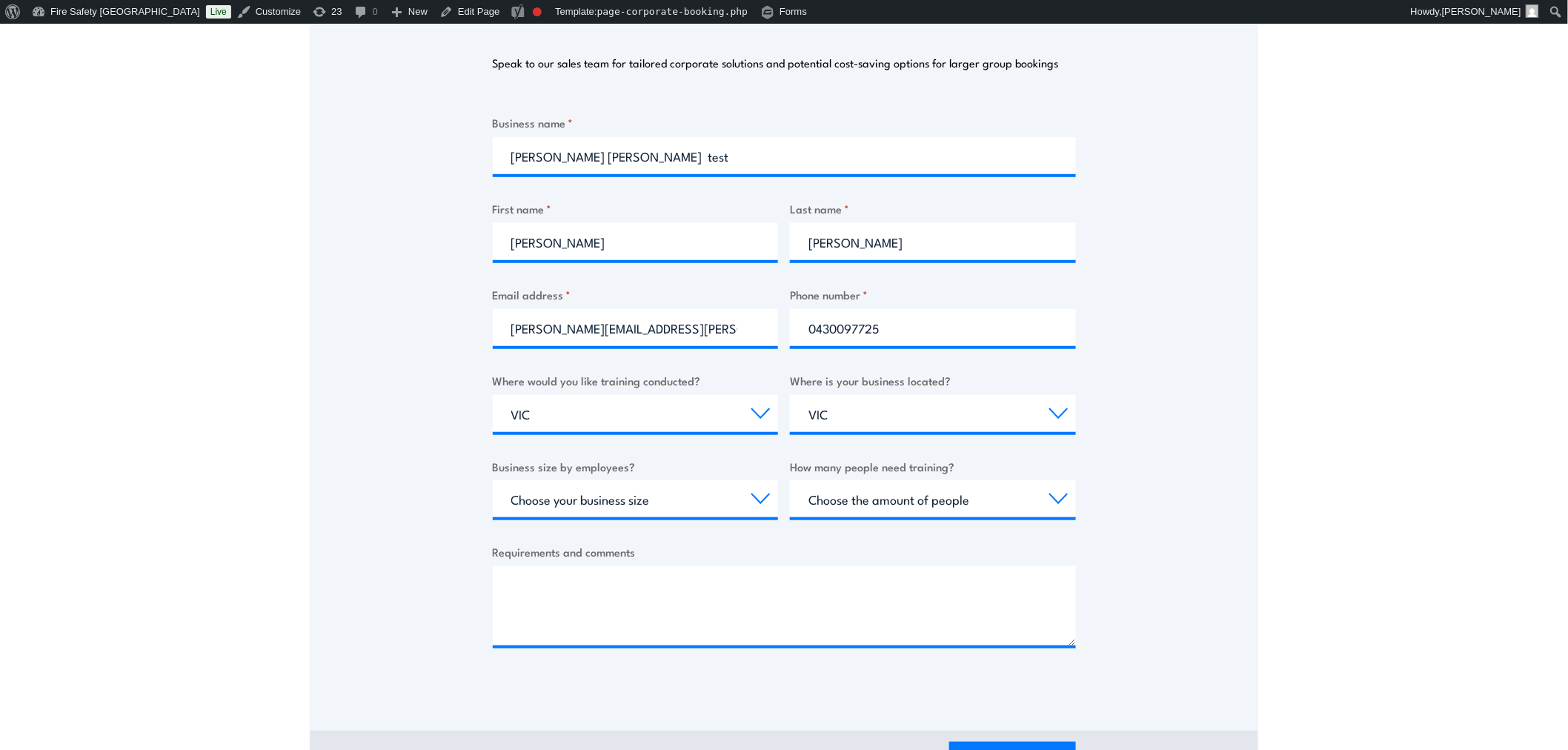
click at [610, 517] on div "Choose your business size 1 to 19 20 to 199 200+" at bounding box center [636, 499] width 286 height 37
click at [619, 505] on select "Choose your business size 1 to 19 20 to 199 200+" at bounding box center [636, 499] width 286 height 37
select select "1 to 19"
click at [493, 480] on select "Choose your business size 1 to 19 20 to 199 200+" at bounding box center [636, 499] width 286 height 37
click at [953, 508] on select "Choose the amount of people 1 to 4 5 to 19 20+" at bounding box center [932, 499] width 286 height 37
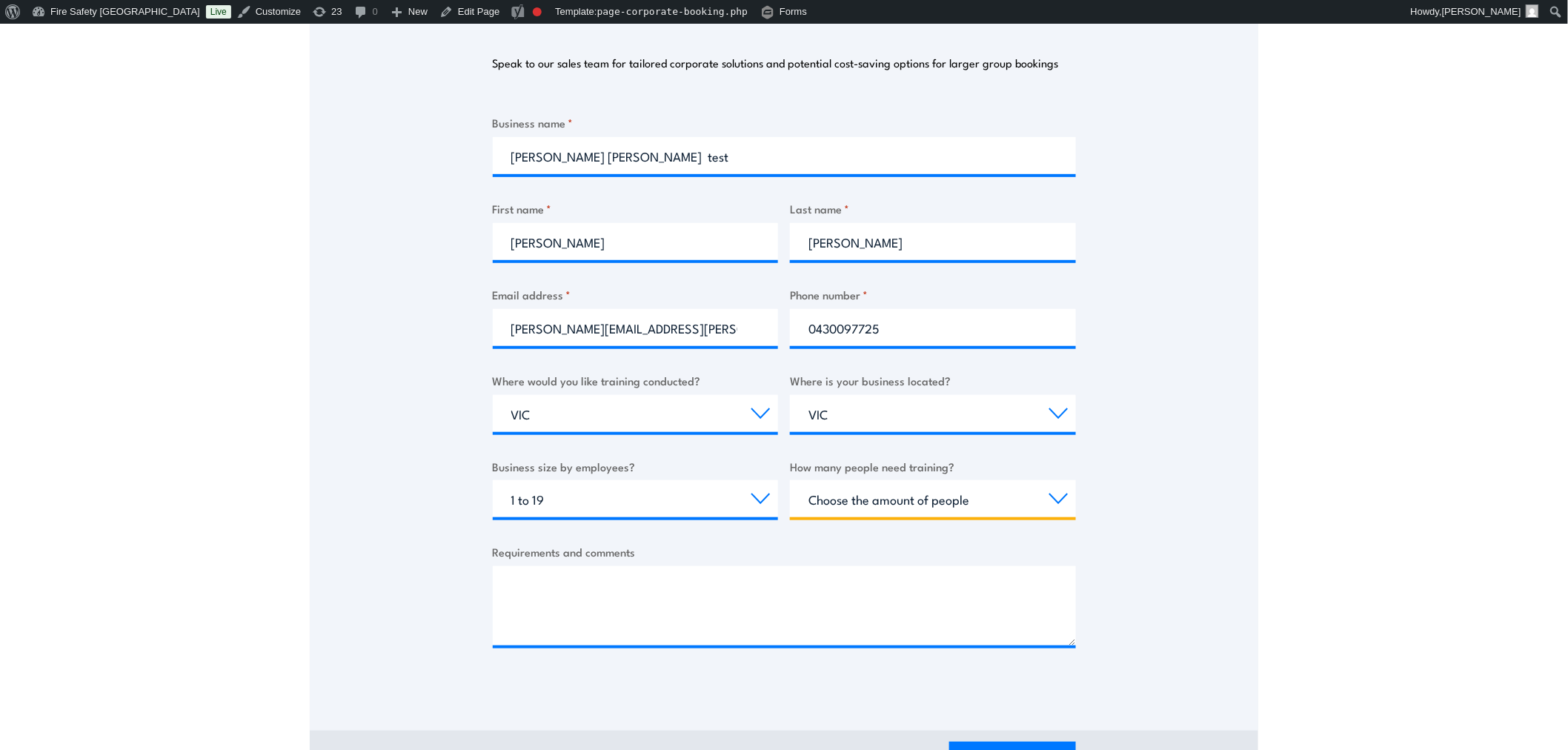
select select "1 to 4"
click at [790, 480] on select "Choose the amount of people 1 to 4 5 to 19 20+" at bounding box center [932, 499] width 286 height 37
click at [1168, 553] on div "Thank you for your interest in this course. Speak to our sales team for tailore…" at bounding box center [784, 320] width 948 height 740
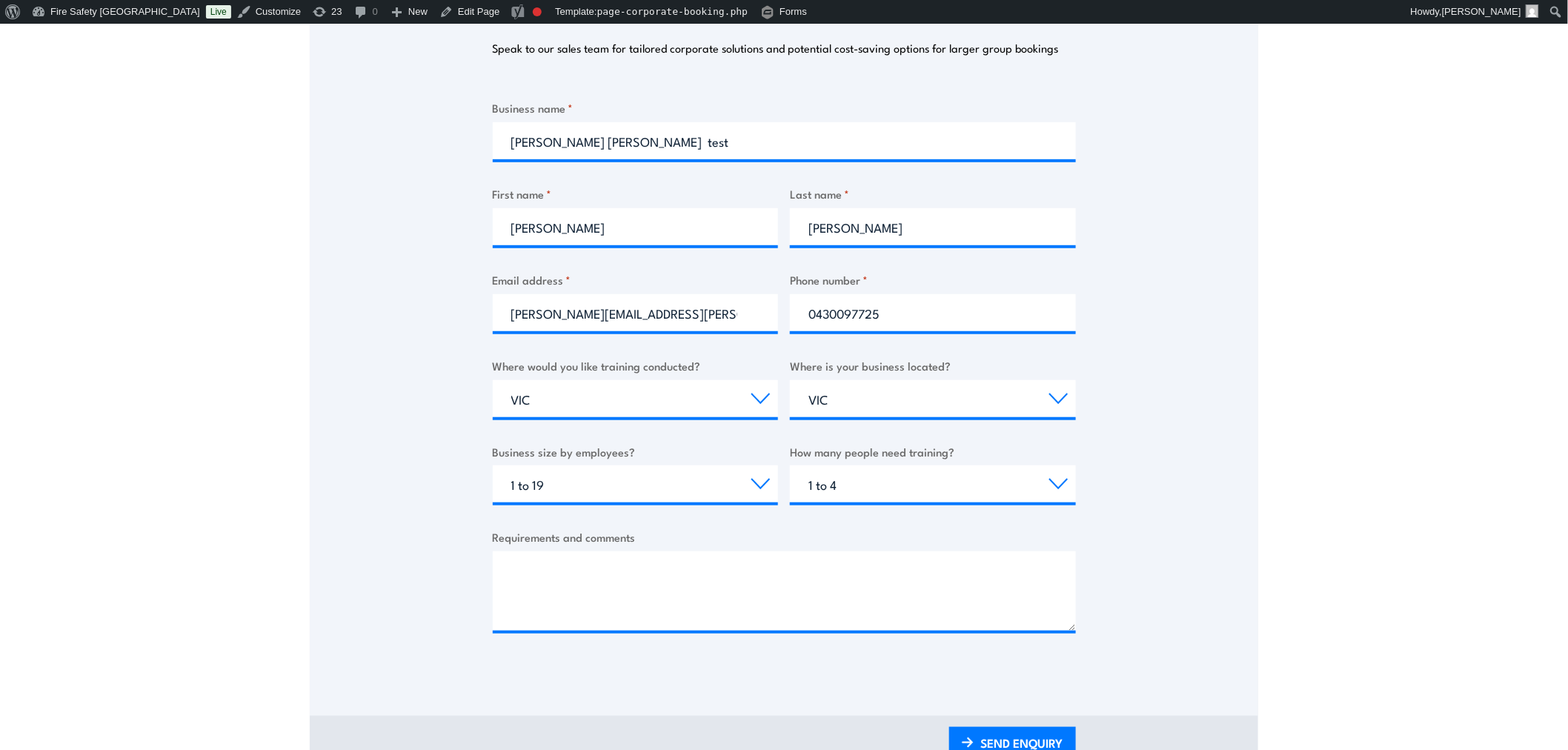
scroll to position [274, 0]
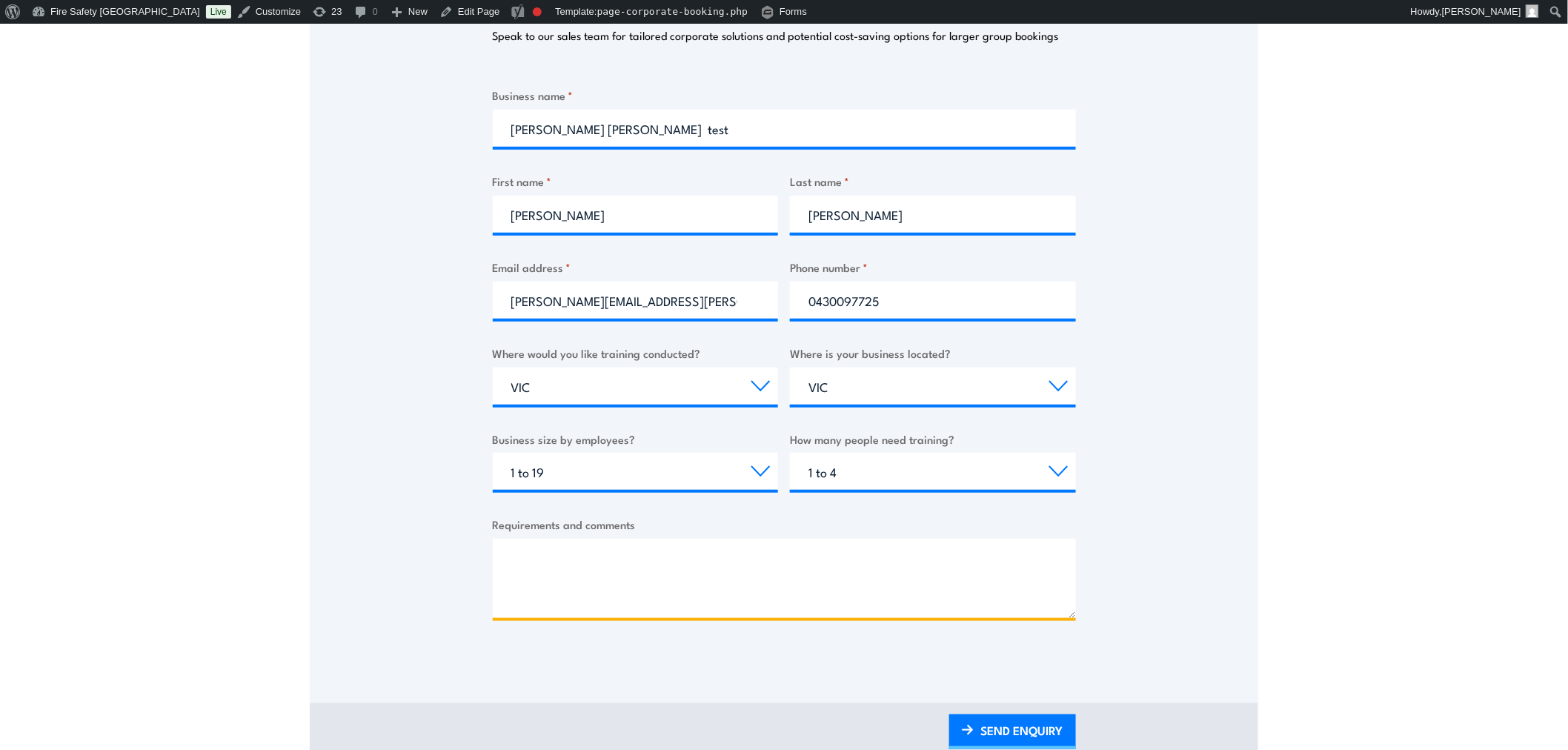
click at [713, 606] on textarea "Requirements and comments" at bounding box center [785, 579] width 583 height 79
type textarea "this is a test 29082025"
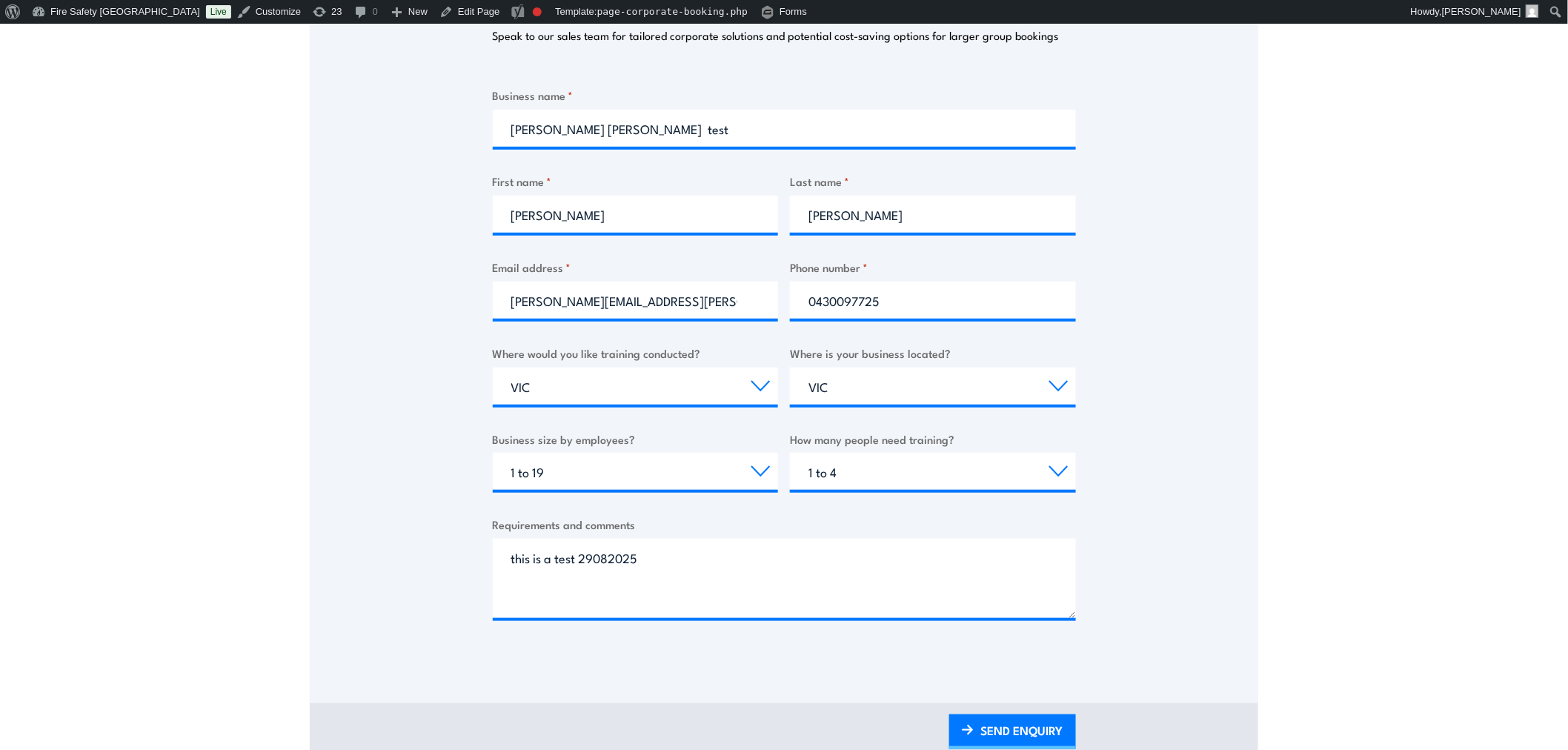
drag, startPoint x: 982, startPoint y: 717, endPoint x: 860, endPoint y: 733, distance: 123.0
click at [982, 717] on link "SEND ENQUIRY" at bounding box center [1012, 732] width 127 height 35
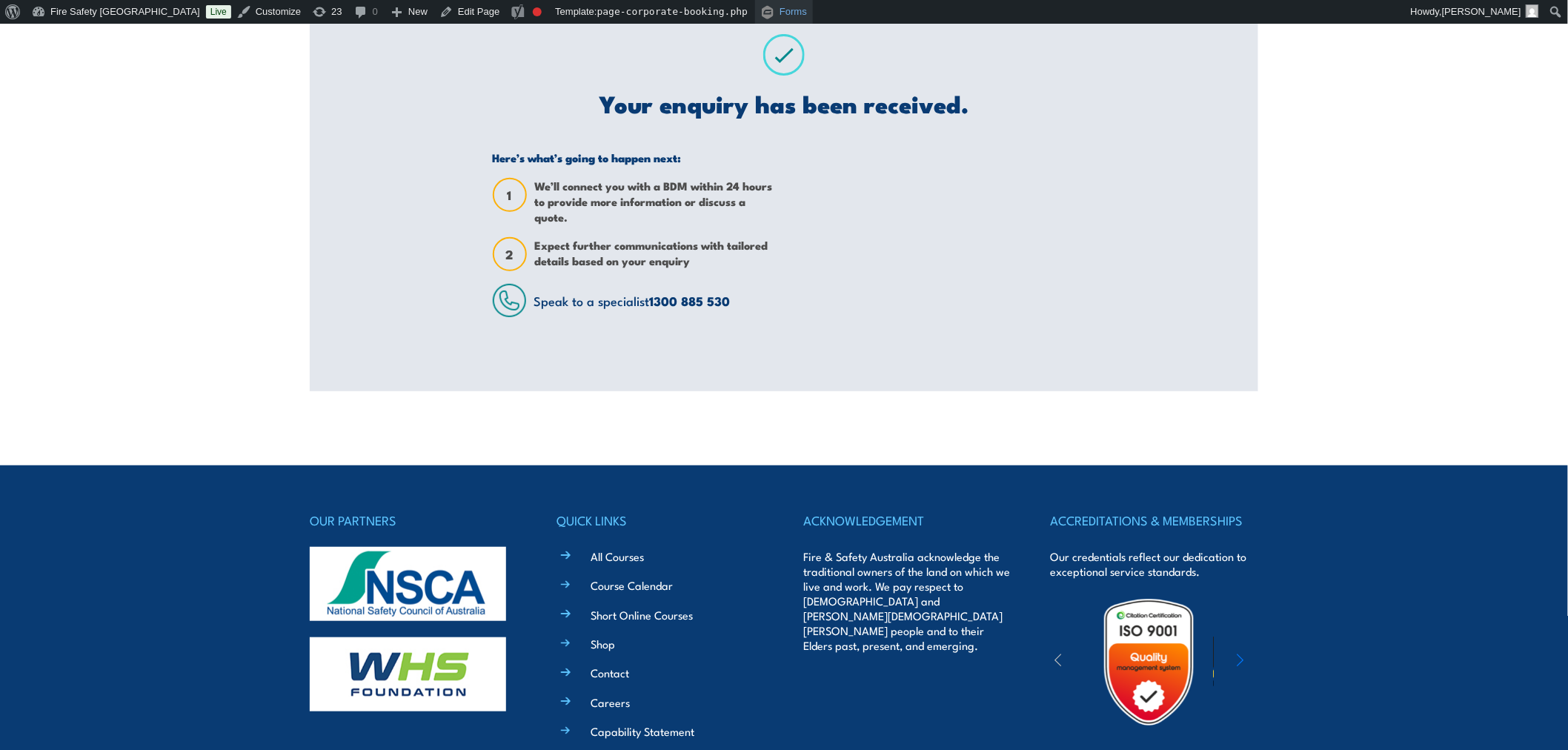
scroll to position [137, 0]
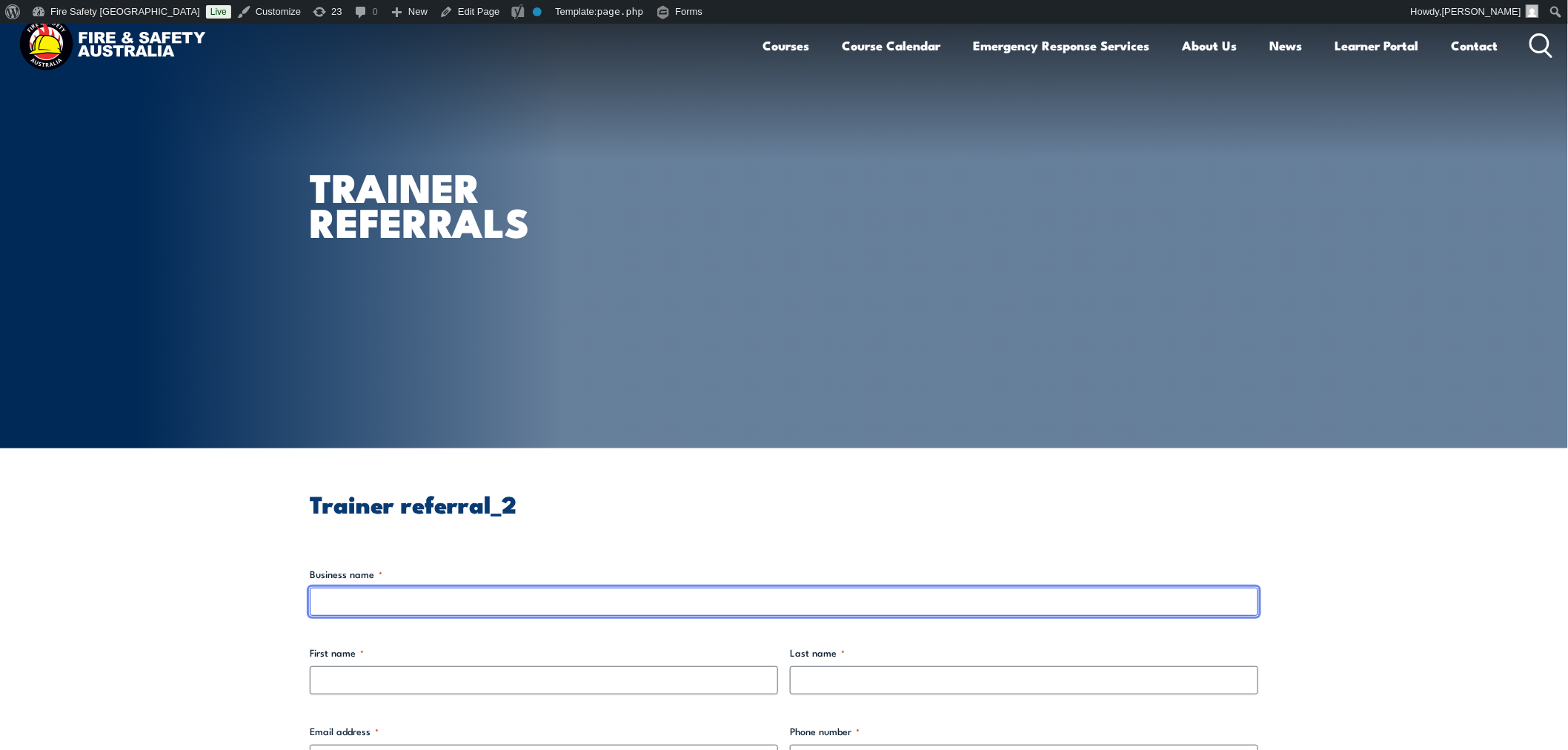
click at [668, 593] on input "Business name *" at bounding box center [784, 602] width 948 height 29
type input "LISANDY"
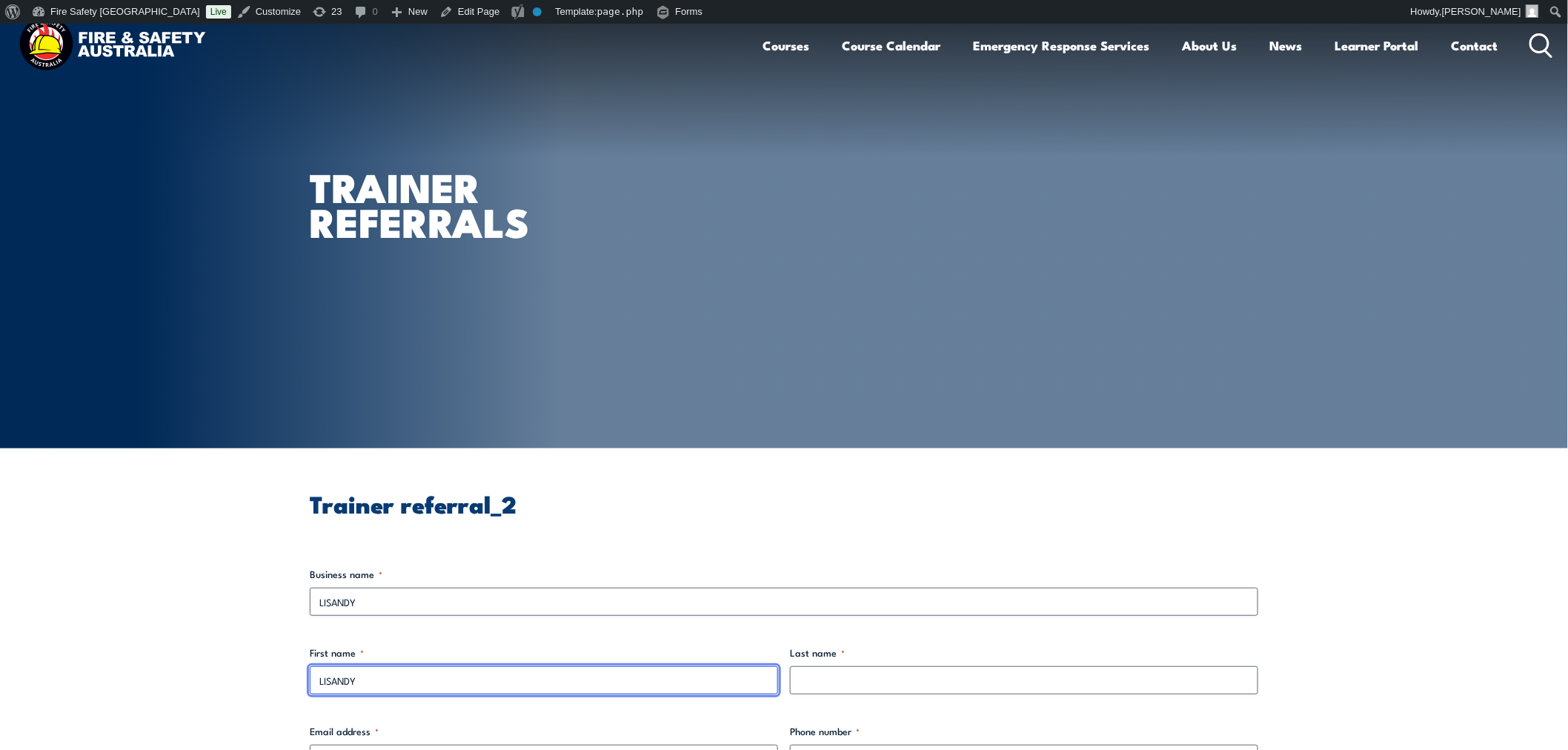
type input "LISANDY"
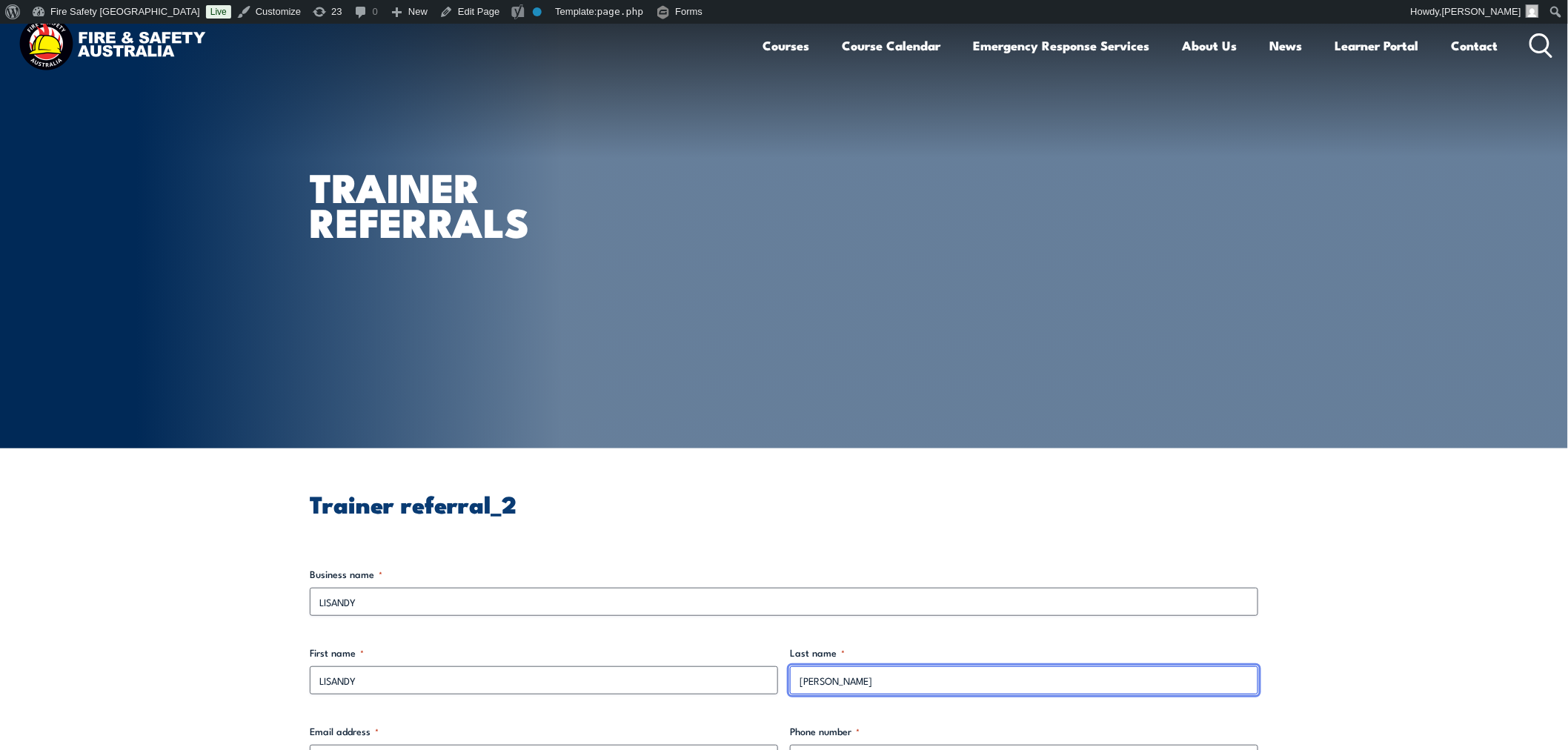
type input "[PERSON_NAME]"
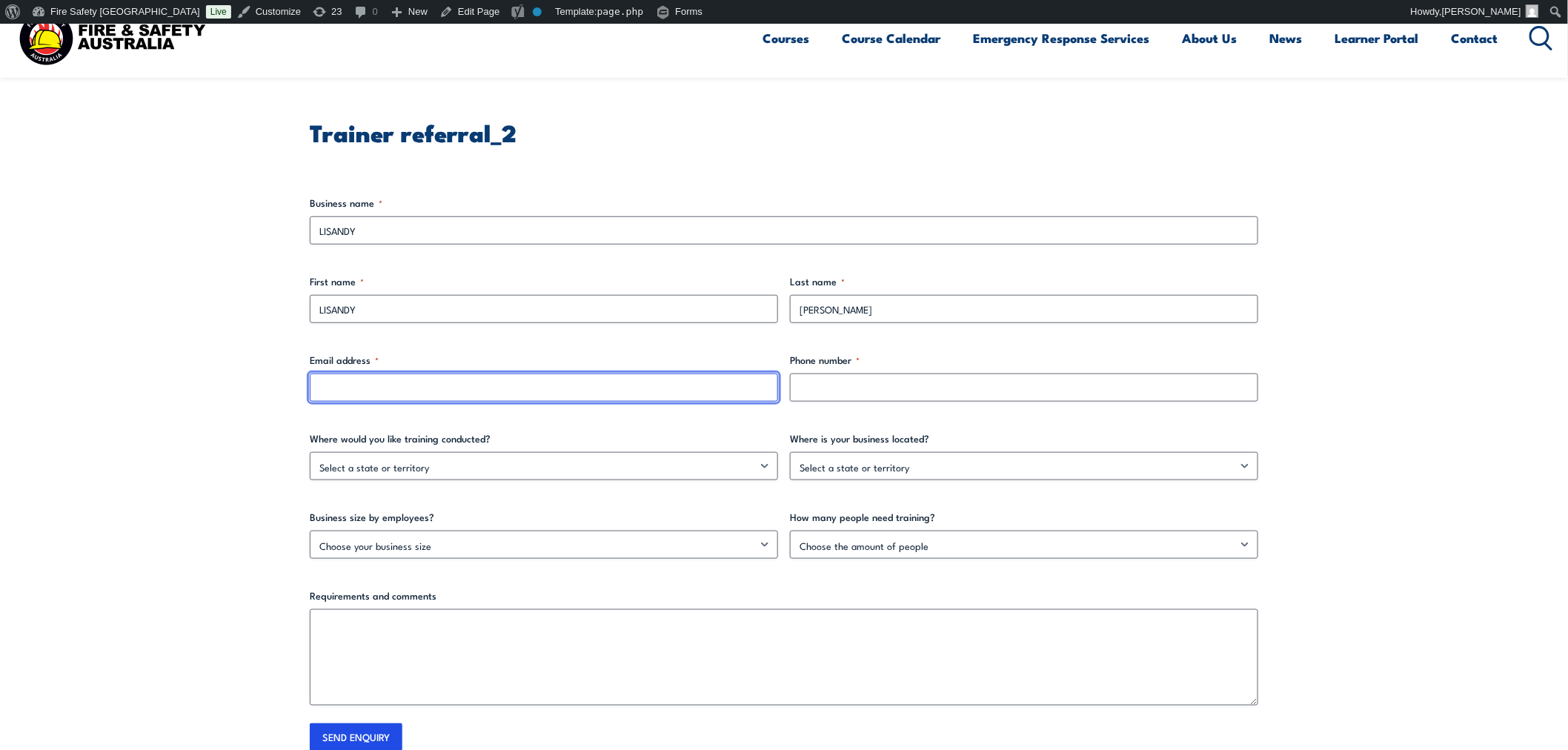
scroll to position [372, 0]
type input "[PERSON_NAME][EMAIL_ADDRESS][PERSON_NAME][DOMAIN_NAME]"
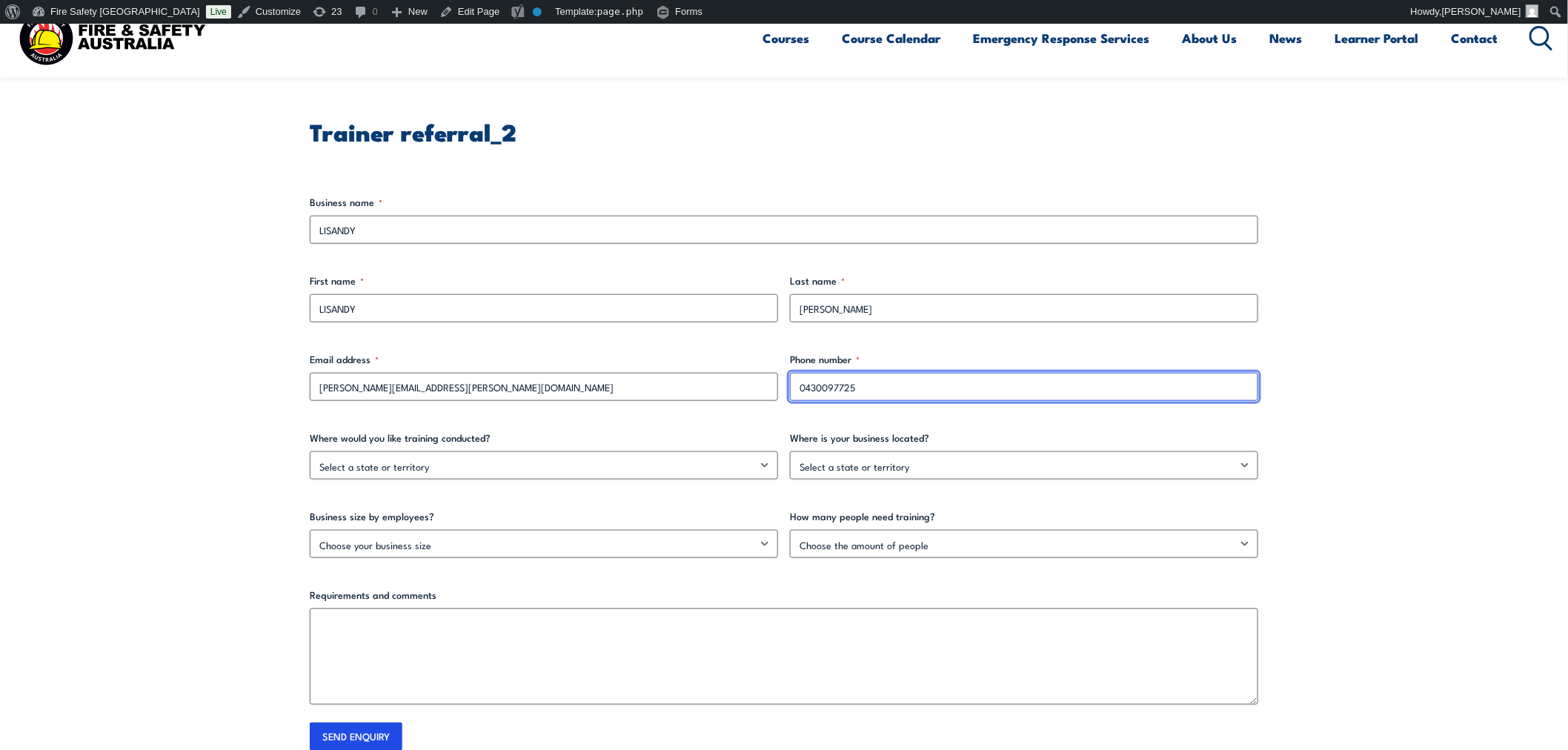
scroll to position [399, 0]
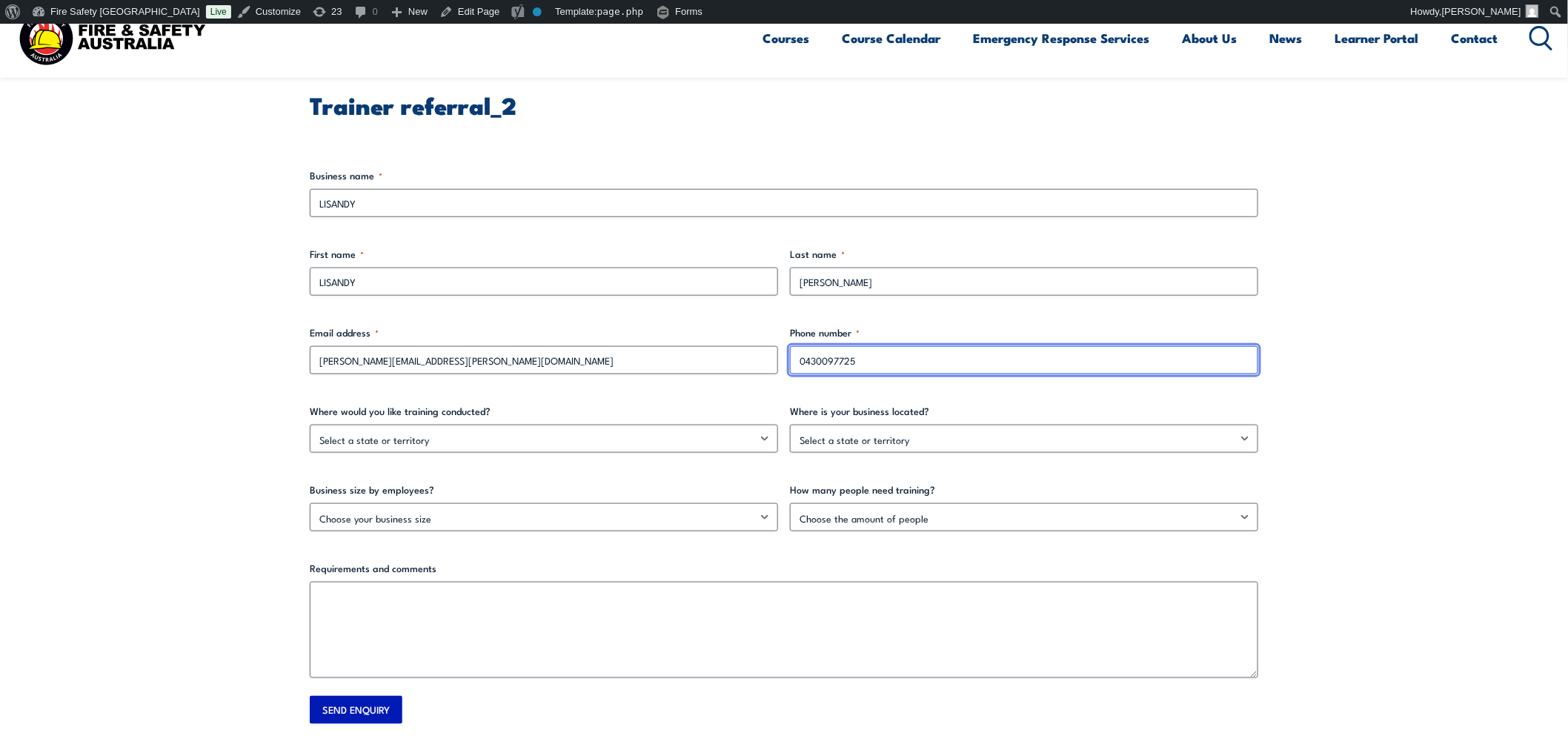
type input "0430097725"
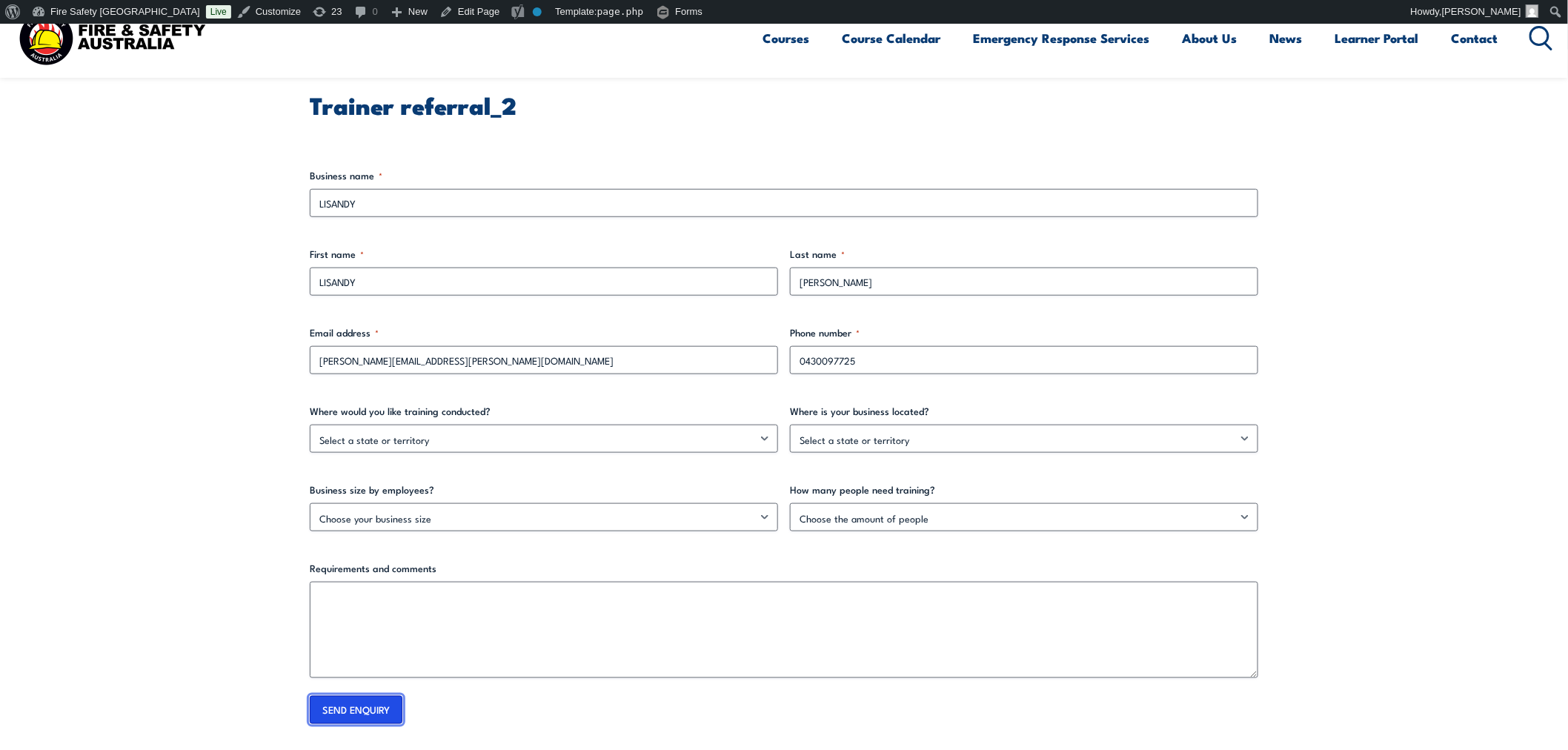
click at [377, 706] on input "SEND ENQUIRY" at bounding box center [356, 710] width 93 height 29
